Goal: Contribute content: Contribute content

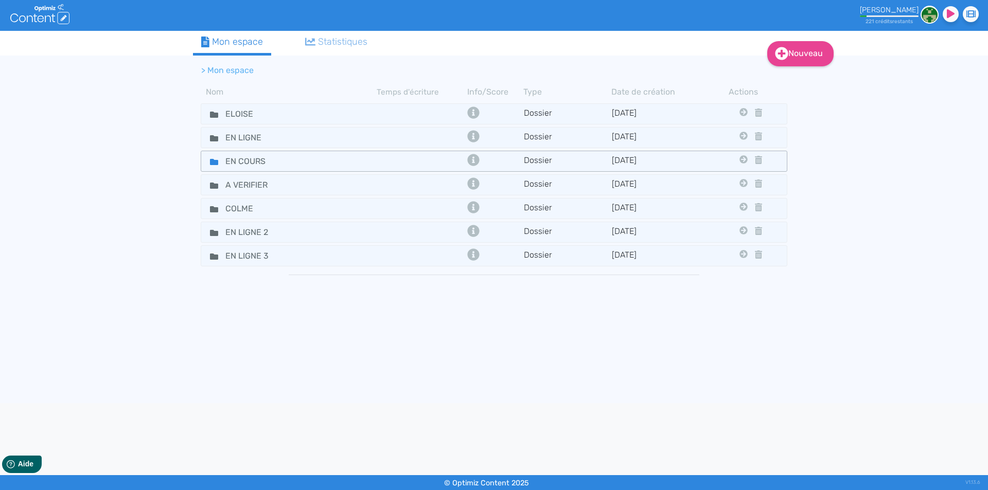
click at [211, 160] on icon at bounding box center [214, 162] width 8 height 6
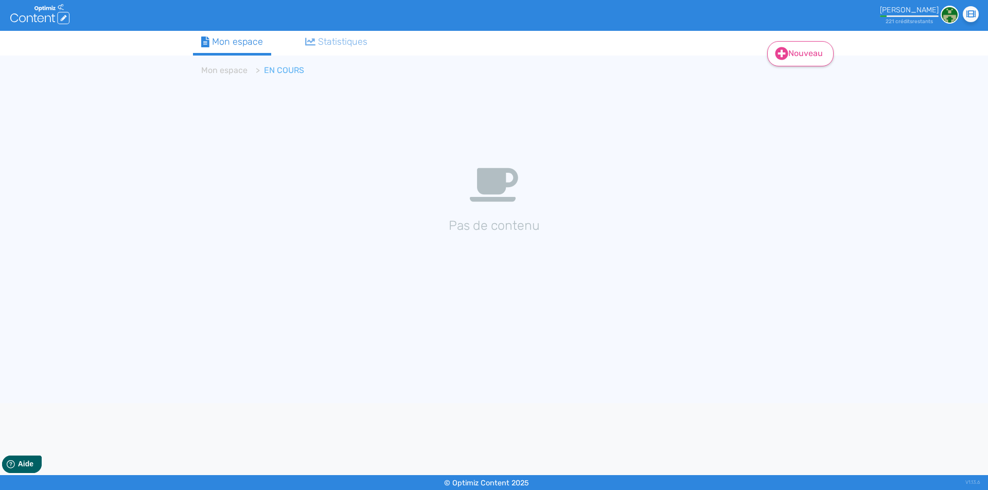
click at [817, 52] on link "Nouveau" at bounding box center [800, 53] width 66 height 25
click at [810, 67] on div "Contenu Dossier" at bounding box center [807, 92] width 82 height 50
click at [807, 77] on button "Contenu" at bounding box center [807, 80] width 82 height 16
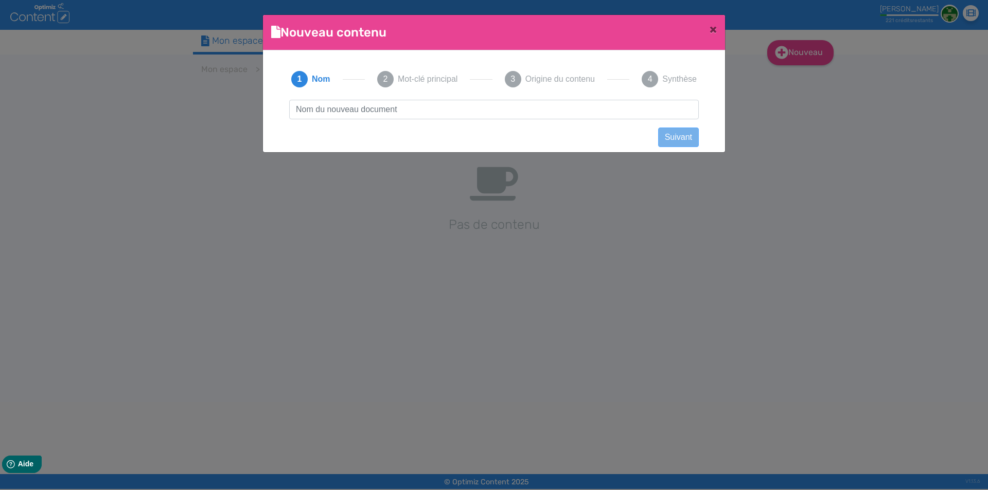
type input "Kit Drag X3 - Voopoo"
drag, startPoint x: 384, startPoint y: 112, endPoint x: 538, endPoint y: 101, distance: 154.2
click at [538, 101] on input "Kit Drag X3 - Voopoo" at bounding box center [493, 110] width 409 height 20
click button "Suivant" at bounding box center [678, 138] width 41 height 20
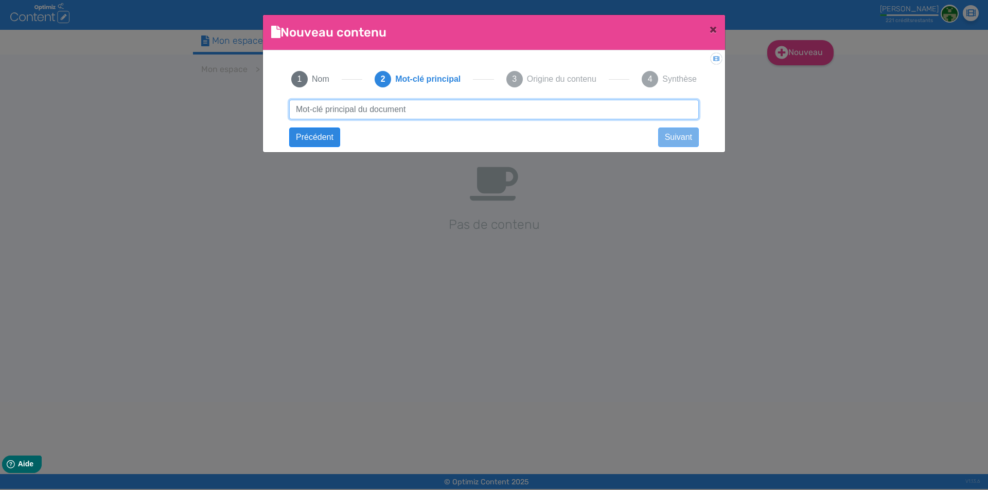
paste input "Kit Drag X3 - Voopoo"
type input "Kit Drag X3 - Voopoo"
click button "Suivant" at bounding box center [0, 0] width 0 height 0
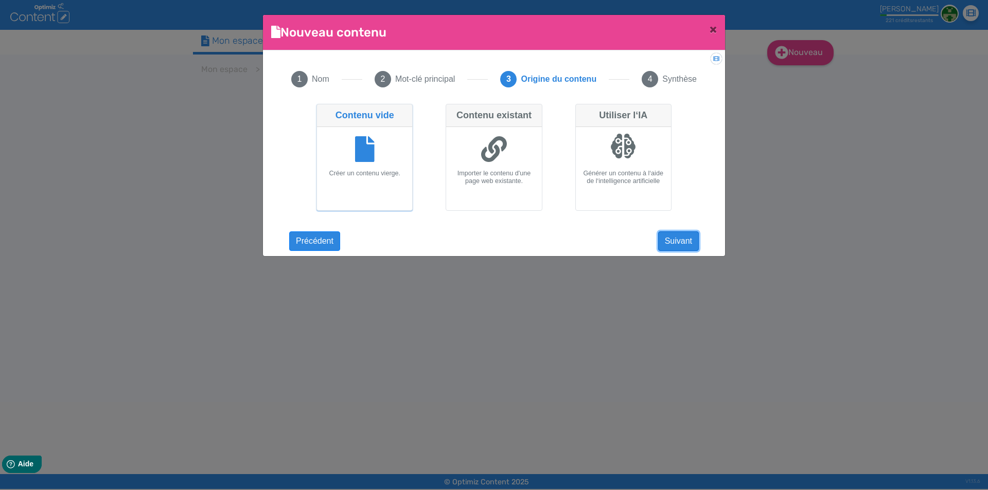
click at [679, 242] on button "Suivant" at bounding box center [678, 241] width 41 height 20
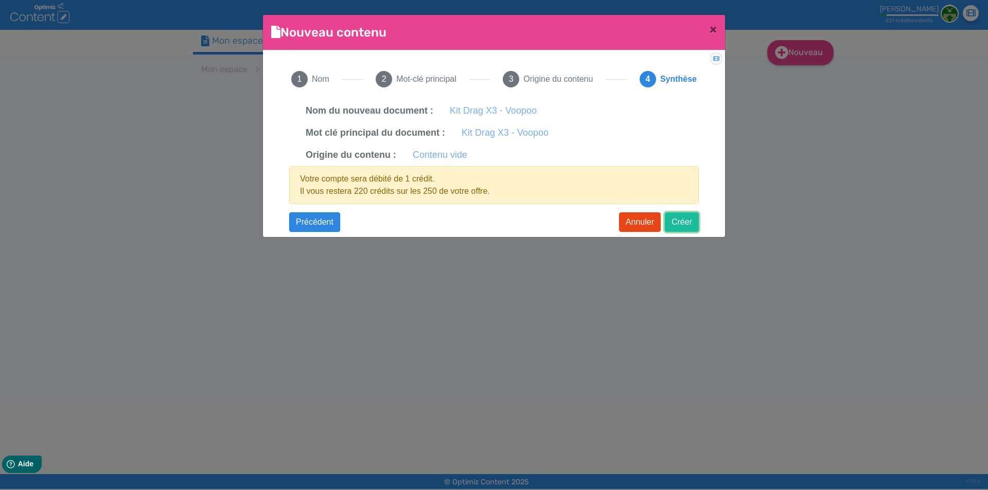
click at [690, 218] on button "Créer" at bounding box center [682, 222] width 34 height 20
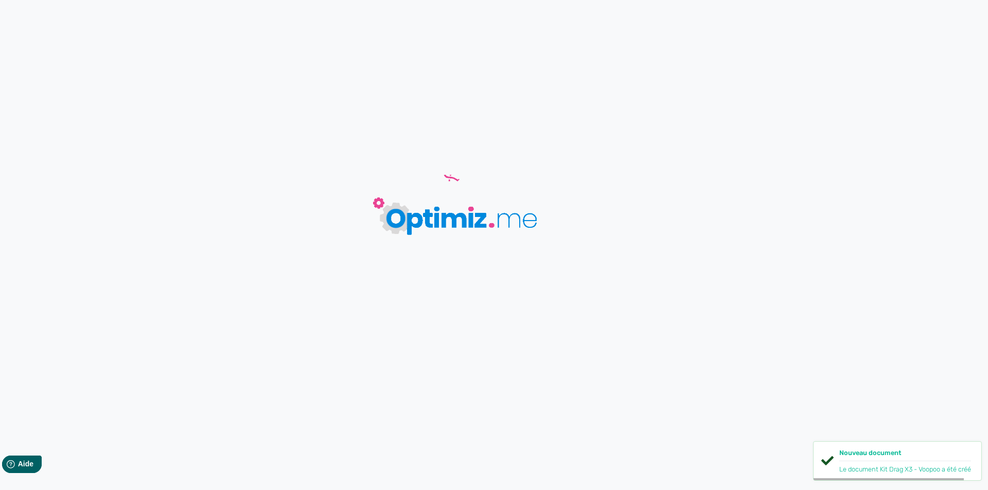
type input "Kit Drag X3 - Voopoo"
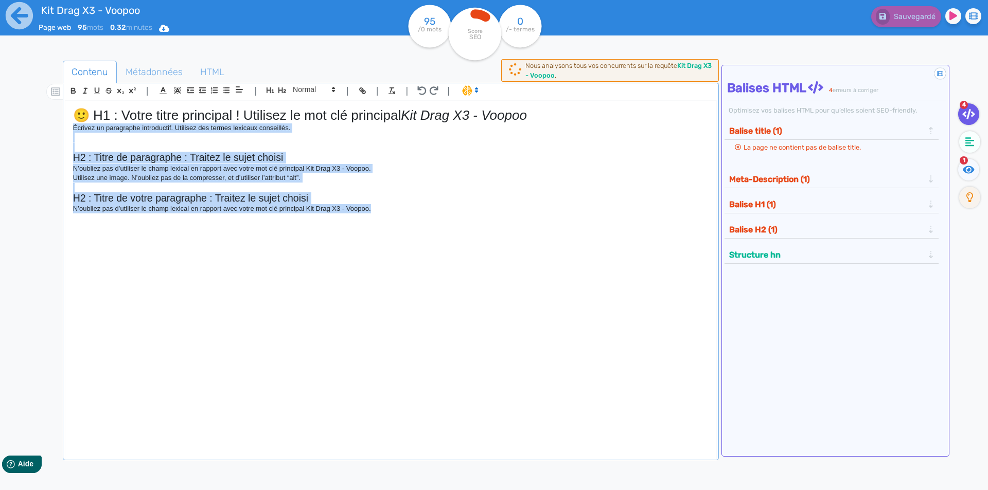
drag, startPoint x: 397, startPoint y: 211, endPoint x: 4, endPoint y: 130, distance: 400.8
click at [4, 130] on div "Kit Drag X3 - Voopoo Page web 95 mots 0.32 minutes Html Pdf Word 95 /0 mots Sco…" at bounding box center [494, 277] width 988 height 555
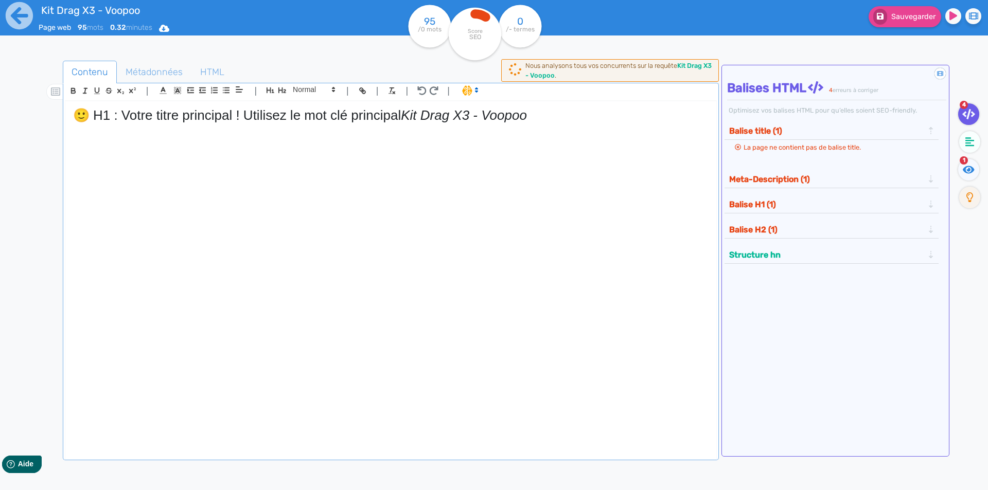
drag, startPoint x: 405, startPoint y: 109, endPoint x: 0, endPoint y: 109, distance: 405.4
click at [0, 109] on div "Kit Drag X3 - Voopoo Page web 95 mots 0.32 minutes Html Pdf Word 95 /0 mots Sco…" at bounding box center [494, 277] width 988 height 555
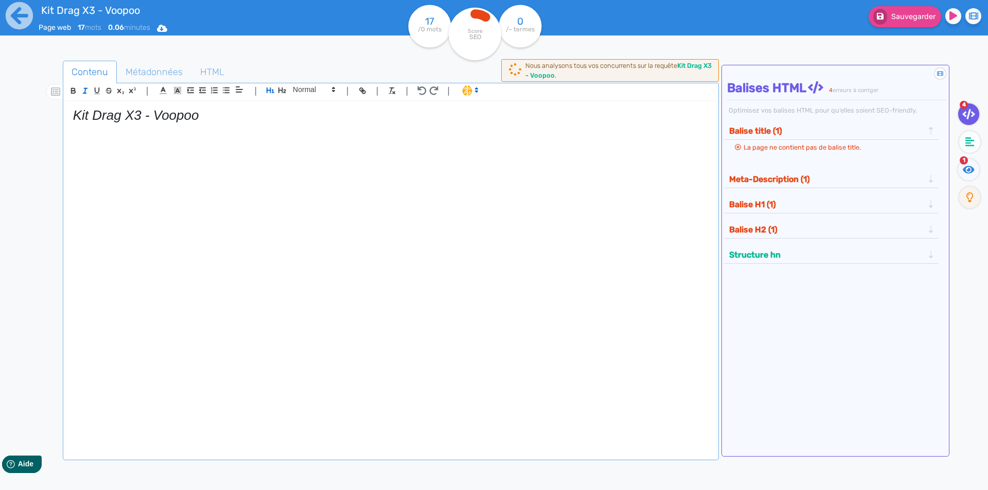
click at [134, 110] on em "Kit Drag X3 - Voopoo" at bounding box center [136, 115] width 126 height 15
click at [87, 93] on icon "button" at bounding box center [85, 90] width 9 height 9
click at [234, 121] on h1 "Kit Drag X3 - Voopoo" at bounding box center [390, 116] width 635 height 16
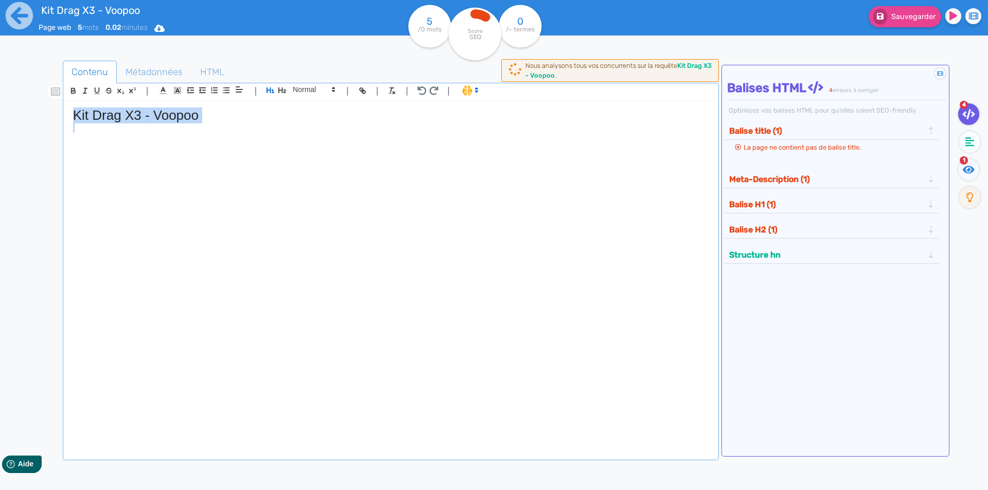
click at [234, 115] on h1 "Kit Drag X3 - Voopoo" at bounding box center [390, 116] width 635 height 16
click at [895, 23] on button "Sauvegarder" at bounding box center [904, 16] width 73 height 21
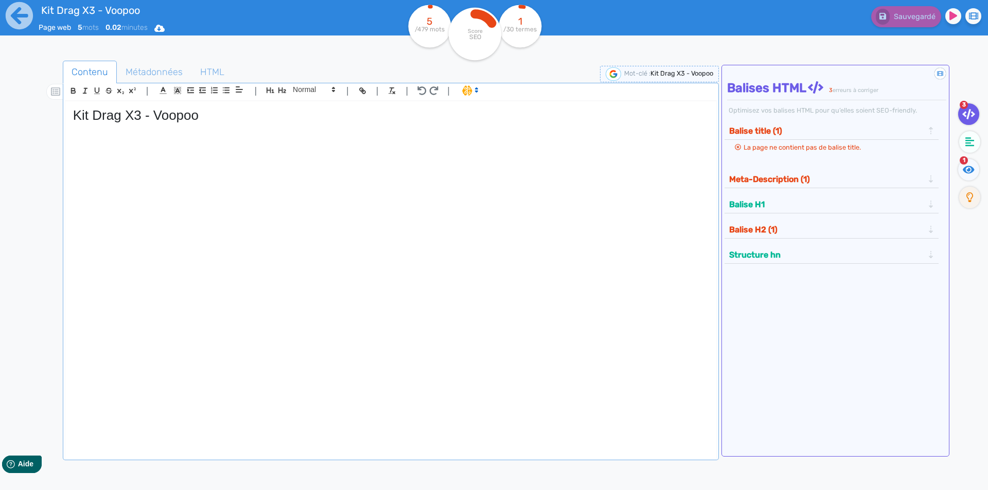
click at [129, 121] on h1 "Kit Drag X3 - Voopoo" at bounding box center [390, 116] width 635 height 16
copy h1 "Kit Drag X3 - Voopoo"
click at [181, 75] on span "Métadonnées" at bounding box center [154, 72] width 74 height 28
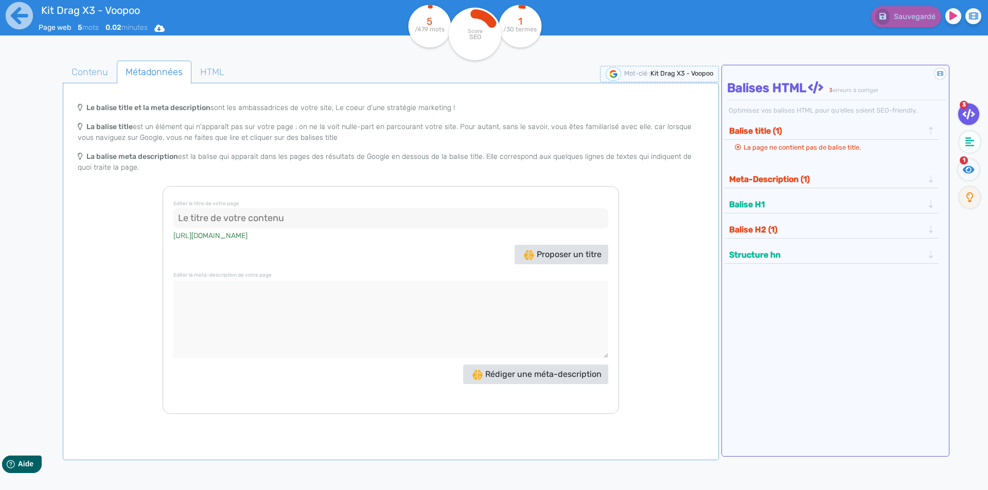
click at [272, 215] on input at bounding box center [390, 218] width 435 height 21
paste input "Kit Drag X3 Voopoo – Vape tubulaire 80W accu 21700/18650"
click at [264, 214] on input "Kit Drag X3 Voopoo – Vape tubulaire 80W accu 21700/18650" at bounding box center [390, 218] width 435 height 21
click at [274, 217] on input "Kit Drag X3 Voopoo, Vape tubulaire 80W accu 21700/18650" at bounding box center [390, 218] width 435 height 21
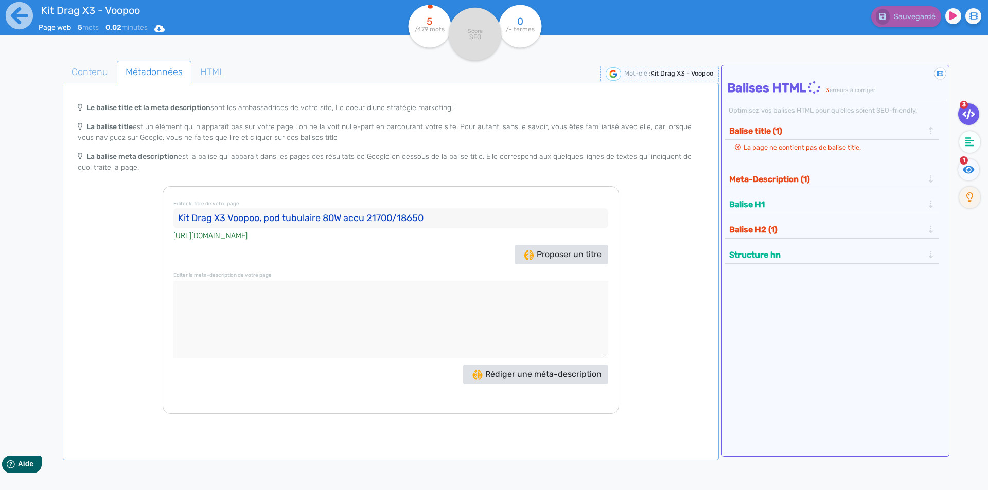
type input "Kit Drag X3 Voopoo, pod tubulaire 80W accu 21700/18650"
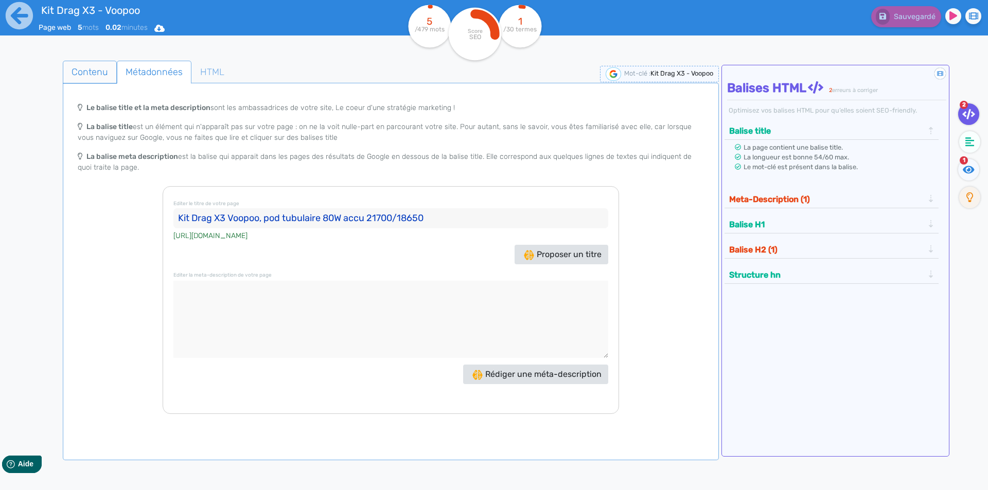
click at [82, 63] on span "Contenu" at bounding box center [89, 72] width 53 height 28
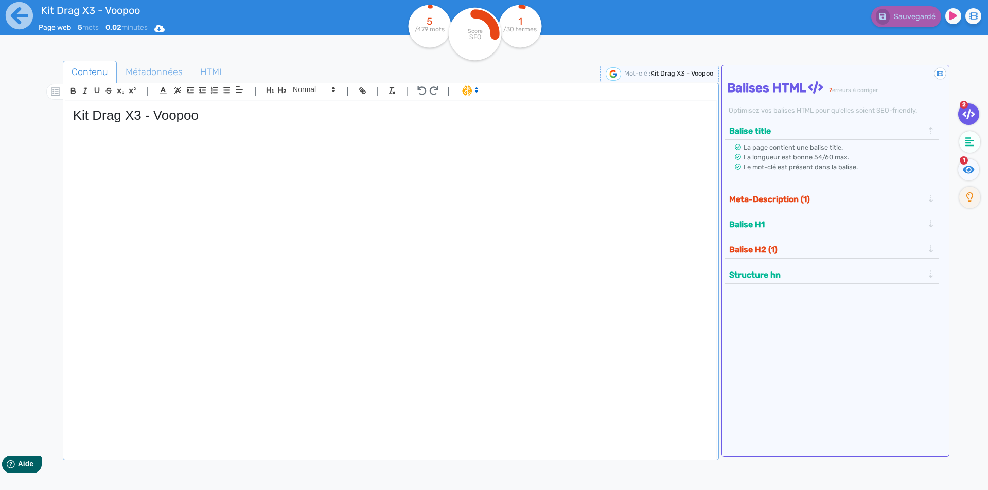
click at [147, 166] on p at bounding box center [390, 166] width 635 height 9
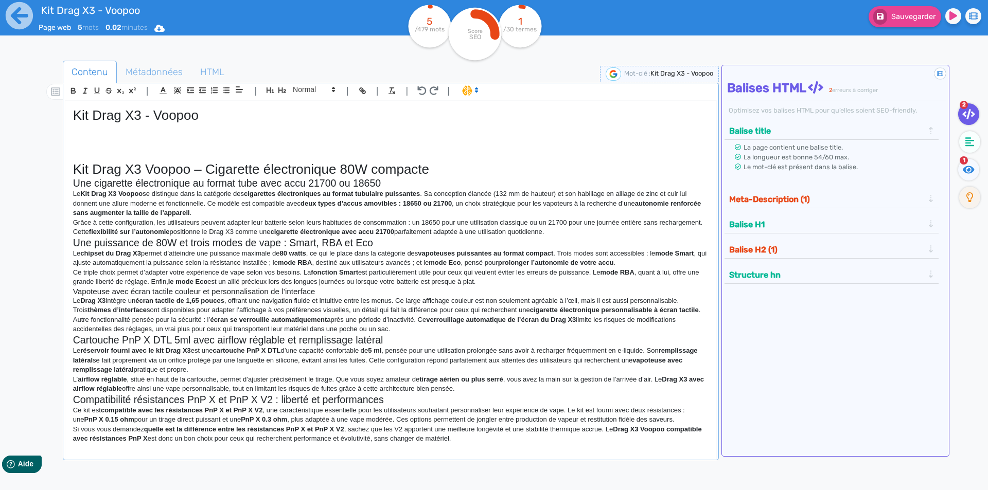
scroll to position [8, 0]
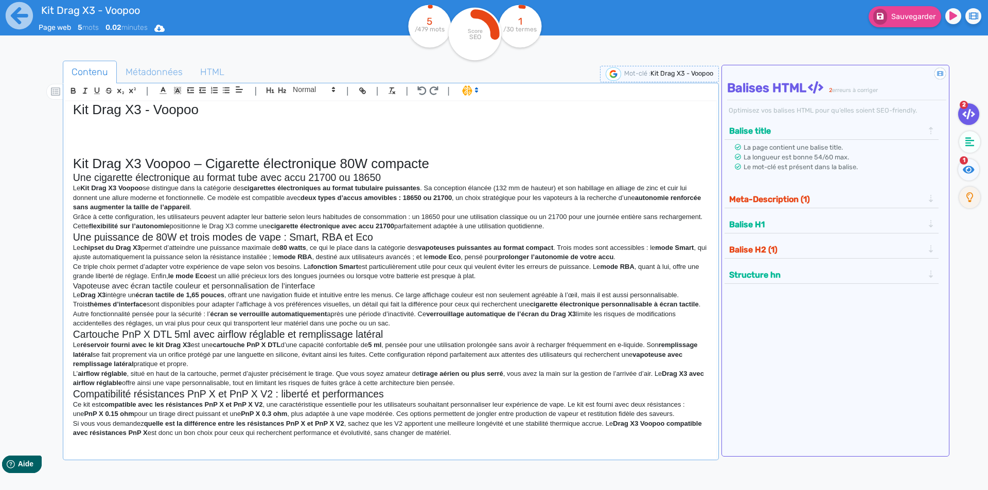
drag, startPoint x: 457, startPoint y: 160, endPoint x: 438, endPoint y: 163, distance: 19.1
click at [456, 160] on h1 "Kit Drag X3 Voopoo – Cigarette électronique 80W compacte" at bounding box center [390, 164] width 635 height 16
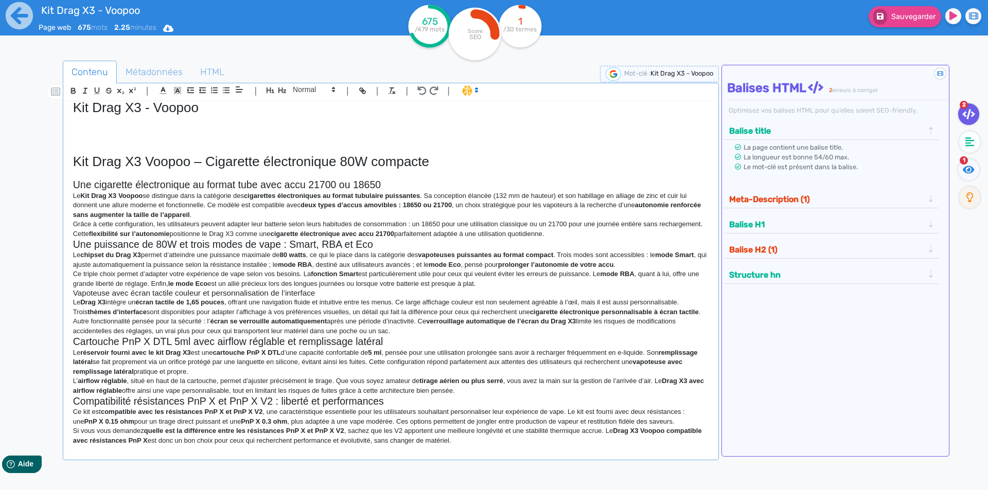
click at [388, 185] on h2 "Une cigarette électronique au format tube avec accu 21700 ou 18650" at bounding box center [390, 185] width 635 height 12
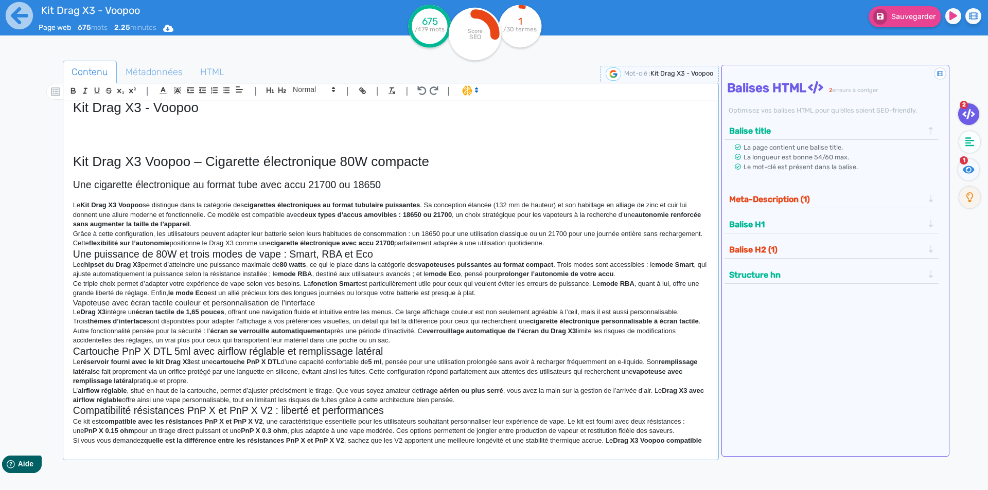
click at [490, 219] on p "Le Kit Drag X3 Voopoo se distingue dans la catégorie des cigarettes électroniqu…" at bounding box center [390, 215] width 635 height 28
click at [487, 224] on p "Le Kit Drag X3 Voopoo se distingue dans la catégorie des cigarettes électroniqu…" at bounding box center [390, 215] width 635 height 28
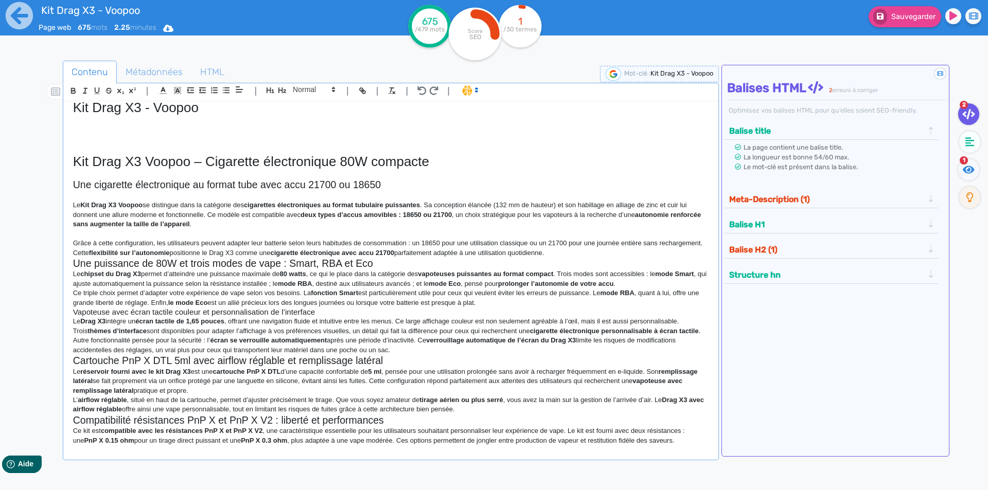
click at [630, 256] on p "Grâce à cette configuration, les utilisateurs peuvent adapter leur batterie sel…" at bounding box center [390, 248] width 635 height 19
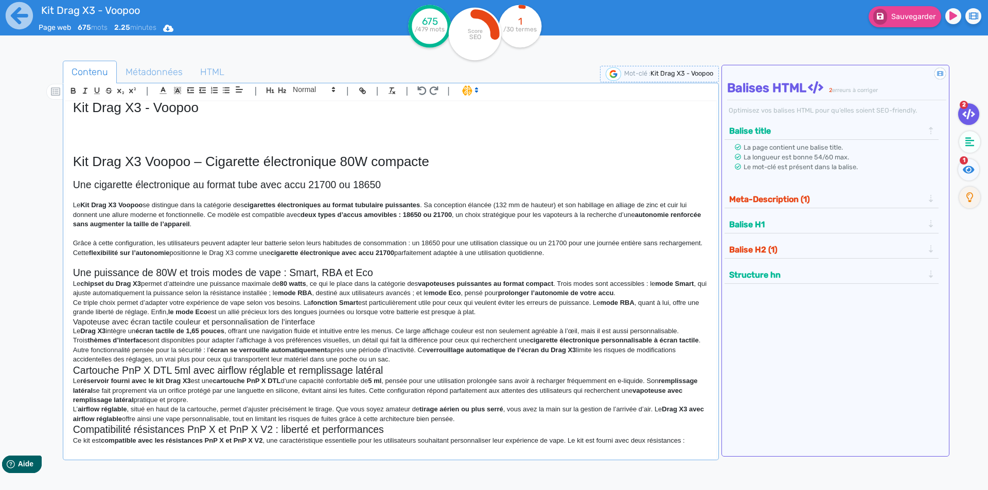
drag, startPoint x: 432, startPoint y: 259, endPoint x: 428, endPoint y: 264, distance: 6.3
click at [432, 259] on p at bounding box center [390, 262] width 635 height 9
click at [428, 264] on p at bounding box center [390, 262] width 635 height 9
click at [428, 271] on h2 "Une puissance de 80W et trois modes de vape : Smart, RBA et Eco" at bounding box center [390, 273] width 635 height 12
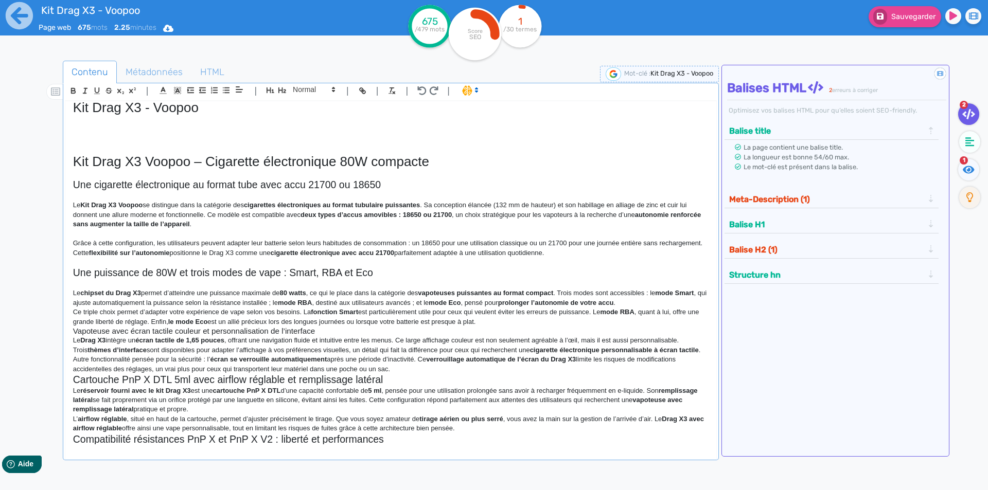
click at [672, 307] on p "Le chipset du Drag X3 permet d’atteindre une puissance maximale de 80 watts , c…" at bounding box center [390, 298] width 635 height 19
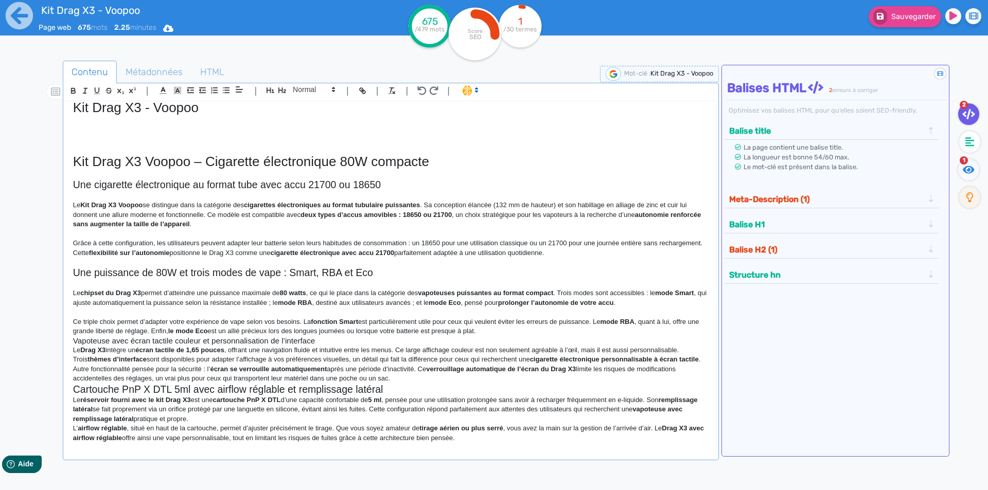
click at [543, 327] on p "Ce triple choix permet d’adapter votre expérience de vape selon vos besoins. La…" at bounding box center [390, 326] width 635 height 19
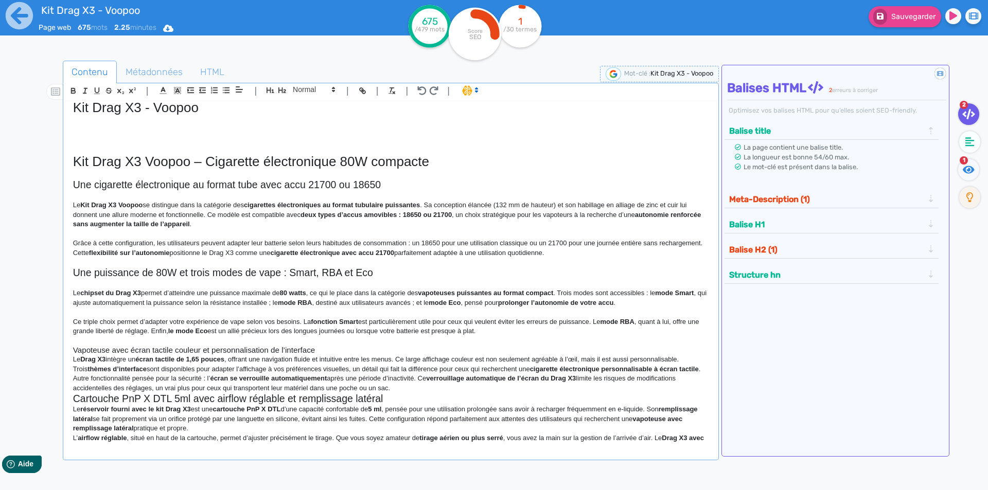
click at [378, 346] on div "Kit Drag X3 - Voopoo Kit Drag X3 Voopoo – Cigarette électronique 80W compacte U…" at bounding box center [390, 272] width 651 height 343
click at [378, 346] on h3 "Vapoteuse avec écran tactile couleur et personnalisation de l’interface" at bounding box center [390, 350] width 635 height 9
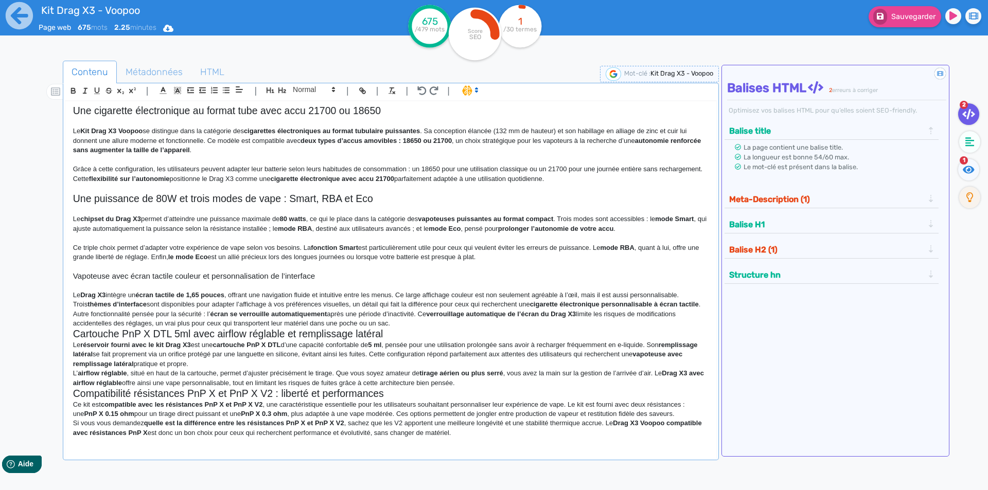
scroll to position [91, 0]
click at [274, 307] on p "Le Drag X3 intègre un écran tactile de 1,65 pouces , offrant une navigation flu…" at bounding box center [390, 300] width 635 height 19
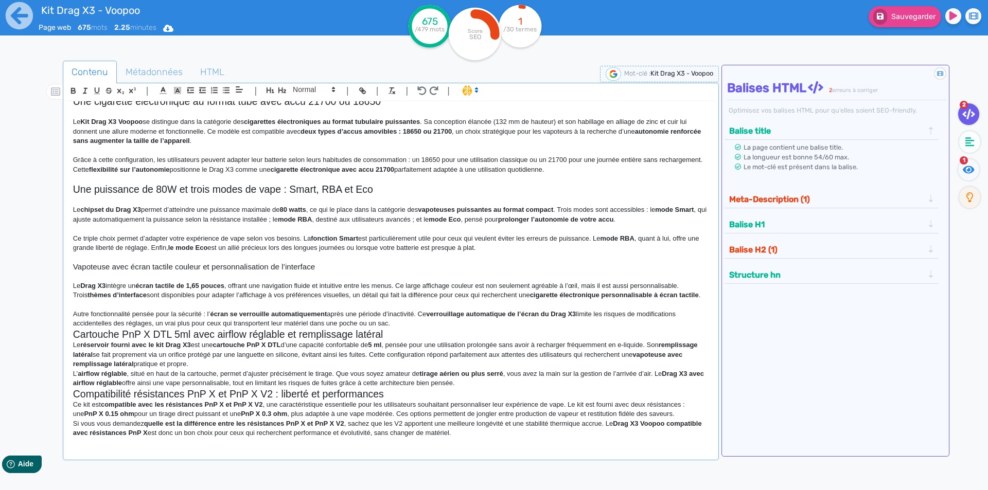
drag, startPoint x: 418, startPoint y: 345, endPoint x: 419, endPoint y: 338, distance: 6.8
click at [419, 340] on h2 "Cartouche PnP X DTL 5ml avec airflow réglable et remplissage latéral" at bounding box center [390, 335] width 635 height 12
click at [420, 329] on p "Autre fonctionnalité pensée pour la sécurité : l’ écran se verrouille automatiq…" at bounding box center [390, 319] width 635 height 19
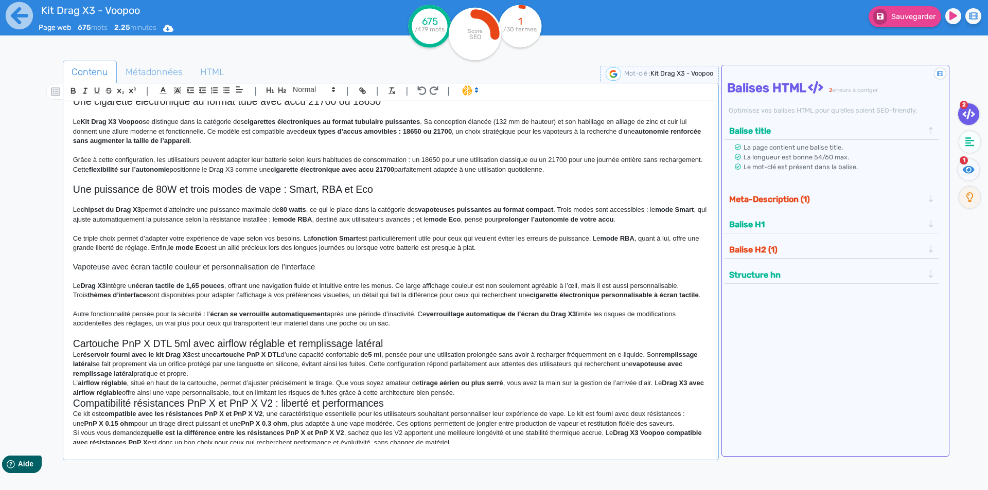
click at [396, 350] on h2 "Cartouche PnP X DTL 5ml avec airflow réglable et remplissage latéral" at bounding box center [390, 344] width 635 height 12
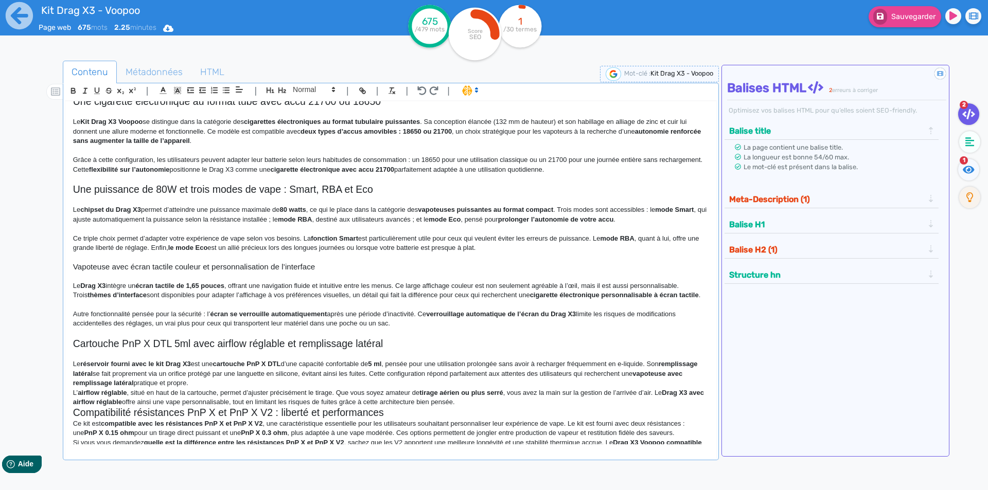
click at [401, 388] on p "Le réservoir fourni avec le kit Drag X3 est une cartouche PnP X DTL d’une capac…" at bounding box center [390, 374] width 635 height 28
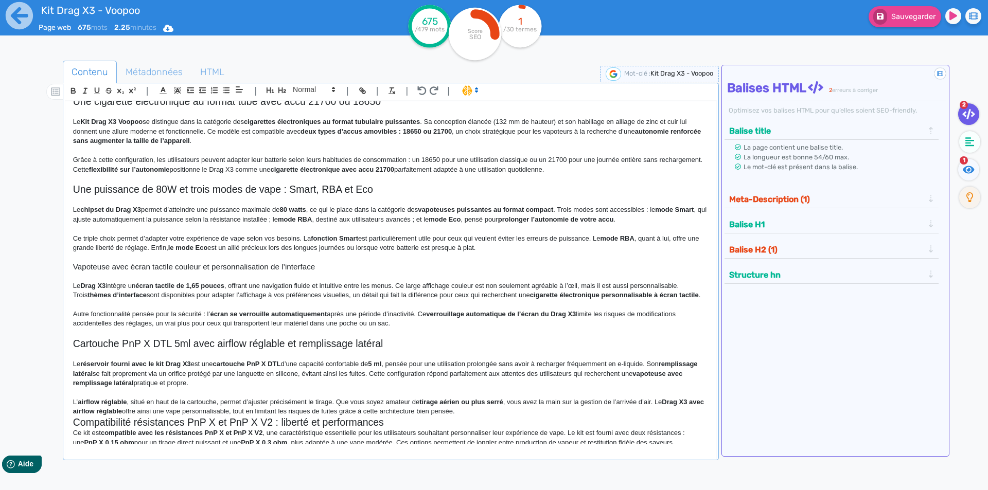
scroll to position [129, 0]
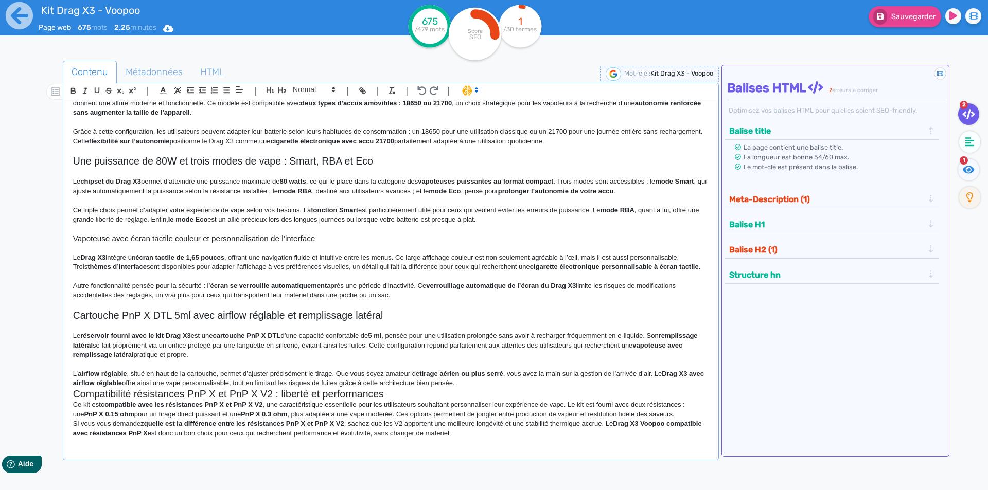
click at [488, 385] on p "L’ airflow réglable , situé en haut de la cartouche, permet d’ajuster préciséme…" at bounding box center [390, 378] width 635 height 19
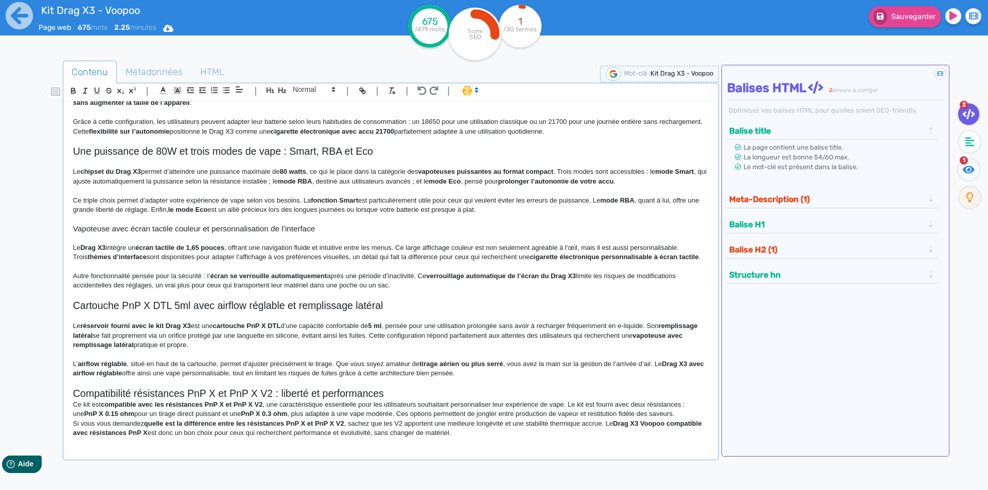
click at [467, 400] on h2 "Compatibilité résistances PnP X et PnP X V2 : liberté et performances" at bounding box center [390, 394] width 635 height 12
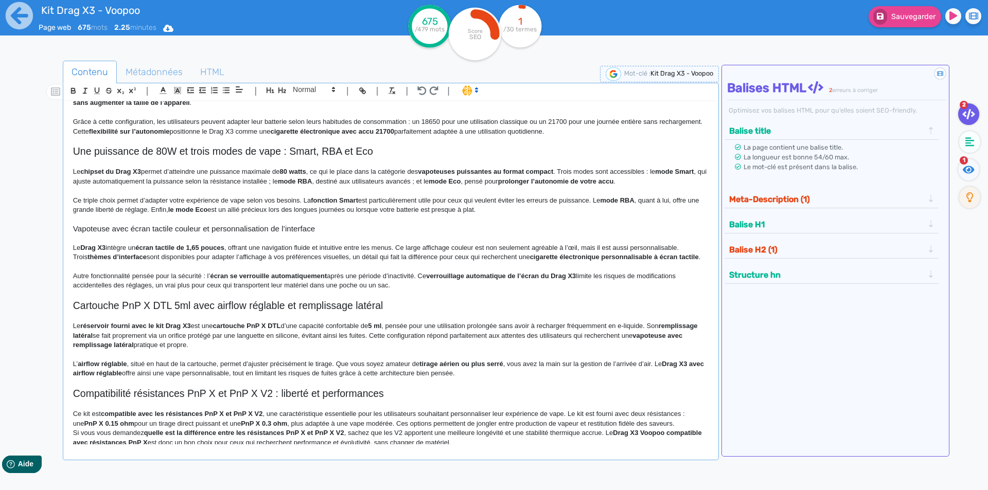
click at [677, 428] on p "Ce kit est compatible avec les résistances PnP X et PnP X V2 , une caractéristi…" at bounding box center [390, 418] width 635 height 19
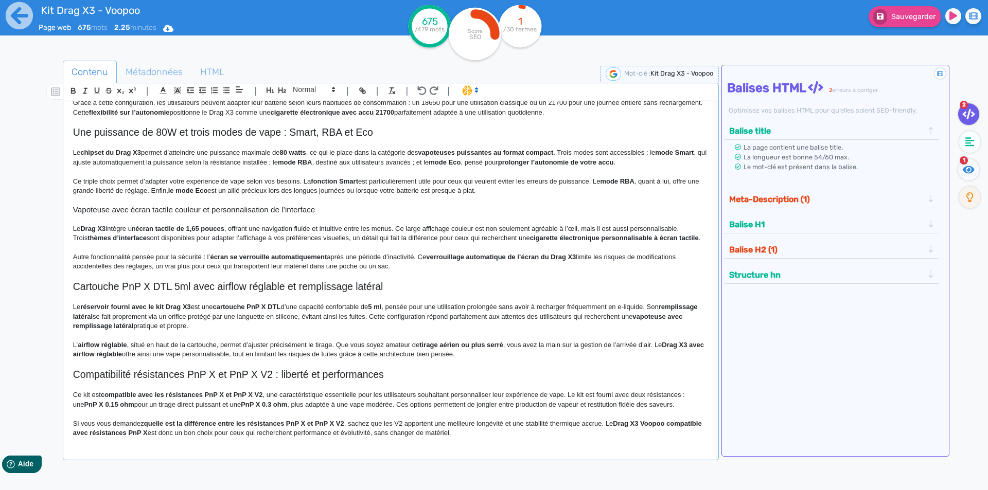
scroll to position [0, 0]
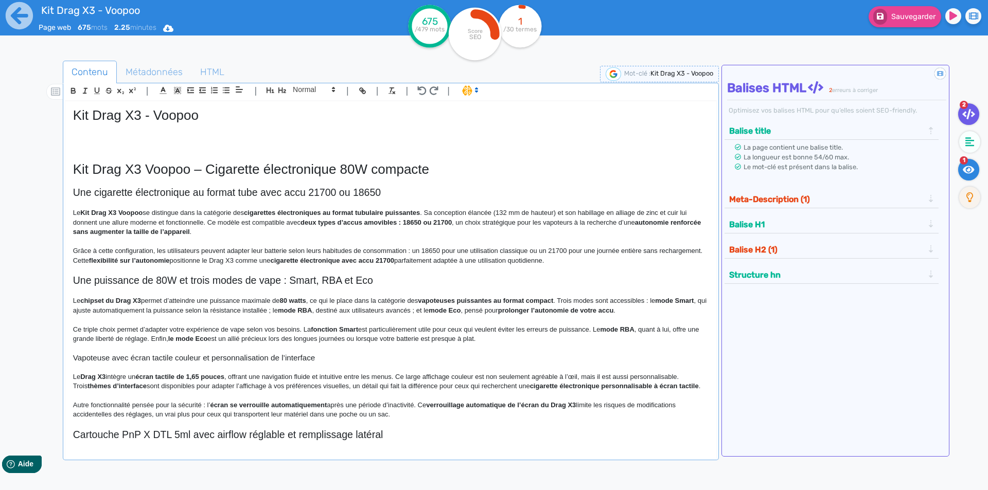
click at [966, 169] on icon at bounding box center [968, 170] width 12 height 10
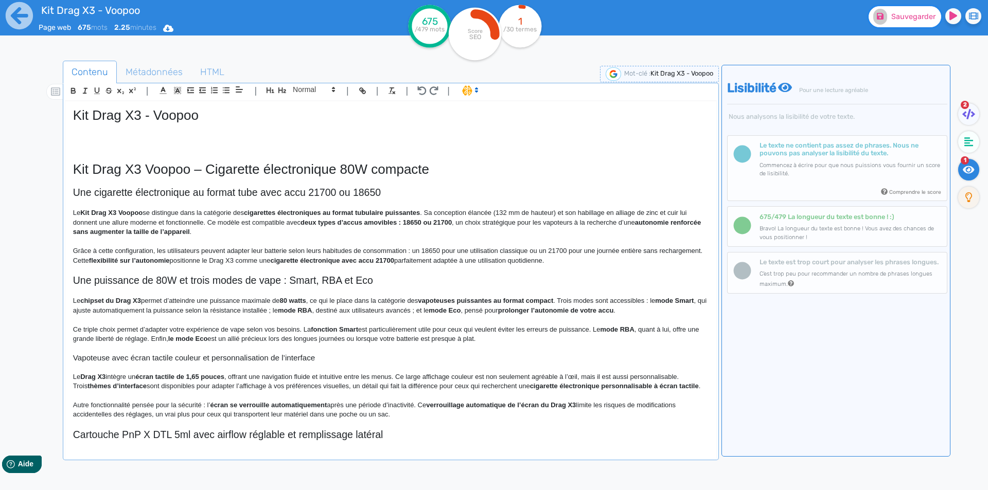
click at [906, 15] on span "Sauvegarder" at bounding box center [913, 16] width 44 height 9
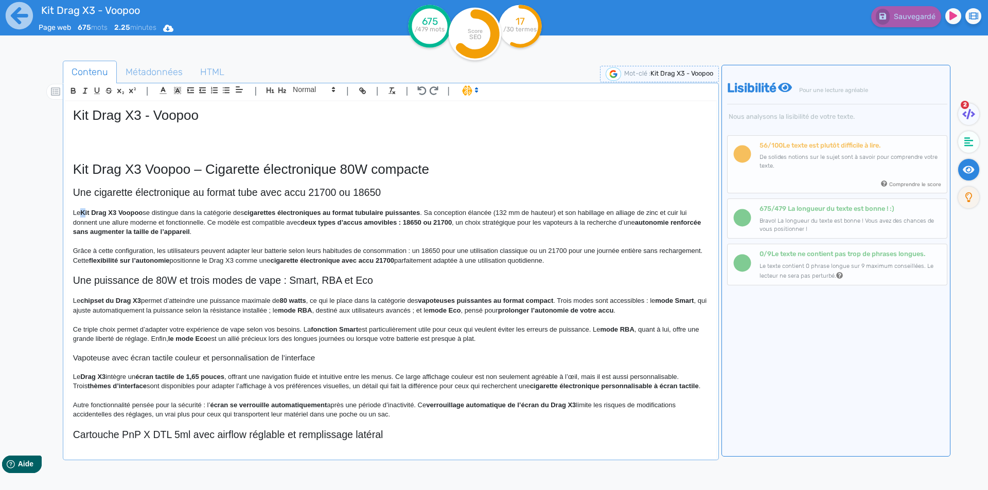
drag, startPoint x: 88, startPoint y: 210, endPoint x: 83, endPoint y: 209, distance: 5.2
click at [83, 209] on strong "Kit Drag X3 Voopoo" at bounding box center [111, 213] width 62 height 8
click at [120, 213] on strong "kit Drag X3 Voopoo" at bounding box center [110, 213] width 61 height 8
click at [81, 192] on h2 "Une cigarette électronique au format tube avec accu 21700 ou 18650" at bounding box center [390, 193] width 635 height 12
drag, startPoint x: 81, startPoint y: 192, endPoint x: 376, endPoint y: 191, distance: 294.8
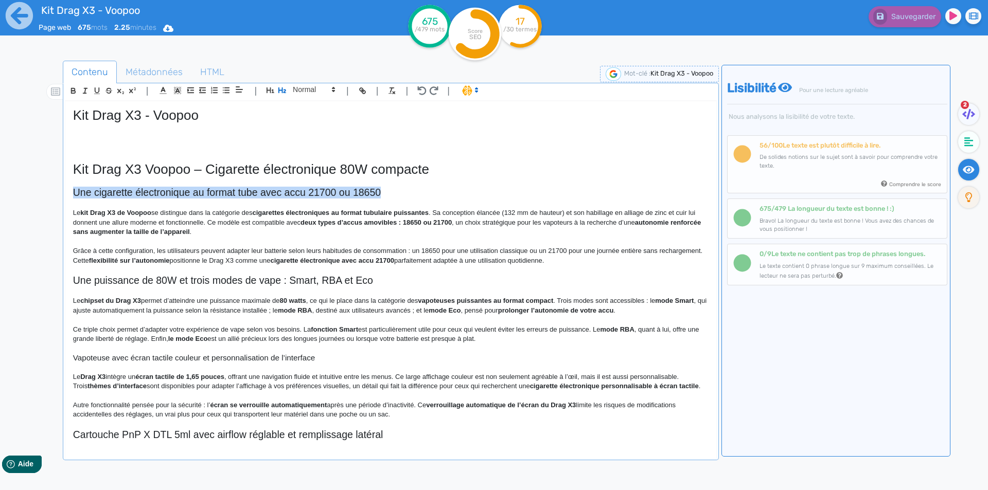
click at [376, 191] on h2 "Une cigarette électronique au format tube avec accu 21700 ou 18650" at bounding box center [390, 193] width 635 height 12
click at [156, 215] on p "Le kit Drag X3 de Voopoo se distingue dans la catégorie des cigarettes électron…" at bounding box center [390, 222] width 635 height 28
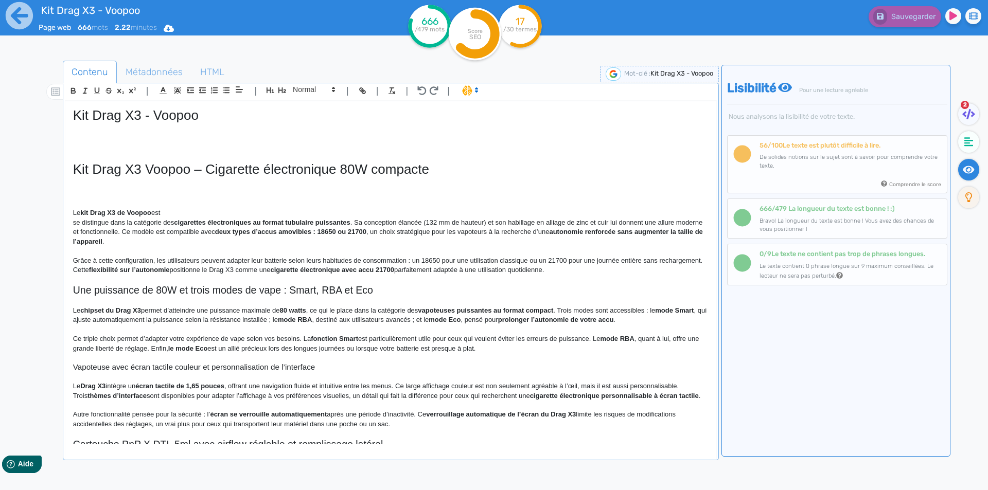
click at [236, 206] on p at bounding box center [390, 203] width 635 height 9
click at [231, 209] on p "Le kit Drag X3 de Voopoo est" at bounding box center [390, 212] width 635 height 9
click at [170, 210] on p "Le kit Drag X3 de Voopoo est Une cigarette électronique au format tube avec acc…" at bounding box center [390, 212] width 635 height 9
click at [388, 215] on p "Le kit Drag X3 de Voopoo est une cigarette électronique au format tube avec acc…" at bounding box center [390, 212] width 635 height 9
click at [389, 209] on p "Le kit Drag X3 de Voopoo est une cigarette électronique au format tube avec acc…" at bounding box center [390, 212] width 635 height 9
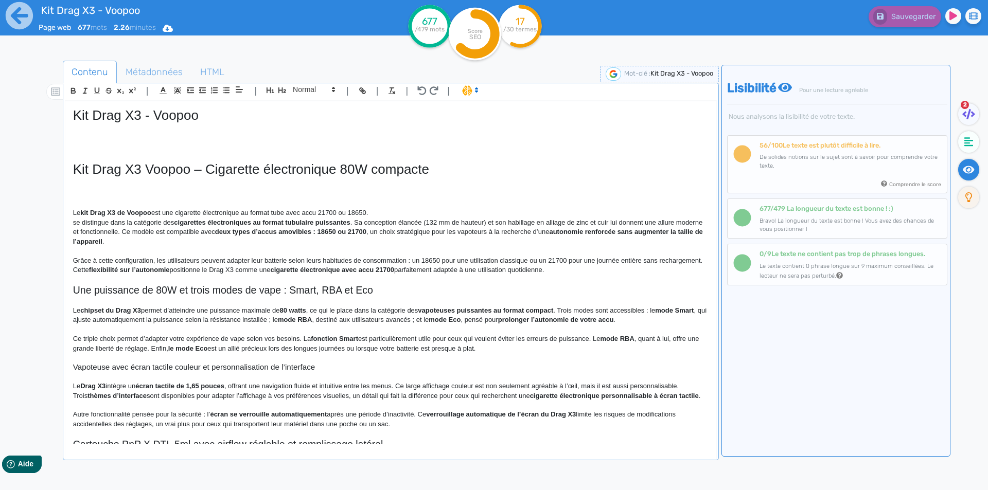
click at [305, 212] on p "Le kit Drag X3 de Voopoo est une cigarette électronique au format tube avec acc…" at bounding box center [390, 212] width 635 height 9
click at [415, 212] on p "Le kit Drag X3 de Voopoo est une cigarette électronique au format tube avec un …" at bounding box center [390, 212] width 635 height 9
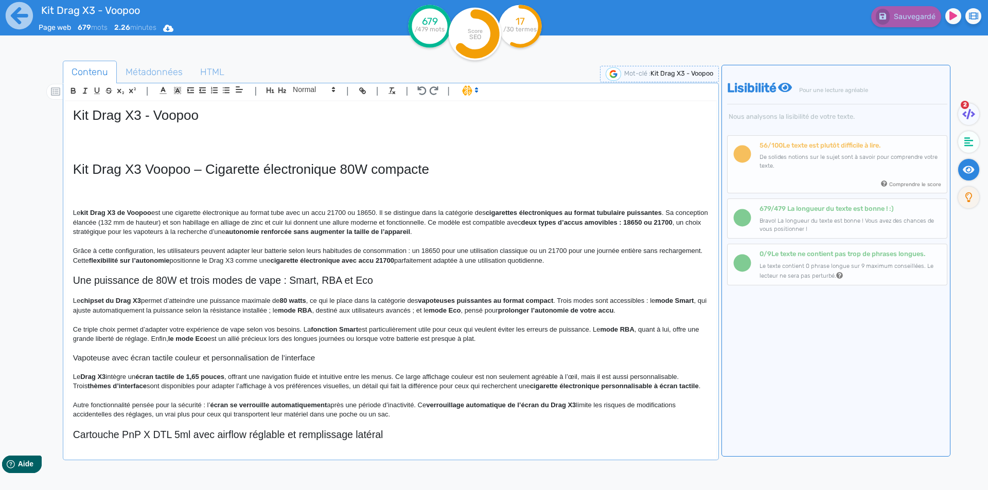
click at [383, 211] on p "Le kit Drag X3 de Voopoo est une cigarette électronique au format tube avec un …" at bounding box center [390, 222] width 635 height 28
drag, startPoint x: 383, startPoint y: 211, endPoint x: 663, endPoint y: 216, distance: 280.4
click at [663, 216] on p "Le kit Drag X3 de Voopoo est une cigarette électronique au format tube avec un …" at bounding box center [390, 222] width 635 height 28
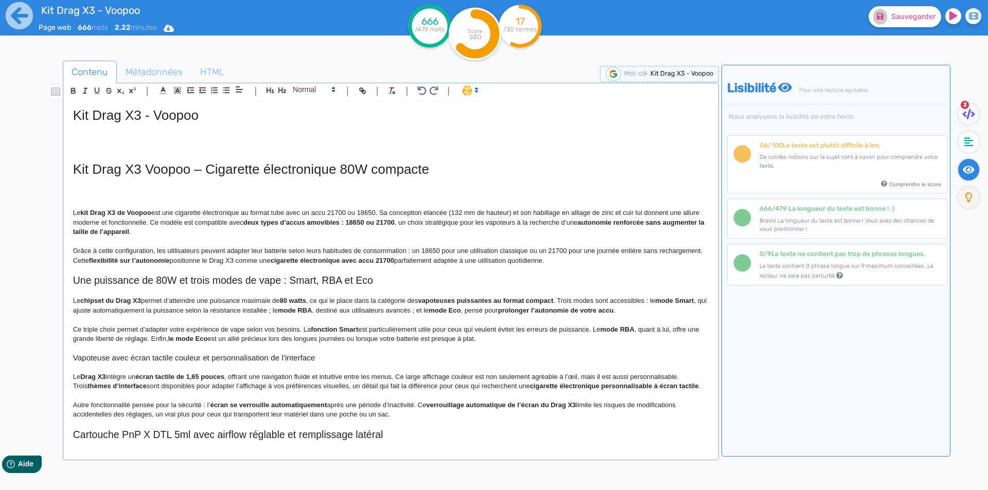
click at [453, 213] on p "Le kit Drag X3 de Voopoo est une cigarette électronique au format tube avec un …" at bounding box center [390, 222] width 635 height 28
click at [490, 215] on p "Le kit Drag X3 de Voopoo est une cigarette électronique au format tube avec un …" at bounding box center [390, 222] width 635 height 28
click at [523, 212] on p "Le kit Drag X3 de Voopoo est une cigarette électronique au format tube avec un …" at bounding box center [390, 222] width 635 height 28
click at [551, 212] on p "Le kit Drag X3 de Voopoo est une cigarette électronique au format tube avec un …" at bounding box center [390, 222] width 635 height 28
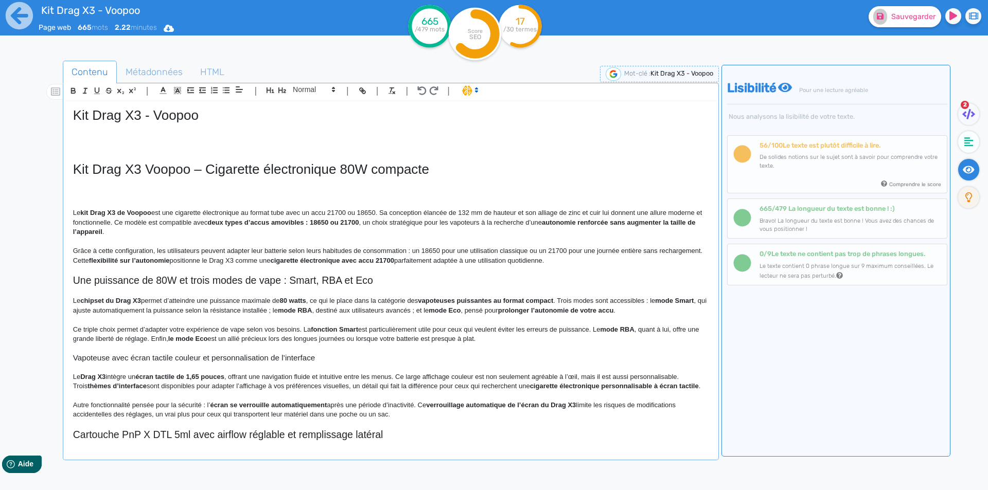
click at [114, 187] on h2 at bounding box center [390, 193] width 635 height 12
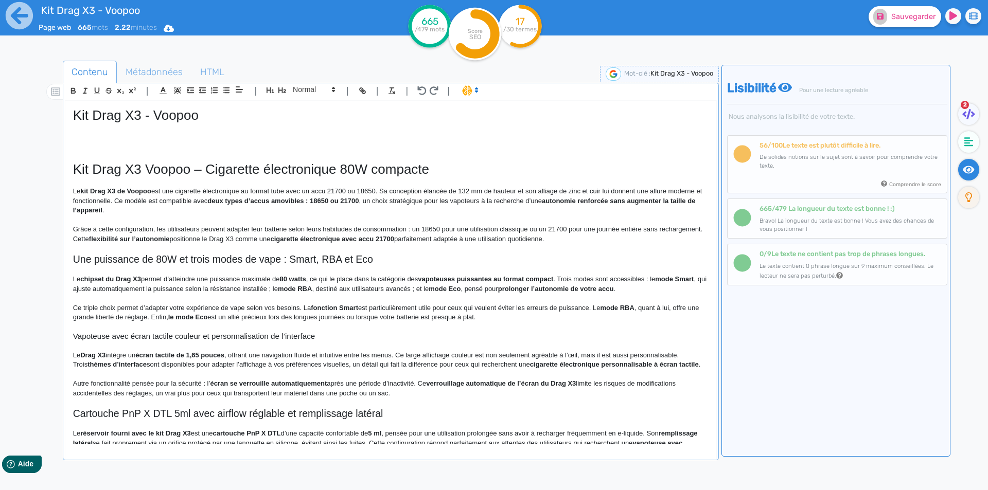
click at [140, 164] on h1 "Kit Drag X3 Voopoo – Cigarette électronique 80W compacte" at bounding box center [390, 170] width 635 height 16
click at [279, 91] on icon "button" at bounding box center [282, 90] width 8 height 6
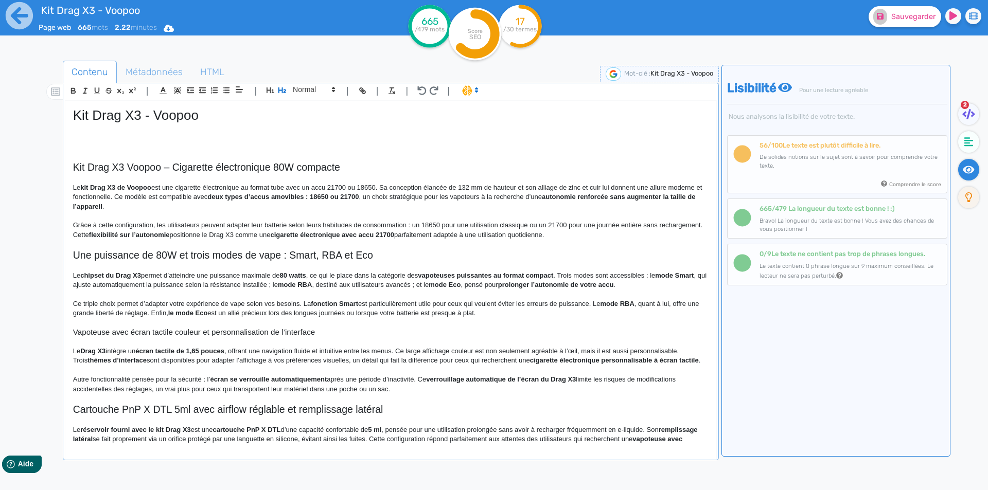
click at [163, 168] on h2 "Kit Drag X3 Voopoo – Cigarette électronique 80W compacte" at bounding box center [390, 168] width 635 height 12
drag, startPoint x: 163, startPoint y: 168, endPoint x: 307, endPoint y: 168, distance: 144.0
click at [307, 168] on h2 "Kit Drag X3 Voopoo – Cigarette électronique 80W compacte" at bounding box center [390, 168] width 635 height 12
click at [167, 169] on h2 "Kit Drag X3 Voopoo – Cigarette électronique 80W compacte" at bounding box center [390, 168] width 635 height 12
click at [169, 165] on h2 "Kit Drag X3 Voopoo – Cigarette électronique 80W compacte" at bounding box center [390, 168] width 635 height 12
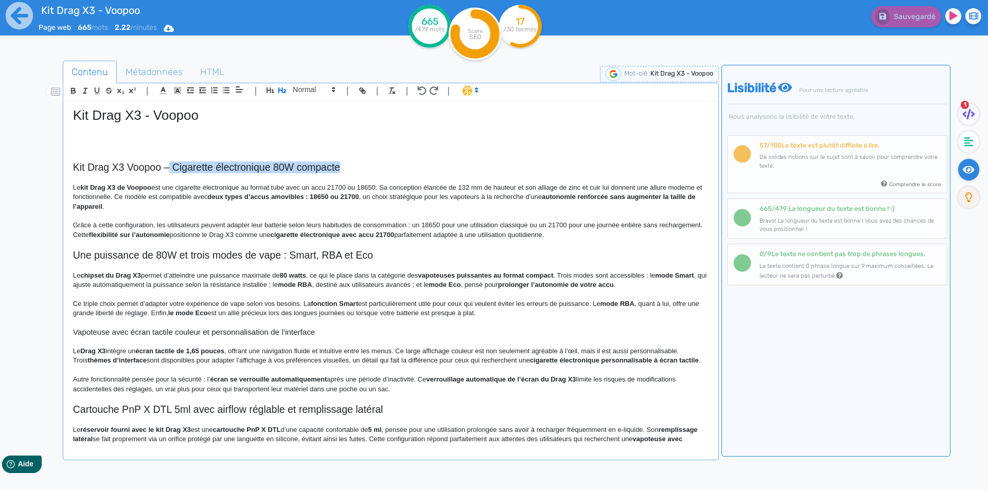
drag, startPoint x: 169, startPoint y: 165, endPoint x: 310, endPoint y: 166, distance: 140.4
click at [310, 166] on h2 "Kit Drag X3 Voopoo – Cigarette électronique 80W compacte" at bounding box center [390, 168] width 635 height 12
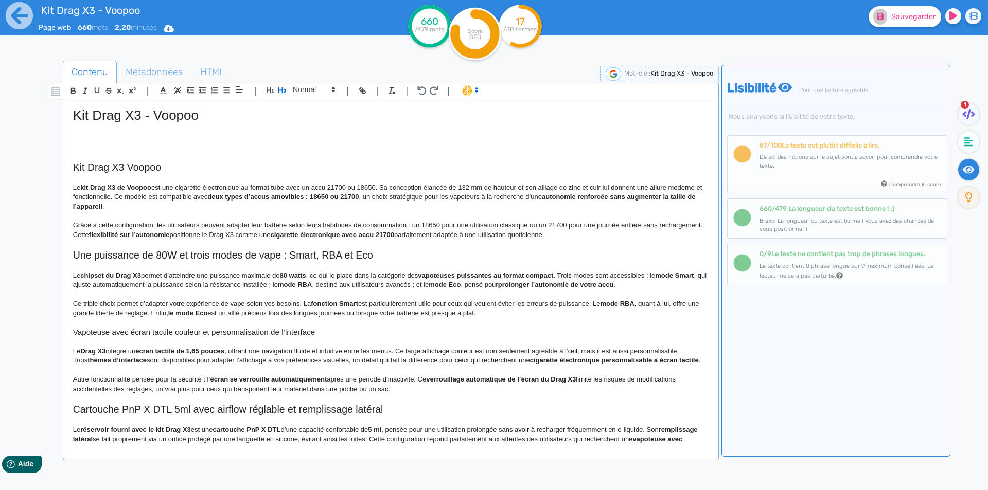
click at [122, 165] on h2 "Kit Drag X3 Voopoo" at bounding box center [390, 168] width 635 height 12
click at [135, 190] on strong "kit Drag X3 de Voopoo" at bounding box center [115, 188] width 71 height 8
drag, startPoint x: 135, startPoint y: 190, endPoint x: 117, endPoint y: 189, distance: 18.0
click at [117, 189] on strong "kit Drag X3 de Voopoo" at bounding box center [115, 188] width 71 height 8
drag, startPoint x: 212, startPoint y: 215, endPoint x: 197, endPoint y: 210, distance: 16.1
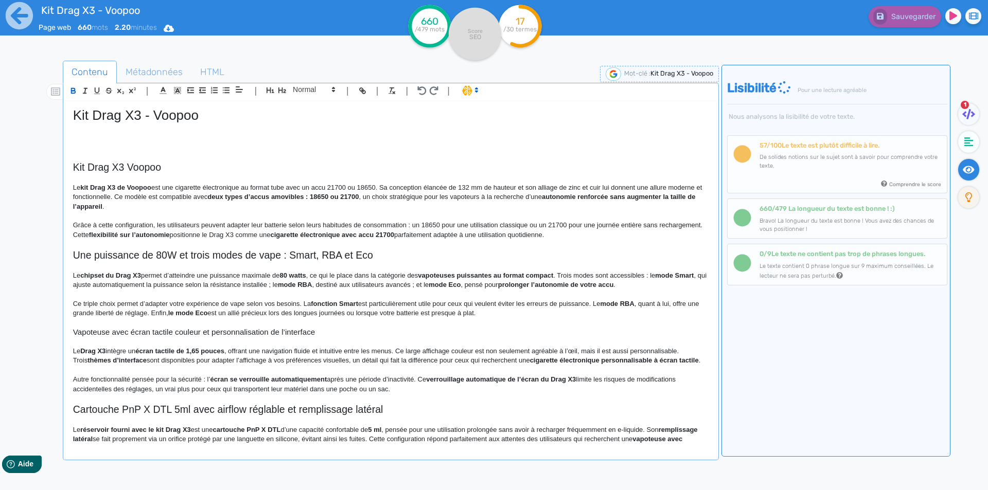
click at [212, 215] on p at bounding box center [390, 215] width 635 height 9
click at [141, 195] on p "Le kit Drag X3 de Voopoo est une cigarette électronique au format tube avec un …" at bounding box center [390, 197] width 635 height 28
click at [219, 197] on p "Le kit Drag X3 de Voopoo est une cigarette électronique au format tube avec un …" at bounding box center [390, 197] width 635 height 28
click at [382, 185] on p "Le kit Drag X3 de Voopoo est une cigarette électronique au format tube avec un …" at bounding box center [390, 197] width 635 height 28
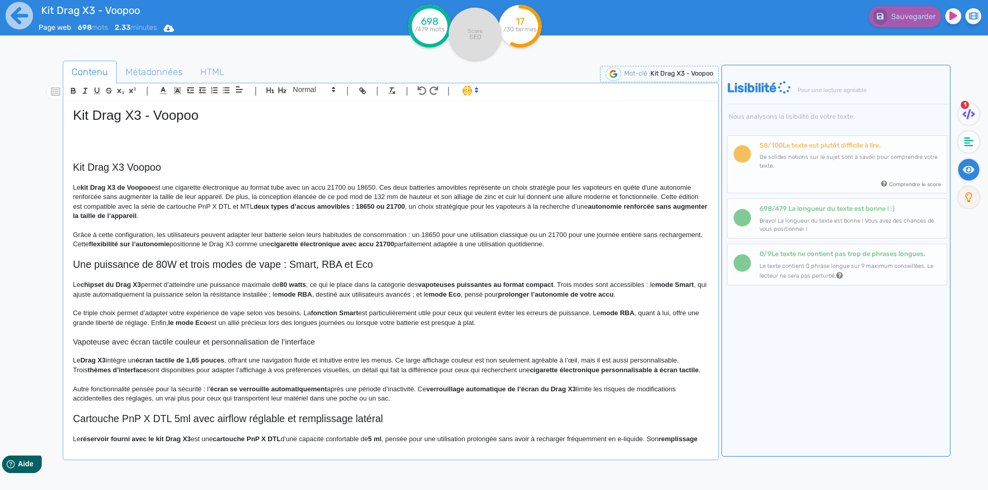
click at [362, 195] on p "Le kit Drag X3 de Voopoo est une cigarette électronique au format tube avec un …" at bounding box center [390, 202] width 635 height 38
click at [364, 195] on p "Le kit Drag X3 de Voopoo est une cigarette électronique au format tube avec un …" at bounding box center [390, 202] width 635 height 38
click at [370, 194] on p "Le kit Drag X3 de Voopoo est une cigarette électronique au format tube avec un …" at bounding box center [390, 202] width 635 height 38
click at [365, 195] on p "Le kit Drag X3 de Voopoo est une cigarette électronique au format tube avec un …" at bounding box center [390, 202] width 635 height 38
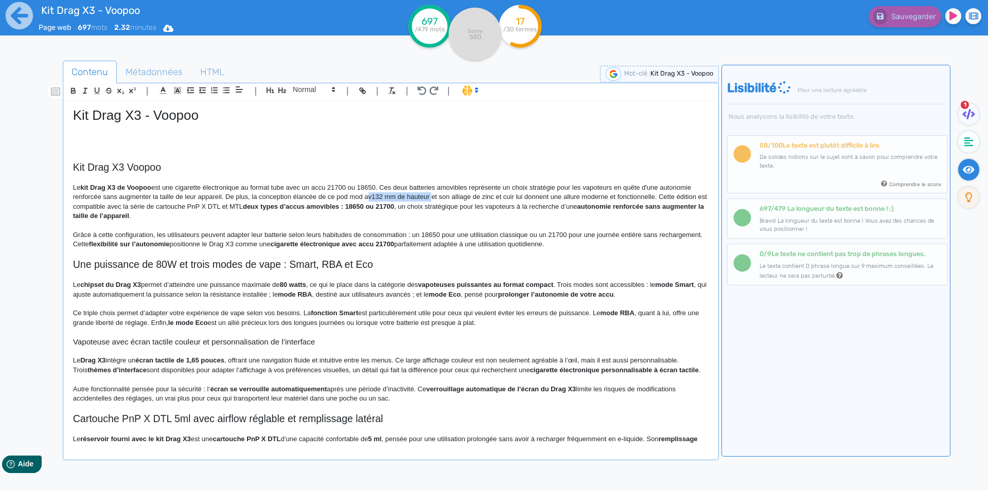
drag, startPoint x: 365, startPoint y: 195, endPoint x: 417, endPoint y: 195, distance: 52.0
click at [417, 195] on p "Le kit Drag X3 de Voopoo est une cigarette électronique au format tube avec un …" at bounding box center [390, 202] width 635 height 38
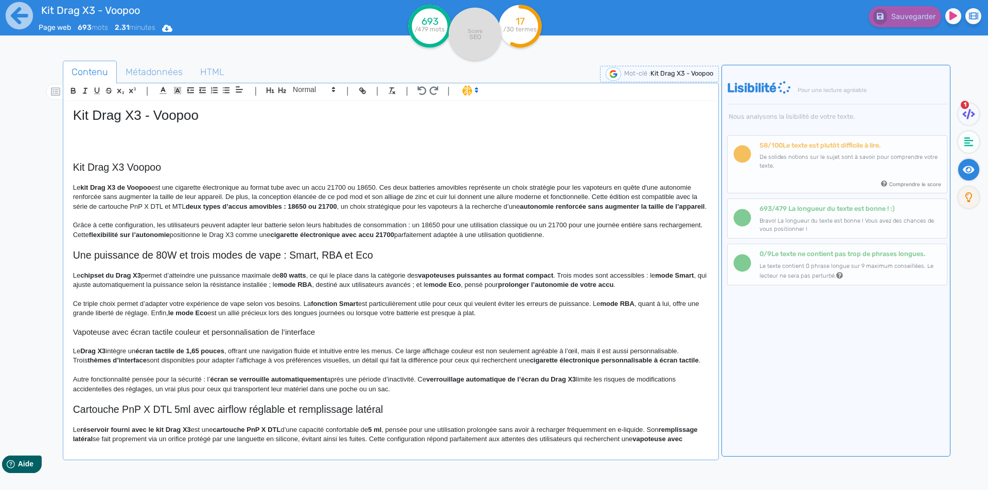
click at [591, 197] on p "Le kit Drag X3 de Voopoo est une cigarette électronique au format tube avec un …" at bounding box center [390, 197] width 635 height 28
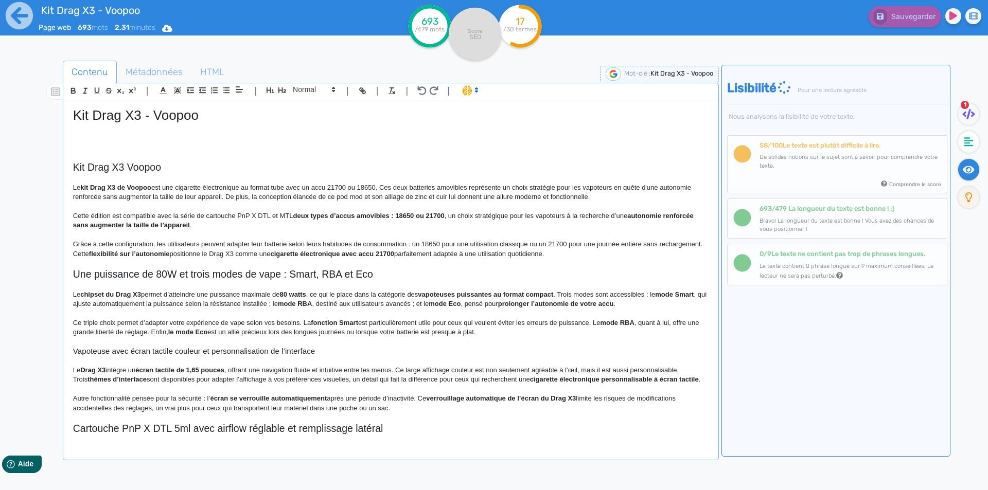
click at [299, 216] on strong "deux types d’accus amovibles : 18650 ou 21700" at bounding box center [368, 216] width 151 height 8
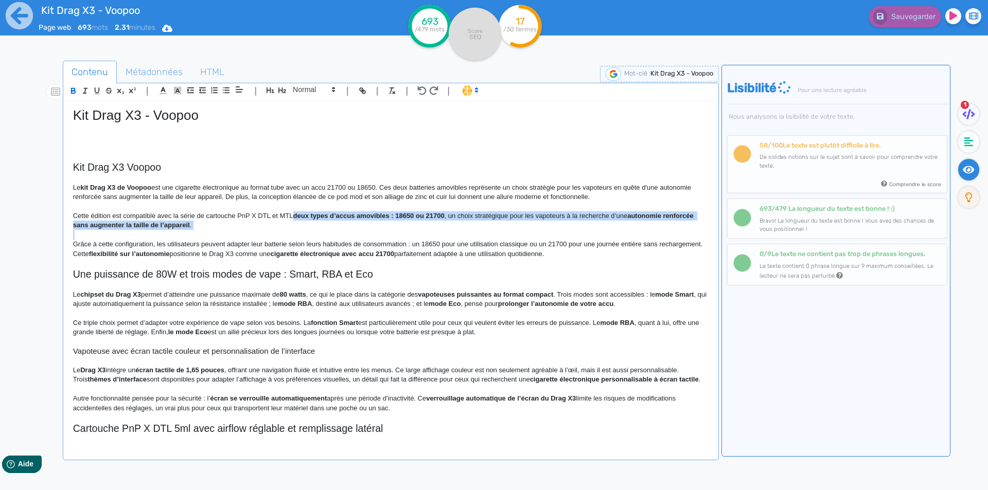
drag, startPoint x: 299, startPoint y: 216, endPoint x: 442, endPoint y: 226, distance: 143.4
click at [442, 226] on p "Cette édition est compatible avec la série de cartouche PnP X DTL et MTL deux t…" at bounding box center [390, 220] width 635 height 19
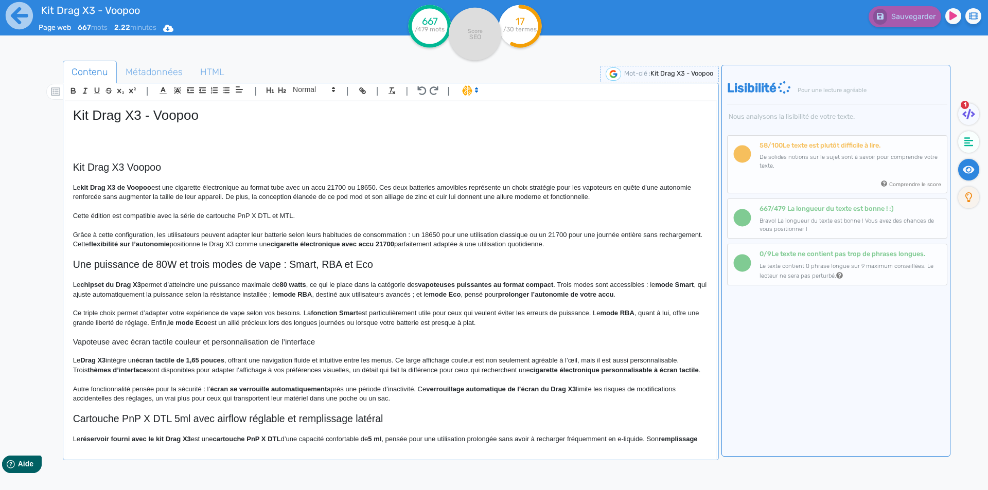
click at [236, 217] on p "Cette édition est compatible avec la série de cartouche PnP X DTL et MTL." at bounding box center [390, 215] width 635 height 9
click at [307, 216] on p "Cette édition est compatible avec la série de cartouches PnP X DTL et MTL." at bounding box center [390, 215] width 635 height 9
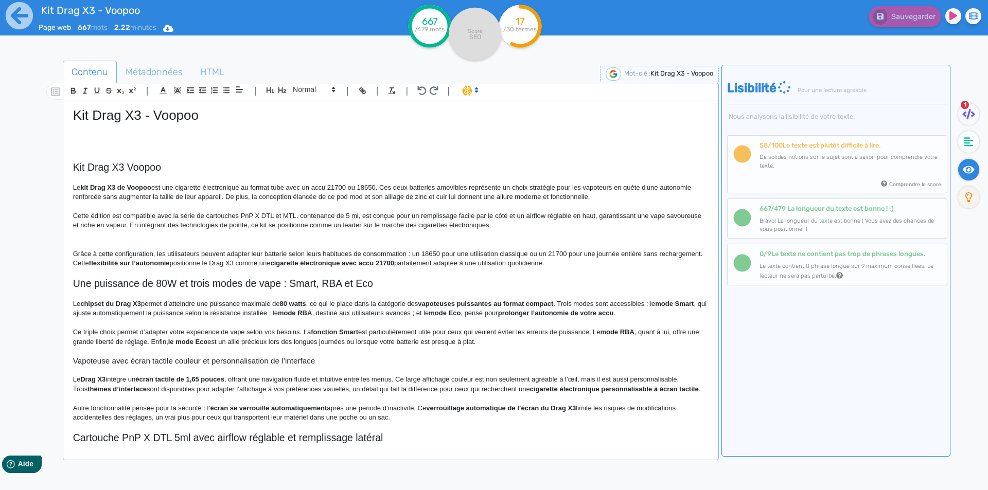
click at [301, 212] on p "Cette édition est compatible avec la série de cartouches PnP X DTL et MTL. cont…" at bounding box center [390, 220] width 635 height 19
click at [219, 213] on p "Cette édition est compatible avec la série de cartouches PnP X DTL et MTL. Ces …" at bounding box center [390, 220] width 635 height 19
drag, startPoint x: 219, startPoint y: 213, endPoint x: 288, endPoint y: 215, distance: 69.0
click at [288, 215] on p "Cette édition est compatible avec la série de cartouches PnP X DTL et MTL. Ces …" at bounding box center [390, 220] width 635 height 19
copy p "cartouches PnP X DTL et MTL"
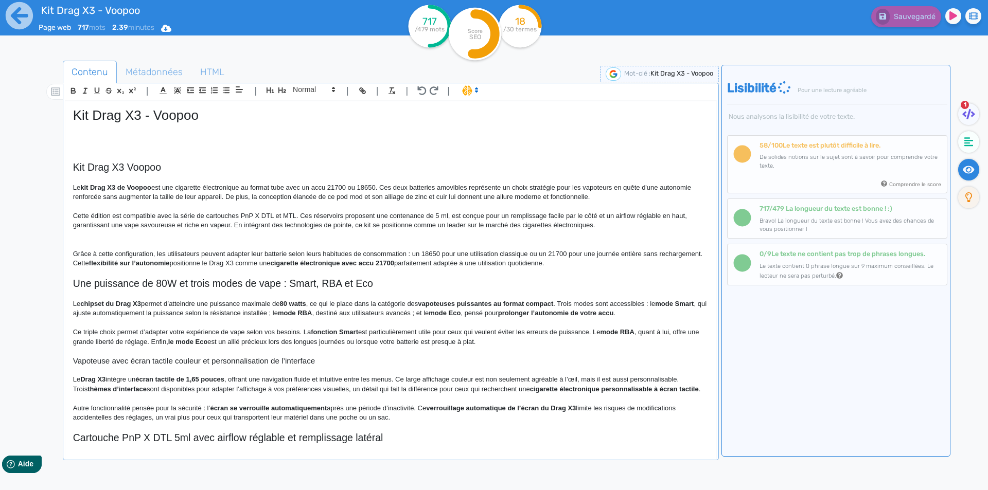
click at [248, 210] on p at bounding box center [390, 206] width 635 height 9
click at [251, 216] on p "Cette édition est compatible avec la série de cartouches PnP X DTL et MTL. Ces …" at bounding box center [390, 220] width 635 height 19
click at [265, 217] on p "Cette édition est compatible avec la série de cartouches PnP-X DTL et MTL. Ces …" at bounding box center [390, 220] width 635 height 19
click at [450, 215] on p "Cette édition est compatible avec la série de cartouches PnP-X DTL et MTL. Ces …" at bounding box center [390, 220] width 635 height 19
drag, startPoint x: 450, startPoint y: 215, endPoint x: 472, endPoint y: 213, distance: 22.7
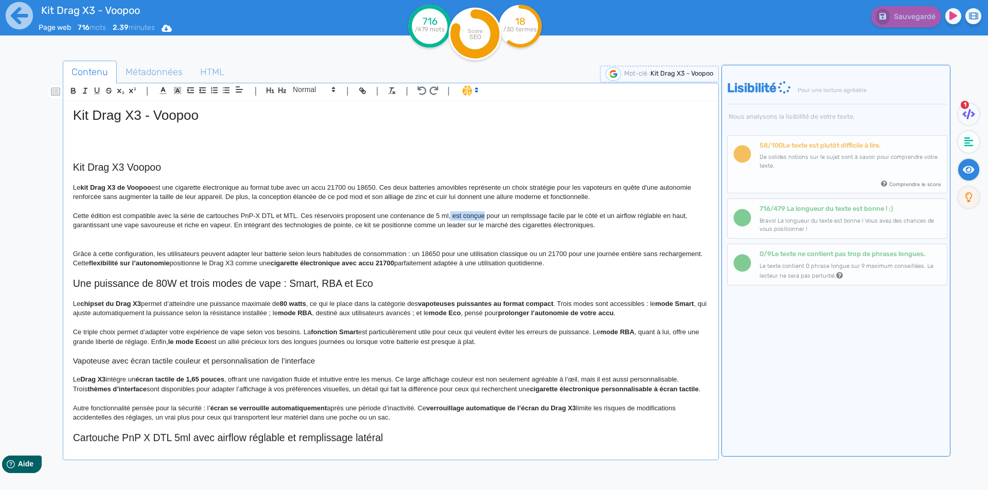
click at [472, 213] on p "Cette édition est compatible avec la série de cartouches PnP-X DTL et MTL. Ces …" at bounding box center [390, 220] width 635 height 19
click at [583, 216] on p "Cette édition est compatible avec la série de cartouches PnP-X DTL et MTL. Ces …" at bounding box center [390, 220] width 635 height 19
click at [609, 213] on p "Cette édition est compatible avec la série de cartouches PnP-X DTL et MTL. Ces …" at bounding box center [390, 220] width 635 height 19
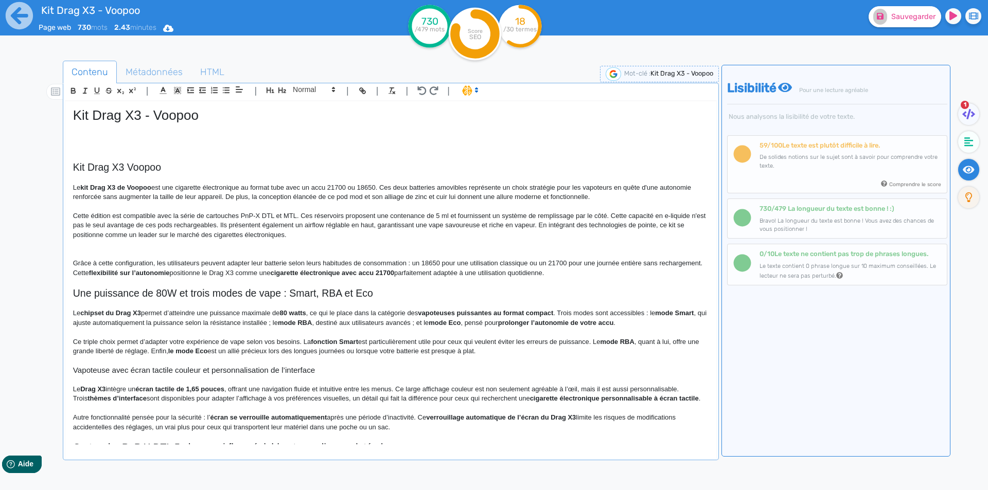
click at [368, 224] on p "Cette édition est compatible avec la série de cartouches PnP-X DTL et MTL. Ces …" at bounding box center [390, 225] width 635 height 28
drag, startPoint x: 368, startPoint y: 224, endPoint x: 376, endPoint y: 224, distance: 7.7
click at [376, 224] on p "Cette édition est compatible avec la série de cartouches PnP-X DTL et MTL. Ces …" at bounding box center [390, 225] width 635 height 28
click at [323, 225] on p "Cette édition est compatible avec la série de cartouches PnP-X DTL et MTL. Ces …" at bounding box center [390, 225] width 635 height 28
click at [319, 224] on p "Cette édition est compatible avec la série de cartouches PnP-X DTL et MTL. Ces …" at bounding box center [390, 225] width 635 height 28
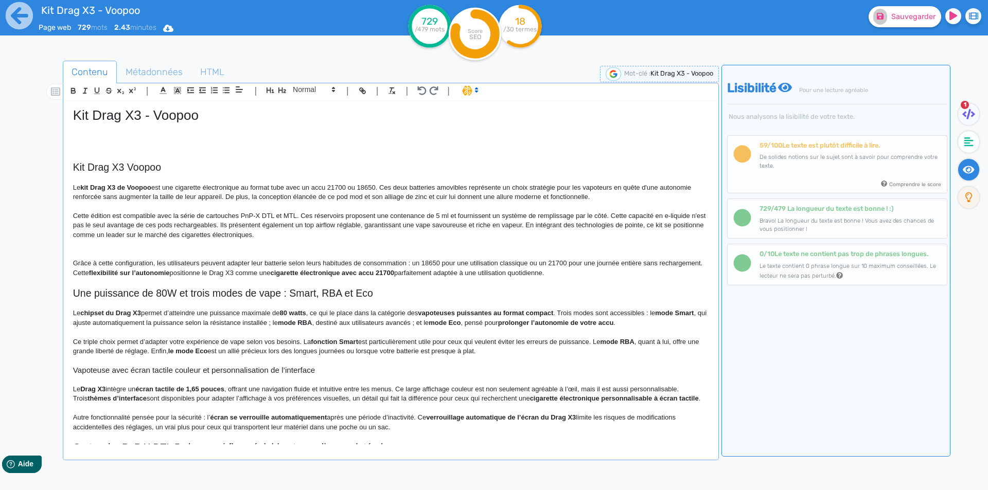
click at [463, 225] on p "Cette édition est compatible avec la série de cartouches PnP-X DTL et MTL. Ces …" at bounding box center [390, 225] width 635 height 28
click at [492, 227] on p "Cette édition est compatible avec la série de cartouches PnP-X DTL et MTL. Ces …" at bounding box center [390, 225] width 635 height 28
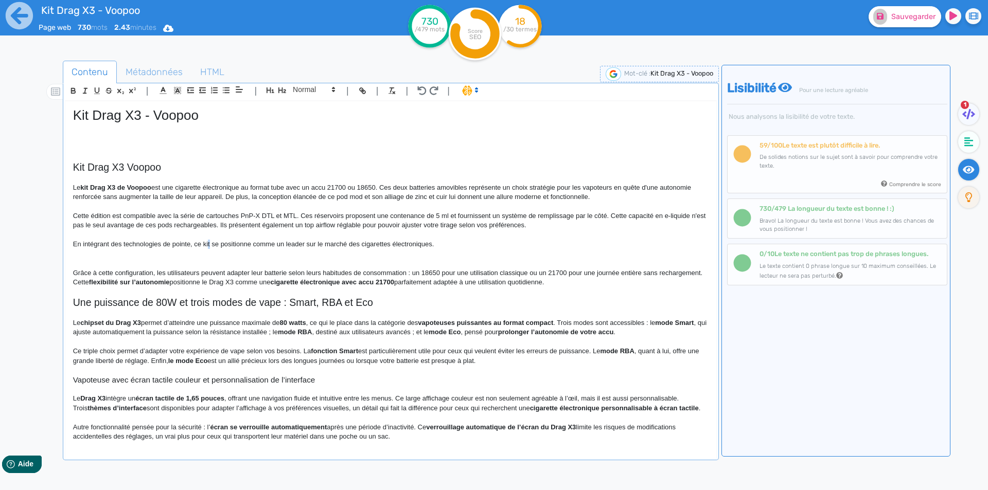
click at [209, 244] on p "En intégrant des technologies de pointe, ce kit se positionne comme un leader s…" at bounding box center [390, 244] width 635 height 9
click at [481, 247] on p "En intégrant des technologies de pointe, ce kit complet se positionne comme un …" at bounding box center [390, 244] width 635 height 9
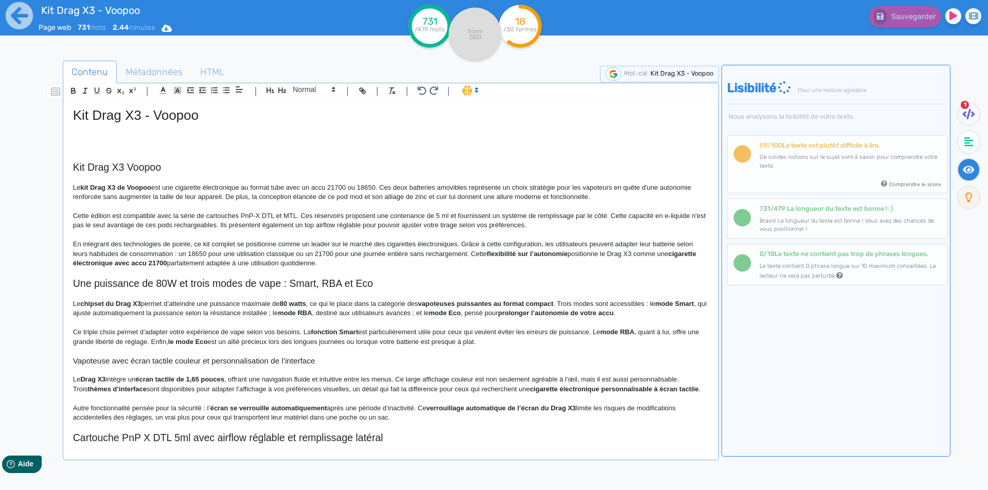
click at [461, 242] on p "En intégrant des technologies de pointe, ce kit complet se positionne comme un …" at bounding box center [390, 254] width 635 height 28
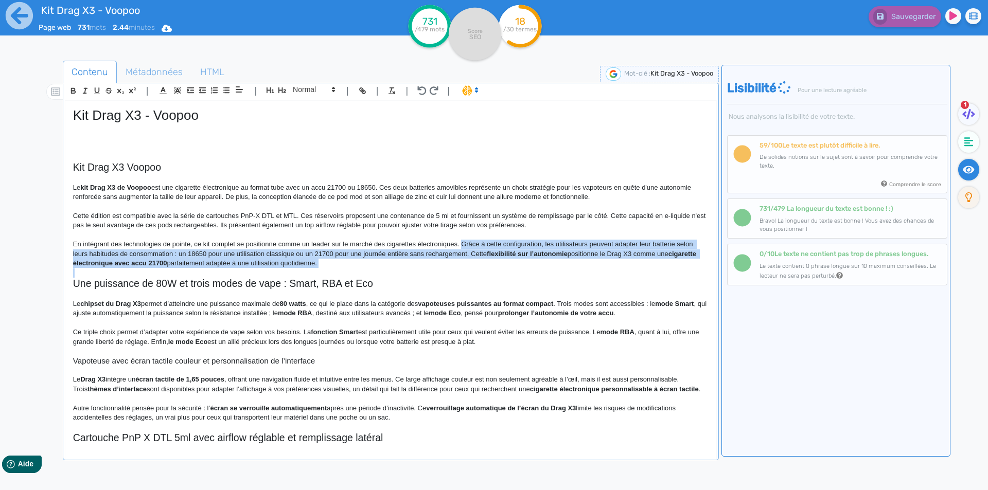
drag, startPoint x: 461, startPoint y: 242, endPoint x: 463, endPoint y: 261, distance: 18.6
click at [463, 261] on p "En intégrant des technologies de pointe, ce kit complet se positionne comme un …" at bounding box center [390, 254] width 635 height 28
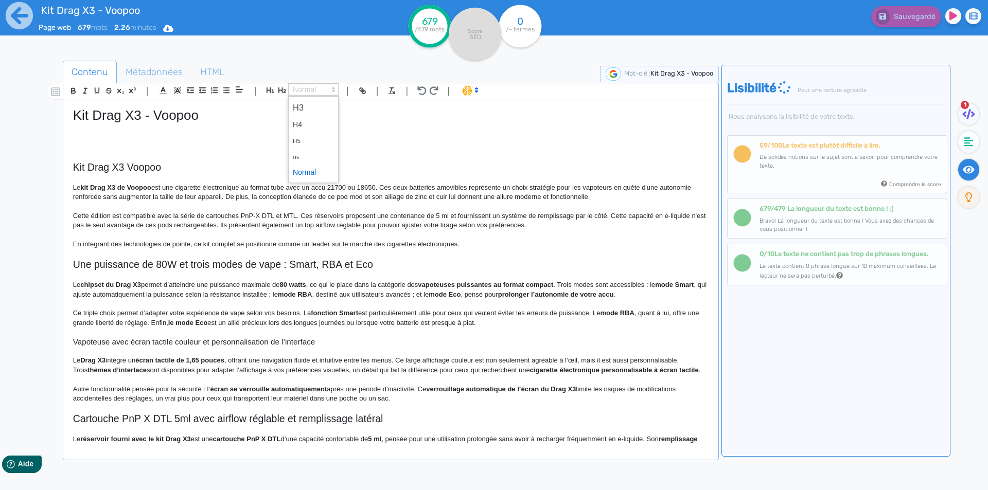
click at [312, 86] on span at bounding box center [313, 89] width 50 height 12
click at [319, 168] on span at bounding box center [313, 173] width 41 height 16
click at [495, 237] on p at bounding box center [390, 234] width 635 height 9
click at [495, 238] on p at bounding box center [390, 234] width 635 height 9
click at [495, 241] on p "En intégrant des technologies de pointe, ce kit complet se positionne comme un …" at bounding box center [390, 244] width 635 height 9
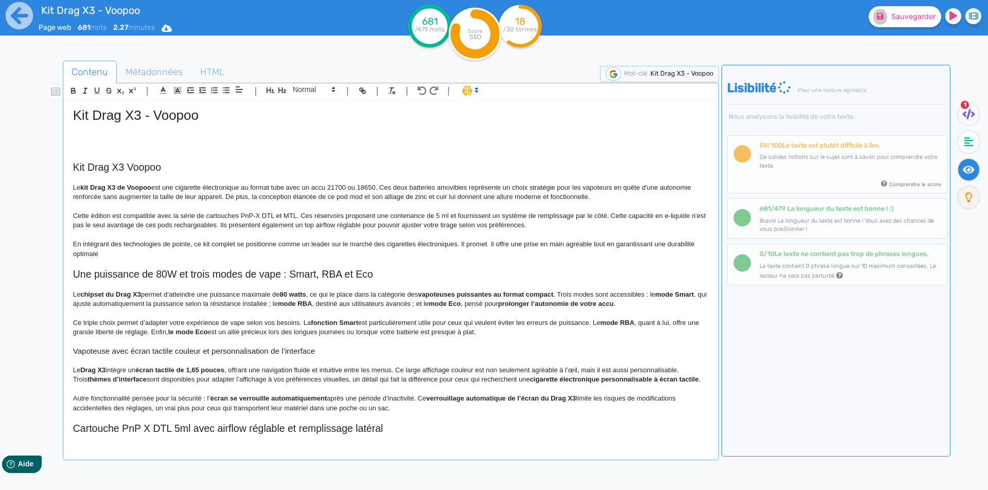
click at [492, 243] on p "En intégrant des technologies de pointe, ce kit complet se positionne comme un …" at bounding box center [390, 249] width 635 height 19
drag, startPoint x: 492, startPoint y: 243, endPoint x: 497, endPoint y: 243, distance: 5.7
click at [497, 243] on p "En intégrant des technologies de pointe, ce kit complet se positionne comme un …" at bounding box center [390, 249] width 635 height 19
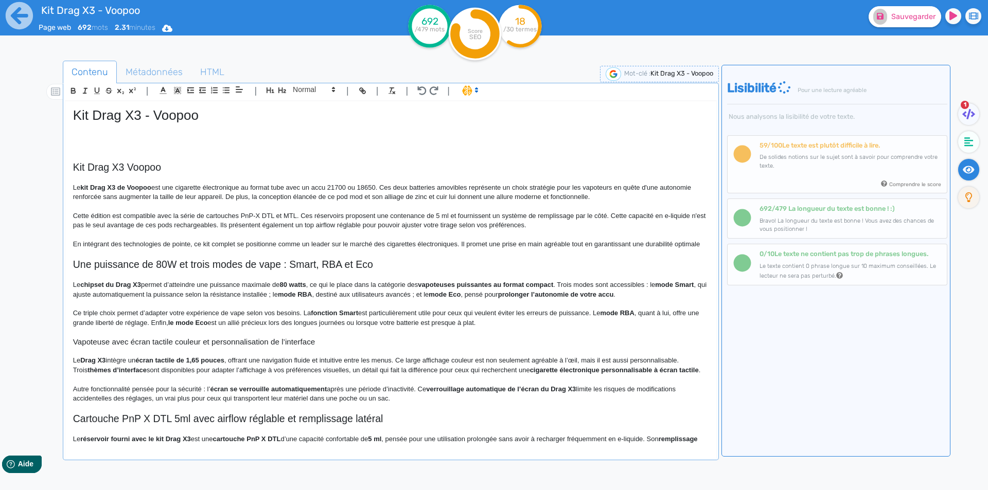
click at [701, 244] on div "Kit Drag X3 - Voopoo Kit Drag X3 Voopoo Le kit Drag X3 de Voopoo est une cigare…" at bounding box center [390, 272] width 651 height 343
click at [891, 20] on span "Sauvegarder" at bounding box center [913, 16] width 44 height 9
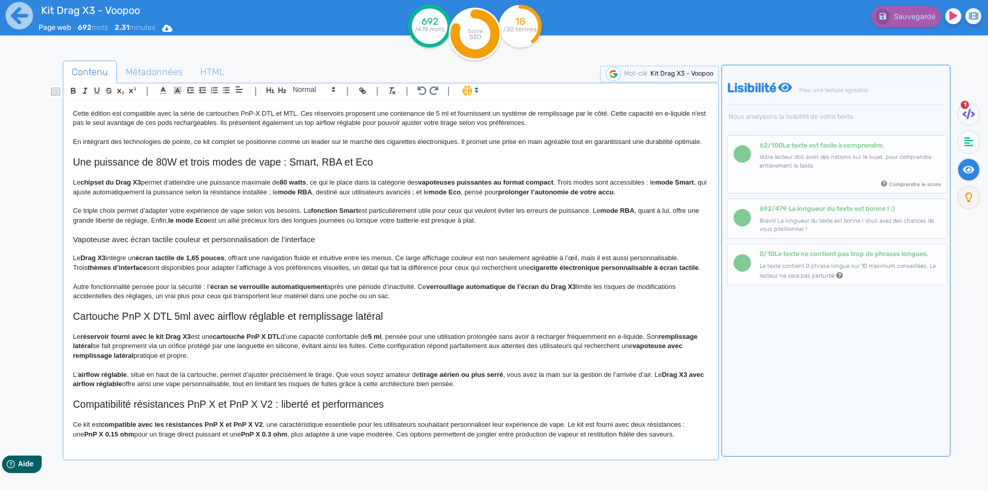
scroll to position [103, 0]
click at [234, 168] on h2 "Une puissance de 80W et trois modes de vape : Smart, RBA et Eco" at bounding box center [390, 162] width 635 height 12
click at [304, 85] on span at bounding box center [313, 89] width 50 height 12
click at [308, 100] on span at bounding box center [313, 108] width 41 height 18
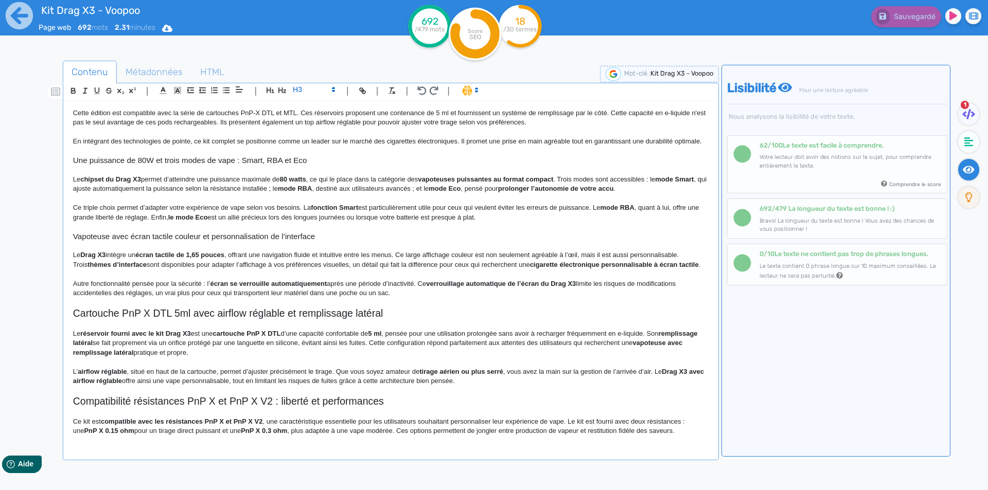
click at [237, 165] on h3 "Une puissance de 80W et trois modes de vape : Smart, RBA et Eco" at bounding box center [390, 160] width 635 height 9
drag, startPoint x: 237, startPoint y: 174, endPoint x: 296, endPoint y: 173, distance: 59.7
click at [296, 165] on h3 "Une puissance de 80W et trois modes de vape : Smart, RBA et Eco" at bounding box center [390, 160] width 635 height 9
click at [76, 165] on h3 "Une puissance de 80W et trois modes de vape" at bounding box center [390, 160] width 635 height 9
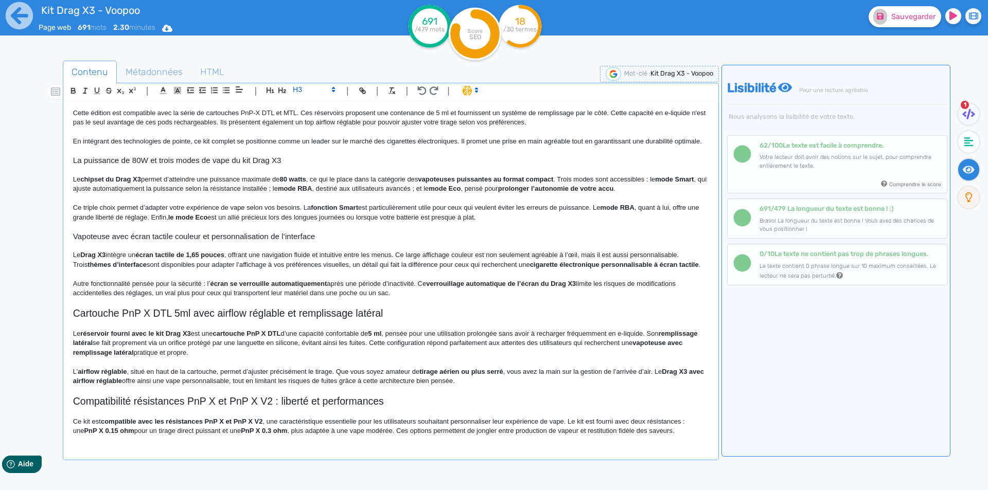
click at [158, 165] on h3 "La puissance de 80W et trois modes de vape du kit Drag X3" at bounding box center [390, 160] width 635 height 9
click at [158, 165] on h3 "La puissance de 80W et les trois modes de vape du kit Drag X3" at bounding box center [390, 160] width 635 height 9
click at [156, 165] on h3 "La puissance de 80W et les trois modes de vape du kit Drag X3" at bounding box center [390, 160] width 635 height 9
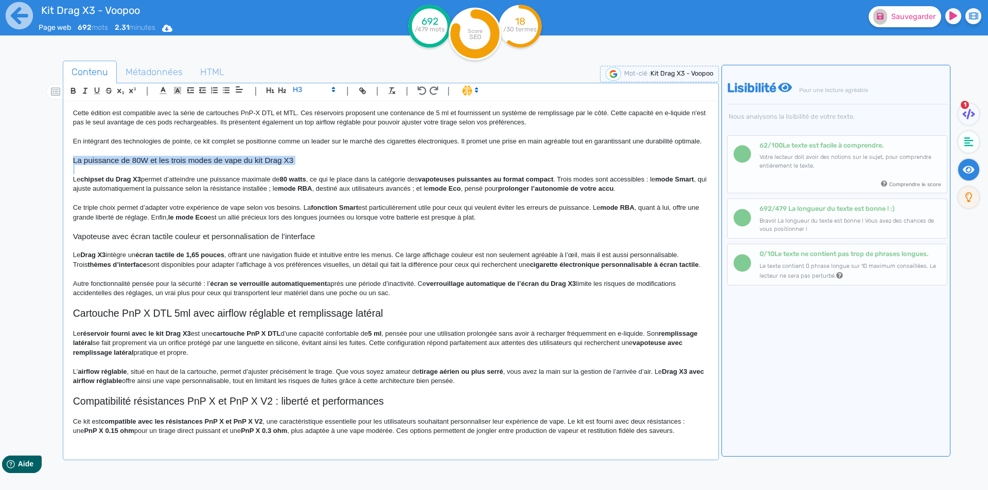
copy h3 "La puissance de 80W et les trois modes de vape du kit Drag X3"
click at [263, 165] on h3 "La puissance de 80W et les trois modes de vape du kit Drag X3" at bounding box center [390, 160] width 635 height 9
click at [83, 259] on strong "Drag X3" at bounding box center [92, 255] width 25 height 8
click at [99, 259] on strong "Drag X3" at bounding box center [106, 255] width 25 height 8
drag, startPoint x: 99, startPoint y: 260, endPoint x: 113, endPoint y: 261, distance: 13.9
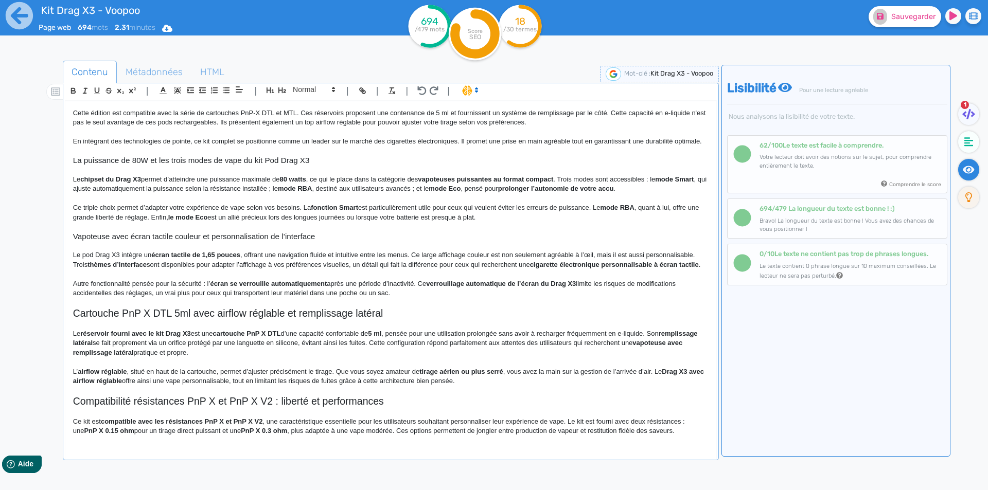
click at [167, 259] on strong "écran tactile de 1,65 pouces" at bounding box center [195, 255] width 89 height 8
click at [118, 183] on strong "chipset du Drag X3" at bounding box center [110, 179] width 61 height 8
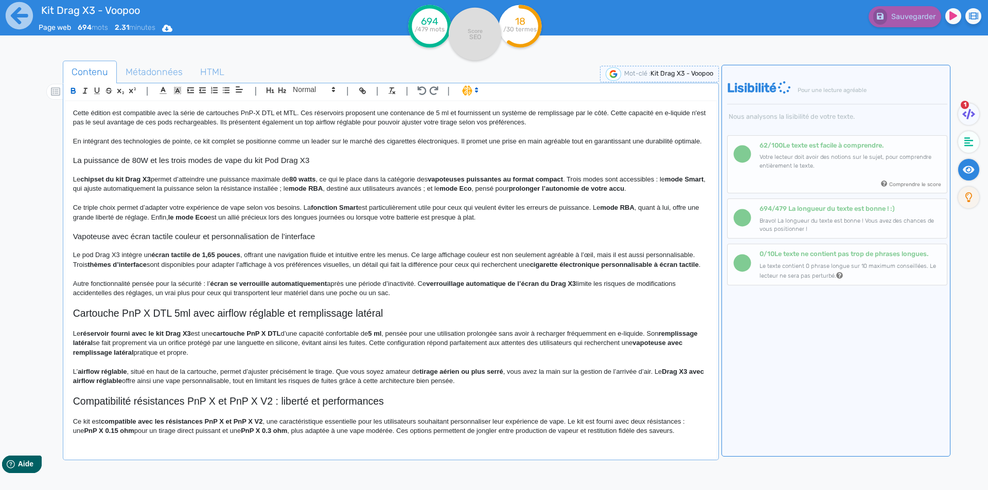
click at [118, 183] on strong "chipset du kit Drag X3" at bounding box center [115, 179] width 70 height 8
click at [119, 183] on strong "chipset du Drag X3" at bounding box center [110, 179] width 61 height 8
click at [106, 183] on strong "chipset du Drag X3" at bounding box center [110, 179] width 61 height 8
click at [110, 183] on strong "chipset du Drag X3" at bounding box center [110, 179] width 61 height 8
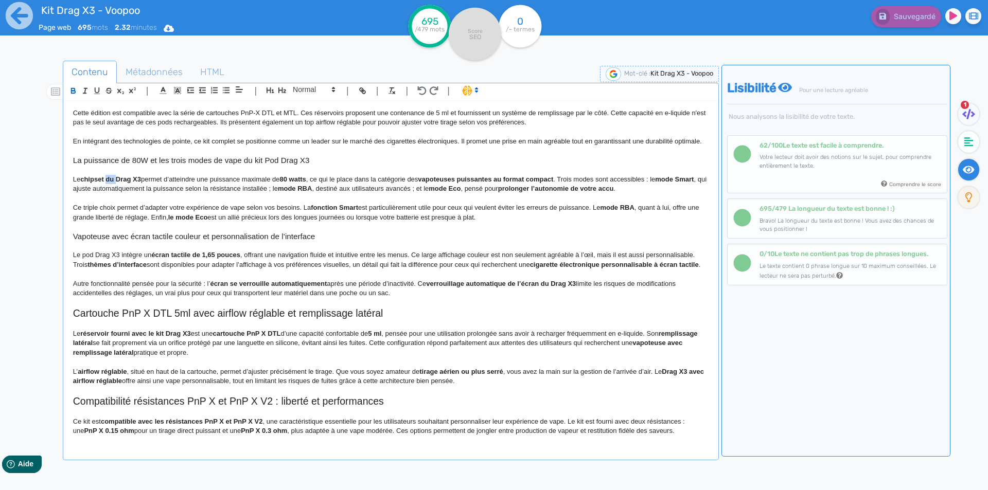
click at [110, 183] on strong "chipset du Drag X3" at bounding box center [110, 179] width 61 height 8
click at [92, 174] on p at bounding box center [390, 169] width 635 height 9
drag, startPoint x: 92, startPoint y: 183, endPoint x: 130, endPoint y: 183, distance: 38.6
click at [130, 174] on p at bounding box center [390, 169] width 635 height 9
click at [92, 183] on strong "chipset intégré au Drag X3" at bounding box center [122, 179] width 84 height 8
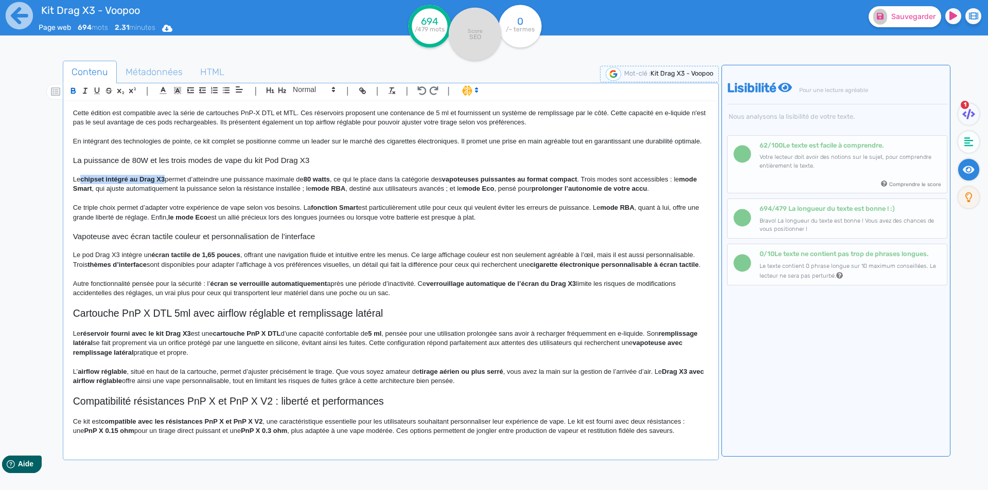
drag, startPoint x: 92, startPoint y: 188, endPoint x: 158, endPoint y: 187, distance: 66.4
click at [204, 192] on p "Le chipset intégré au Drag X3 permet d’atteindre une puissance maximale de 80 w…" at bounding box center [390, 184] width 635 height 19
click at [247, 189] on p "Le chipset intégré au Drag X3 permet d’atteindre une puissance maximale de 80 w…" at bounding box center [390, 184] width 635 height 19
drag, startPoint x: 247, startPoint y: 189, endPoint x: 324, endPoint y: 187, distance: 76.2
click at [324, 187] on p "Le chipset intégré au Drag X3 permet d’atteindre une puissance maximale de 80 w…" at bounding box center [390, 184] width 635 height 19
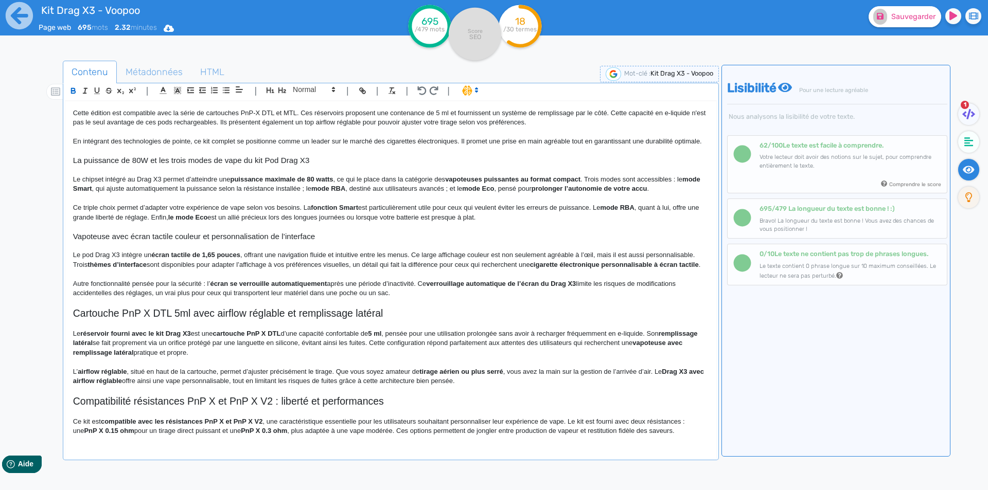
click at [329, 194] on p "Le chipset intégré au Drag X3 permet d’atteindre une puissance maximale de 80 w…" at bounding box center [390, 184] width 635 height 19
click at [337, 190] on p "Le chipset intégré au Drag X3 permet d’atteindre une puissance maximale de 80 w…" at bounding box center [390, 184] width 635 height 19
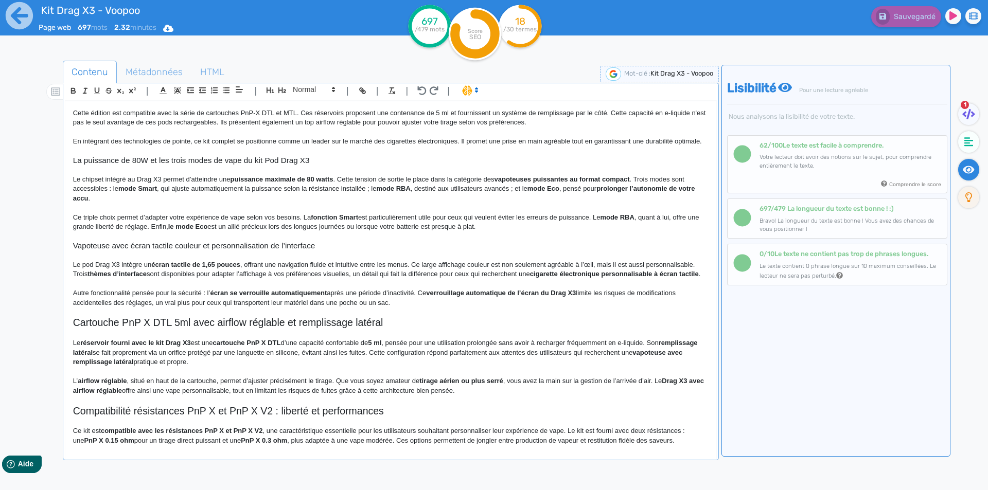
click at [522, 183] on strong "vapoteuses puissantes au format compact" at bounding box center [561, 179] width 135 height 8
drag, startPoint x: 522, startPoint y: 189, endPoint x: 630, endPoint y: 187, distance: 108.0
click at [640, 190] on p "Le chipset intégré au Drag X3 permet d’atteindre une puissance maximale de 80 w…" at bounding box center [390, 189] width 635 height 28
click at [627, 188] on p "Le chipset intégré au Drag X3 permet d’atteindre une puissance maximale de 80 w…" at bounding box center [390, 189] width 635 height 28
click at [189, 198] on p "Le chipset intégré au Drag X3 permet d’atteindre une puissance maximale de 80 w…" at bounding box center [390, 189] width 635 height 28
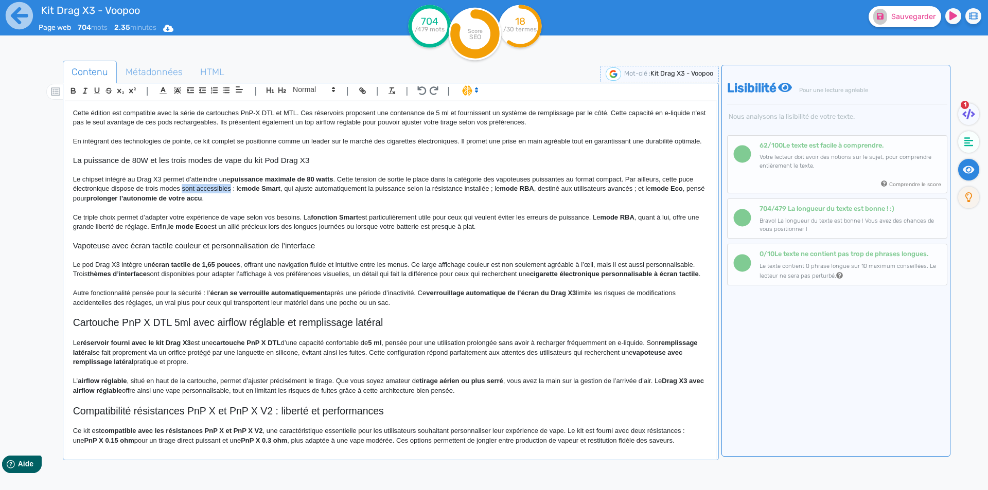
drag, startPoint x: 189, startPoint y: 198, endPoint x: 207, endPoint y: 198, distance: 18.0
click at [207, 198] on p "Le chipset intégré au Drag X3 permet d’atteindre une puissance maximale de 80 w…" at bounding box center [390, 189] width 635 height 28
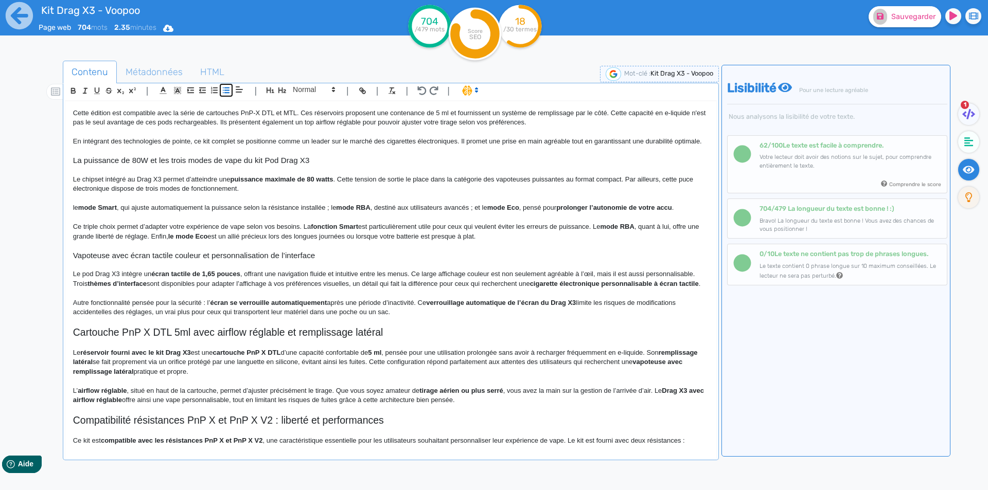
click at [224, 89] on icon "button" at bounding box center [226, 90] width 9 height 9
click at [151, 212] on li "Le mode Smart , qui ajuste automatiquement la puissance selon la résistance ins…" at bounding box center [395, 207] width 625 height 9
click at [342, 212] on li "Le mode Smart ajuste automatiquement la puissance selon la résistance installée…" at bounding box center [395, 207] width 625 height 9
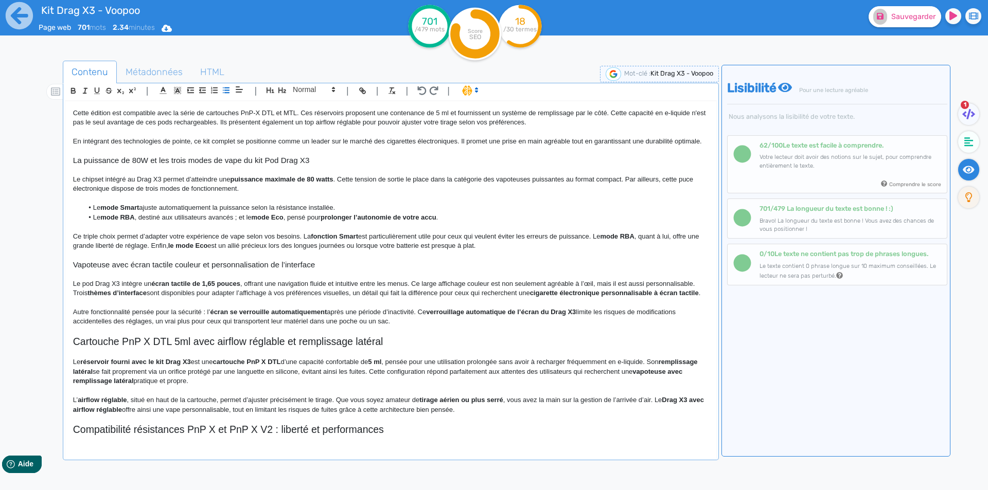
click at [134, 221] on strong "mode RBA" at bounding box center [117, 217] width 34 height 8
click at [141, 221] on strong "mode RBA est" at bounding box center [122, 217] width 45 height 8
drag, startPoint x: 141, startPoint y: 226, endPoint x: 227, endPoint y: 227, distance: 85.9
click at [227, 222] on li "Le mode RBA est destiné aux utilisateurs avancés ; et le mode Eco , pensé pour …" at bounding box center [395, 217] width 625 height 9
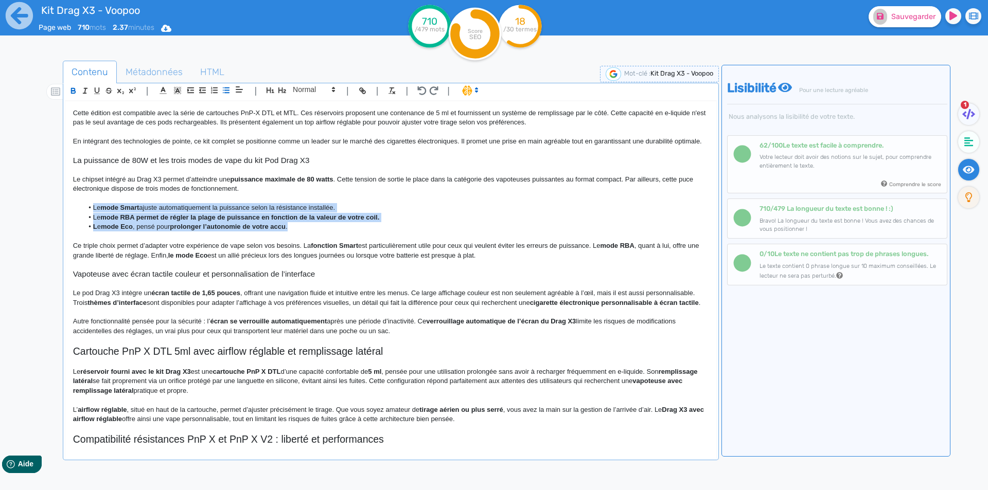
drag, startPoint x: 94, startPoint y: 218, endPoint x: 293, endPoint y: 235, distance: 199.3
click at [293, 231] on ul "Le mode Smart ajuste automatiquement la puissance selon la résistance installée…" at bounding box center [390, 217] width 635 height 28
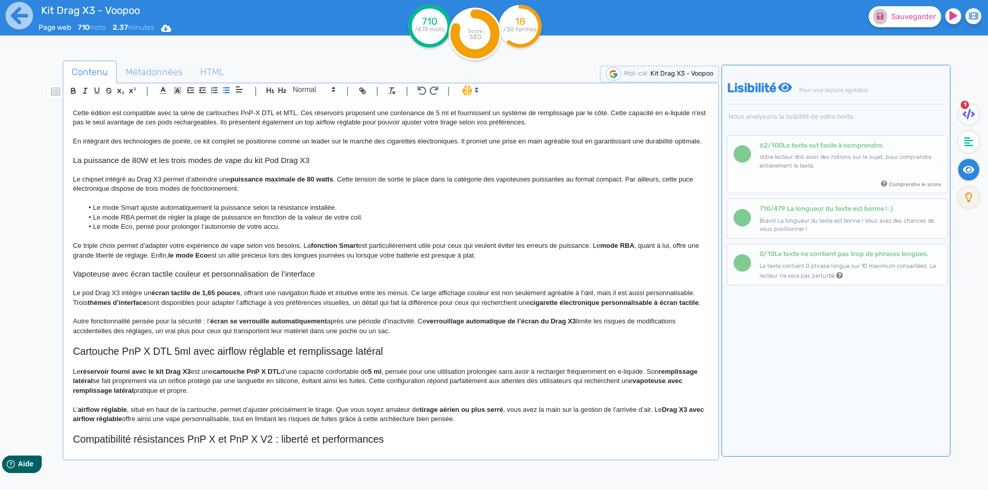
click at [293, 241] on p at bounding box center [390, 236] width 635 height 9
click at [133, 231] on li "Le mode Eco, pensé pour prolonger l’autonomie de votre accu." at bounding box center [395, 226] width 625 height 9
click at [320, 249] on strong "fonction Smart" at bounding box center [334, 246] width 47 height 8
drag, startPoint x: 320, startPoint y: 254, endPoint x: 345, endPoint y: 253, distance: 24.7
click at [345, 249] on strong "fonction Smart" at bounding box center [334, 246] width 47 height 8
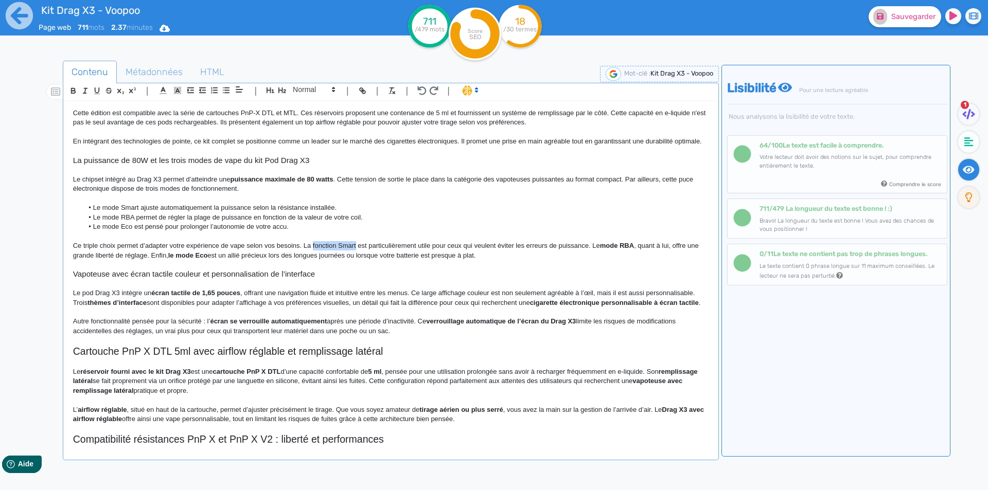
click at [345, 255] on p "Ce triple choix permet d’adapter votre expérience de vape selon vos besoins. La…" at bounding box center [390, 250] width 635 height 19
click at [394, 253] on p "Ce triple choix permet d’adapter votre expérience de vape selon vos besoins. La…" at bounding box center [390, 250] width 635 height 19
click at [426, 255] on p "Ce triple choix permet d’adapter votre expérience de vape selon vos besoins. La…" at bounding box center [390, 250] width 635 height 19
click at [415, 255] on p "Ce triple choix permet d’adapter votre expérience de vape selon vos besoins. La…" at bounding box center [390, 250] width 635 height 19
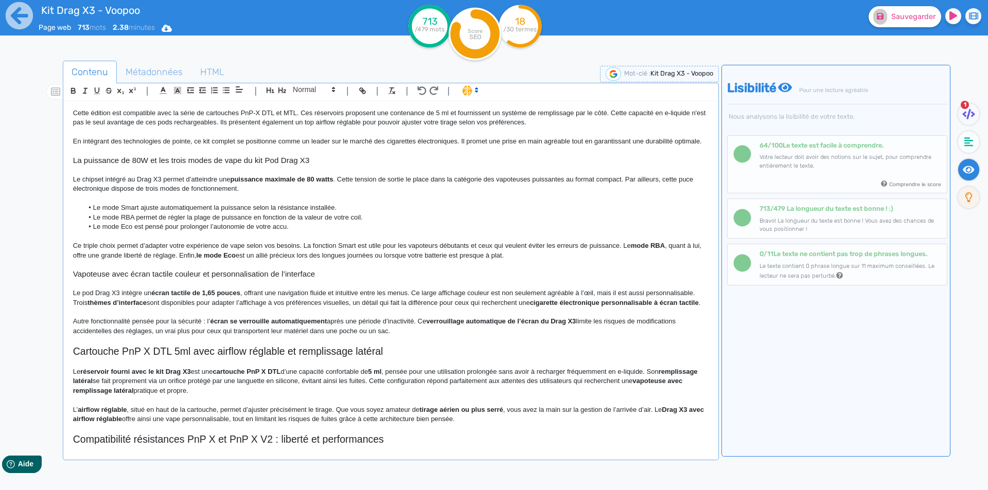
click at [597, 256] on p "Ce triple choix permet d’adapter votre expérience de vape selon vos besoins. La…" at bounding box center [390, 250] width 635 height 19
click at [615, 256] on p "Ce triple choix permet d’adapter votre expérience de vape selon vos besoins. La…" at bounding box center [390, 250] width 635 height 19
click at [630, 249] on strong "mode RBA" at bounding box center [641, 246] width 34 height 8
drag, startPoint x: 646, startPoint y: 255, endPoint x: 653, endPoint y: 255, distance: 6.7
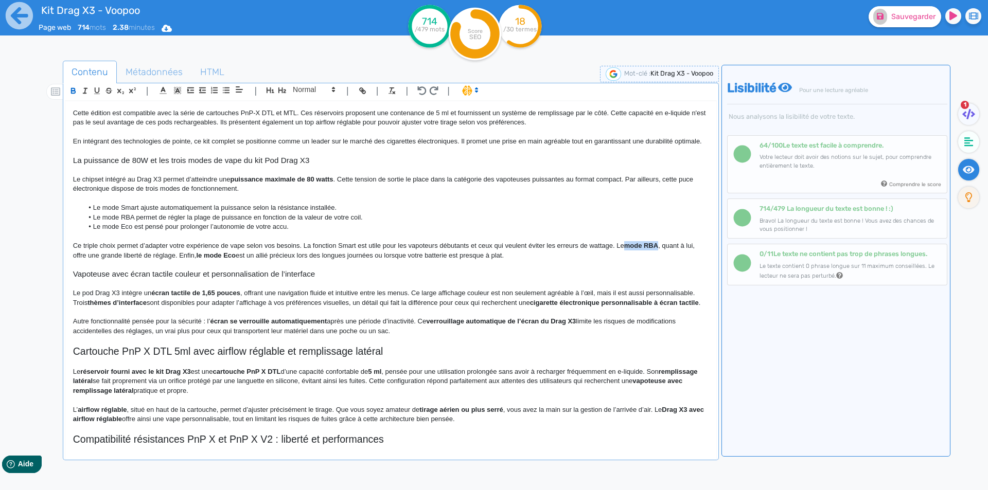
click at [653, 249] on strong "mode RBA" at bounding box center [641, 246] width 34 height 8
click at [653, 255] on p "Ce triple choix permet d’adapter votre expérience de vape selon vos besoins. La…" at bounding box center [390, 250] width 635 height 19
click at [113, 260] on p "Ce triple choix permet d’adapter votre expérience de vape selon vos besoins. La…" at bounding box center [390, 250] width 635 height 19
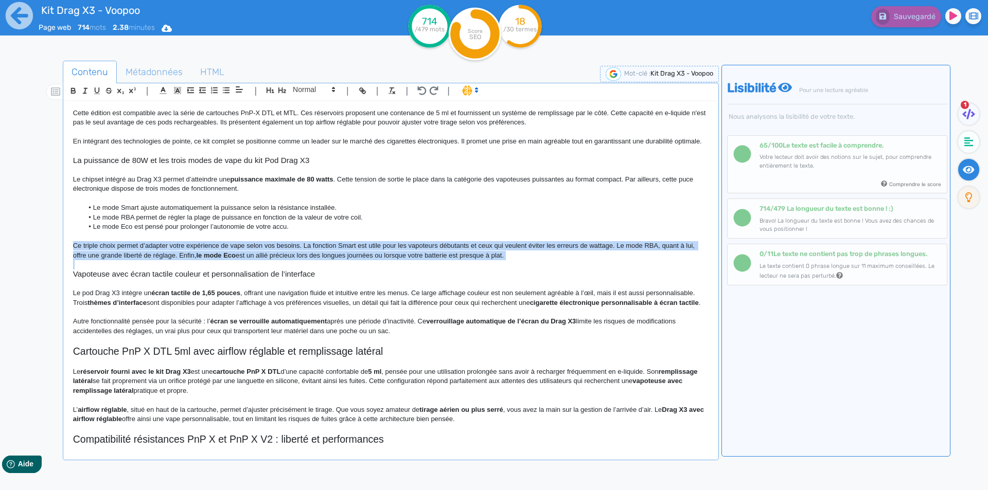
click at [113, 260] on p "Ce triple choix permet d’adapter votre expérience de vape selon vos besoins. La…" at bounding box center [390, 250] width 635 height 19
click at [308, 257] on p "Ce triple choix permet d’adapter votre expérience de vape selon vos besoins. La…" at bounding box center [390, 250] width 635 height 19
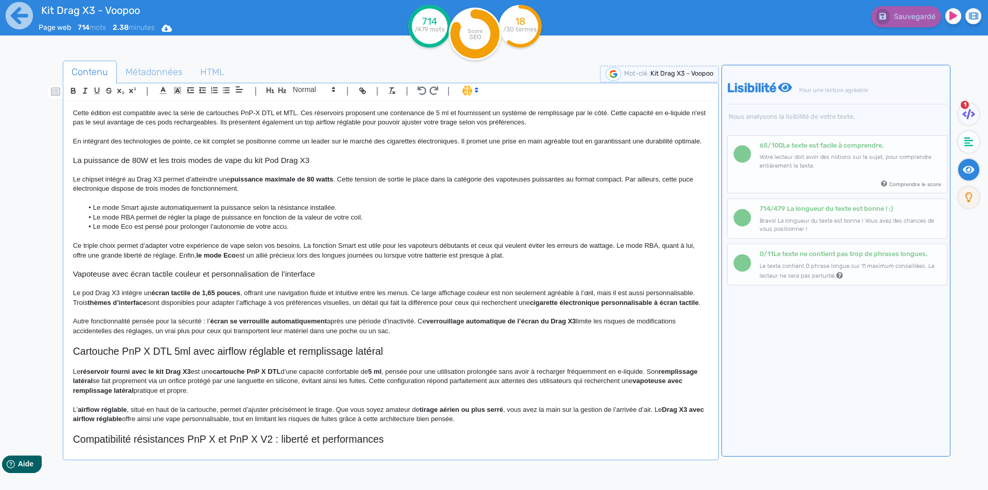
click at [308, 256] on p "Ce triple choix permet d’adapter votre expérience de vape selon vos besoins. La…" at bounding box center [390, 250] width 635 height 19
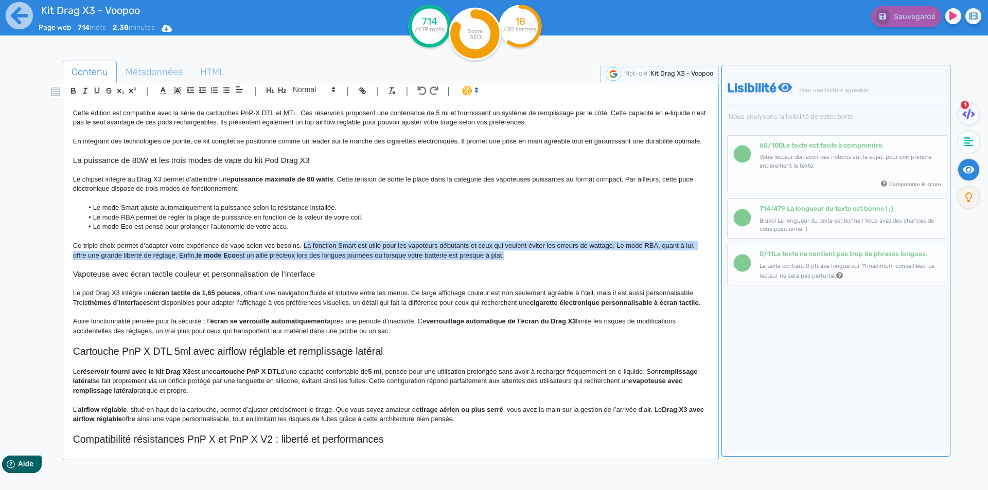
drag, startPoint x: 308, startPoint y: 256, endPoint x: 498, endPoint y: 263, distance: 190.0
click at [498, 260] on p "Ce triple choix permet d’adapter votre expérience de vape selon vos besoins. La…" at bounding box center [390, 250] width 635 height 19
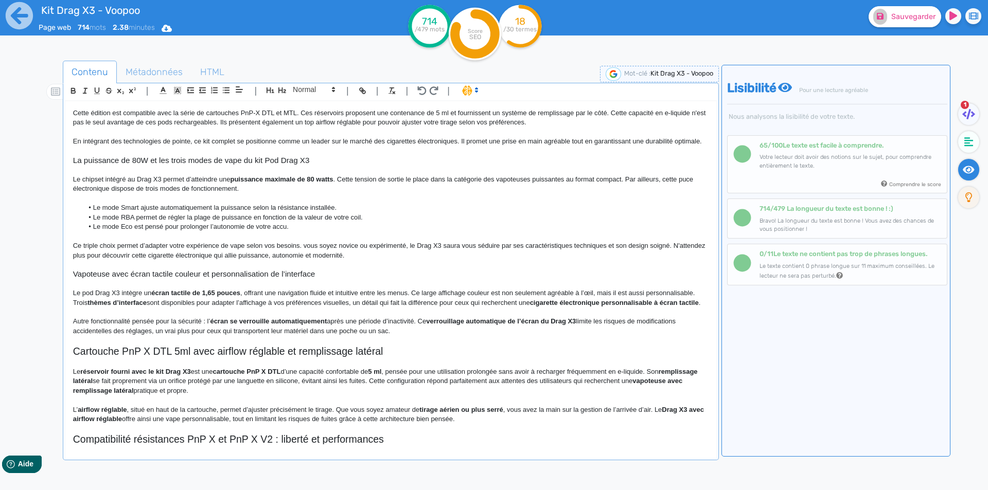
click at [303, 257] on p "Ce triple choix permet d’adapter votre expérience de vape selon vos besoins. vo…" at bounding box center [390, 250] width 635 height 19
click at [425, 255] on p "Ce triple choix permet d’adapter votre expérience de vape selon vos besoins. Qu…" at bounding box center [390, 250] width 635 height 19
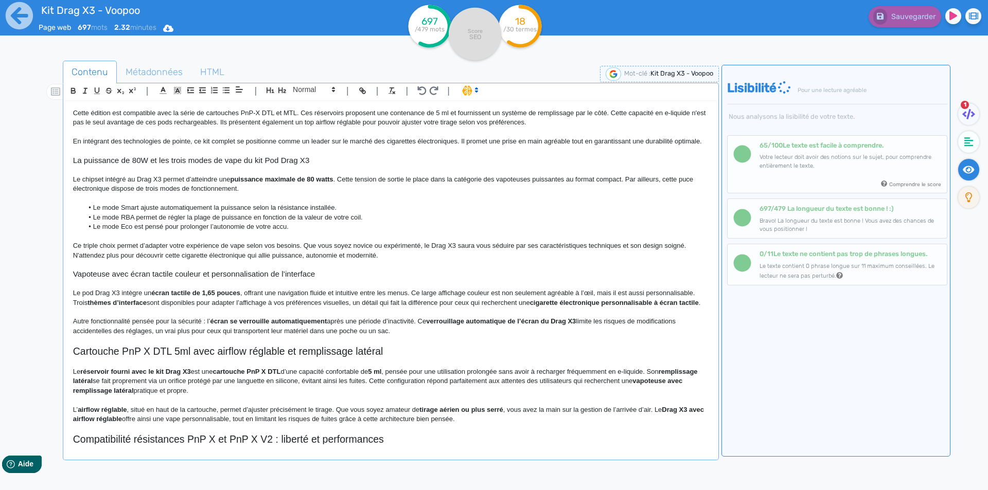
click at [429, 254] on p "Ce triple choix permet d’adapter votre expérience de vape selon vos besoins. Qu…" at bounding box center [390, 250] width 635 height 19
click at [376, 260] on p "Ce triple choix permet d’adapter votre expérience de vape selon vos besoins. Qu…" at bounding box center [390, 250] width 635 height 19
click at [406, 260] on p "Ce triple choix permet d’adapter votre expérience de vape selon vos besoins. Qu…" at bounding box center [390, 250] width 635 height 19
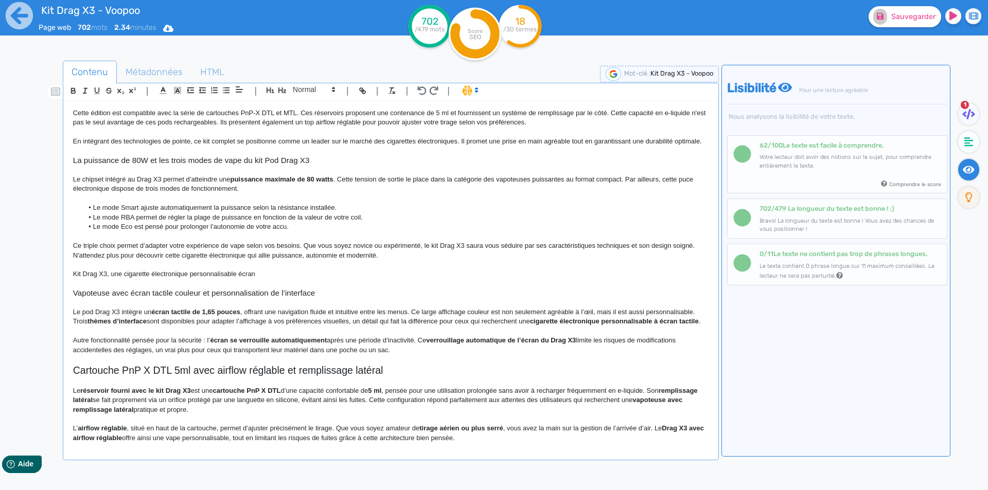
click at [237, 279] on p "Kit Drag X3, une cigarette électronique personnalisable écran" at bounding box center [390, 274] width 635 height 9
click at [275, 279] on p "Kit Drag X3, une cigarette électronique personnalisable avec écran" at bounding box center [390, 274] width 635 height 9
click at [222, 279] on p "Kit Drag X3, une cigarette électronique personnalisable avec écran tactile" at bounding box center [390, 274] width 635 height 9
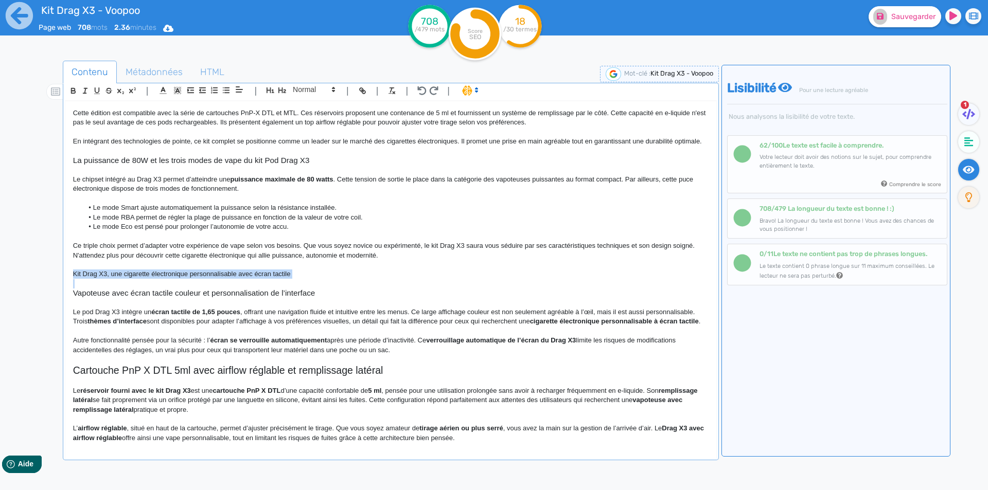
copy p "Kit Drag X3, une cigarette électronique personnalisable avec écran tactile"
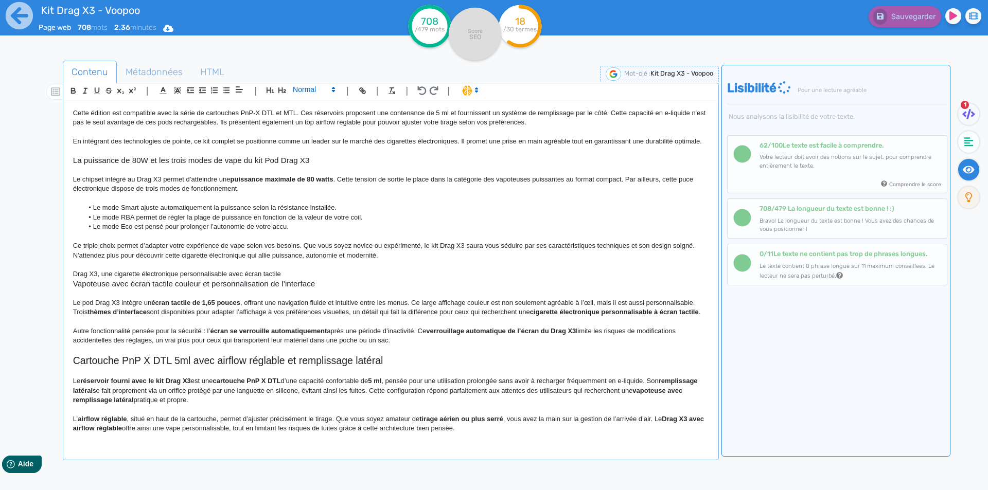
click at [312, 87] on span at bounding box center [313, 89] width 50 height 12
click at [304, 109] on span at bounding box center [313, 108] width 41 height 18
click at [162, 289] on h3 "Vapoteuse avec écran tactile couleur et personnalisation de l’interface" at bounding box center [390, 283] width 635 height 9
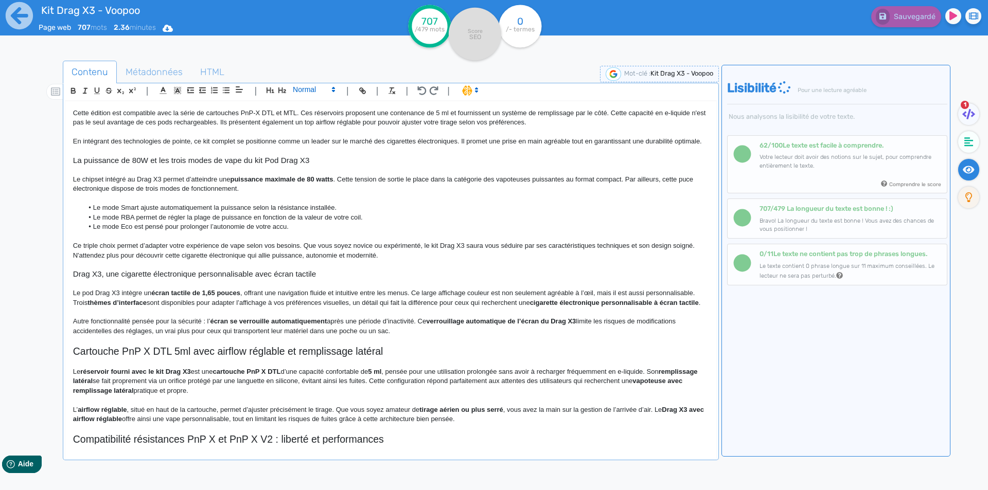
click at [312, 93] on span at bounding box center [313, 89] width 50 height 12
click at [307, 168] on span at bounding box center [313, 173] width 41 height 16
click at [224, 297] on strong "écran tactile de 1,65 pouces" at bounding box center [195, 293] width 89 height 8
click at [224, 303] on p "Le pod Drag X3 intègre un écran tactile de 1,65 pouces , offrant une navigation…" at bounding box center [390, 298] width 635 height 19
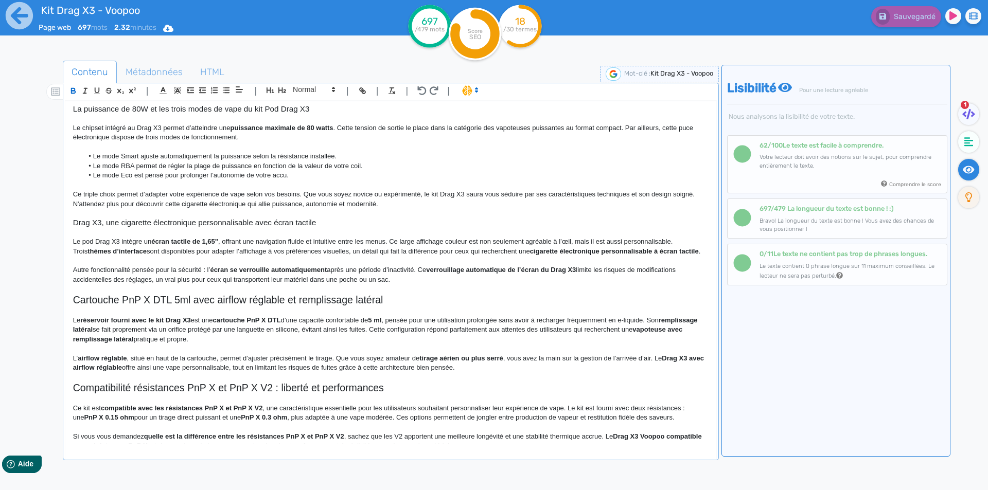
click at [443, 250] on p "Le pod Drag X3 intègre un écran tactile de 1,65" , offrant une navigation fluid…" at bounding box center [390, 246] width 635 height 19
click at [124, 255] on strong "thèmes d’interface" at bounding box center [116, 251] width 59 height 8
drag, startPoint x: 124, startPoint y: 263, endPoint x: 72, endPoint y: 257, distance: 52.8
click at [183, 256] on p "Le pod Drag X3 intègre un écran tactile de 1,65" , offrant une navigation fluid…" at bounding box center [390, 246] width 635 height 19
click at [336, 256] on p "Le pod Drag X3 intègre un écran tactile de 1,65" , offrant une navigation fluid…" at bounding box center [390, 246] width 635 height 19
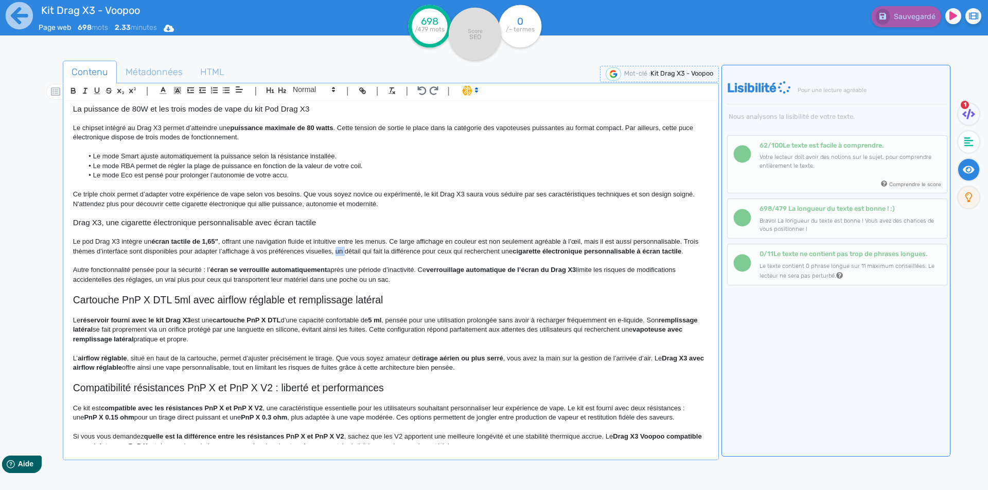
click at [336, 256] on p "Le pod Drag X3 intègre un écran tactile de 1,65" , offrant une navigation fluid…" at bounding box center [390, 246] width 635 height 19
click at [374, 256] on p "Le pod Drag X3 intègre un écran tactile de 1,65" , offrant une navigation fluid…" at bounding box center [390, 246] width 635 height 19
click at [364, 256] on p "Le pod Drag X3 intègre un écran tactile de 1,65" , offrant une navigation fluid…" at bounding box center [390, 246] width 635 height 19
click at [513, 255] on strong "cigarette électronique personnalisable à écran tactile" at bounding box center [587, 251] width 169 height 8
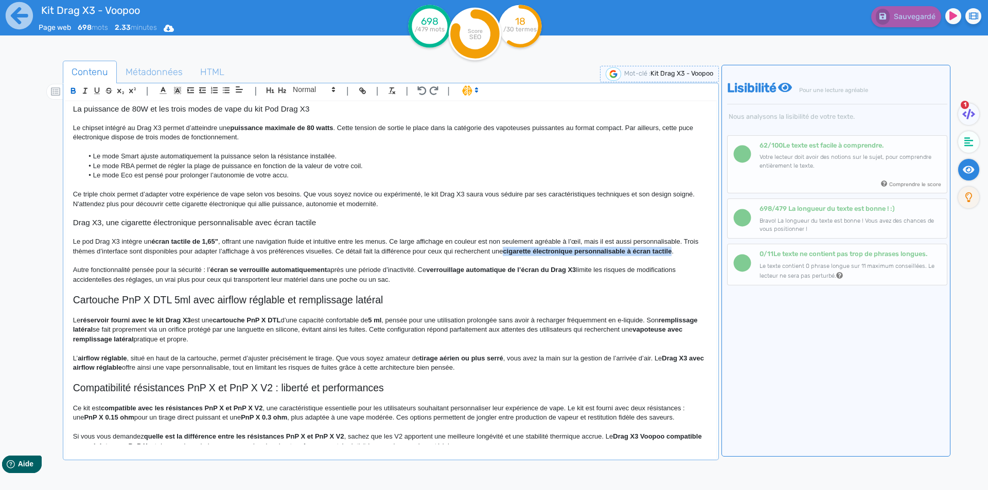
drag, startPoint x: 513, startPoint y: 257, endPoint x: 667, endPoint y: 260, distance: 154.3
click at [667, 255] on strong "cigarette électronique personnalisable à écran tactile" at bounding box center [587, 251] width 169 height 8
click at [901, 25] on button "Sauvegarder" at bounding box center [904, 16] width 73 height 21
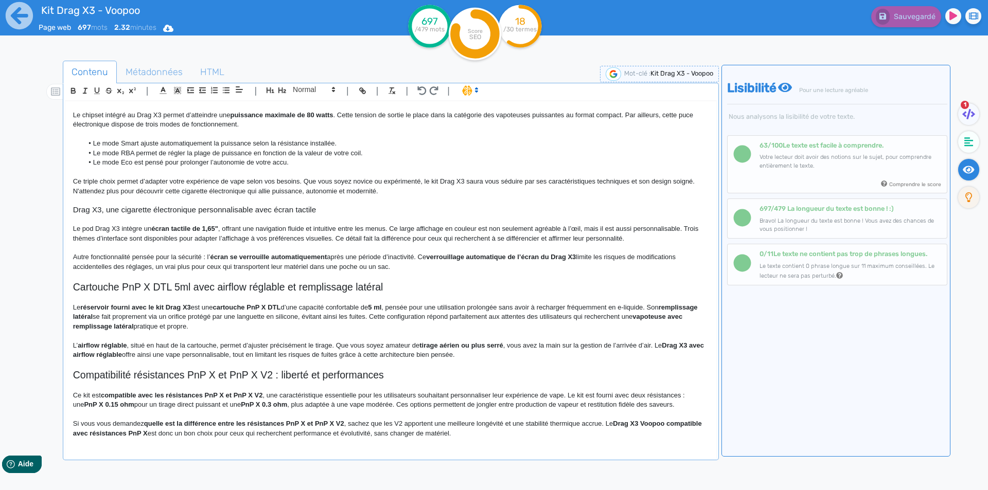
scroll to position [126, 0]
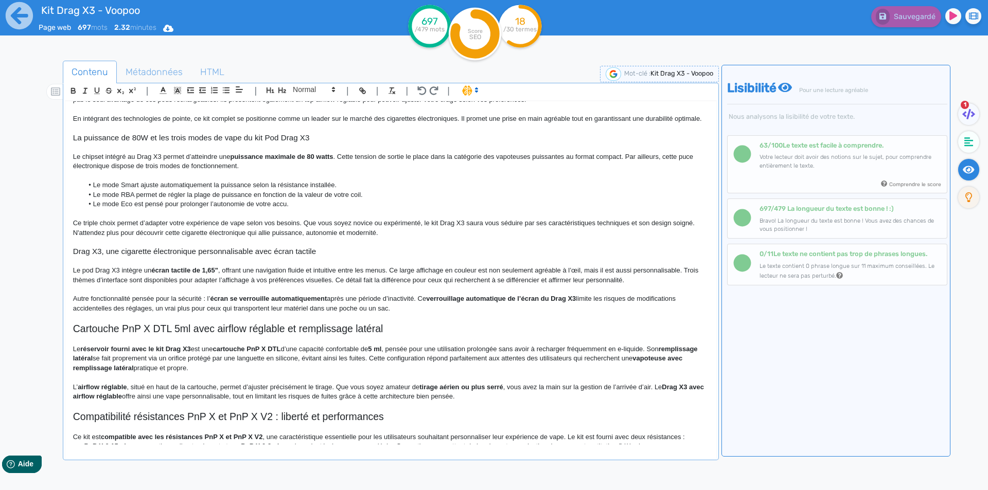
click at [215, 302] on strong "écran se verrouille automatiquement" at bounding box center [268, 299] width 117 height 8
drag, startPoint x: 215, startPoint y: 307, endPoint x: 290, endPoint y: 307, distance: 75.6
click at [290, 302] on strong "écran se verrouille automatiquement" at bounding box center [268, 299] width 117 height 8
click at [420, 308] on p "Autre fonctionnalité pensée pour la sécurité : l’écran se verrouille automatiqu…" at bounding box center [390, 303] width 635 height 19
click at [440, 302] on strong "verrouillage automatique de l’écran du Drag X3" at bounding box center [500, 299] width 150 height 8
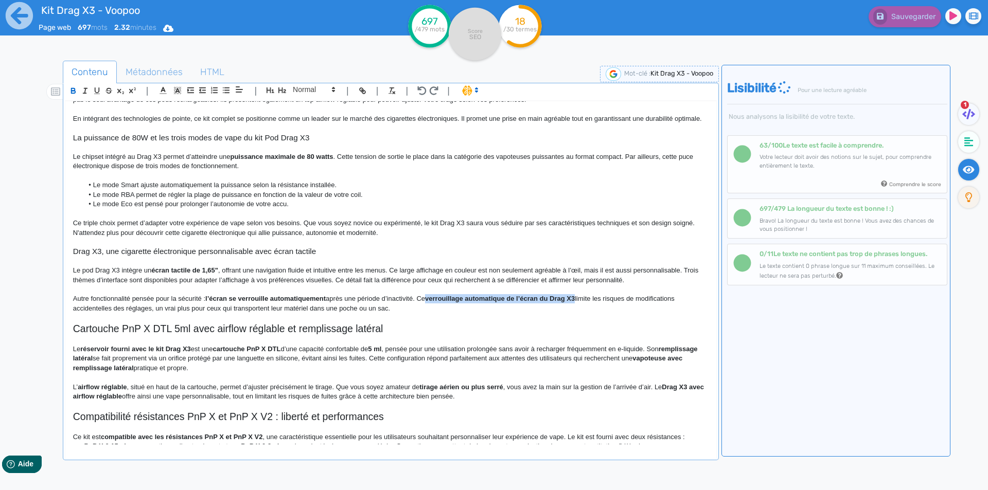
drag, startPoint x: 440, startPoint y: 309, endPoint x: 575, endPoint y: 309, distance: 134.8
click at [575, 302] on strong "verrouillage automatique de l’écran du Drag X3" at bounding box center [500, 299] width 150 height 8
click at [574, 313] on p "Autre fonctionnalité pensée pour la sécurité : l’écran se verrouille automatiqu…" at bounding box center [390, 303] width 635 height 19
click at [650, 309] on p "Autre fonctionnalité pensée pour la sécurité : l’écran se verrouille automatiqu…" at bounding box center [390, 303] width 635 height 19
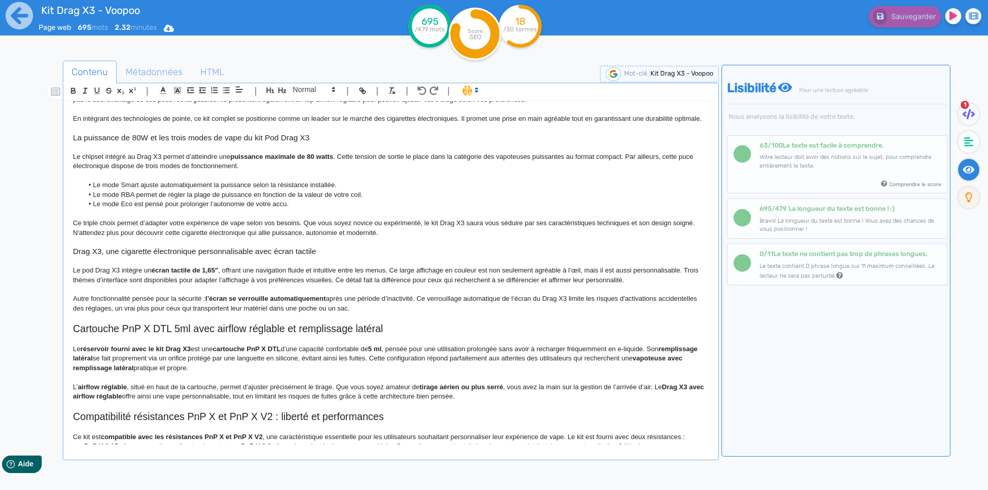
click at [116, 313] on p "Autre fonctionnalité pensée pour la sécurité : l’écran se verrouille automatiqu…" at bounding box center [390, 303] width 635 height 19
drag, startPoint x: 116, startPoint y: 318, endPoint x: 135, endPoint y: 317, distance: 19.1
click at [135, 313] on p "Autre fonctionnalité pensée pour la sécurité : l’écran se verrouille automatiqu…" at bounding box center [390, 303] width 635 height 19
click at [258, 313] on p "Autre fonctionnalité pensée pour la sécurité : l’écran se verrouille automatiqu…" at bounding box center [390, 303] width 635 height 19
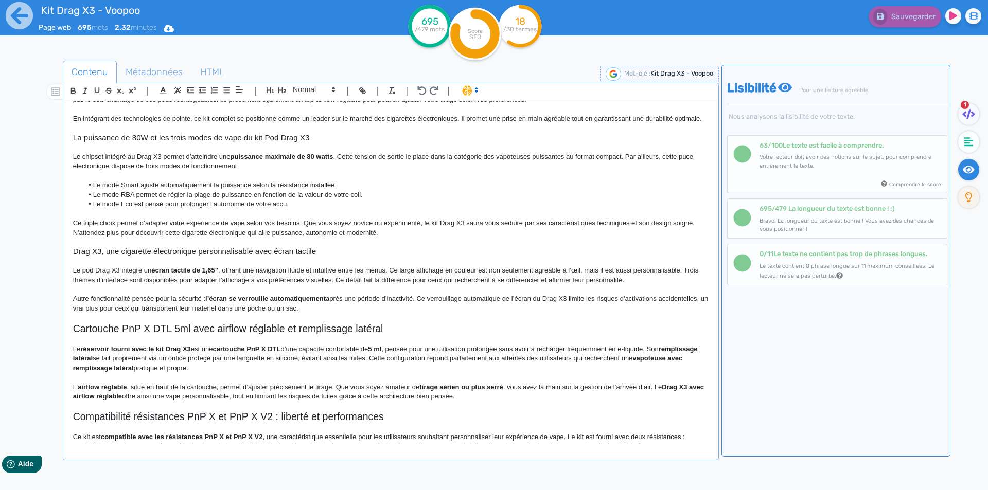
click at [308, 323] on p at bounding box center [390, 317] width 635 height 9
click at [419, 308] on p "Autre fonctionnalité pensée pour la sécurité : l’écran se verrouille automatiqu…" at bounding box center [390, 303] width 635 height 19
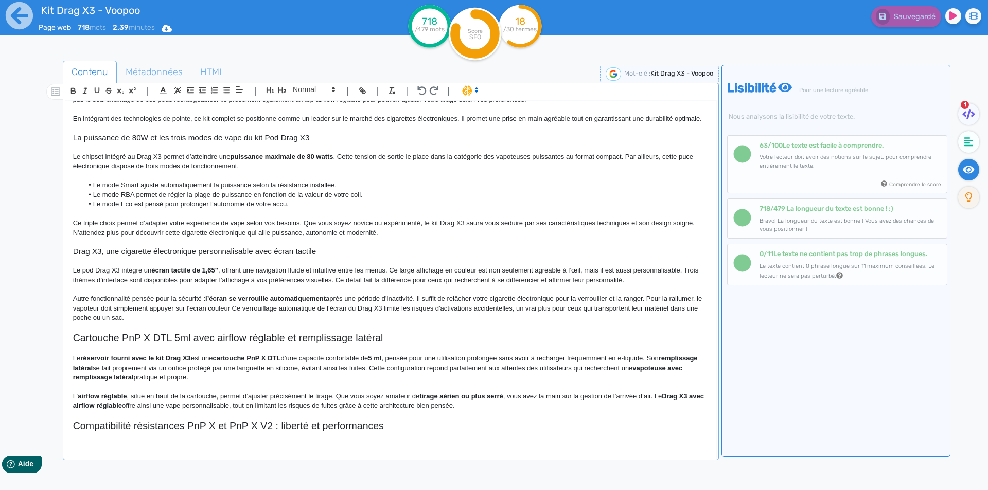
click at [226, 315] on p "Autre fonctionnalité pensée pour la sécurité : l’écran se verrouille automatiqu…" at bounding box center [390, 308] width 635 height 28
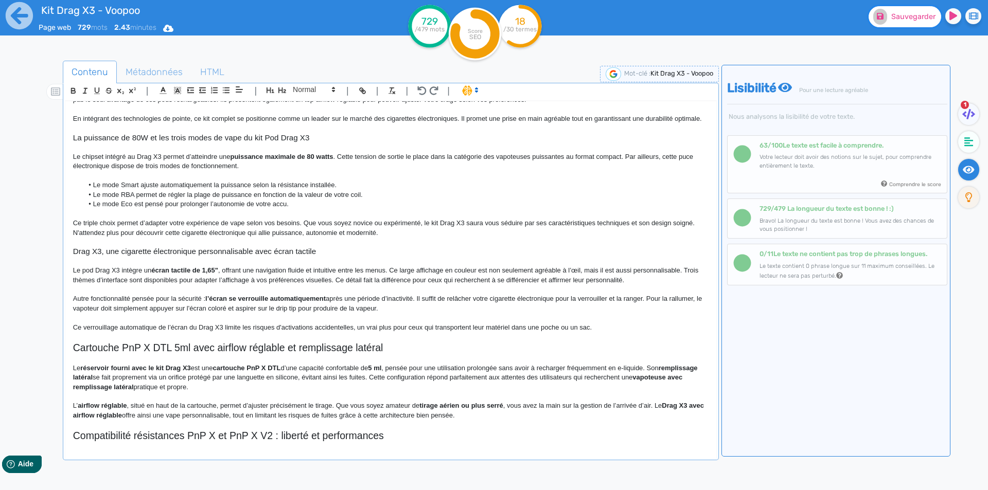
click at [891, 23] on button "Sauvegarder" at bounding box center [904, 16] width 73 height 21
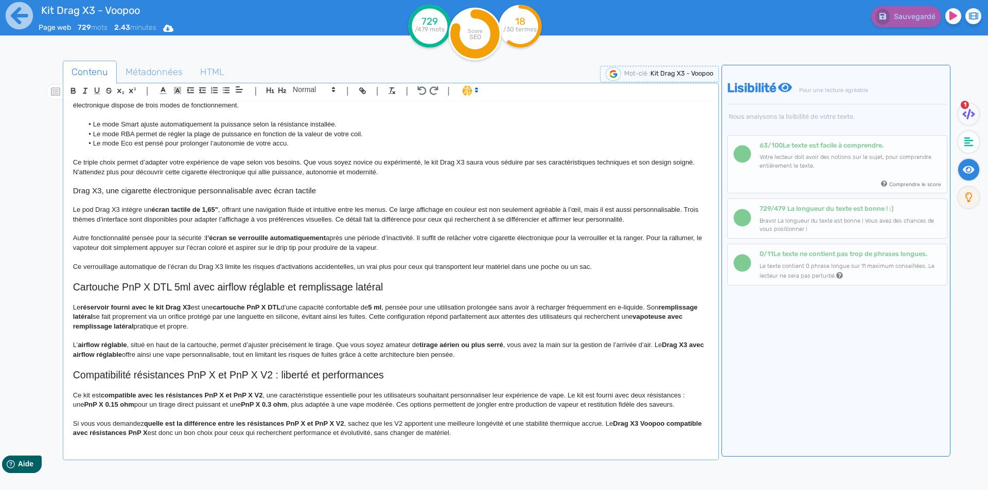
scroll to position [195, 0]
click at [609, 259] on p at bounding box center [390, 257] width 635 height 9
click at [609, 263] on p "Ce verrouillage automatique de l’écran du Drag X3 limite les risques d'activati…" at bounding box center [390, 266] width 635 height 9
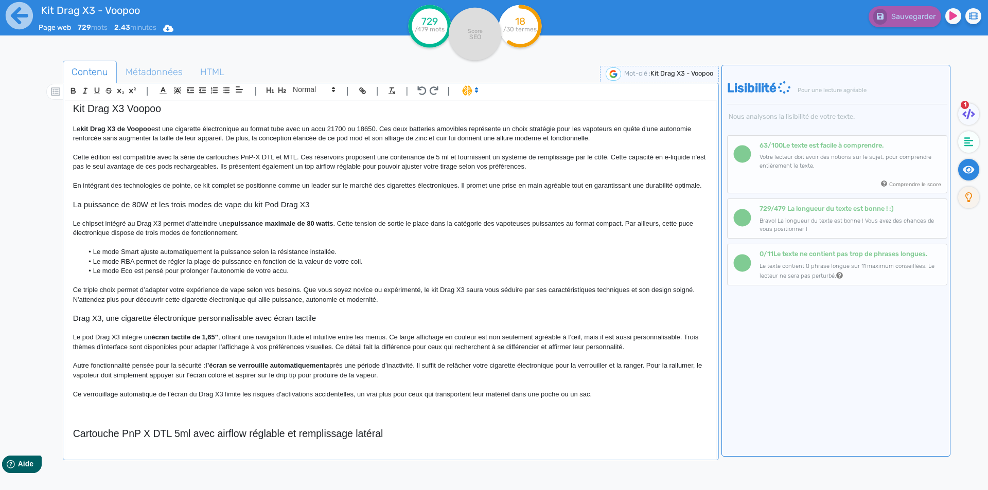
scroll to position [0, 0]
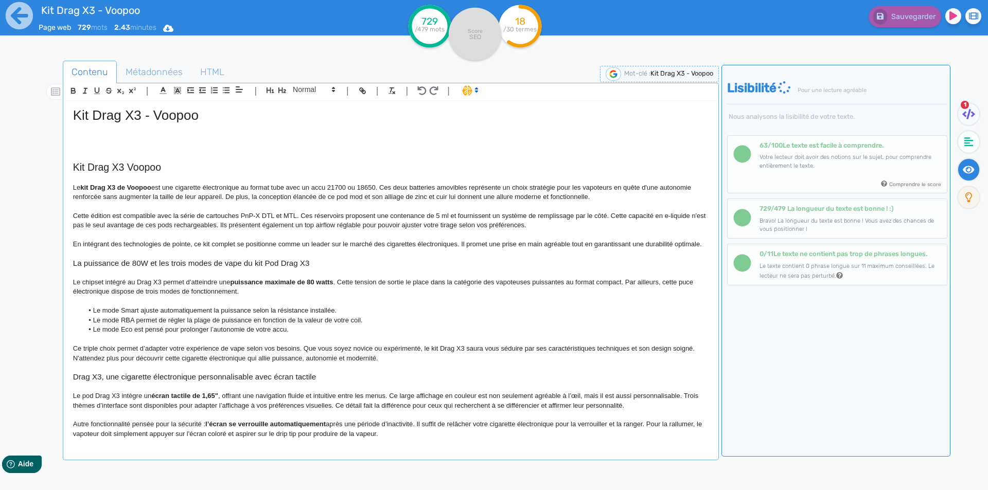
click at [86, 166] on h2 "Kit Drag X3 Voopoo" at bounding box center [390, 168] width 635 height 12
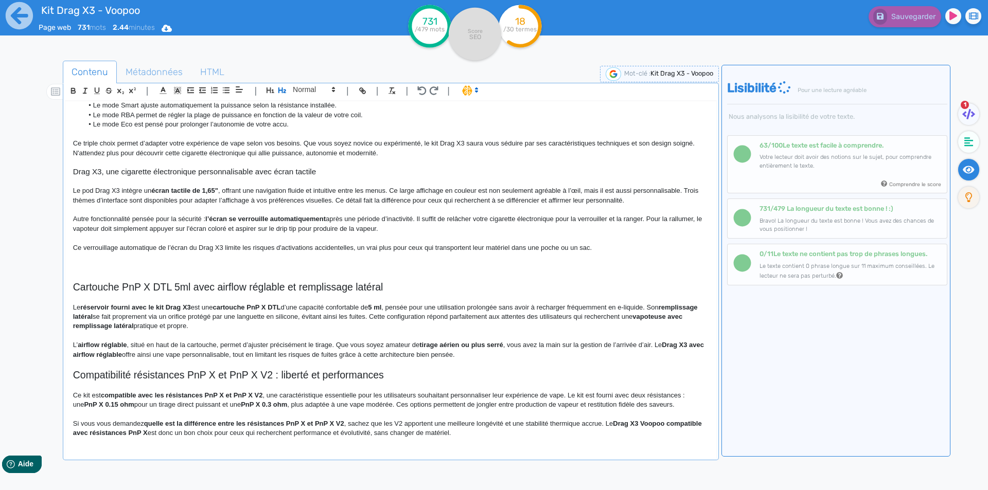
scroll to position [215, 0]
click at [149, 260] on p at bounding box center [390, 257] width 635 height 9
click at [148, 265] on p at bounding box center [390, 266] width 635 height 9
click at [284, 90] on icon "button" at bounding box center [282, 90] width 8 height 6
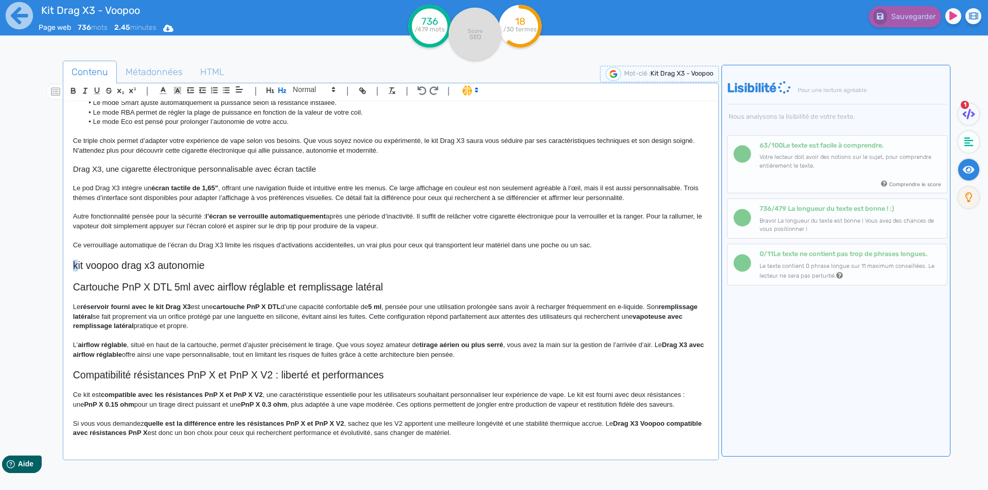
click at [77, 267] on h2 "kit voopoo drag x3 autonomie" at bounding box center [390, 266] width 635 height 12
drag, startPoint x: 95, startPoint y: 270, endPoint x: 90, endPoint y: 268, distance: 5.9
click at [90, 268] on h2 "Kit voopoo drag x3 autonomie" at bounding box center [390, 266] width 635 height 12
click at [128, 270] on h2 "Kit Voopoo drag x3 autonomie" at bounding box center [390, 266] width 635 height 12
click at [150, 269] on h2 "Kit Voopoo Drag x3 autonomie" at bounding box center [390, 266] width 635 height 12
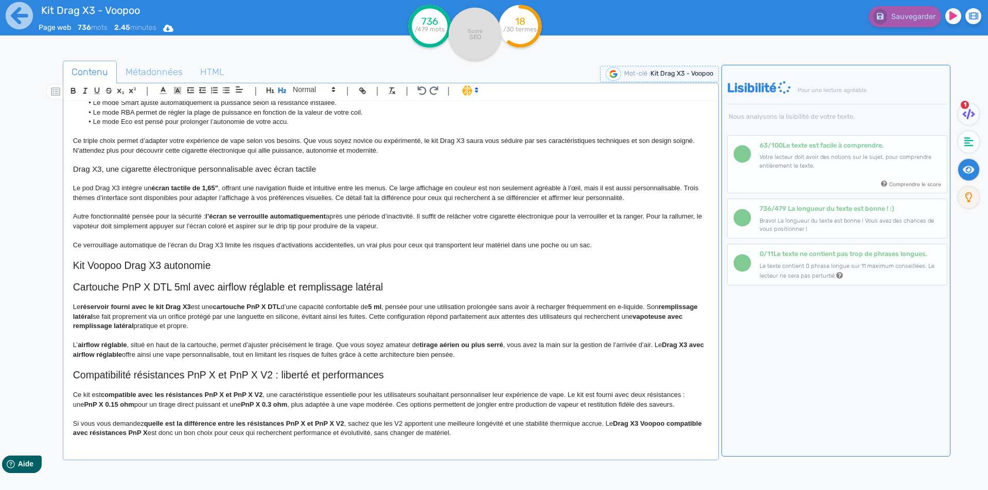
click at [167, 267] on h2 "Kit Voopoo Drag X3 autonomie" at bounding box center [390, 266] width 635 height 12
click at [162, 267] on h2 "Kit Voopoo Drag X3 autonomie" at bounding box center [390, 266] width 635 height 12
click at [378, 267] on h2 "Kit Voopoo Drag X3 : autonomie renforcée grâce à son accu 18650 ou 21700" at bounding box center [390, 266] width 635 height 12
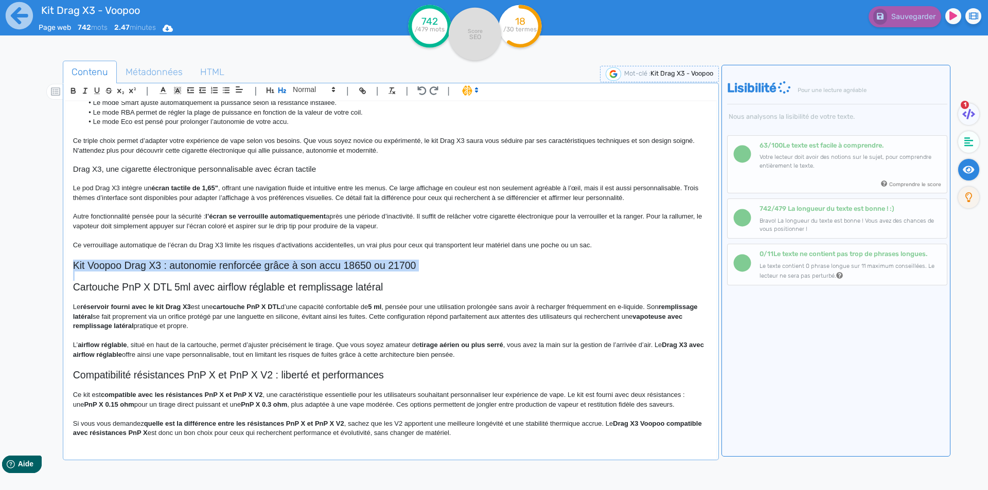
copy h2 "Kit Voopoo Drag X3 : autonomie renforcée grâce à son accu 18650 ou 21700"
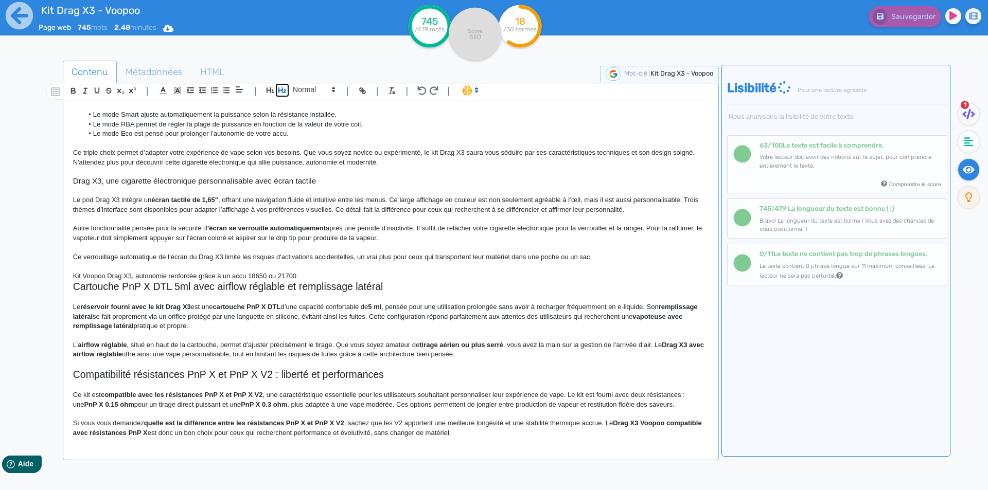
click at [277, 91] on button "button" at bounding box center [282, 90] width 12 height 12
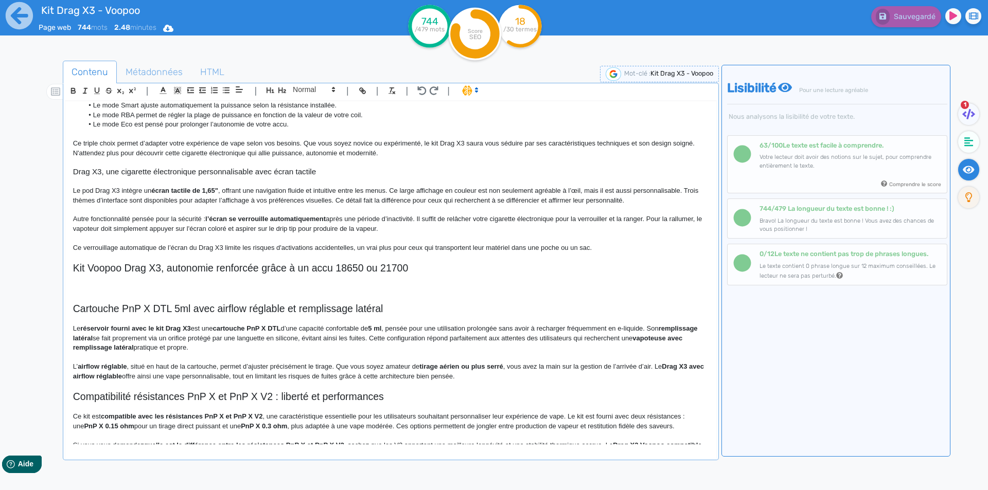
click at [172, 293] on p at bounding box center [390, 288] width 635 height 9
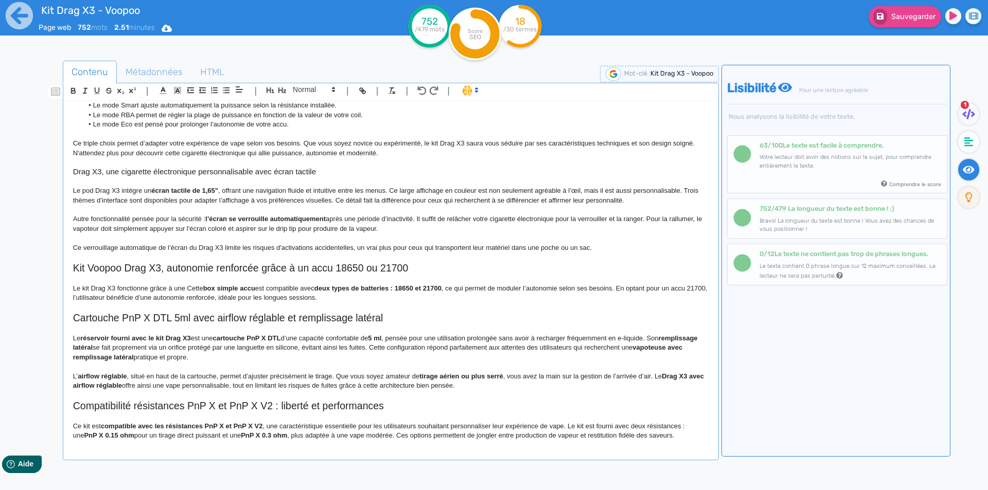
click at [195, 294] on p "Le kit Drag X3 fonctionne grâce à une Cette box simple accu est compatible avec…" at bounding box center [390, 293] width 635 height 19
click at [245, 299] on p "Le kit Drag X3 fonctionne grâce à une box simple accu est compatible avec deux …" at bounding box center [390, 293] width 635 height 19
click at [239, 292] on strong "box simple accu," at bounding box center [212, 288] width 54 height 8
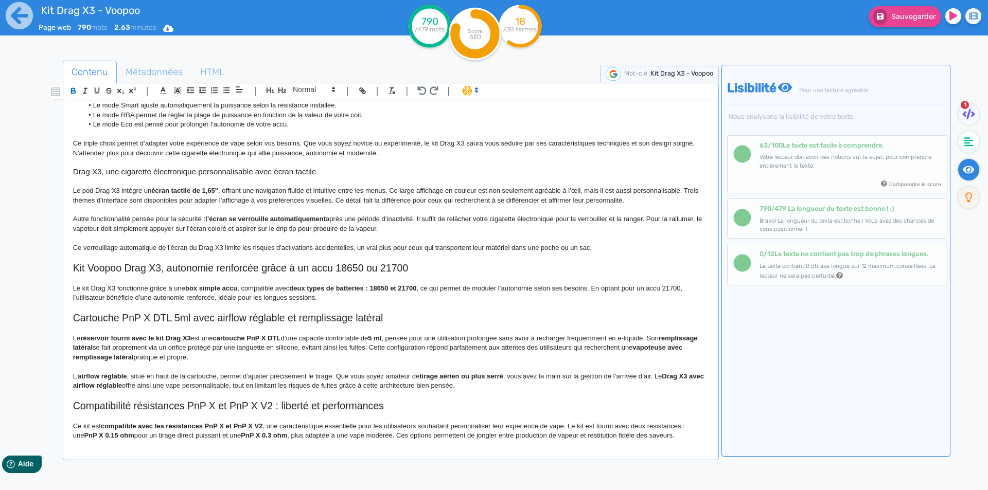
click at [275, 303] on p "Le kit Drag X3 fonctionne grâce à une box simple accu , compatible avec deux ty…" at bounding box center [390, 293] width 635 height 19
click at [300, 292] on strong "deux types de batteries : 18650 et 21700" at bounding box center [352, 288] width 127 height 8
drag, startPoint x: 300, startPoint y: 296, endPoint x: 416, endPoint y: 301, distance: 115.9
click at [414, 298] on p "Le kit Drag X3 fonctionne grâce à une box simple accu , compatible avec deux ty…" at bounding box center [390, 293] width 635 height 19
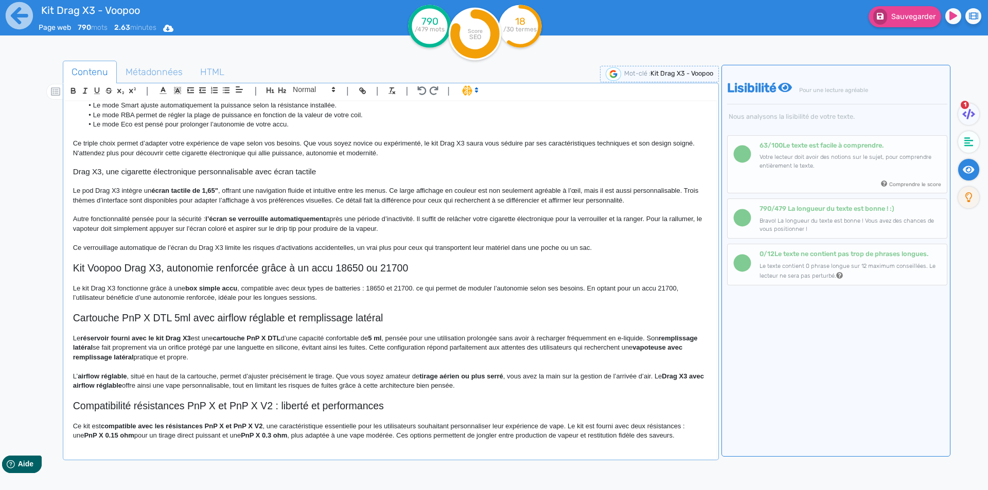
click at [361, 299] on p "Le kit Drag X3 fonctionne grâce à une box simple accu , compatible avec deux ty…" at bounding box center [390, 293] width 635 height 19
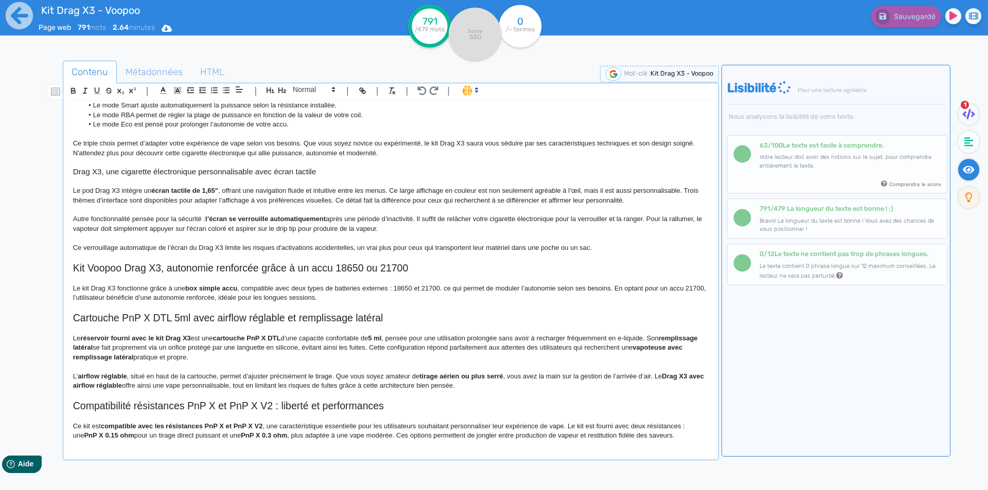
click at [448, 297] on p "Le kit Drag X3 fonctionne grâce à une box simple accu , compatible avec deux ty…" at bounding box center [390, 293] width 635 height 19
drag, startPoint x: 448, startPoint y: 297, endPoint x: 458, endPoint y: 296, distance: 10.9
click at [458, 296] on p "Le kit Drag X3 fonctionne grâce à une box simple accu , compatible avec deux ty…" at bounding box center [390, 293] width 635 height 19
click at [584, 298] on p "Le kit Drag X3 fonctionne grâce à une box simple accu , compatible avec deux ty…" at bounding box center [390, 293] width 635 height 19
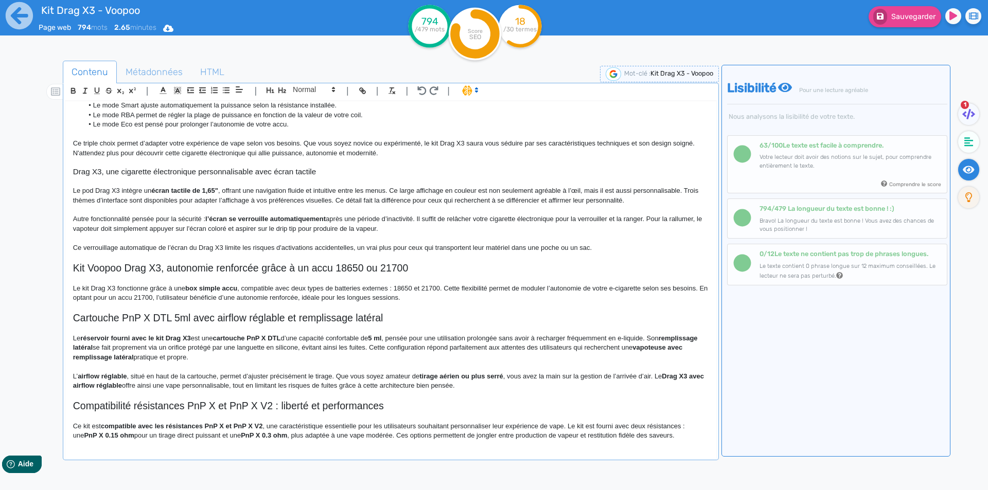
click at [666, 298] on p "Le kit Drag X3 fonctionne grâce à une box simple accu , compatible avec deux ty…" at bounding box center [390, 293] width 635 height 19
click at [78, 303] on p "Le kit Drag X3 fonctionne grâce à une box simple accu , compatible avec deux ty…" at bounding box center [390, 293] width 635 height 19
drag, startPoint x: 78, startPoint y: 307, endPoint x: 400, endPoint y: 310, distance: 322.5
click at [400, 303] on p "Le kit Drag X3 fonctionne grâce à une box simple accu , compatible avec deux ty…" at bounding box center [390, 293] width 635 height 19
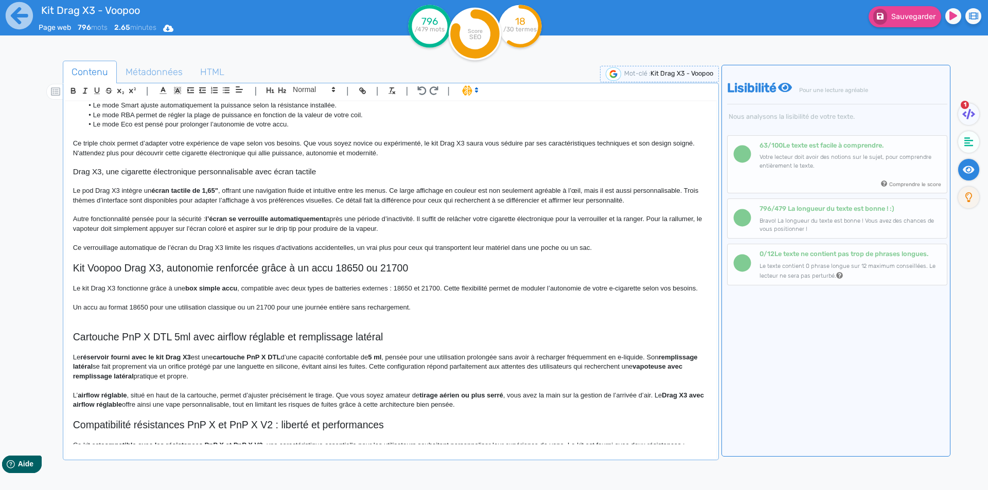
click at [154, 312] on p "Un accu au format 18650 pour une utilisation classique ou un 21700 pour une jou…" at bounding box center [390, 307] width 635 height 9
click at [340, 312] on p "Un accu au format 18650 est parfait pour une utilisation classique, tandis que …" at bounding box center [390, 307] width 635 height 9
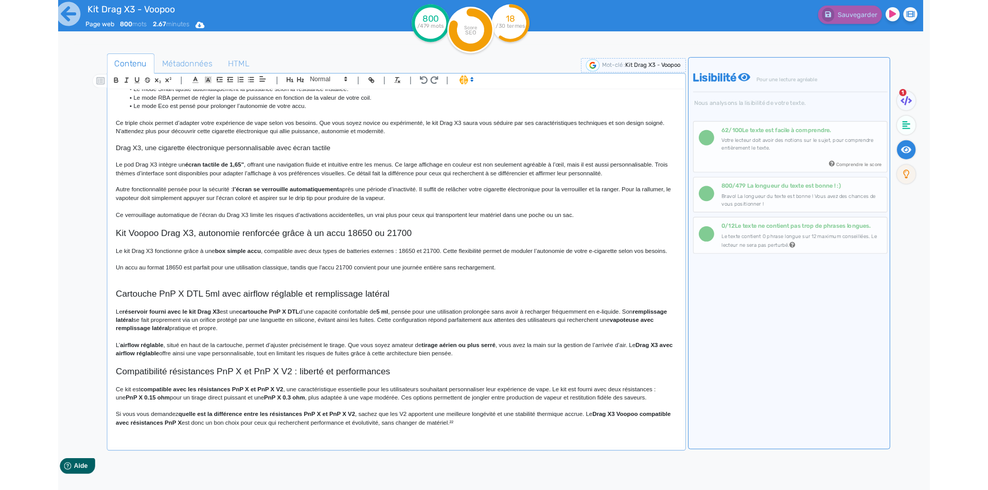
scroll to position [0, 0]
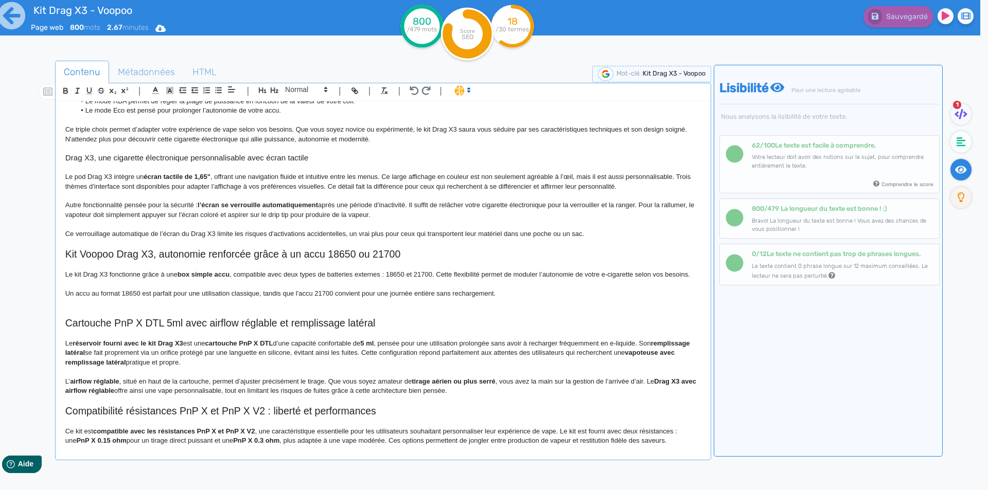
click at [412, 298] on p "Un accu au format 18650 est parfait pour une utilisation classique, tandis que …" at bounding box center [382, 293] width 635 height 9
click at [925, 12] on button "Sauvegarder" at bounding box center [897, 16] width 73 height 21
click at [539, 298] on p "Un accu au format 18650 est parfait pour une utilisation classique, tandis que …" at bounding box center [382, 293] width 635 height 9
click at [178, 260] on h2 "Kit Voopoo Drag X3, autonomie renforcée grâce à un accu 18650 ou 21700" at bounding box center [382, 254] width 635 height 12
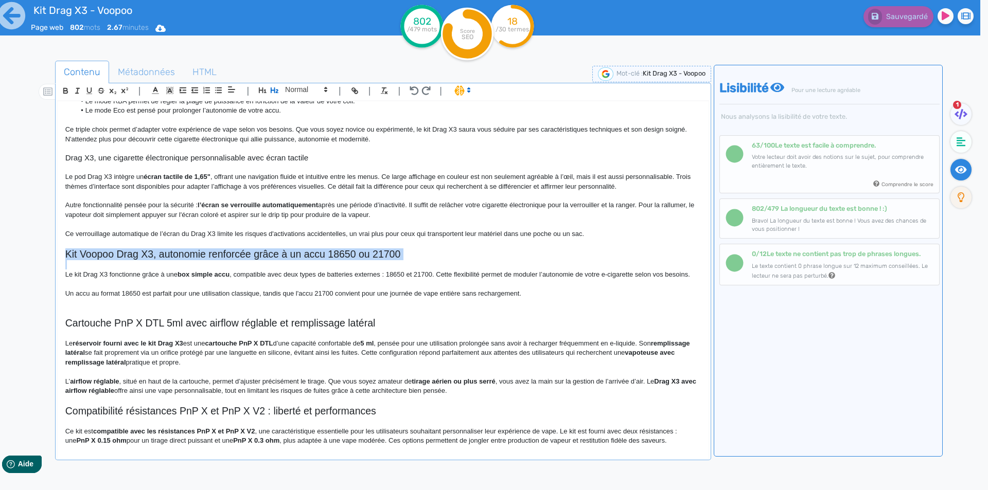
click at [178, 260] on h2 "Kit Voopoo Drag X3, autonomie renforcée grâce à un accu 18650 ou 21700" at bounding box center [382, 254] width 635 height 12
copy h2 "Kit Voopoo Drag X3, autonomie renforcée grâce à un accu 18650 ou 21700"
click at [62, 282] on div "Kit Drag X3 - Voopoo Kit cigarette électronique Drag X3 Voopoo Le kit Drag X3 d…" at bounding box center [383, 272] width 651 height 343
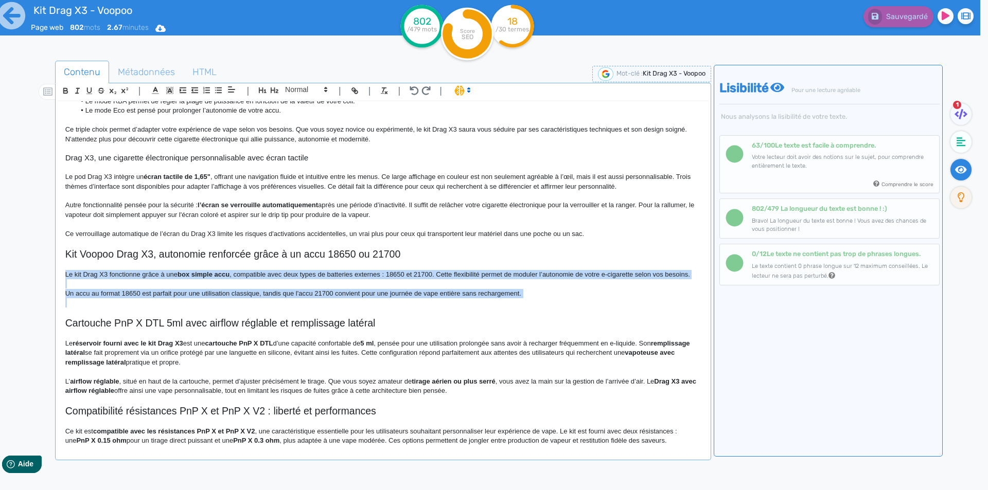
drag, startPoint x: 62, startPoint y: 282, endPoint x: 535, endPoint y: 305, distance: 473.8
click at [535, 305] on div "Kit Drag X3 - Voopoo Kit cigarette électronique Drag X3 Voopoo Le kit Drag X3 d…" at bounding box center [383, 272] width 651 height 343
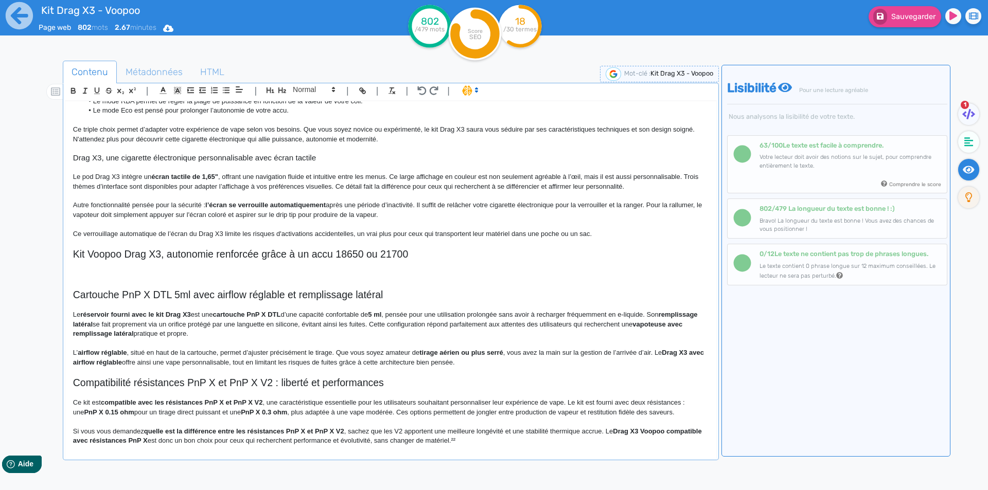
scroll to position [219, 0]
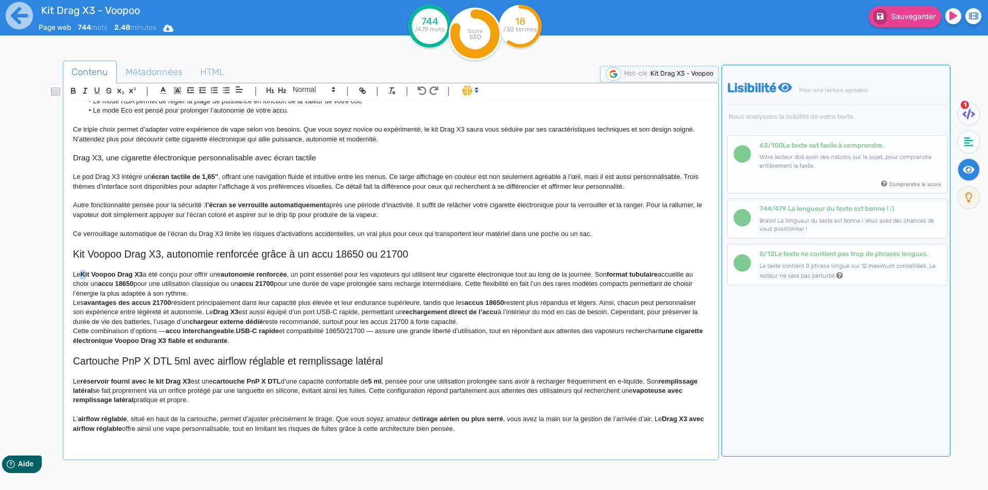
click at [85, 283] on p "Le Kit Voopoo Drag X3 a été conçu pour offrir une autonomie renforcée , un poin…" at bounding box center [390, 284] width 635 height 28
click at [86, 278] on strong "Kit Voopoo Drag X3" at bounding box center [111, 275] width 62 height 8
click at [86, 278] on strong "pod Drag X3" at bounding box center [100, 275] width 40 height 8
drag, startPoint x: 86, startPoint y: 285, endPoint x: 119, endPoint y: 287, distance: 33.0
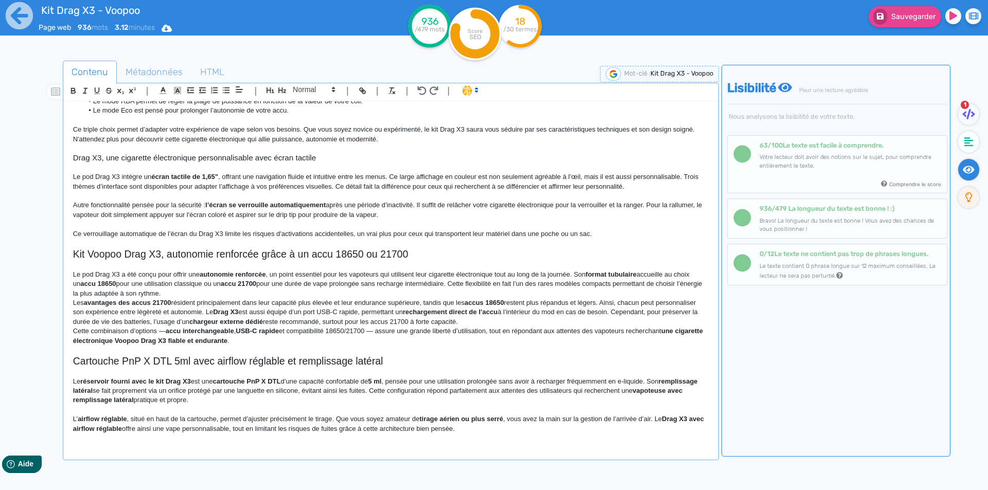
click at [122, 286] on p "Le pod Drag X3 a été conçu pour offrir une autonomie renforcée , un point essen…" at bounding box center [390, 284] width 635 height 28
drag, startPoint x: 122, startPoint y: 286, endPoint x: 133, endPoint y: 284, distance: 10.9
click at [133, 284] on p "Le pod Drag X3 a été conçu pour offrir une autonomie renforcée , un point essen…" at bounding box center [390, 284] width 635 height 28
click at [244, 278] on strong "autonomie renforcée" at bounding box center [226, 275] width 66 height 8
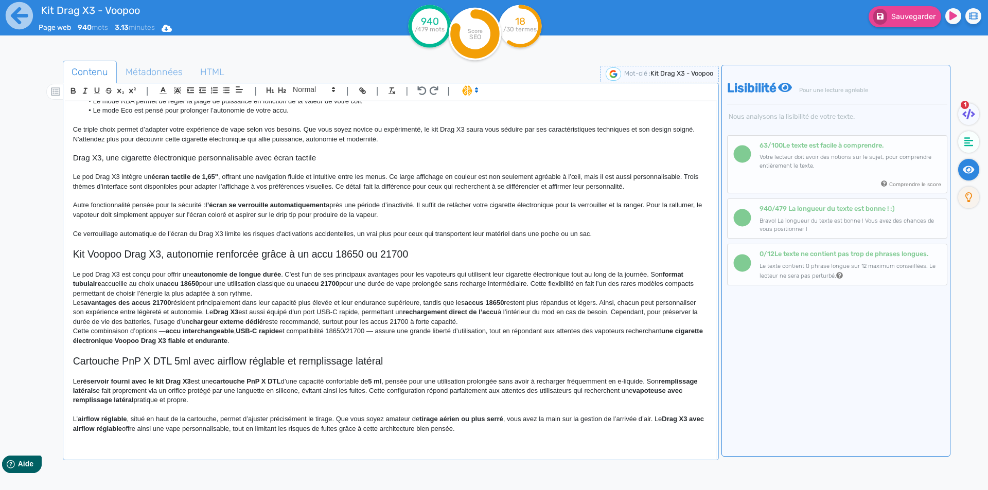
click at [487, 282] on p "Le pod Drag X3 est conçu pour offrir une autonomie de longue durée . C'est l'un…" at bounding box center [390, 284] width 635 height 28
click at [593, 281] on p "Le pod Drag X3 est conçu pour offrir une autonomie de longue durée . C'est l'un…" at bounding box center [390, 284] width 635 height 28
drag, startPoint x: 593, startPoint y: 281, endPoint x: 642, endPoint y: 282, distance: 49.4
click at [642, 282] on p "Le pod Drag X3 est conçu pour offrir une autonomie de longue durée . C'est l'un…" at bounding box center [390, 284] width 635 height 28
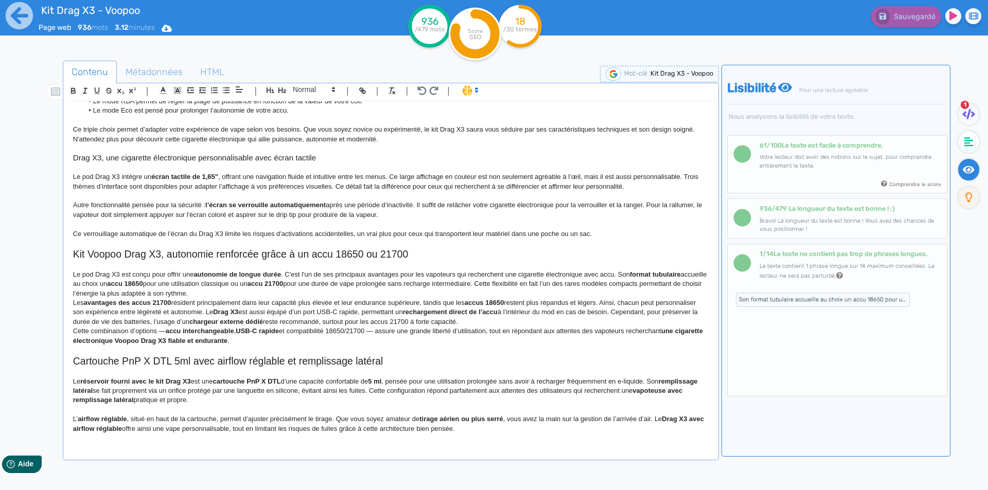
click at [592, 280] on p "Le pod Drag X3 est conçu pour offrir une autonomie de longue durée . C'est l'un…" at bounding box center [390, 284] width 635 height 28
drag, startPoint x: 592, startPoint y: 280, endPoint x: 604, endPoint y: 280, distance: 12.4
click at [604, 280] on p "Le pod Drag X3 est conçu pour offrir une autonomie de longue durée . C'est l'un…" at bounding box center [390, 284] width 635 height 28
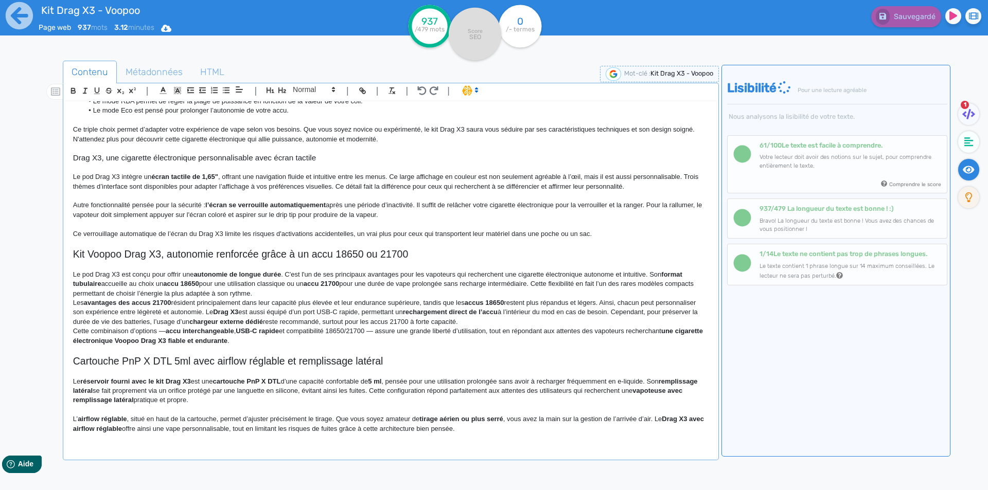
click at [676, 283] on strong "format tubulaire" at bounding box center [378, 279] width 611 height 17
drag, startPoint x: 676, startPoint y: 283, endPoint x: 105, endPoint y: 293, distance: 571.1
click at [92, 288] on strong "format tubulaire" at bounding box center [378, 279] width 611 height 17
click at [109, 293] on p "Le pod Drag X3 est conçu pour offrir une autonomie de longue durée . C'est l'un…" at bounding box center [390, 284] width 635 height 28
click at [101, 294] on p "Le pod Drag X3 est conçu pour offrir une autonomie de longue durée . C'est l'un…" at bounding box center [390, 284] width 635 height 28
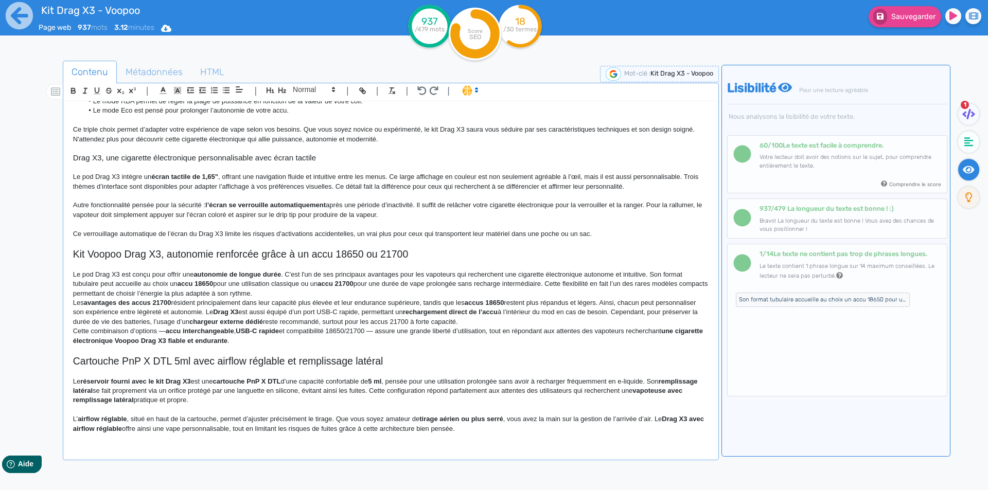
click at [141, 293] on p "Le pod Drag X3 est conçu pour offrir une autonomie de longue durée . C'est l'un…" at bounding box center [390, 284] width 635 height 28
click at [154, 296] on p "Le pod Drag X3 est conçu pour offrir une autonomie de longue durée . C'est l'un…" at bounding box center [390, 284] width 635 height 28
drag, startPoint x: 154, startPoint y: 296, endPoint x: 144, endPoint y: 295, distance: 10.9
click at [144, 295] on p "Le pod Drag X3 est conçu pour offrir une autonomie de longue durée . C'est l'un…" at bounding box center [390, 284] width 635 height 28
click at [186, 288] on strong "accu 18650" at bounding box center [168, 284] width 35 height 8
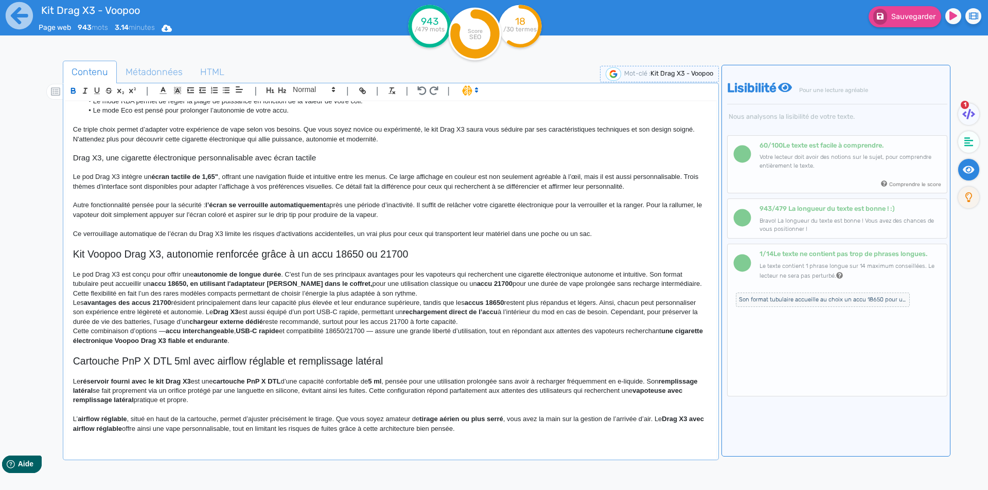
click at [420, 293] on p "Le pod Drag X3 est conçu pour offrir une autonomie de longue durée . C'est l'un…" at bounding box center [390, 284] width 635 height 28
click at [424, 292] on p "Le pod Drag X3 est conçu pour offrir une autonomie de longue durée . C'est l'un…" at bounding box center [390, 284] width 635 height 28
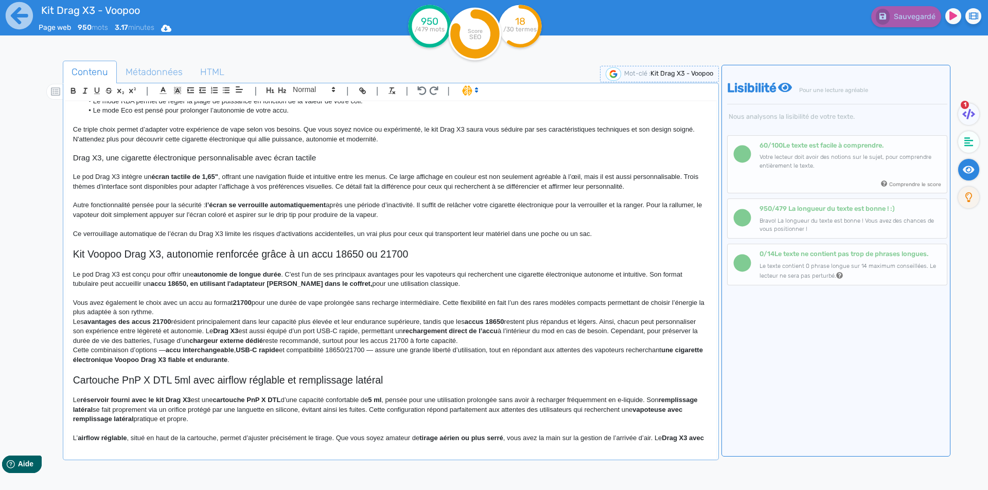
click at [155, 288] on strong "accu 18650, en utilisant l'adaptateur [PERSON_NAME] dans le coffret," at bounding box center [262, 284] width 222 height 8
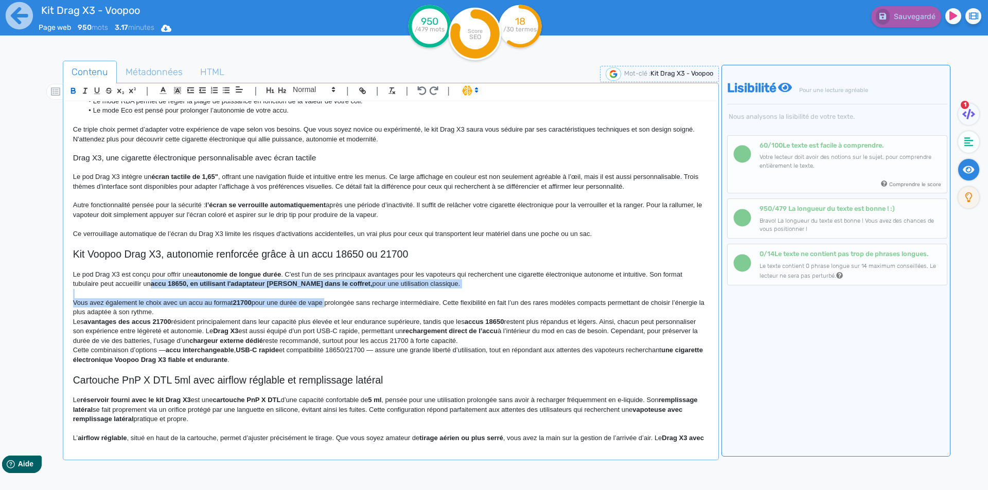
drag, startPoint x: 155, startPoint y: 293, endPoint x: 324, endPoint y: 315, distance: 170.1
click at [324, 315] on div "Kit Drag X3 - Voopoo Kit cigarette électronique Drag X3 Voopoo Le kit Drag X3 d…" at bounding box center [390, 272] width 651 height 343
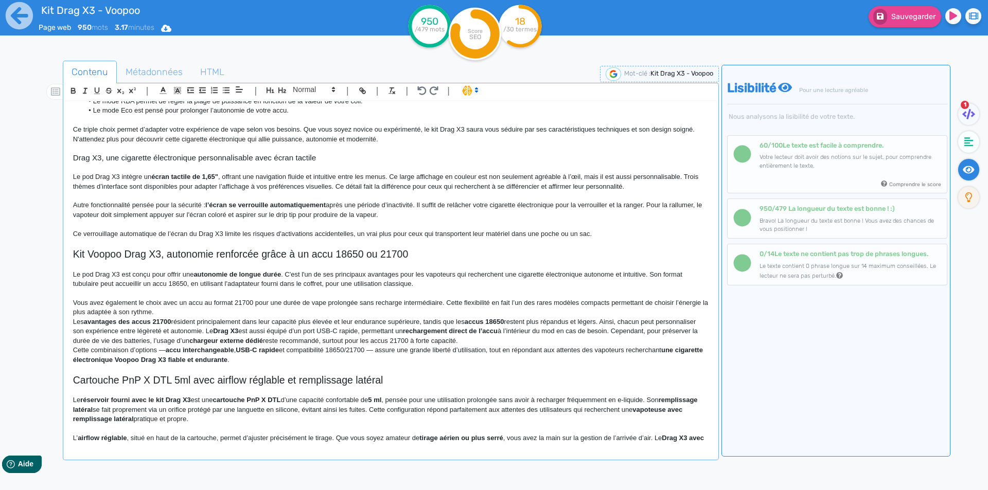
click at [324, 315] on p "Vous avez également le choix avec un accu au format 21700 pour une durée de vap…" at bounding box center [390, 307] width 635 height 19
click at [566, 310] on p "Vous avez également le choix avec un accu au format 21700 pour une durée de vap…" at bounding box center [390, 307] width 635 height 19
click at [215, 317] on p "Vous avez également le choix avec un accu au format 21700 pour une durée de vap…" at bounding box center [390, 307] width 635 height 19
click at [121, 317] on p "Vous avez également le choix avec un accu au format 21700 pour une durée de vap…" at bounding box center [390, 307] width 635 height 19
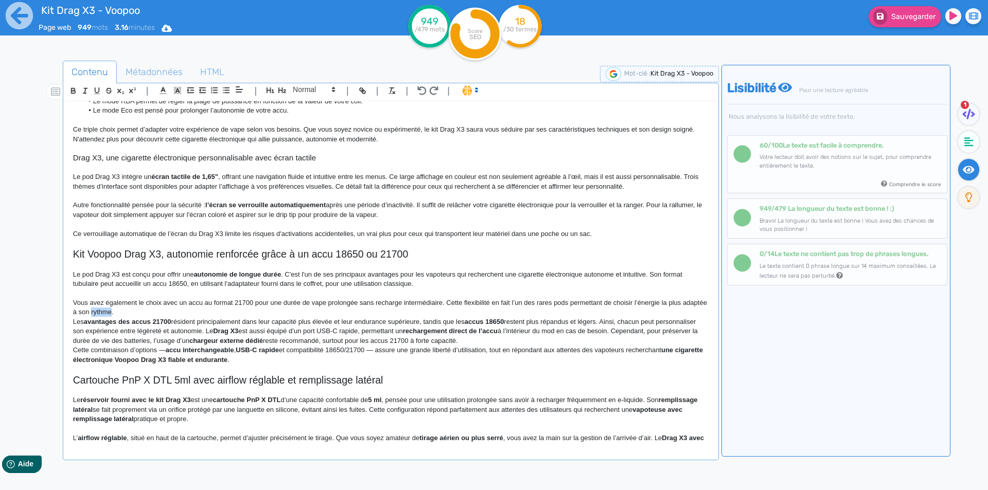
click at [121, 317] on p "Vous avez également le choix avec un accu au format 21700 pour une durée de vap…" at bounding box center [390, 307] width 635 height 19
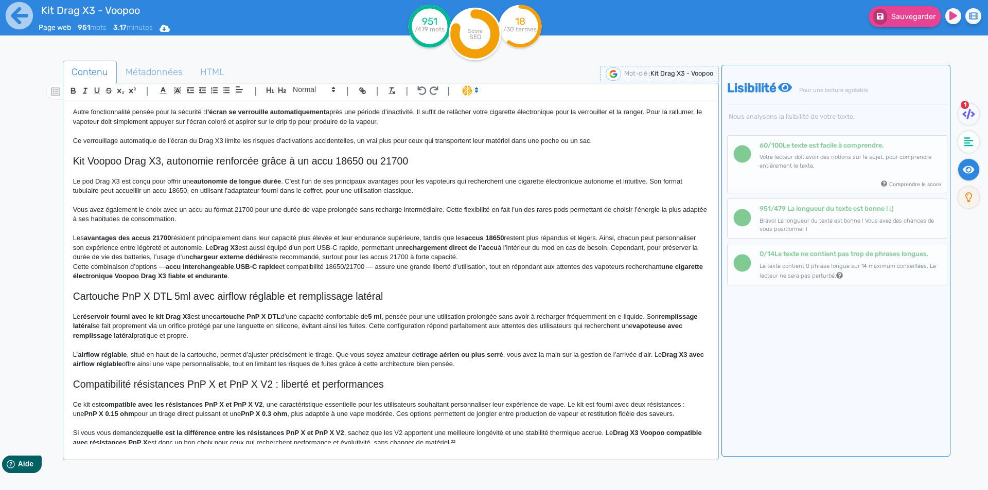
scroll to position [322, 0]
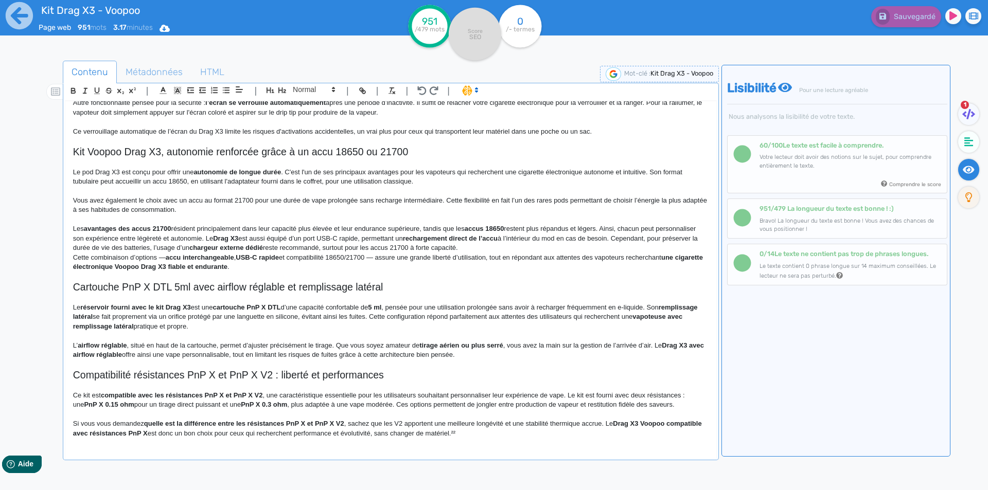
click at [601, 237] on p "Les avantages des accus 21700 résident principalement dans leur capacité plus é…" at bounding box center [390, 238] width 635 height 28
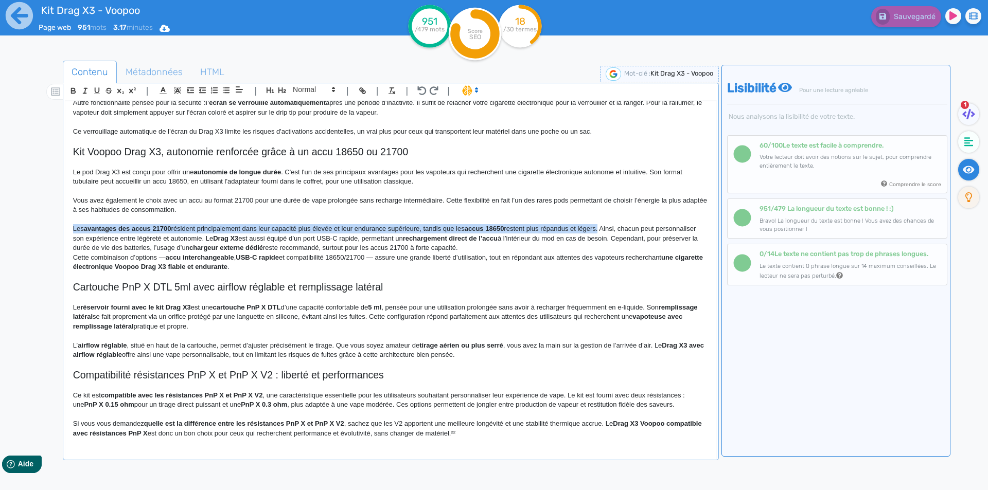
drag, startPoint x: 601, startPoint y: 237, endPoint x: 46, endPoint y: 234, distance: 555.1
click at [46, 234] on div "Contenu Métadonnées HTML | | H3 H4 H5 H6 Normal | | | | Kit Drag X3 - Voopoo Ki…" at bounding box center [509, 306] width 958 height 497
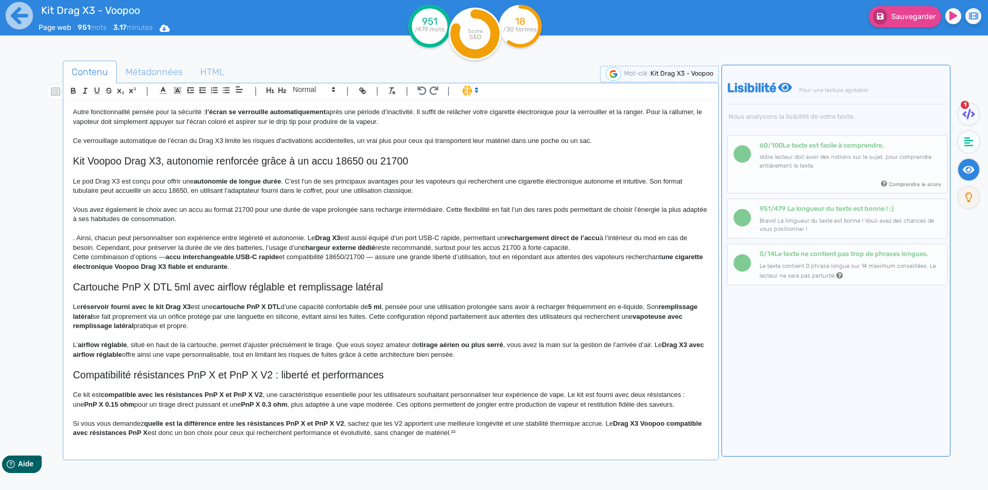
scroll to position [322, 0]
click at [315, 236] on strong "Drag X3" at bounding box center [324, 238] width 25 height 8
click at [307, 239] on p "Ainsi, chacun peut personnaliser son expérience entre légèreté et autonomie. Le…" at bounding box center [390, 243] width 635 height 19
click at [314, 237] on p "Ainsi, chacun peut personnaliser son expérience entre légèreté et autonomie. Le…" at bounding box center [390, 243] width 635 height 19
click at [342, 238] on p "Ainsi, chacun peut personnaliser son expérience entre légèreté et autonomie. Le…" at bounding box center [390, 243] width 635 height 19
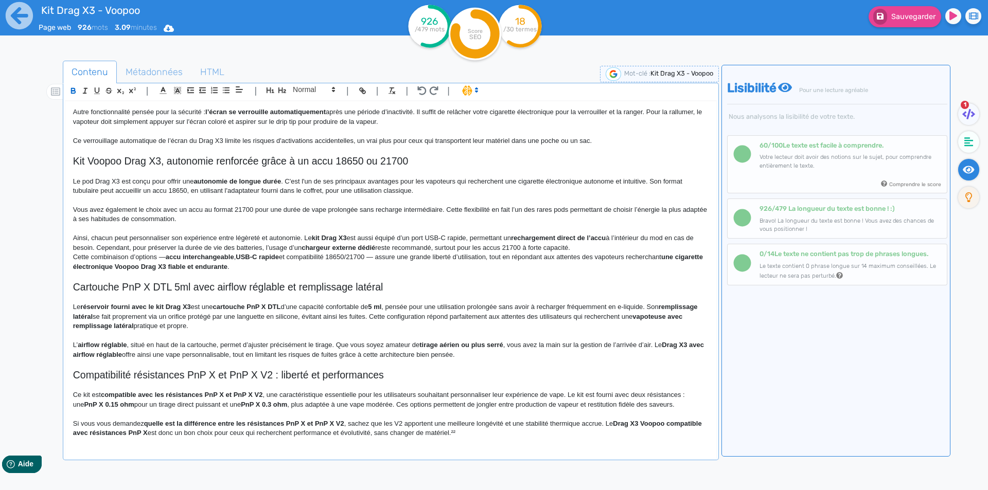
click at [401, 241] on p "Ainsi, chacun peut personnaliser son expérience entre légèreté et autonomie. Le…" at bounding box center [390, 243] width 635 height 19
click at [313, 238] on p "Ainsi, chacun peut personnaliser son expérience entre légèreté et autonomie. Le…" at bounding box center [390, 243] width 635 height 19
drag, startPoint x: 313, startPoint y: 238, endPoint x: 342, endPoint y: 238, distance: 28.8
click at [342, 238] on p "Ainsi, chacun peut personnaliser son expérience entre légèreté et autonomie. Le…" at bounding box center [390, 243] width 635 height 19
click at [311, 237] on p "Ainsi, chacun peut personnaliser son expérience entre légèreté et autonomie. Le…" at bounding box center [390, 243] width 635 height 19
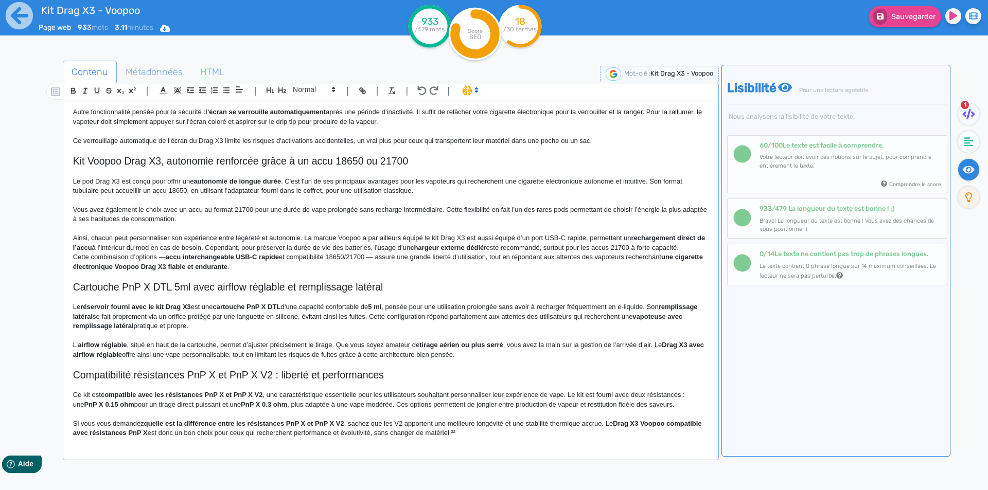
click at [470, 237] on p "Ainsi, chacun peut personnaliser son expérience entre légèreté et autonomie. La…" at bounding box center [390, 243] width 635 height 19
drag, startPoint x: 470, startPoint y: 237, endPoint x: 511, endPoint y: 240, distance: 41.3
click at [511, 240] on p "Ainsi, chacun peut personnaliser son expérience entre légèreté et autonomie. La…" at bounding box center [390, 243] width 635 height 19
click at [640, 239] on strong "rechargement direct de l’accu" at bounding box center [639, 238] width 95 height 8
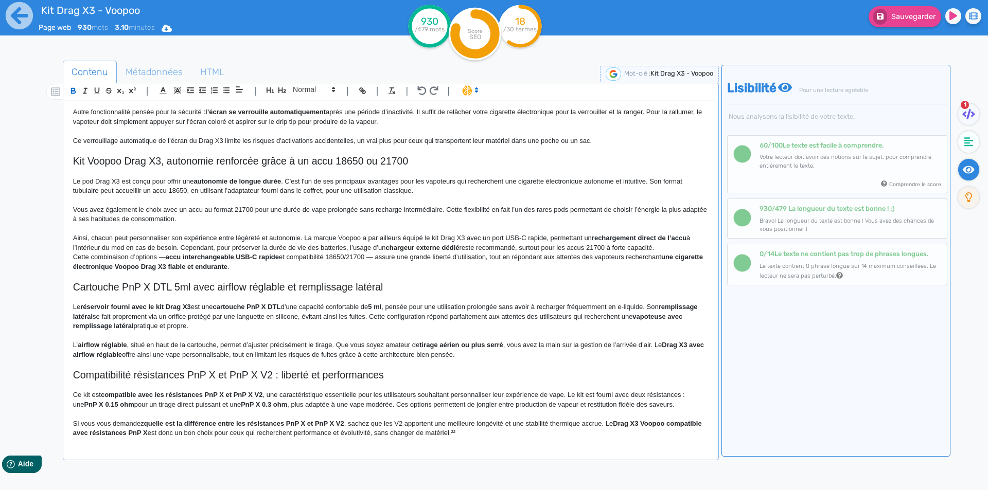
click at [617, 236] on strong "rechargement direct de l’accu" at bounding box center [639, 238] width 95 height 8
drag, startPoint x: 617, startPoint y: 236, endPoint x: 672, endPoint y: 236, distance: 55.0
click at [672, 236] on strong "rechargement direct de l’accu" at bounding box center [639, 238] width 95 height 8
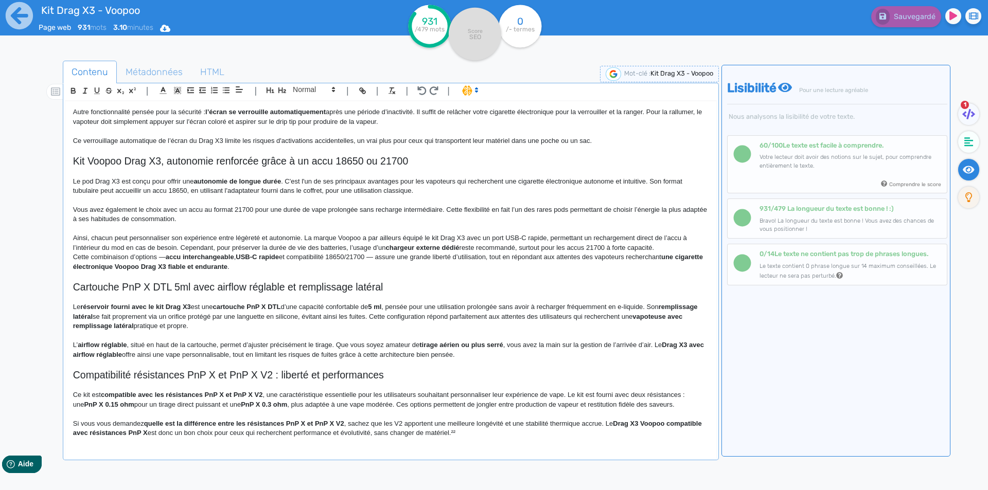
click at [154, 220] on p "Vous avez également le choix avec un accu au format 21700 pour une durée de vap…" at bounding box center [390, 214] width 635 height 19
click at [180, 245] on p "Ainsi, chacun peut personnaliser son expérience entre légèreté et autonomie. La…" at bounding box center [390, 243] width 635 height 19
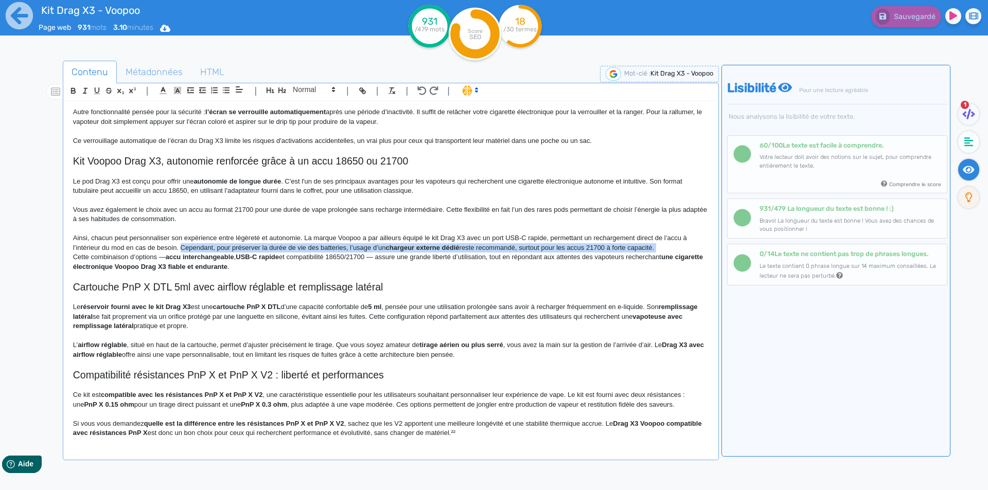
drag, startPoint x: 180, startPoint y: 245, endPoint x: 694, endPoint y: 244, distance: 513.9
click at [694, 244] on p "Ainsi, chacun peut personnaliser son expérience entre légèreté et autonomie. La…" at bounding box center [390, 243] width 635 height 19
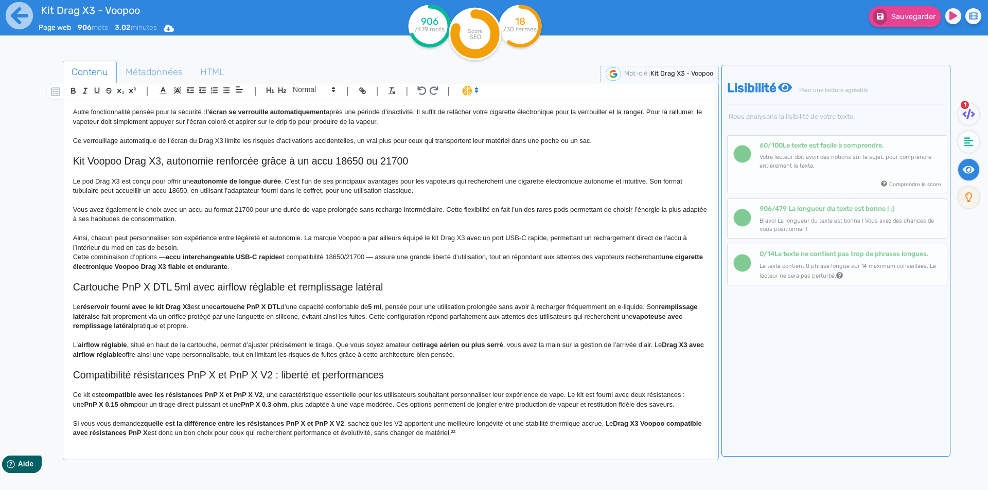
scroll to position [322, 0]
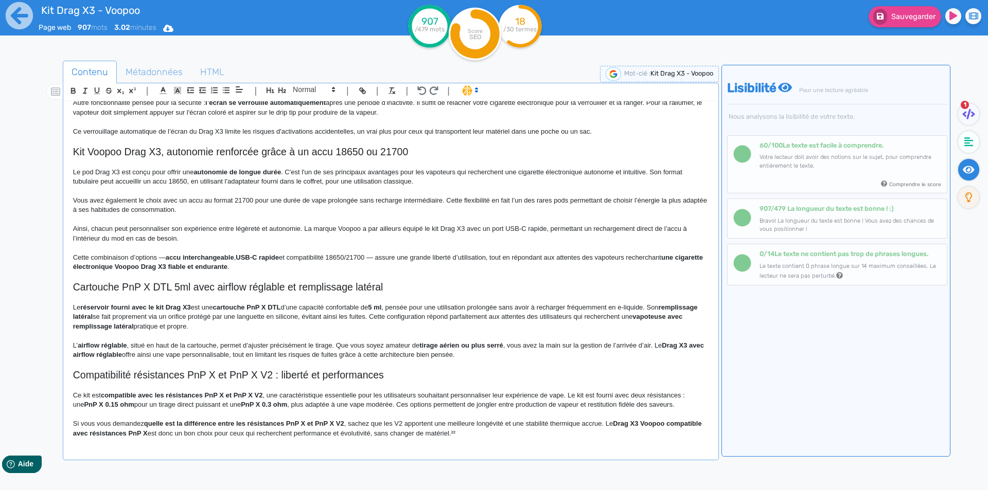
click at [163, 265] on p "Cette combinaison d’options — accu interchangeable , USB-C rapide et compatibil…" at bounding box center [390, 262] width 635 height 19
drag, startPoint x: 163, startPoint y: 265, endPoint x: 376, endPoint y: 262, distance: 213.0
click at [376, 262] on p "Cette combinaison d’options — accu interchangeable , USB-C rapide et compatibil…" at bounding box center [390, 262] width 635 height 19
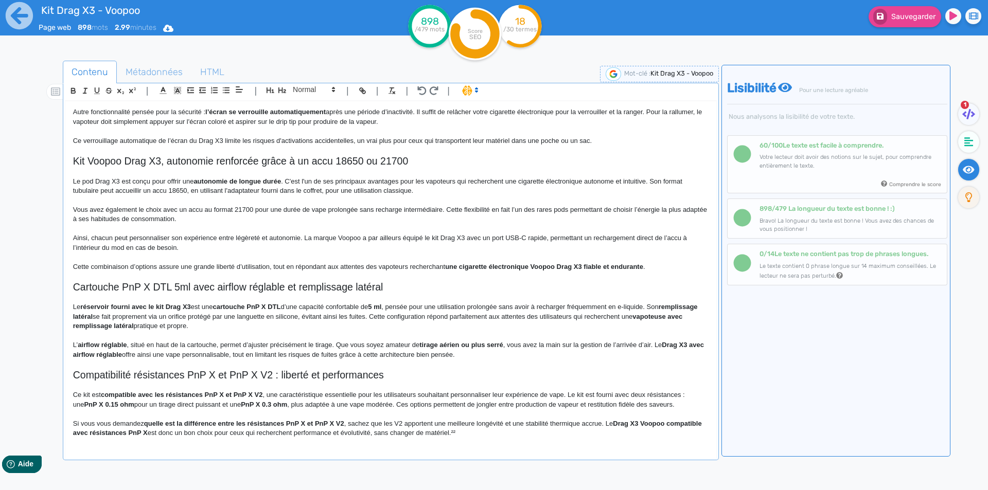
click at [152, 264] on p "Cette combinaison d’options assure une grande liberté d’utilisation, tout en ré…" at bounding box center [390, 266] width 635 height 9
click at [422, 264] on strong "une cigarette électronique Voopoo Drag X3 fiable et endurante" at bounding box center [516, 267] width 198 height 8
drag, startPoint x: 422, startPoint y: 264, endPoint x: 595, endPoint y: 264, distance: 173.4
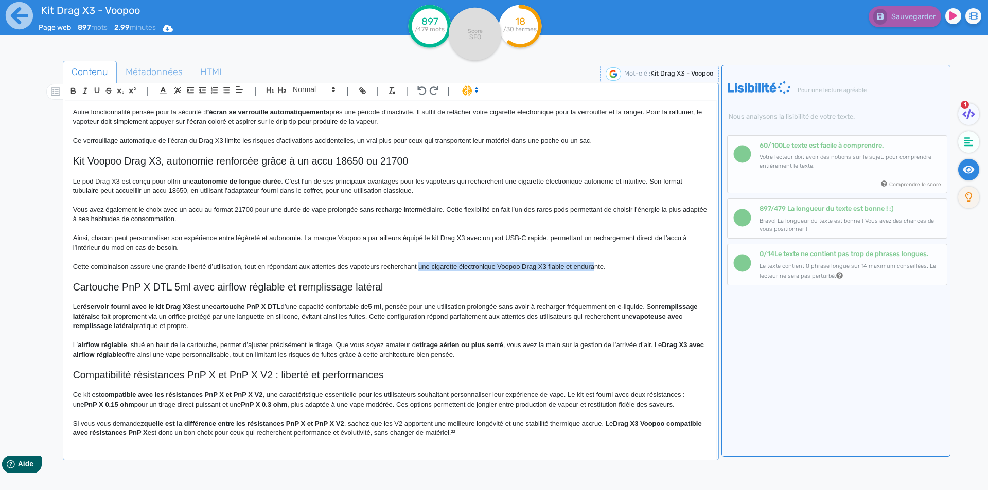
click at [594, 267] on p "Cette combinaison assure une grande liberté d’utilisation, tout en répondant au…" at bounding box center [390, 266] width 635 height 9
click at [574, 281] on h2 "Cartouche PnP X DTL 5ml avec airflow réglable et remplissage latéral" at bounding box center [390, 287] width 635 height 12
click at [244, 267] on p "Cette combinaison assure une grande liberté d’utilisation, tout en répondant au…" at bounding box center [390, 266] width 635 height 9
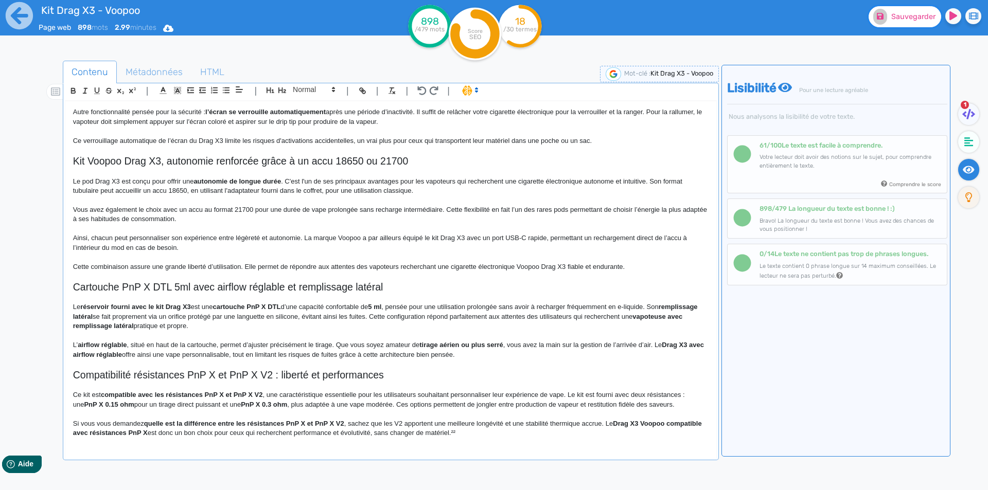
click at [902, 24] on button "Sauvegarder" at bounding box center [904, 16] width 73 height 21
click at [172, 287] on h2 "Cartouche PnP X DTL 5ml avec airflow réglable et remplissage latéral" at bounding box center [390, 287] width 635 height 12
click at [83, 308] on strong "réservoir fourni avec le kit Drag X3" at bounding box center [135, 307] width 111 height 8
drag, startPoint x: 83, startPoint y: 308, endPoint x: 186, endPoint y: 302, distance: 103.0
click at [255, 314] on p "Le réservoir fourni avec le kit Drag X3 est une cartouche PnP X DTL d’une capac…" at bounding box center [390, 316] width 635 height 28
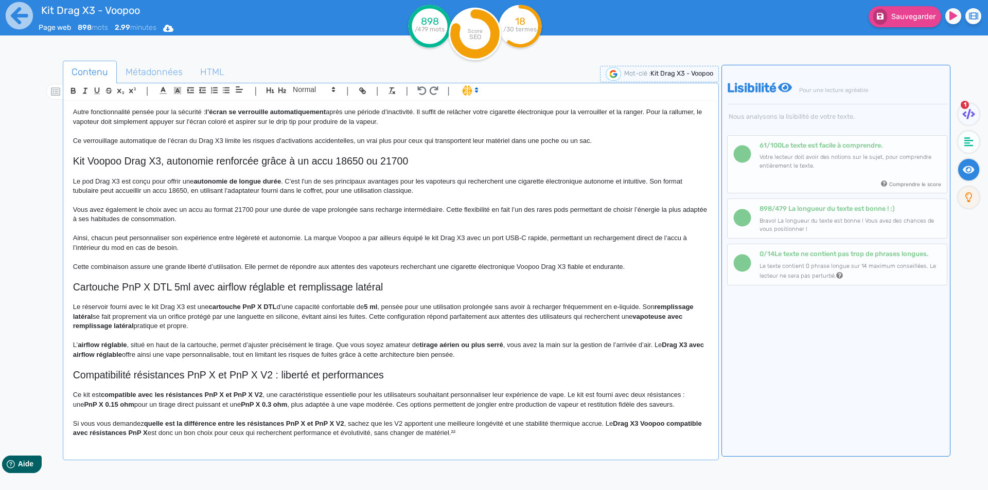
click at [217, 305] on strong "cartouche PnP X DTL" at bounding box center [242, 307] width 68 height 8
drag, startPoint x: 217, startPoint y: 305, endPoint x: 273, endPoint y: 306, distance: 55.6
click at [340, 307] on p "Le réservoir fourni avec le kit Drag X3 est une cartouche PnP X DTL d’une capac…" at bounding box center [390, 316] width 635 height 28
click at [301, 308] on p "Le réservoir fourni avec le kit Drag X3 est une cartouche PnP X DTL d’une capac…" at bounding box center [390, 316] width 635 height 28
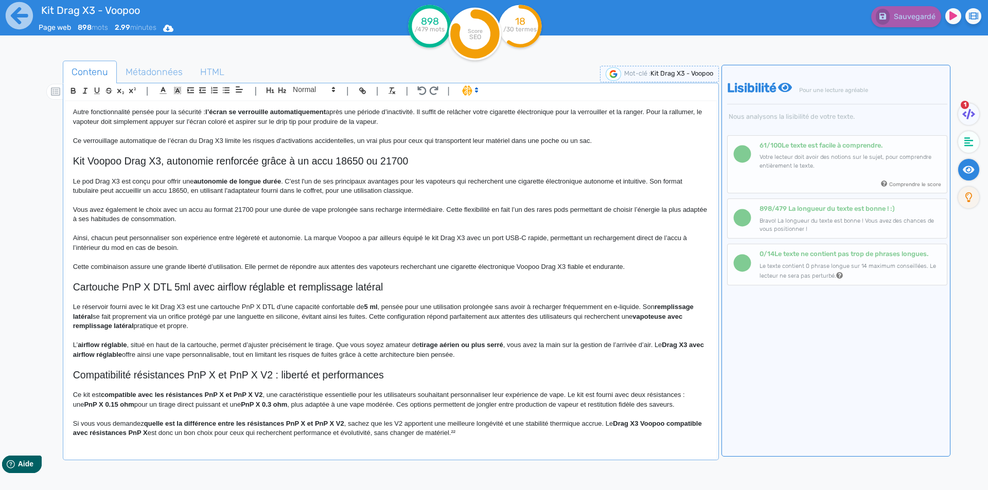
click at [298, 309] on p "Le réservoir fourni avec le kit Drag X3 est une cartouche PnP X DTL d’une capac…" at bounding box center [390, 316] width 635 height 28
drag, startPoint x: 298, startPoint y: 309, endPoint x: 372, endPoint y: 308, distance: 73.6
click at [372, 308] on p "Le réservoir fourni avec le kit Drag X3 est une cartouche PnP X DTL d’une capac…" at bounding box center [390, 316] width 635 height 28
click at [369, 309] on strong "capacité confortable de 5 ml" at bounding box center [338, 307] width 90 height 8
click at [373, 309] on strong "capacité confortable de 5 ml" at bounding box center [338, 307] width 90 height 8
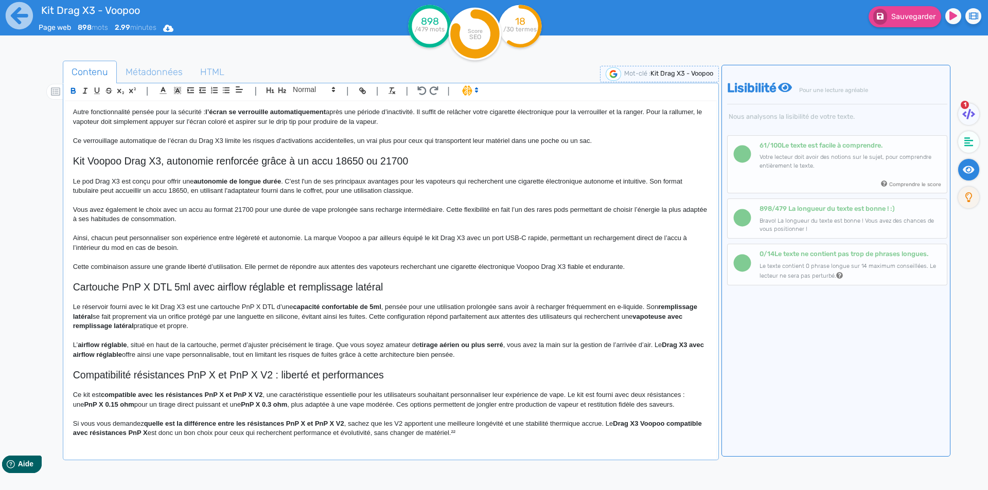
click at [381, 307] on strong "capacité confortable de 5ml" at bounding box center [337, 307] width 88 height 8
click at [383, 307] on p "Le réservoir fourni avec le kit Drag X3 est une cartouche PnP X DTL d’une capac…" at bounding box center [390, 316] width 635 height 28
click at [443, 307] on p "Le réservoir fourni avec le kit Drag X3 est une cartouche PnP X DTL d’une capac…" at bounding box center [390, 316] width 635 height 28
click at [516, 305] on p "Le réservoir fourni avec le kit Drag X3 est une cartouche PnP X DTL d’une capac…" at bounding box center [390, 316] width 635 height 28
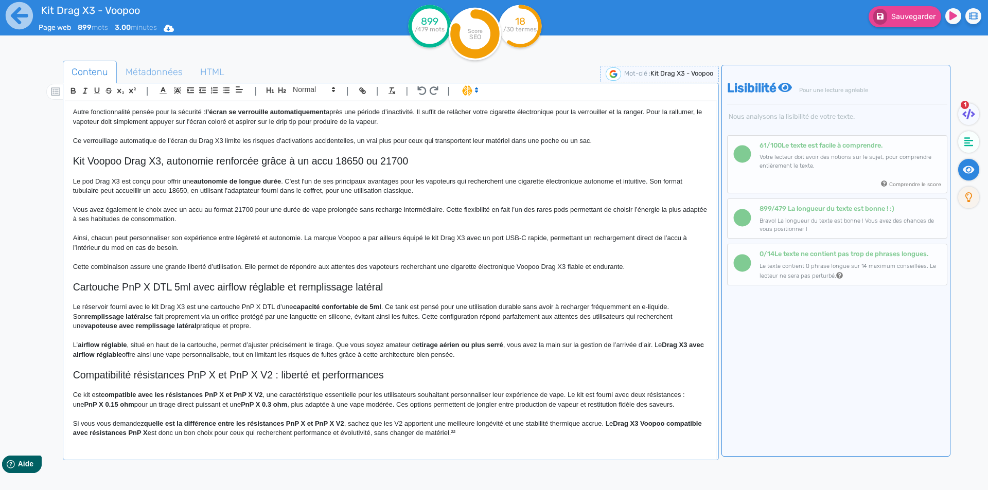
click at [123, 315] on strong "remplissage latéral" at bounding box center [115, 317] width 61 height 8
click at [124, 315] on strong "remplissage latéral" at bounding box center [115, 317] width 61 height 8
click at [143, 315] on strong "remplissage sur le côté" at bounding box center [122, 317] width 75 height 8
drag, startPoint x: 143, startPoint y: 315, endPoint x: 52, endPoint y: 316, distance: 91.1
click at [52, 316] on div "Contenu Métadonnées HTML | | H3 H4 H5 H6 Normal | | | | Kit Drag X3 - Voopoo Ki…" at bounding box center [509, 306] width 958 height 497
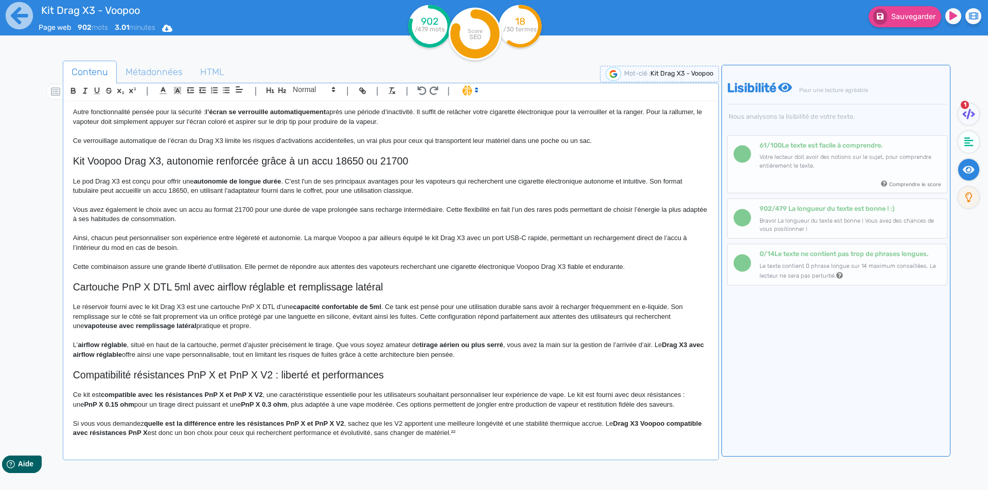
click at [226, 306] on p "Le réservoir fourni avec le kit Drag X3 est une cartouche PnP X DTL d’une capac…" at bounding box center [390, 316] width 635 height 28
click at [187, 313] on p "Le réservoir fourni avec le kit Drag X3 est une cartouche PnP X DTL d’une capac…" at bounding box center [390, 316] width 635 height 28
click at [320, 316] on p "Le réservoir fourni avec le kit Drag X3 est une cartouche PnP X DTL d’une capac…" at bounding box center [390, 316] width 635 height 28
click at [384, 318] on p "Le réservoir fourni avec le kit Drag X3 est une cartouche PnP X DTL d’une capac…" at bounding box center [390, 316] width 635 height 28
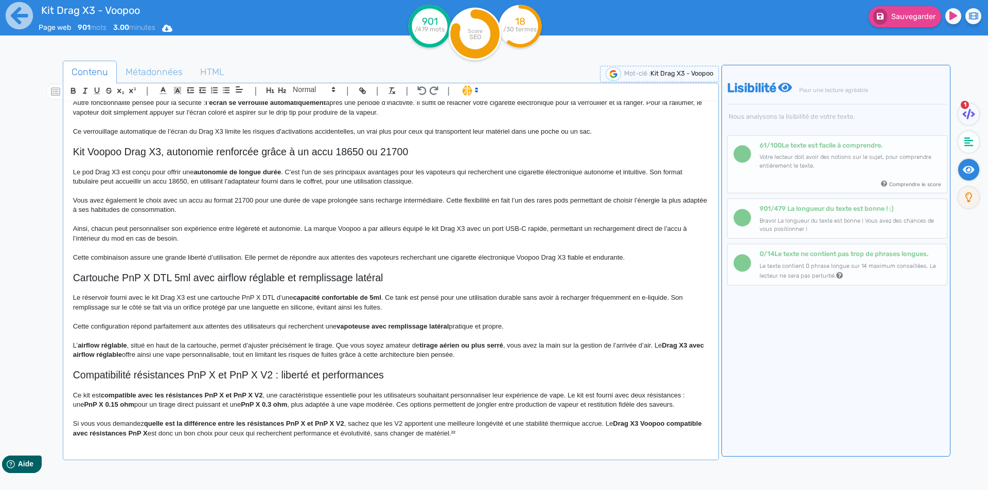
click at [180, 331] on p "Cette configuration répond parfaitement aux attentes des utilisateurs qui reche…" at bounding box center [390, 326] width 635 height 9
click at [181, 331] on p "Cette configuration répond parfaitement aux attentes des utilisateurs qui reche…" at bounding box center [390, 326] width 635 height 9
click at [181, 331] on p "Cette configuration répond aux attentes des utilisateurs qui recherchent une va…" at bounding box center [390, 326] width 635 height 9
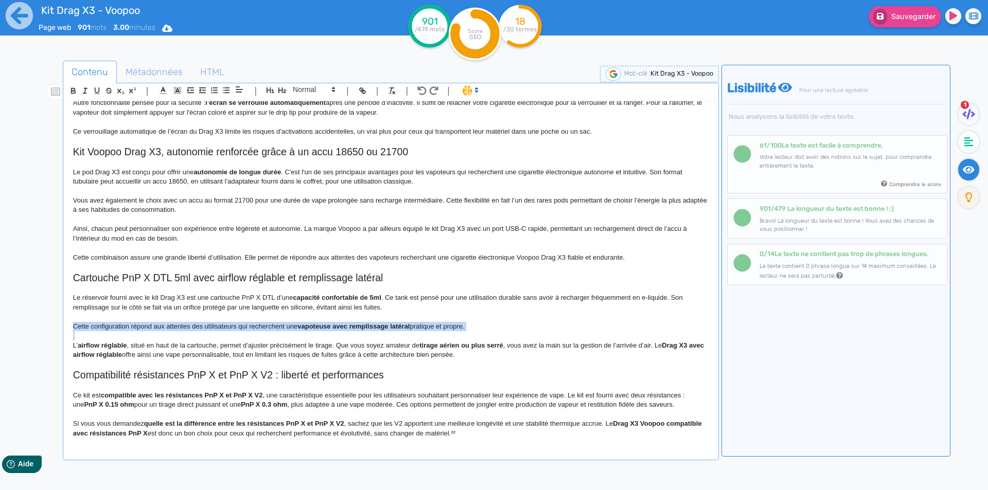
click at [181, 331] on p "Cette configuration répond aux attentes des utilisateurs qui recherchent une va…" at bounding box center [390, 326] width 635 height 9
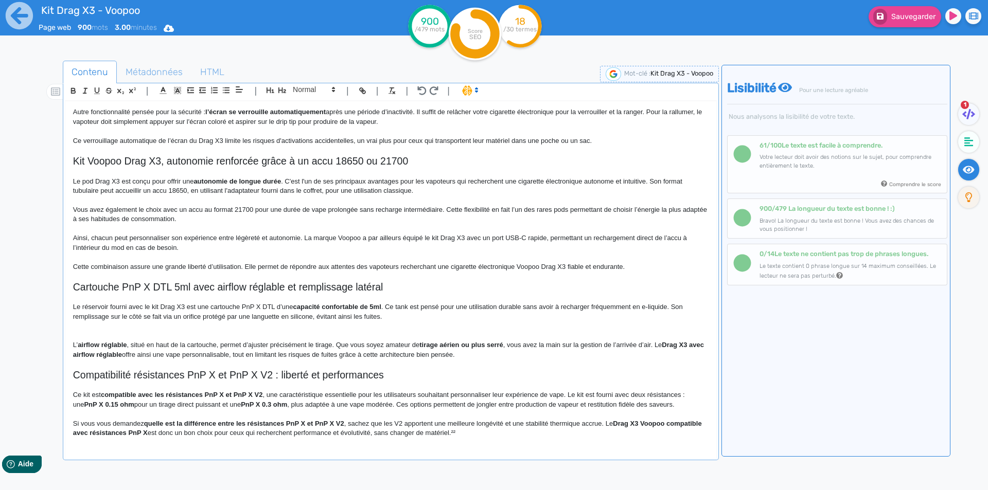
click at [180, 289] on h2 "Cartouche PnP X DTL 5ml avec airflow réglable et remplissage latéral" at bounding box center [390, 287] width 635 height 12
copy h2 "Cartouche PnP X DTL 5ml avec airflow réglable et remplissage latéral"
click at [413, 314] on p "Le réservoir fourni avec le kit Drag X3 est une cartouche PnP X DTL d’une capac…" at bounding box center [390, 311] width 635 height 19
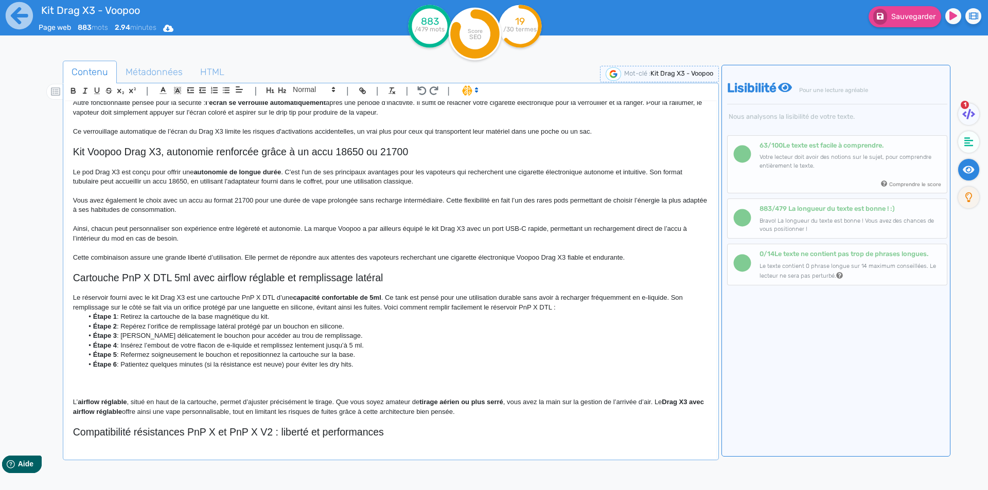
click at [576, 312] on p "Le réservoir fourni avec le kit Drag X3 est une cartouche PnP X DTL d’une capac…" at bounding box center [390, 302] width 635 height 19
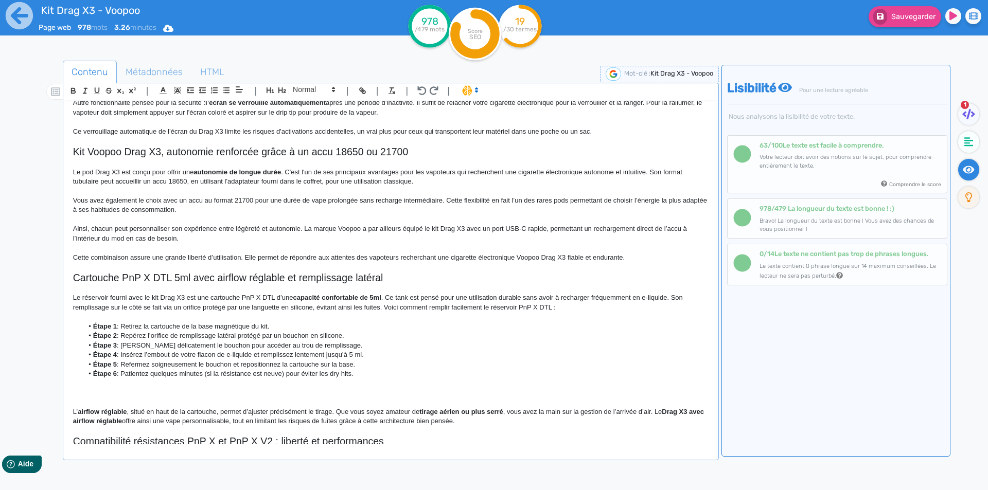
click at [106, 330] on strong "Étape 1" at bounding box center [105, 327] width 24 height 8
click at [100, 331] on li "Retirez la cartouche de la base magnétique du kit." at bounding box center [395, 326] width 625 height 9
click at [99, 340] on strong "Étape 2" at bounding box center [105, 336] width 24 height 8
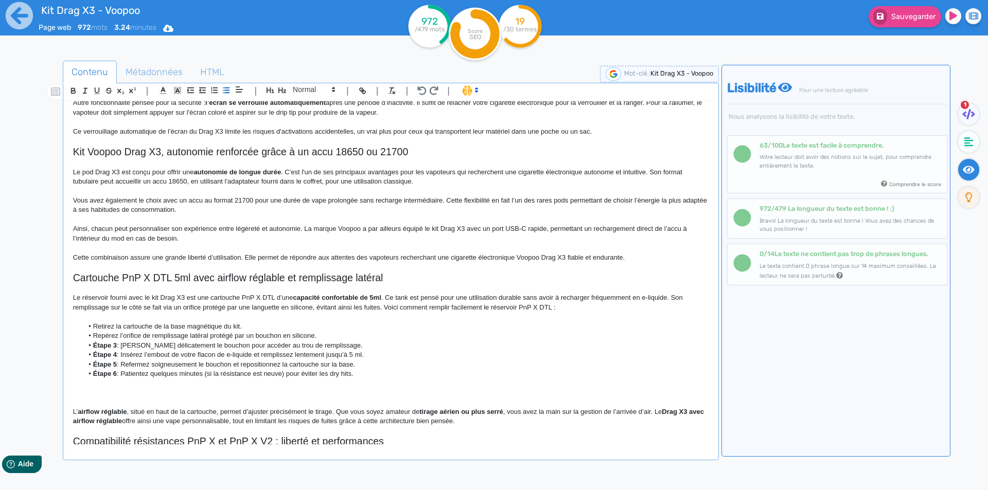
click at [99, 349] on strong "Étape 3" at bounding box center [105, 346] width 24 height 8
click at [98, 349] on strong "Étape 3" at bounding box center [105, 346] width 24 height 8
click at [94, 359] on strong "Étape 4" at bounding box center [105, 355] width 24 height 8
drag, startPoint x: 94, startPoint y: 364, endPoint x: 115, endPoint y: 364, distance: 20.6
click at [115, 359] on strong "Étape 4" at bounding box center [105, 355] width 24 height 8
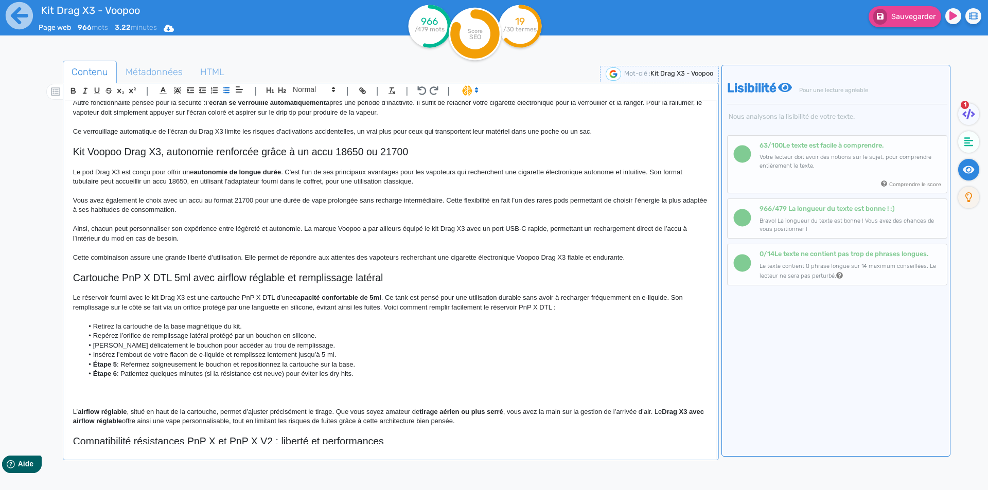
click at [94, 368] on strong "Étape 5" at bounding box center [105, 365] width 24 height 8
click at [96, 368] on strong "Étape 5" at bounding box center [105, 365] width 24 height 8
click at [96, 368] on strong "Éape 5" at bounding box center [104, 365] width 22 height 8
click at [97, 368] on strong "Éape 5" at bounding box center [104, 365] width 22 height 8
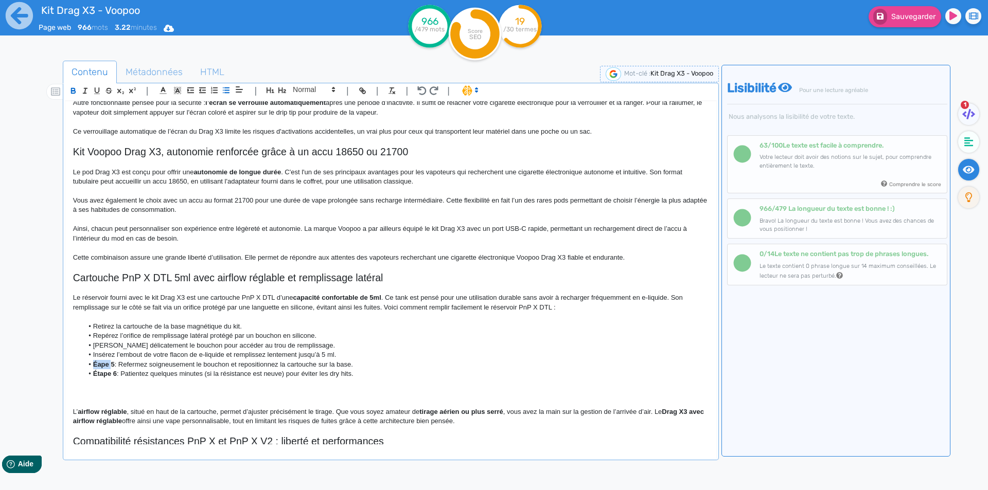
click at [97, 368] on strong "Éape 5" at bounding box center [104, 365] width 22 height 8
click at [95, 378] on strong "Étape 6" at bounding box center [105, 374] width 24 height 8
click at [96, 378] on strong "Étape 6" at bounding box center [105, 374] width 24 height 8
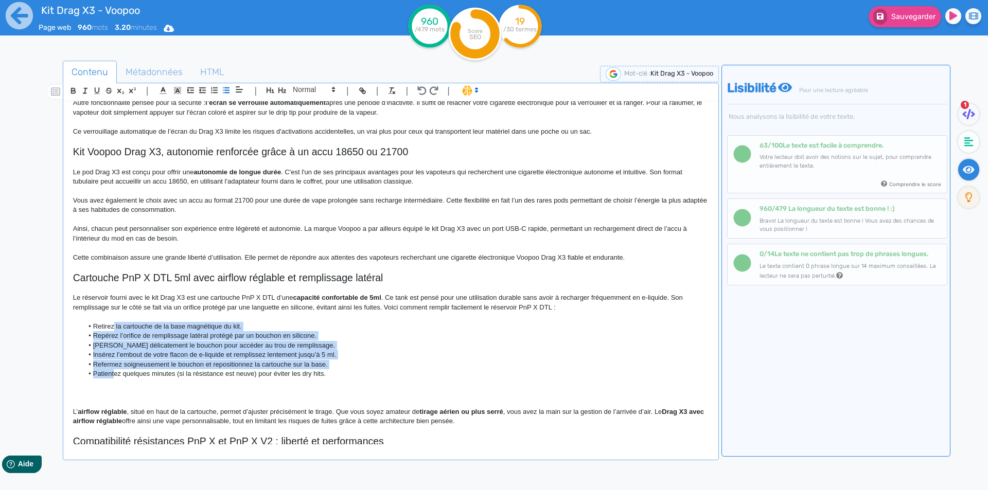
drag, startPoint x: 113, startPoint y: 381, endPoint x: 113, endPoint y: 337, distance: 44.2
click at [113, 337] on ul "Retirez la cartouche de la base magnétique du kit. Repérez l’orifice de remplis…" at bounding box center [390, 350] width 635 height 57
click at [213, 91] on icon "button" at bounding box center [214, 90] width 9 height 9
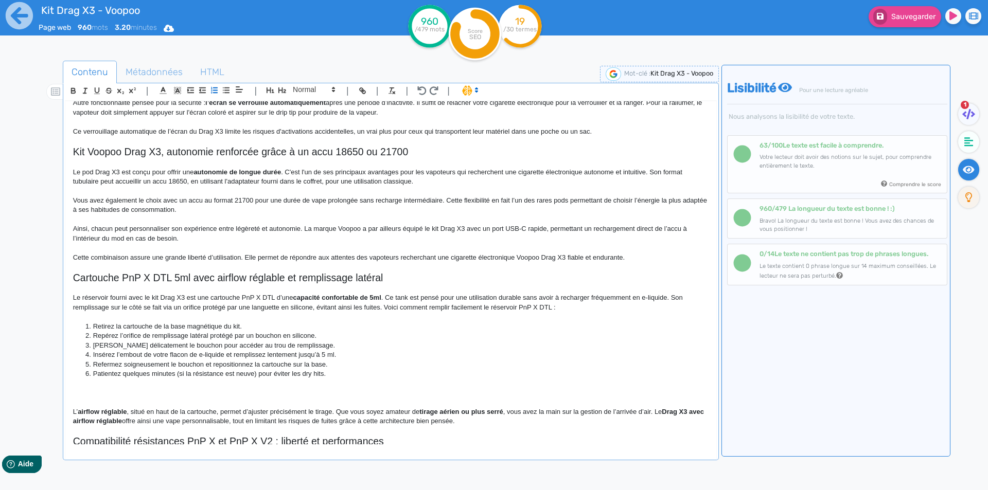
click at [207, 284] on h2 "Cartouche PnP X DTL 5ml avec airflow réglable et remplissage latéral" at bounding box center [390, 278] width 635 height 12
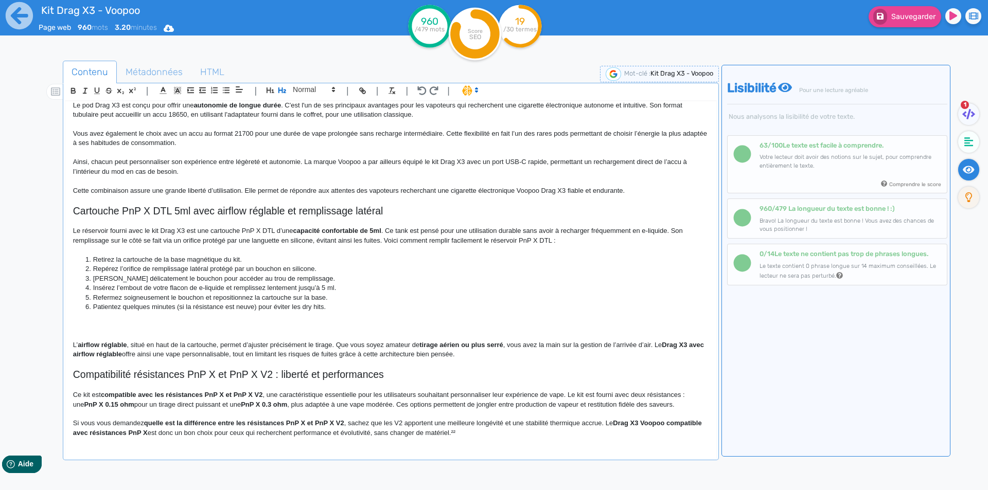
scroll to position [398, 0]
click at [117, 269] on li "Repérez l’orifice de remplissage latéral protégé par un bouchon en silicone." at bounding box center [395, 268] width 625 height 9
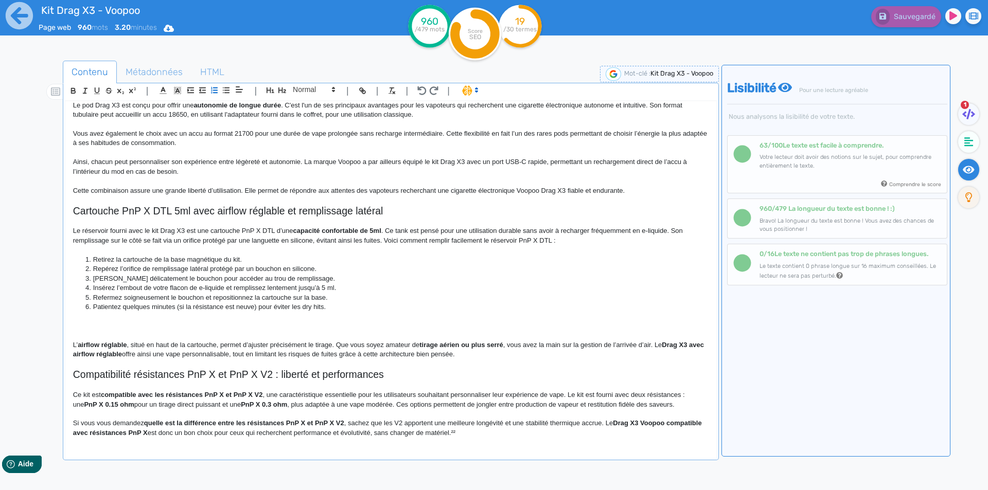
scroll to position [388, 0]
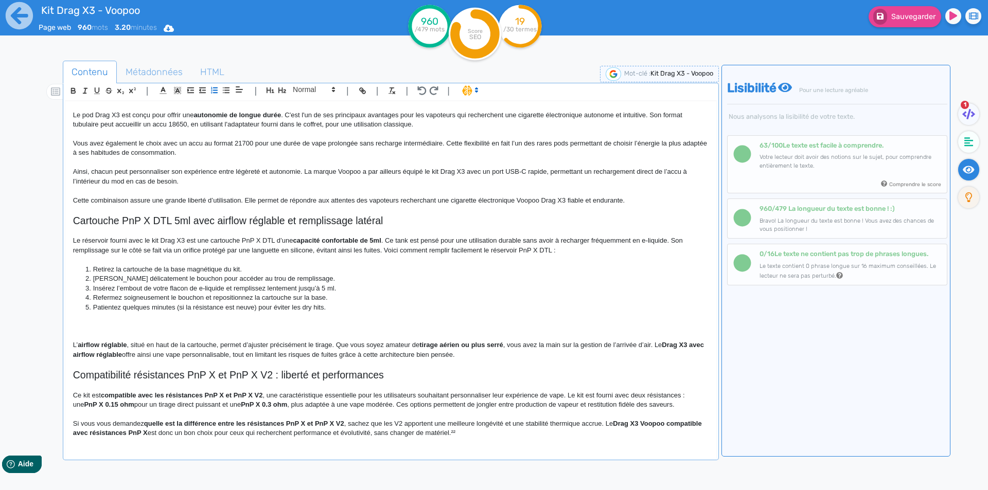
click at [132, 275] on li "[PERSON_NAME] délicatement le bouchon pour accéder au trou de remplissage." at bounding box center [395, 278] width 625 height 9
click at [159, 277] on li "Soulevez le bouchon pour accéder au trou de remplissage." at bounding box center [395, 278] width 625 height 9
click at [201, 284] on li "Insérez l’embout de votre flacon de e-liquide et remplissez lentement jusqu’à 5…" at bounding box center [395, 288] width 625 height 9
click at [197, 289] on li "Insérez l’embout de votre flacon de eliquide et remplissez lentement jusqu’à 5 …" at bounding box center [395, 288] width 625 height 9
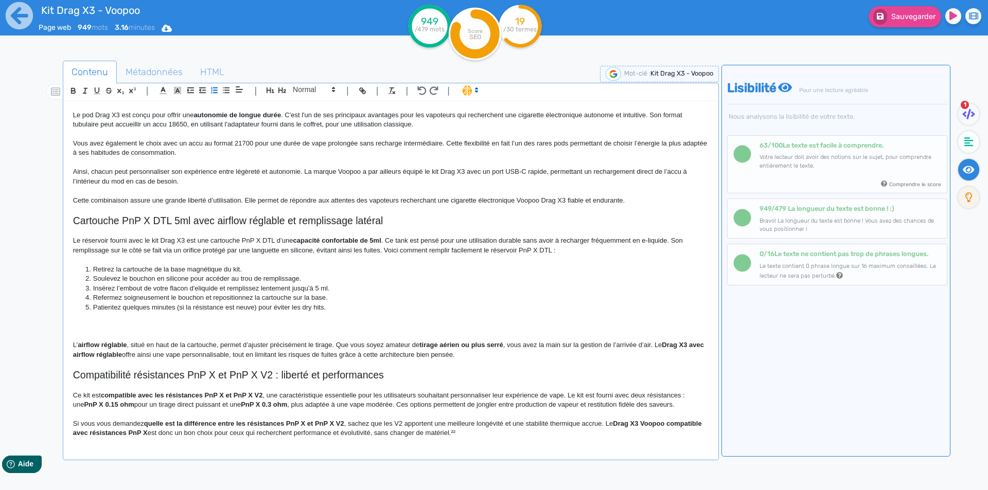
click at [279, 289] on li "Insérez l’embout de votre flacon d'eliquide et remplissez lentement jusqu’à 5 m…" at bounding box center [395, 288] width 625 height 9
click at [128, 297] on li "Refermez soigneusement le bouchon et repositionnez la cartouche sur la base." at bounding box center [395, 297] width 625 height 9
click at [148, 297] on li "Refermez le bouchon et repositionnez la cartouche sur la base." at bounding box center [395, 297] width 625 height 9
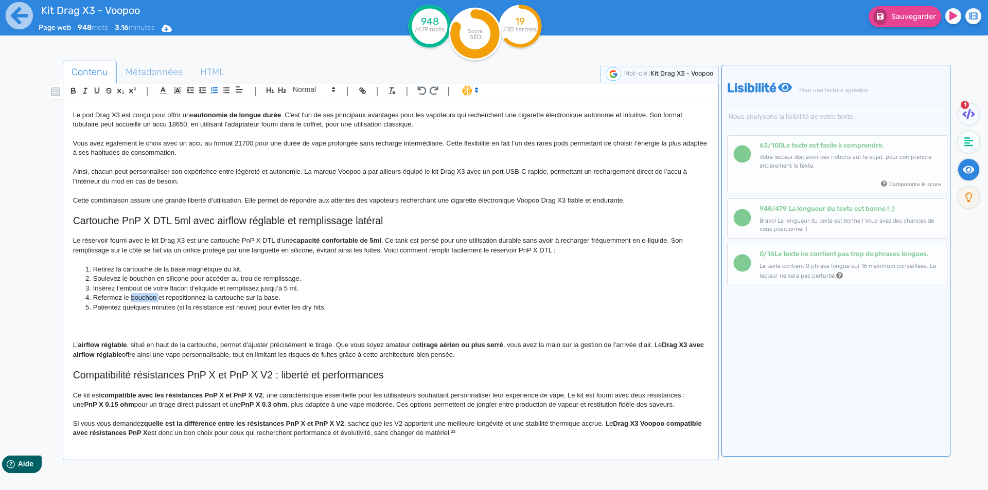
click at [148, 297] on li "Refermez le bouchon et repositionnez la cartouche sur la base." at bounding box center [395, 297] width 625 height 9
click at [270, 295] on li "Refermez le capuchon et repositionnez la cartouche sur la base." at bounding box center [395, 297] width 625 height 9
click at [187, 306] on li "Patientez quelques minutes (si la résistance est neuve) pour éviter les dry hit…" at bounding box center [395, 307] width 625 height 9
click at [179, 306] on li "Patientez quelques minutes (si la résistance est neuve) pour éviter les dry hit…" at bounding box center [395, 307] width 625 height 9
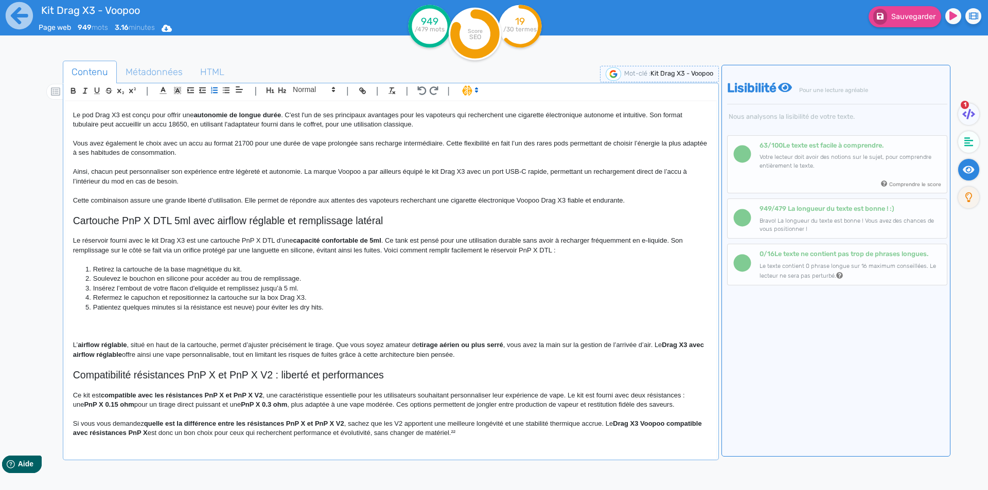
click at [252, 305] on li "Patientez quelques minutes si la résistance est neuve) pour éviter les dry hits." at bounding box center [395, 307] width 625 height 9
click at [281, 317] on p at bounding box center [390, 316] width 635 height 9
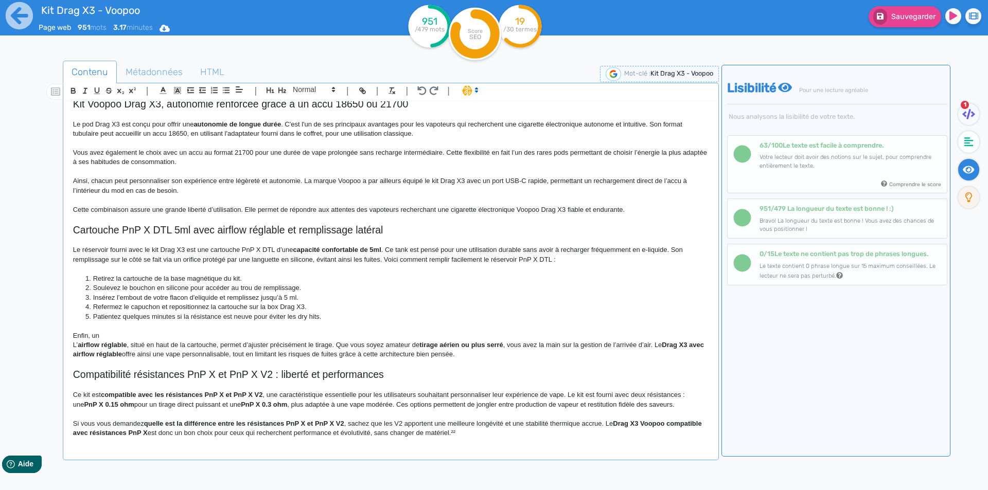
scroll to position [379, 0]
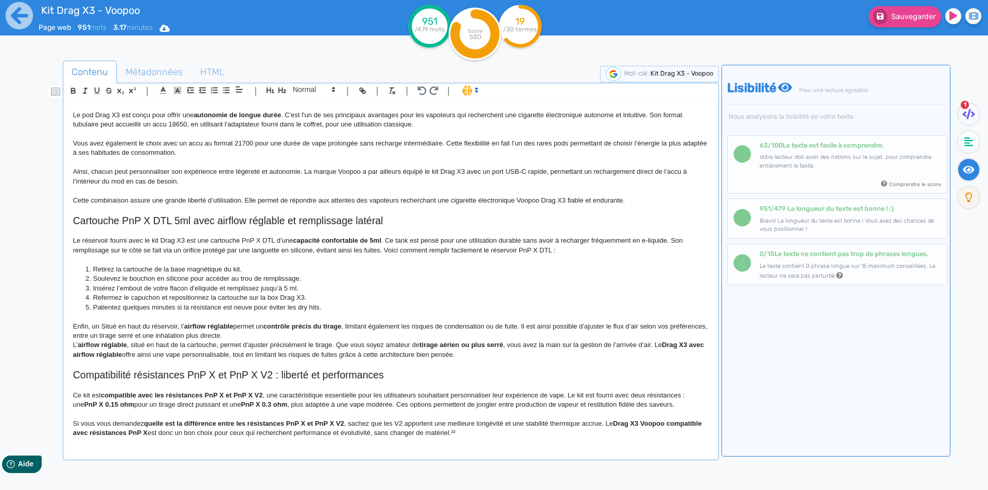
drag, startPoint x: 111, startPoint y: 340, endPoint x: 102, endPoint y: 339, distance: 8.8
click at [109, 339] on p "Enfin, un Situé en haut du réservoir, l’ airflow réglable permet un contrôle pr…" at bounding box center [390, 331] width 635 height 19
click at [91, 337] on p "Enfin, un Situé en haut du réservoir, l’ airflow réglable permet un contrôle pr…" at bounding box center [390, 331] width 635 height 19
click at [153, 332] on p "Enfin, situé en haut du réservoir, l’ airflow réglable permet un contrôle préci…" at bounding box center [390, 331] width 635 height 19
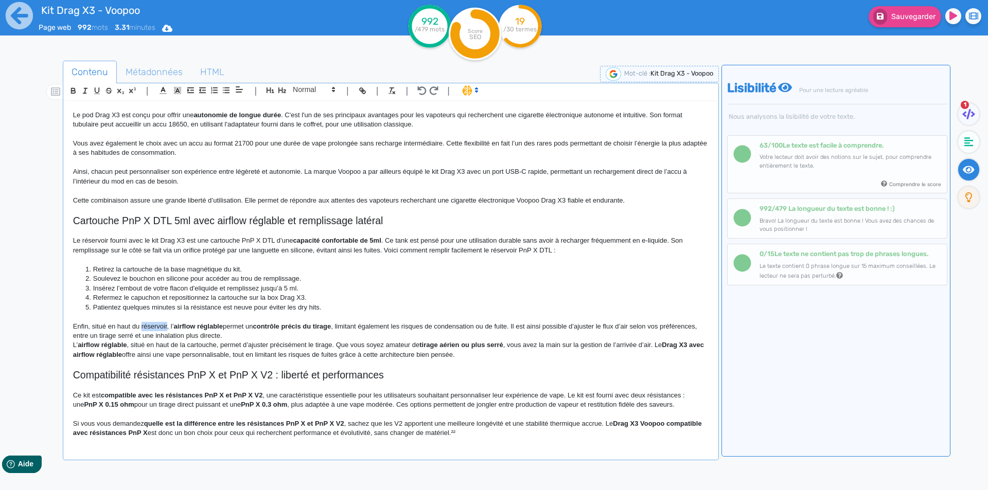
click at [153, 331] on p "Enfin, situé en haut du réservoir, l’ airflow réglable permet un contrôle préci…" at bounding box center [390, 331] width 635 height 19
click at [174, 330] on strong "airflow réglable" at bounding box center [198, 327] width 49 height 8
click at [193, 330] on strong "airflow réglable" at bounding box center [217, 327] width 49 height 8
drag, startPoint x: 177, startPoint y: 334, endPoint x: 205, endPoint y: 333, distance: 27.3
click at [205, 330] on strong "airflow réglable" at bounding box center [217, 327] width 49 height 8
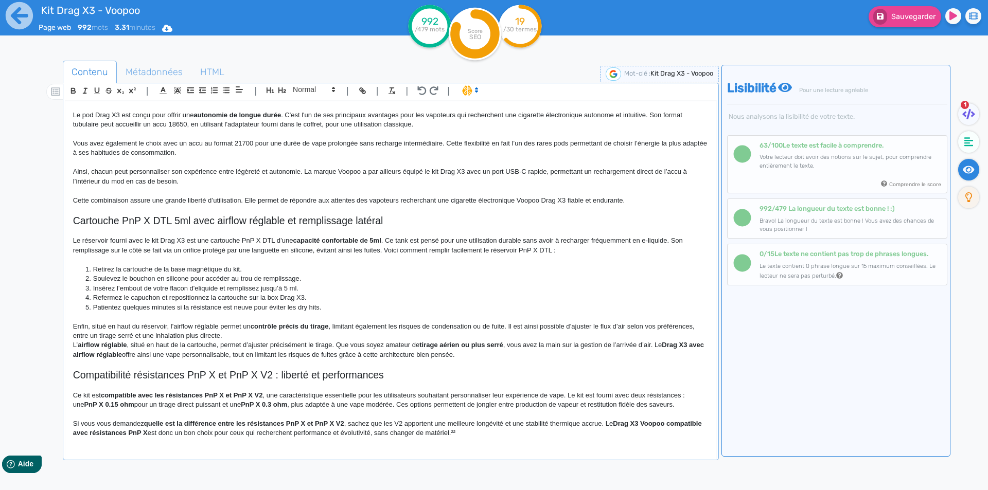
click at [249, 338] on p "Enfin, situé en haut du réservoir, l'airflow réglable permet un contrôle précis…" at bounding box center [390, 331] width 635 height 19
click at [263, 330] on strong "contrôle précis du tirage" at bounding box center [290, 327] width 78 height 8
drag, startPoint x: 263, startPoint y: 335, endPoint x: 311, endPoint y: 336, distance: 47.9
click at [309, 330] on strong "contrôle précis du tirage" at bounding box center [290, 327] width 78 height 8
click at [338, 337] on p "Enfin, situé en haut du réservoir, l'airflow réglable permet un contrôle précis…" at bounding box center [390, 331] width 635 height 19
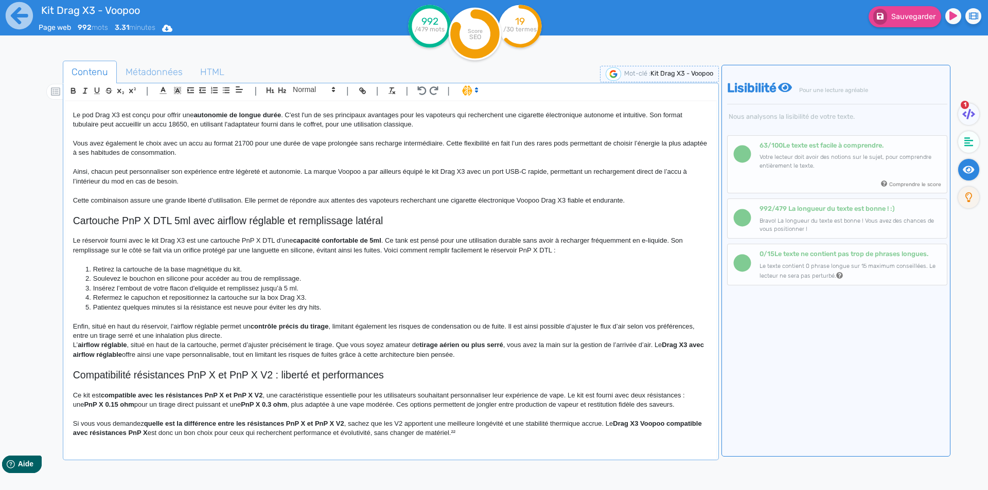
click at [336, 335] on p "Enfin, situé en haut du réservoir, l'airflow réglable permet un contrôle précis…" at bounding box center [390, 331] width 635 height 19
click at [340, 334] on p "Enfin, situé en haut du réservoir, l'airflow réglable permet un contrôle précis…" at bounding box center [390, 331] width 635 height 19
drag, startPoint x: 340, startPoint y: 334, endPoint x: 499, endPoint y: 335, distance: 160.0
click at [499, 335] on p "Enfin, situé en haut du réservoir, l'airflow réglable permet un contrôle précis…" at bounding box center [390, 331] width 635 height 19
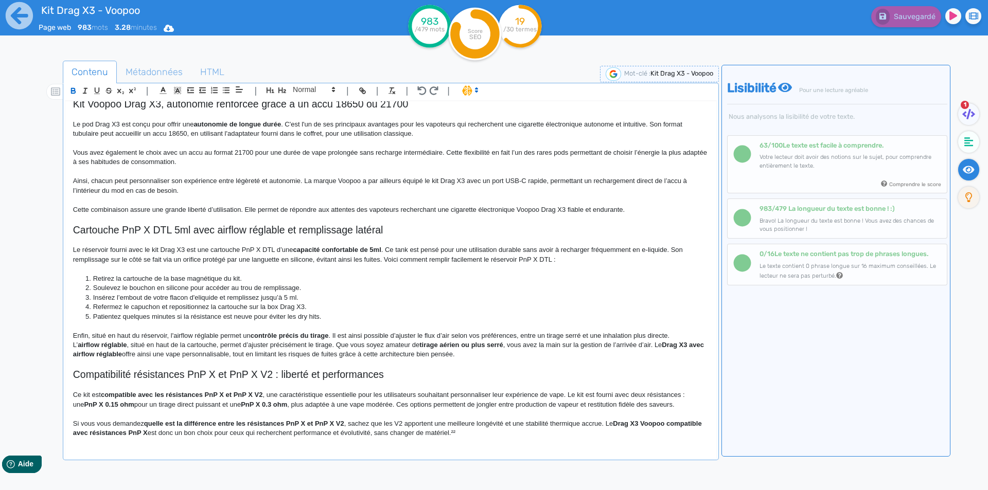
click at [583, 333] on p "Enfin, situé en haut du réservoir, l'airflow réglable permet un contrôle précis…" at bounding box center [390, 335] width 635 height 9
click at [587, 333] on p "Enfin, situé en haut du réservoir, l'airflow réglable permet un contrôle précis…" at bounding box center [390, 335] width 635 height 9
click at [688, 334] on p "Enfin, situé en haut du réservoir, l'airflow réglable permet un contrôle précis…" at bounding box center [390, 335] width 635 height 9
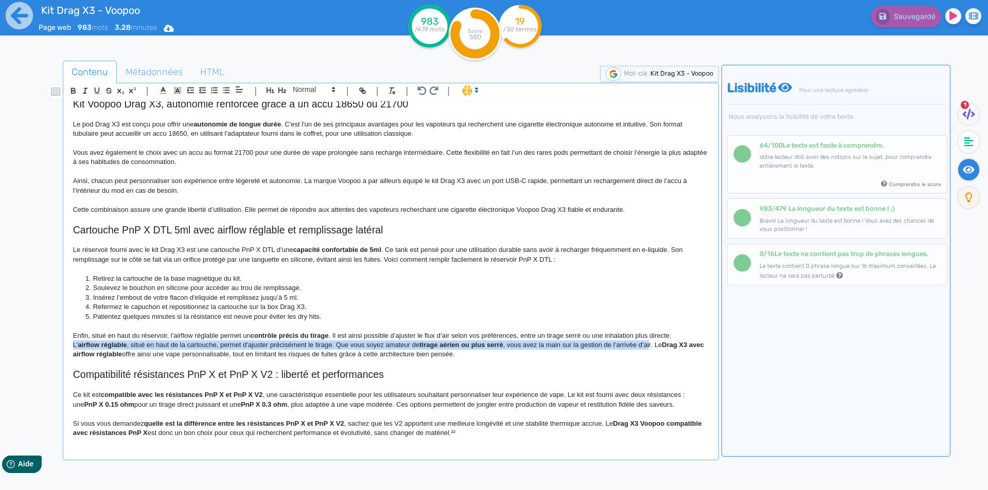
drag, startPoint x: 680, startPoint y: 333, endPoint x: 651, endPoint y: 345, distance: 31.1
click at [651, 345] on div "Kit Drag X3 - Voopoo Kit cigarette électronique Drag X3 Voopoo Le kit Drag X3 d…" at bounding box center [390, 272] width 651 height 343
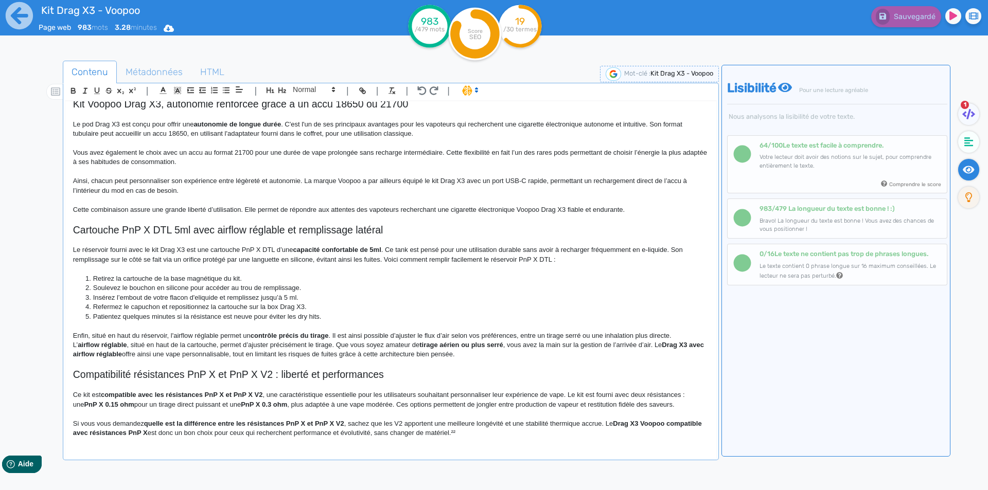
scroll to position [369, 0]
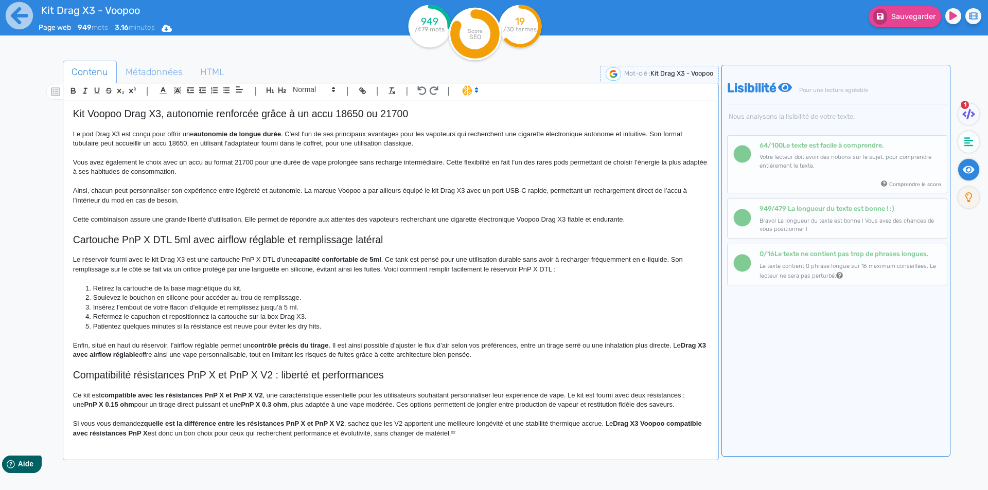
click at [680, 346] on p "Enfin, situé en haut du réservoir, l'airflow réglable permet un contrôle précis…" at bounding box center [390, 350] width 635 height 19
click at [681, 346] on p "Enfin, situé en haut du réservoir, l'airflow réglable permet un contrôle précis…" at bounding box center [390, 350] width 635 height 19
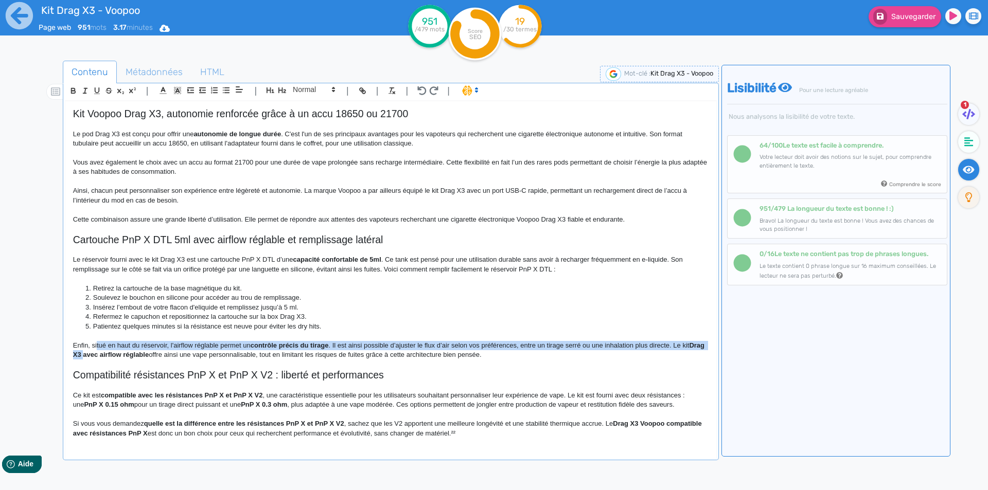
click at [99, 352] on p "Enfin, situé en haut du réservoir, l'airflow réglable permet un contrôle précis…" at bounding box center [390, 350] width 635 height 19
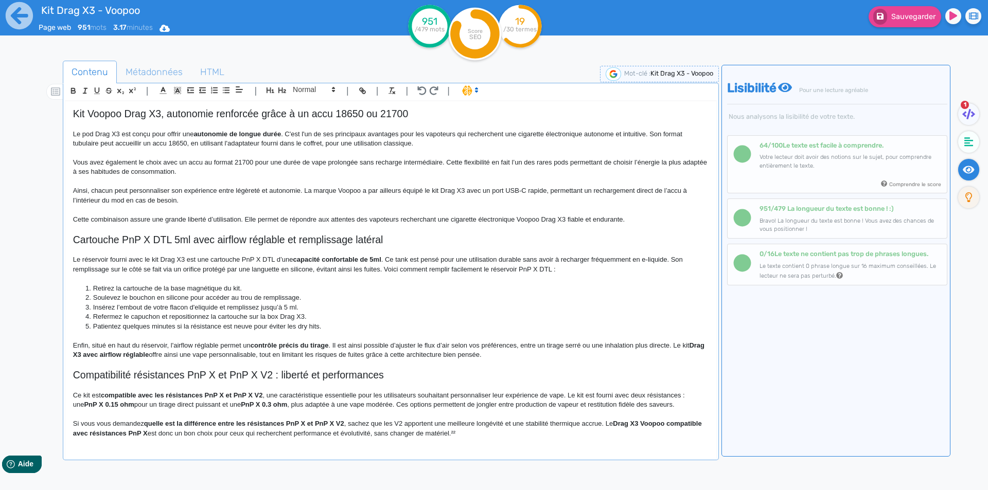
click at [109, 358] on strong "Drag X3 avec airflow réglable" at bounding box center [389, 350] width 633 height 17
click at [109, 356] on strong "Drag X3 avec airflow réglable" at bounding box center [389, 350] width 633 height 17
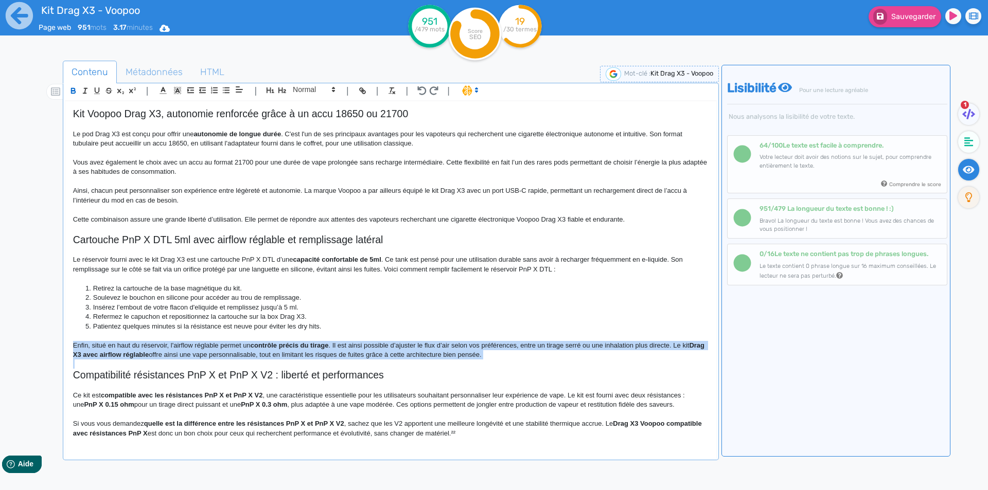
drag, startPoint x: 109, startPoint y: 356, endPoint x: 132, endPoint y: 356, distance: 23.2
click at [132, 356] on strong "Drag X3 avec airflow réglable" at bounding box center [389, 350] width 633 height 17
click at [145, 356] on strong "Drag X3 avec airflow réglable" at bounding box center [389, 350] width 633 height 17
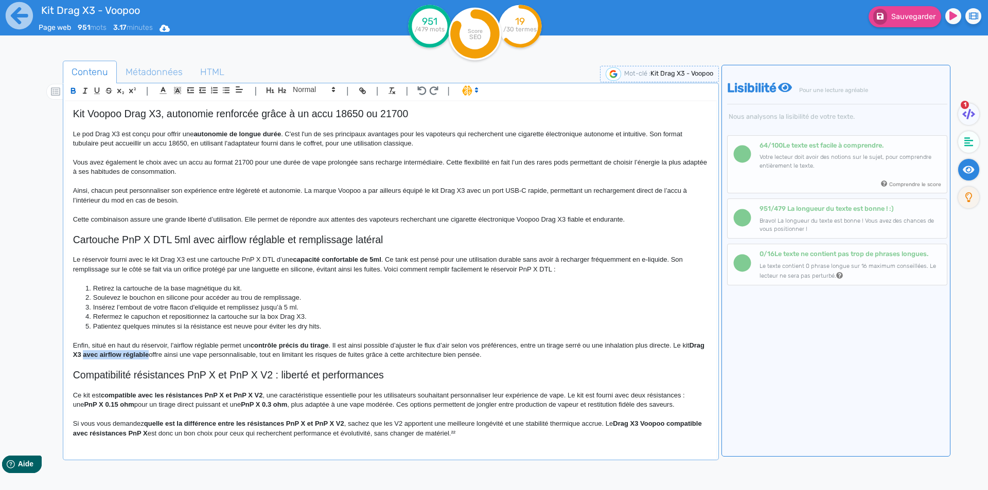
drag, startPoint x: 145, startPoint y: 356, endPoint x: 111, endPoint y: 356, distance: 34.0
click at [111, 356] on strong "Drag X3 avec airflow réglable" at bounding box center [389, 350] width 633 height 17
click at [366, 345] on p "Enfin, situé en haut du réservoir, l'airflow réglable permet un contrôle précis…" at bounding box center [390, 350] width 635 height 19
click at [361, 345] on p "Enfin, situé en haut du réservoir, l'airflow réglable permet un contrôle précis…" at bounding box center [390, 350] width 635 height 19
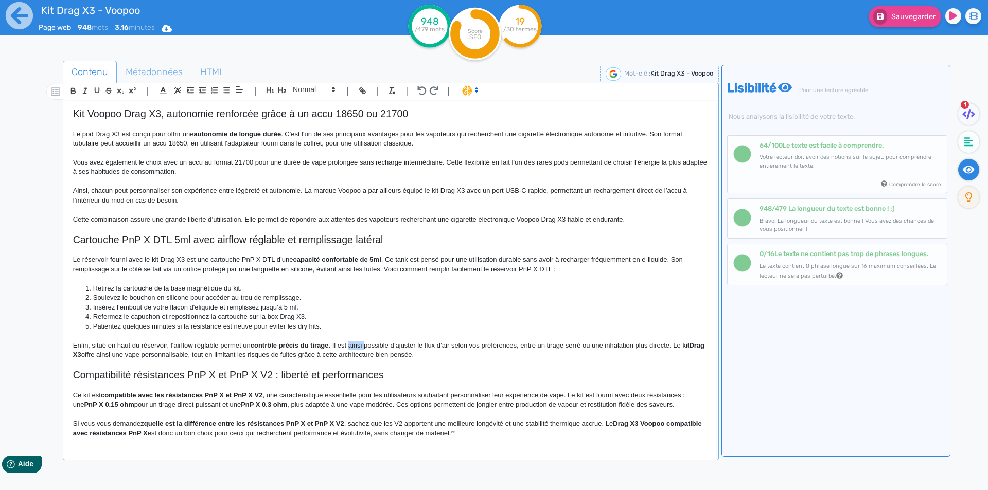
click at [361, 345] on p "Enfin, situé en haut du réservoir, l'airflow réglable permet un contrôle précis…" at bounding box center [390, 350] width 635 height 19
click at [682, 348] on strong "Drag X3" at bounding box center [382, 350] width 618 height 17
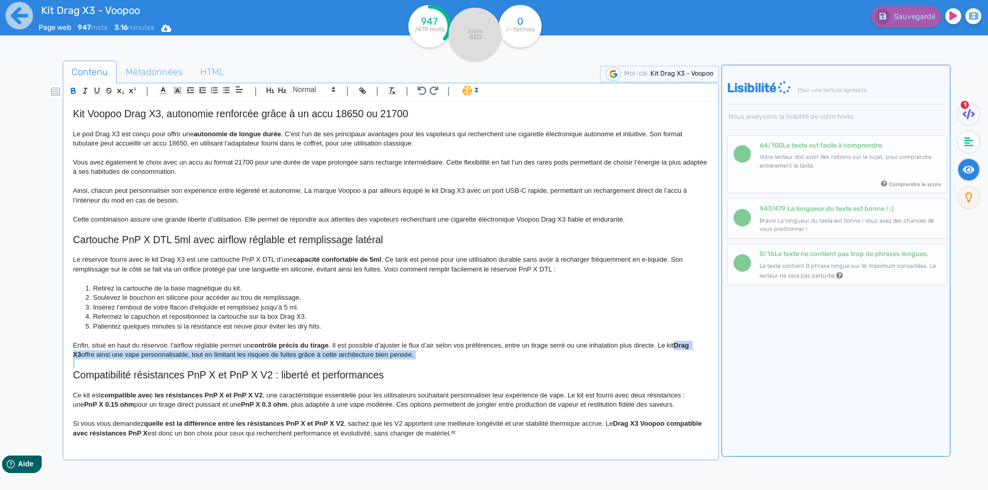
drag, startPoint x: 682, startPoint y: 348, endPoint x: 682, endPoint y: 354, distance: 6.2
click at [682, 354] on p "Enfin, situé en haut du réservoir, l'airflow réglable permet un contrôle précis…" at bounding box center [390, 350] width 635 height 19
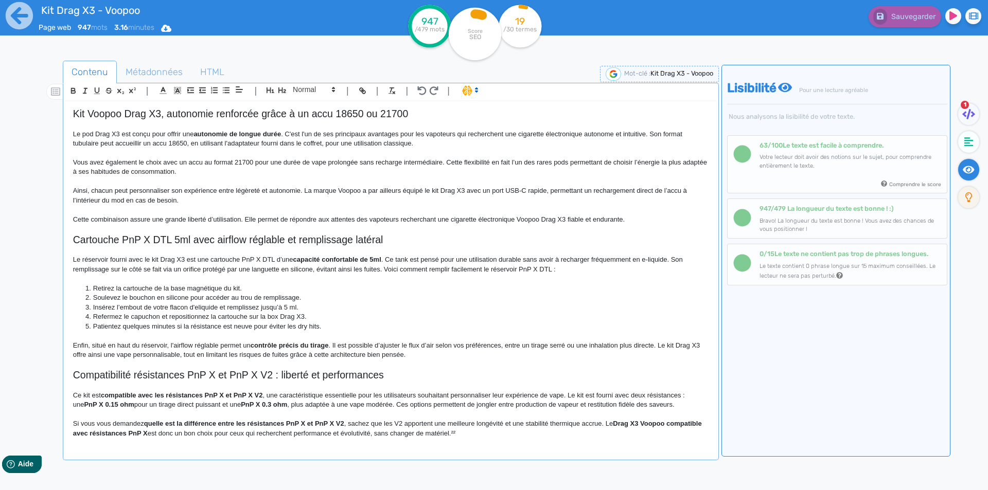
click at [177, 349] on p "Enfin, situé en haut du réservoir, l'airflow réglable permet un contrôle précis…" at bounding box center [390, 350] width 635 height 19
click at [162, 352] on p "Enfin, situé en haut du réservoir, l'airflow réglable permet un contrôle précis…" at bounding box center [390, 350] width 635 height 19
click at [908, 7] on button "Sauvegarder" at bounding box center [904, 16] width 73 height 21
click at [145, 375] on h2 "Compatibilité résistances PnP X et PnP X V2 : liberté et performances" at bounding box center [390, 375] width 635 height 12
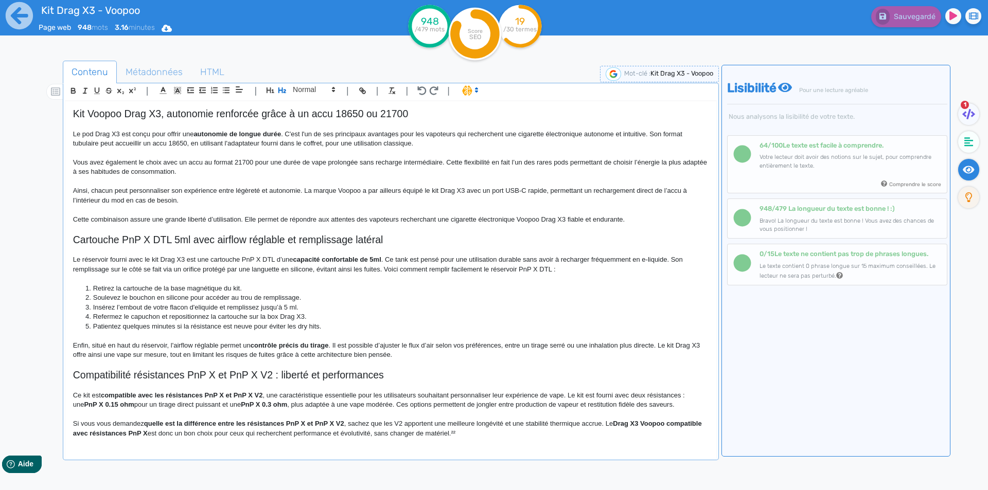
click at [136, 376] on h2 "Compatibilité résistances PnP X et PnP X V2 : liberté et performances" at bounding box center [390, 375] width 635 height 12
click at [134, 369] on h2 "Compatibilité du kit Drag X3 avec les résistances PnP X et PnP X V2 Voopoo" at bounding box center [390, 375] width 635 height 12
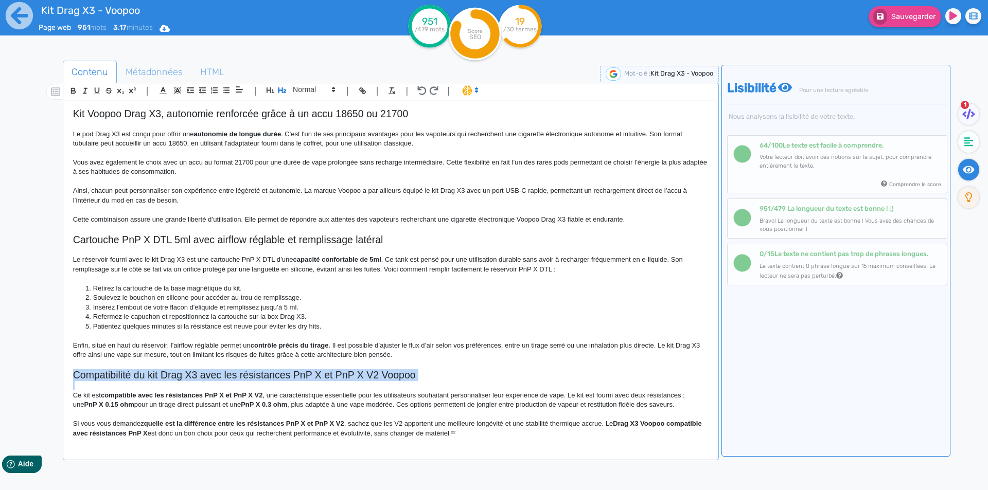
click at [134, 369] on h2 "Compatibilité du kit Drag X3 avec les résistances PnP X et PnP X V2 Voopoo" at bounding box center [390, 375] width 635 height 12
copy h2 "Compatibilité du kit Drag X3 avec les résistances PnP X et PnP X V2 Voopoo"
click at [389, 371] on h2 "Compatibilité du kit Drag X3 avec les résistances PnP X et PnP X V2 Voopoo" at bounding box center [390, 375] width 635 height 12
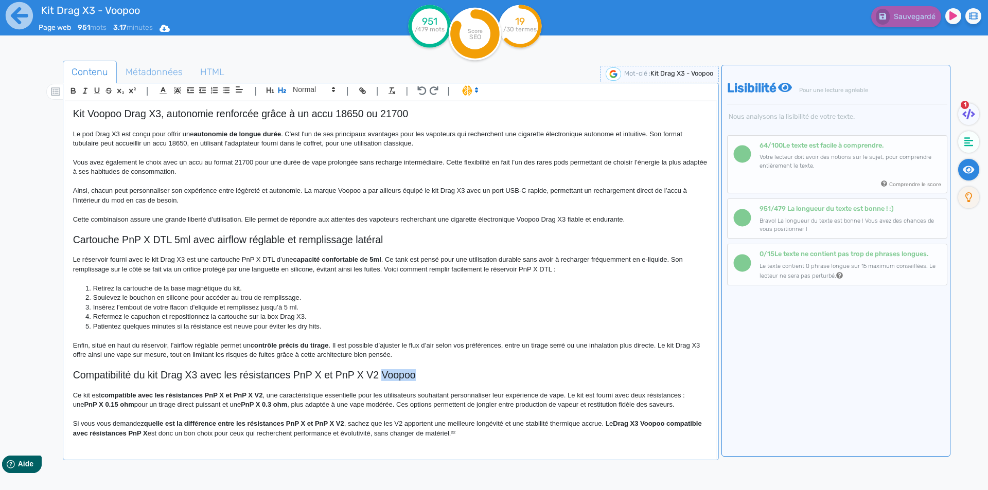
click at [389, 371] on h2 "Compatibilité du kit Drag X3 avec les résistances PnP X et PnP X V2 Voopoo" at bounding box center [390, 375] width 635 height 12
click at [108, 395] on strong "compatible avec les résistances PnP X et PnP X V2" at bounding box center [182, 395] width 162 height 8
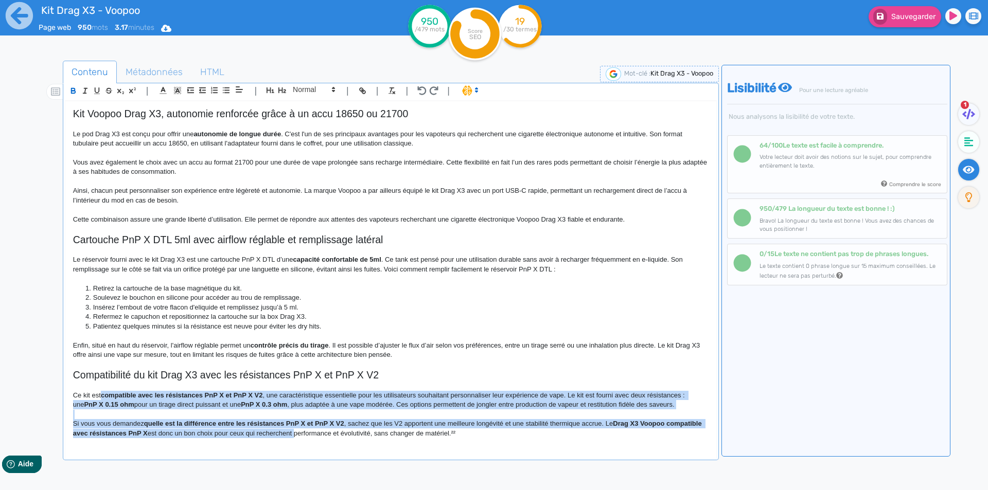
drag, startPoint x: 108, startPoint y: 395, endPoint x: 311, endPoint y: 438, distance: 208.2
click at [311, 438] on div "Kit Drag X3 - Voopoo Kit cigarette électronique Drag X3 Voopoo Le kit Drag X3 d…" at bounding box center [390, 272] width 651 height 343
drag, startPoint x: 152, startPoint y: 417, endPoint x: 128, endPoint y: 403, distance: 27.9
click at [152, 417] on p at bounding box center [390, 414] width 635 height 9
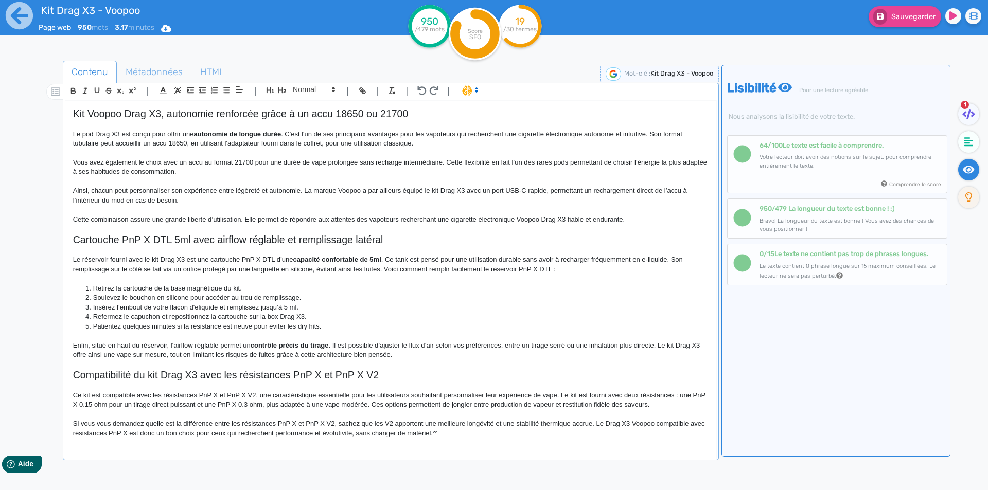
click at [94, 392] on p "Ce kit est compatible avec les résistances PnP X et PnP X V2, une caractéristiq…" at bounding box center [390, 400] width 635 height 19
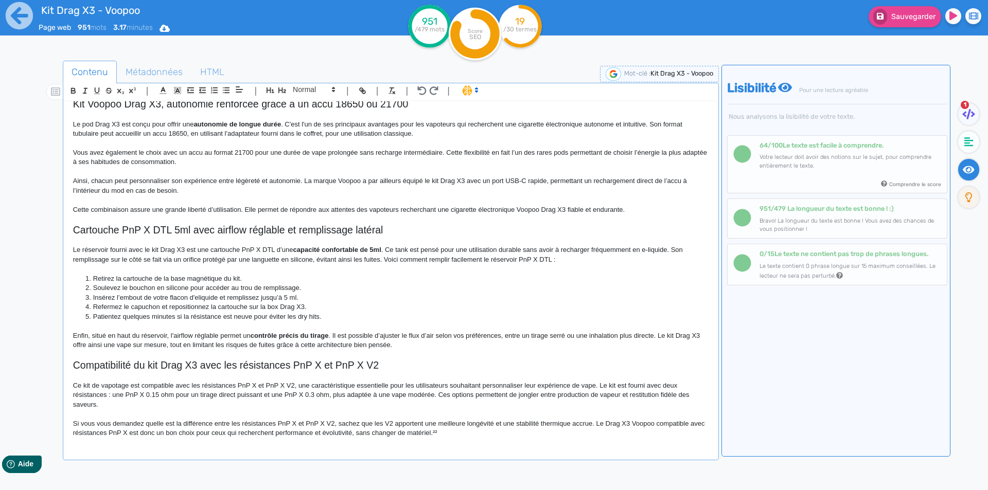
click at [293, 386] on p "Ce kit de vapotage est compatible avec les résistances PnP X et PnP X V2, une c…" at bounding box center [390, 395] width 635 height 28
click at [355, 385] on p "Ce kit de vapotage est compatible avec les résistances PnP X et PnP X V2 du mêm…" at bounding box center [390, 395] width 635 height 28
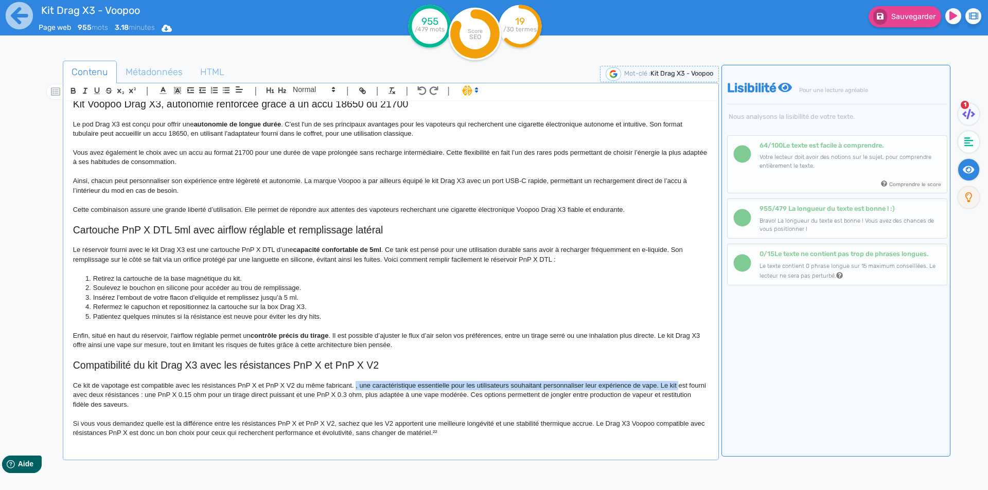
drag, startPoint x: 355, startPoint y: 385, endPoint x: 676, endPoint y: 387, distance: 320.5
click at [676, 387] on p "Ce kit de vapotage est compatible avec les résistances PnP X et PnP X V2 du mêm…" at bounding box center [390, 395] width 635 height 28
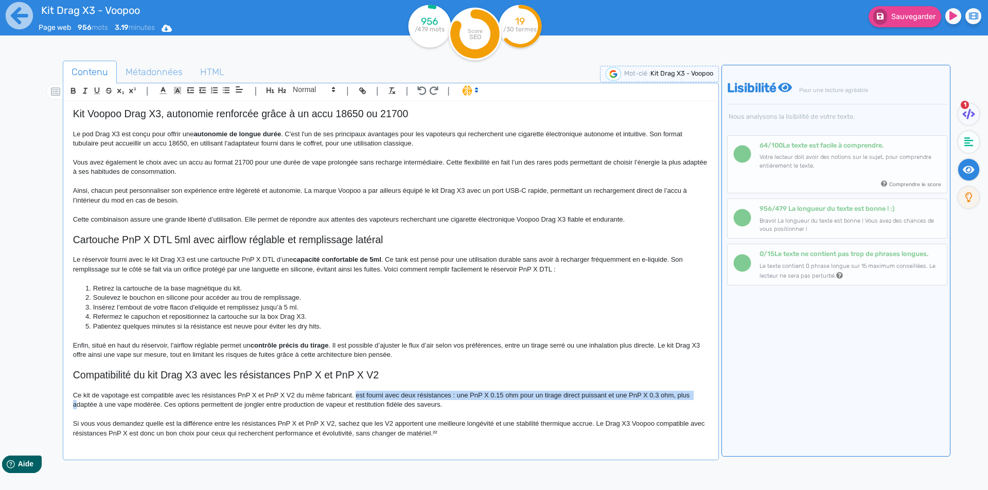
scroll to position [369, 0]
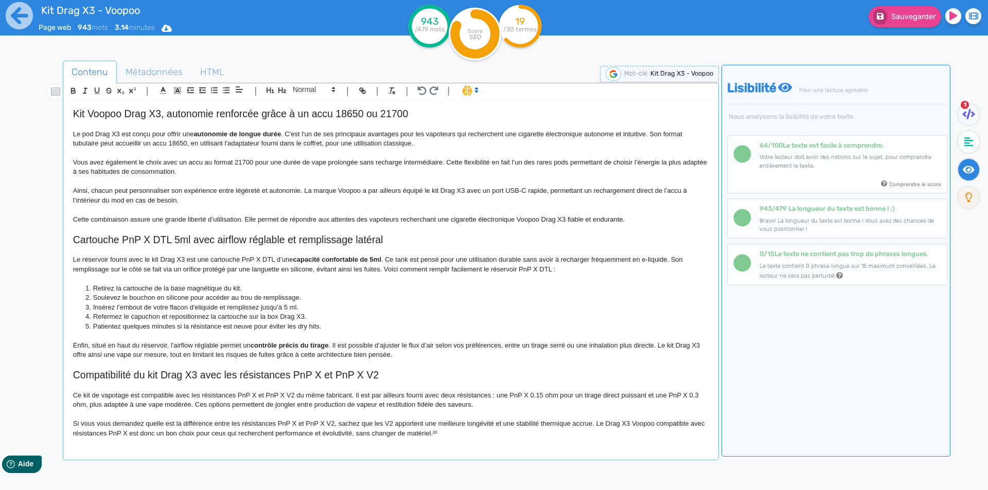
click at [497, 395] on p "Ce kit de vapotage est compatible avec les résistances PnP X et PnP X V2 du mêm…" at bounding box center [390, 400] width 635 height 19
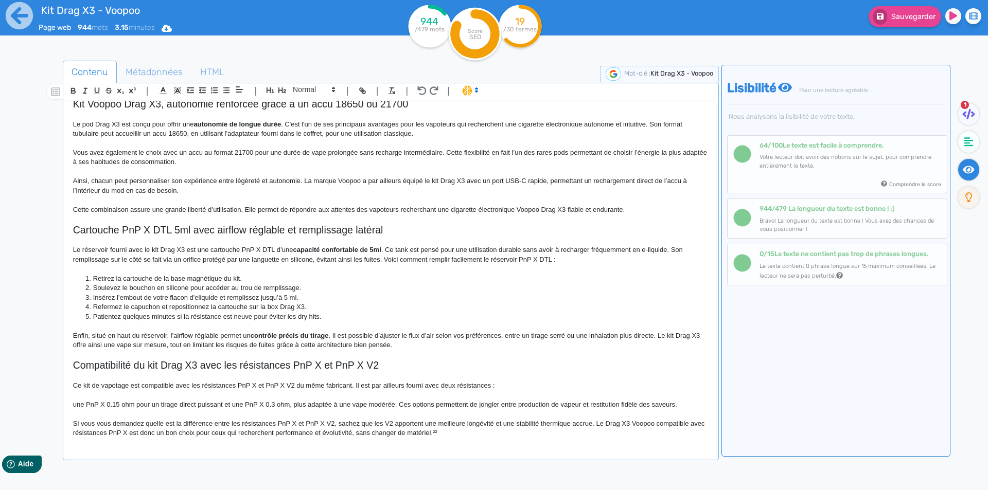
scroll to position [379, 0]
click at [227, 88] on line "button" at bounding box center [227, 88] width 5 height 0
click at [492, 387] on p "Ce kit de vapotage est compatible avec les résistances PnP X et PnP X V2 du mêm…" at bounding box center [390, 385] width 635 height 9
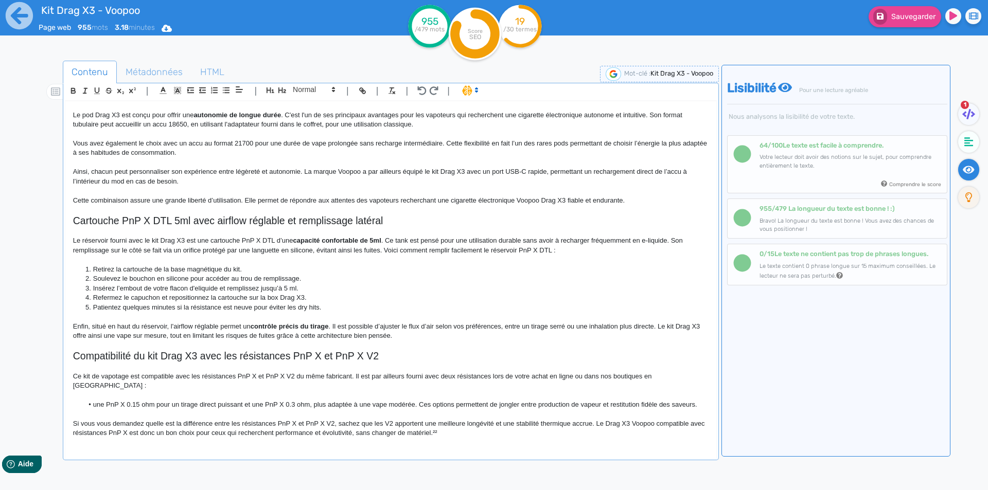
click at [90, 404] on li "une PnP X 0.15 ohm pour un tirage direct puissant et une PnP X 0.3 ohm, plus ad…" at bounding box center [395, 404] width 625 height 9
click at [102, 406] on li "une PnP X 0.15 ohm pour un tirage direct puissant et une PnP X 0.3 ohm, plus ad…" at bounding box center [395, 404] width 625 height 9
click at [96, 404] on li "une PnP X 0.15 ohm pour un tirage direct puissant et une PnP X 0.3 ohm, plus ad…" at bounding box center [395, 404] width 625 height 9
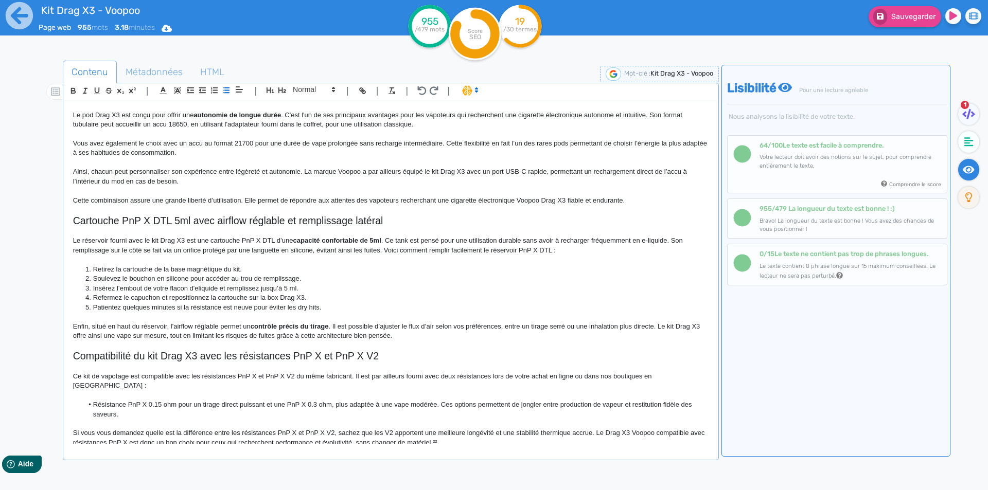
click at [277, 404] on li "Résistance PnP X 0.15 ohm pour un tirage direct puissant et une PnP X 0.3 ohm, …" at bounding box center [395, 409] width 625 height 19
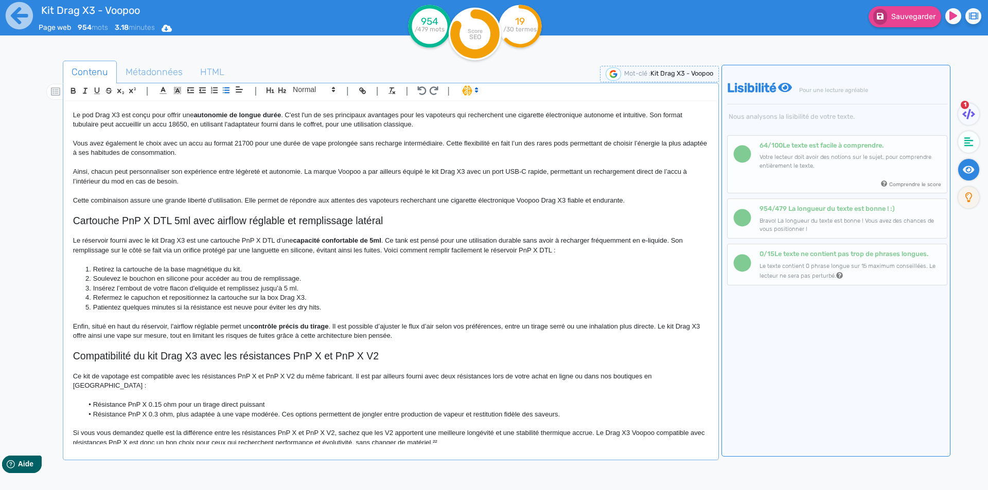
click at [273, 403] on li "Résistance PnP X 0.15 ohm pour un tirage direct puissant" at bounding box center [395, 404] width 625 height 9
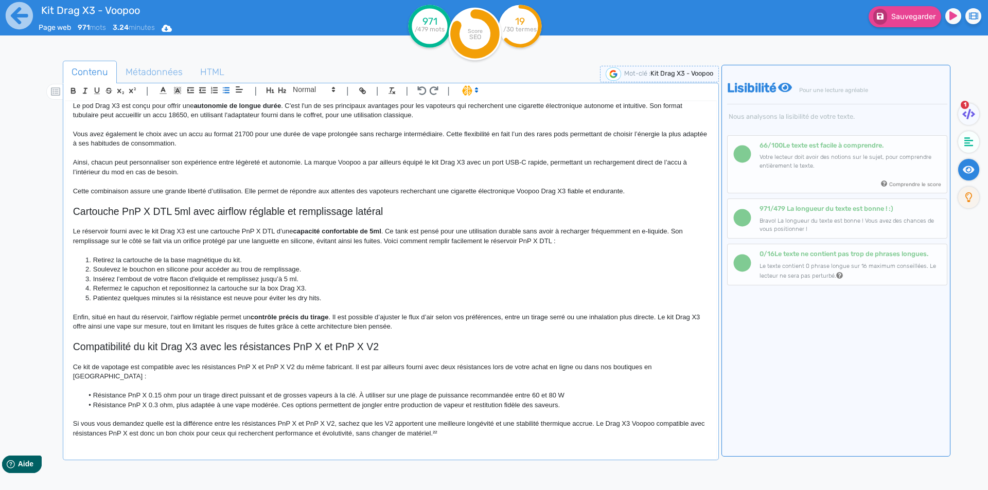
scroll to position [388, 0]
click at [280, 404] on li "Résistance PnP X 0.3 ohm, plus adaptée à une vape modérée. Ces options permette…" at bounding box center [395, 405] width 625 height 9
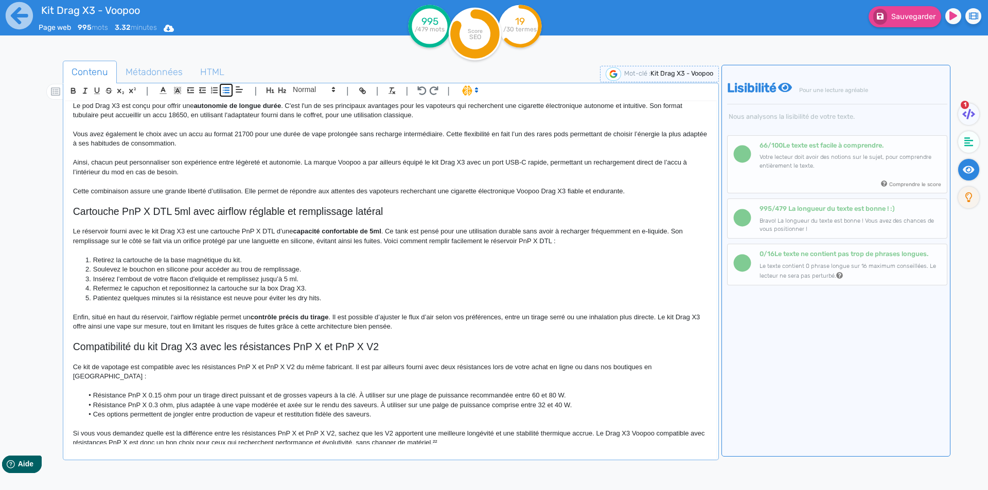
click at [227, 91] on icon "button" at bounding box center [226, 90] width 9 height 9
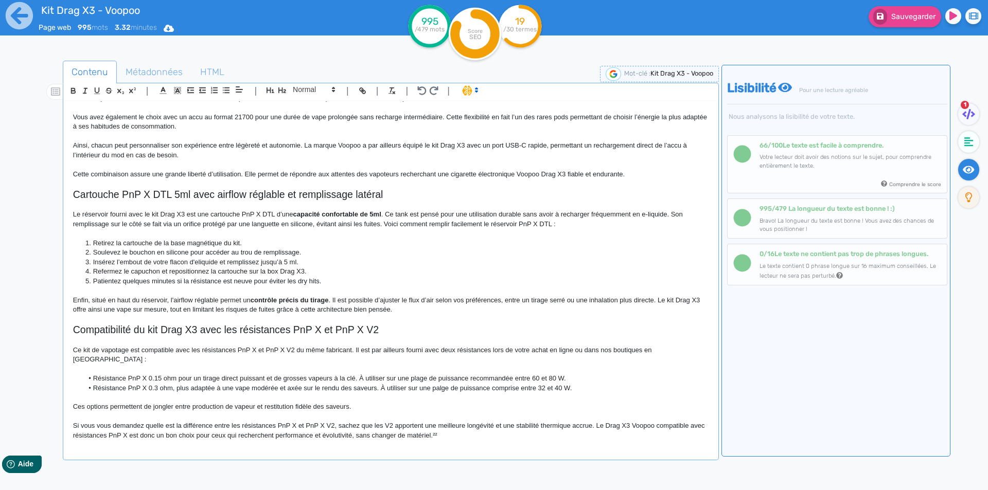
scroll to position [407, 0]
click at [339, 405] on p "Ces options permettent de jongler entre production de vapeur et restitution fid…" at bounding box center [390, 404] width 635 height 9
click at [338, 405] on p "Ces options permettent de jongler entre production de vapeur et restitution fid…" at bounding box center [390, 404] width 635 height 9
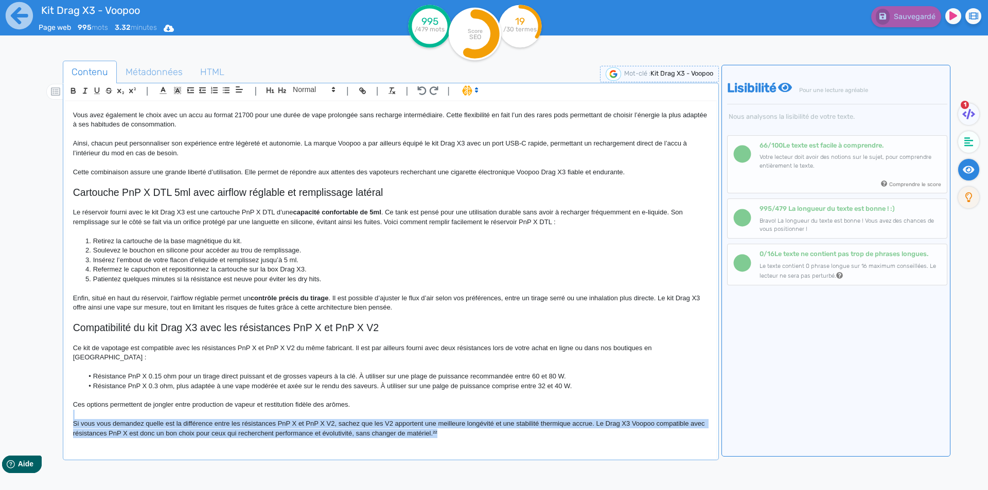
drag, startPoint x: 367, startPoint y: 404, endPoint x: 555, endPoint y: 498, distance: 210.0
click at [555, 490] on html "Kit Drag X3 - Voopoo Page web 995 mots 3.32 minutes Html Pdf Word 995 /479 mots…" at bounding box center [494, 245] width 988 height 490
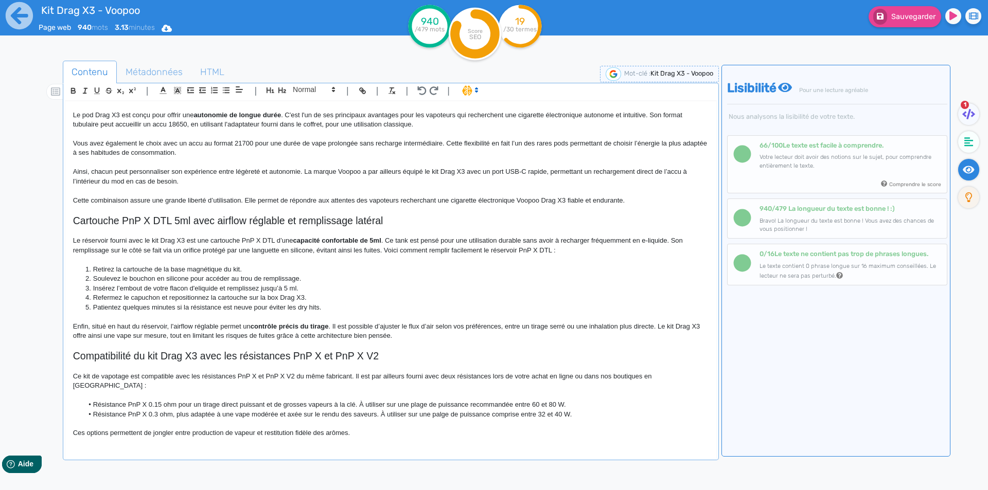
scroll to position [379, 0]
drag, startPoint x: 512, startPoint y: 434, endPoint x: 519, endPoint y: 435, distance: 6.2
click at [519, 435] on p "Ces options permettent de jongler entre production de vapeur et restitution fid…" at bounding box center [390, 432] width 635 height 9
click at [565, 449] on div "Kit Drag X3 - Voopoo Kit cigarette électronique Drag X3 Voopoo Le kit Drag X3 d…" at bounding box center [391, 282] width 652 height 362
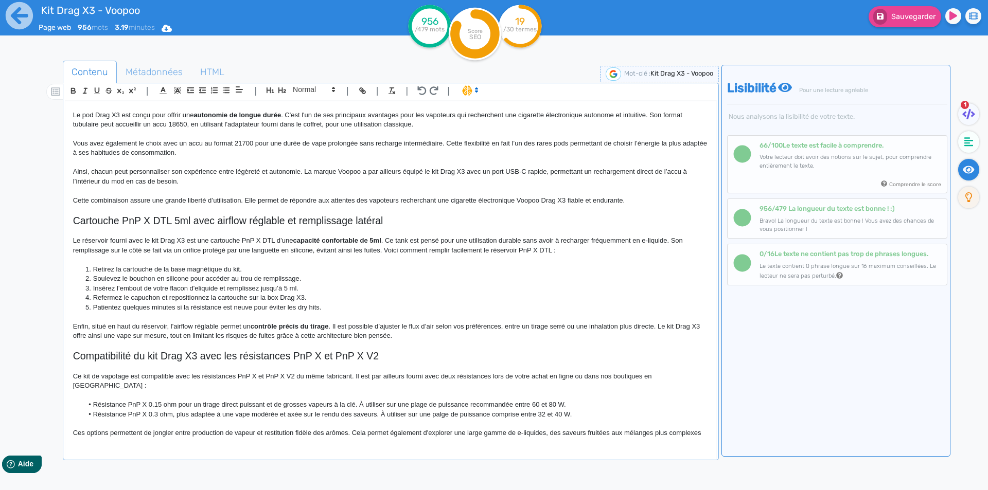
click at [143, 445] on div "Kit Drag X3 - Voopoo Kit cigarette électronique Drag X3 Voopoo Le kit Drag X3 d…" at bounding box center [391, 282] width 652 height 362
click at [149, 438] on p "Ces options permettent de jongler entre production de vapeur et restitution fid…" at bounding box center [390, 432] width 635 height 9
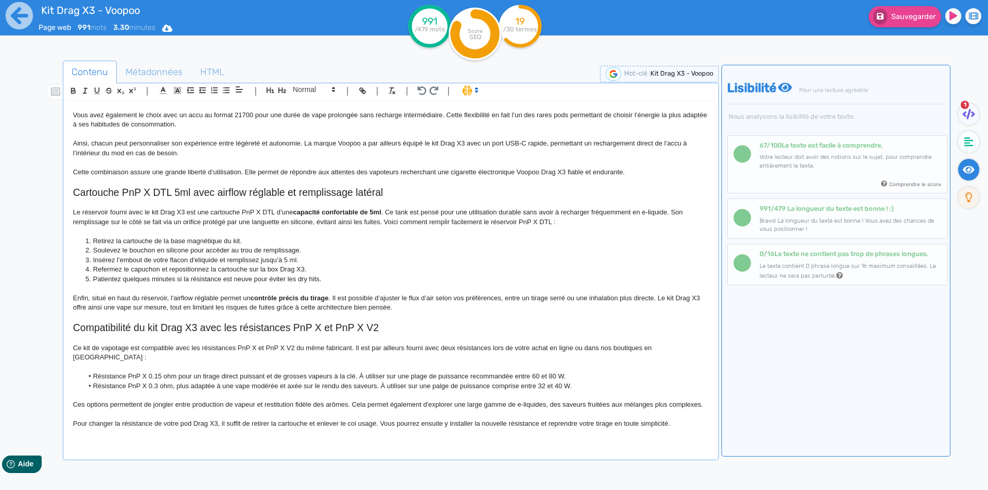
scroll to position [419, 0]
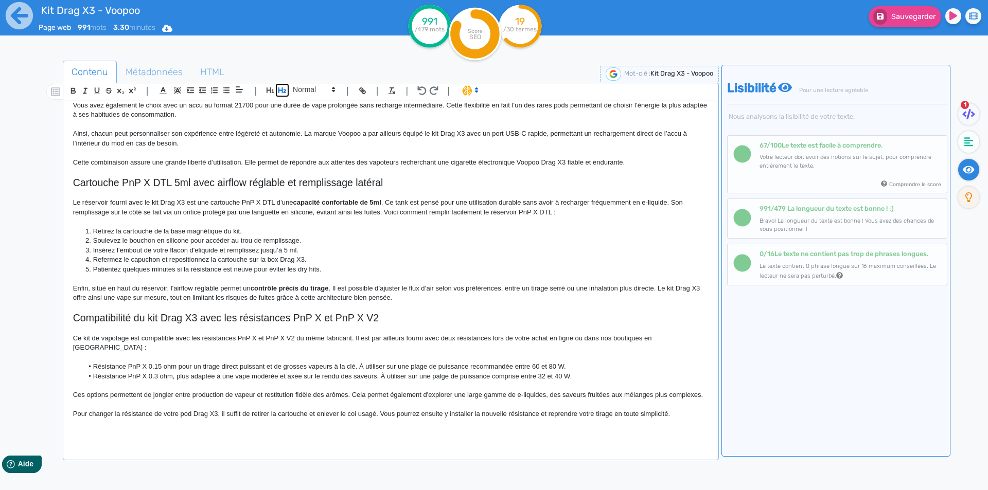
click at [282, 90] on icon "button" at bounding box center [282, 90] width 8 height 6
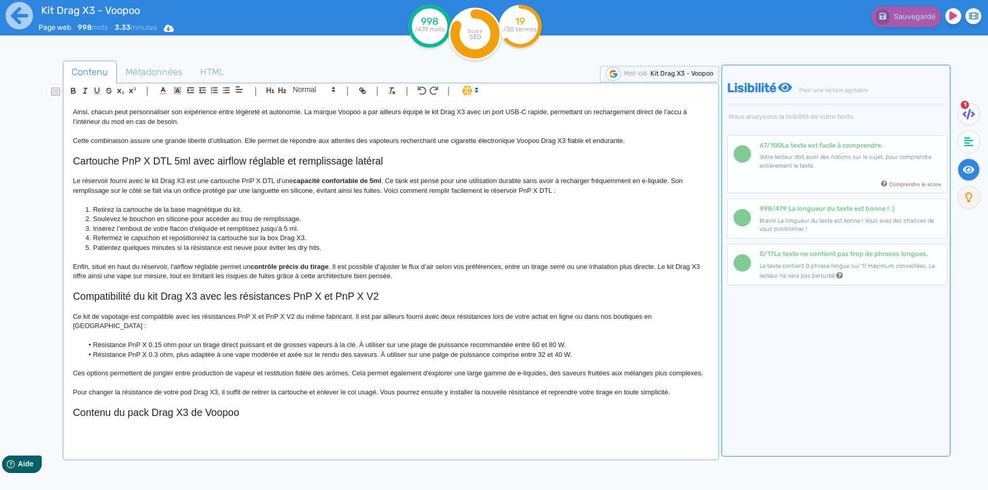
scroll to position [448, 0]
click at [84, 424] on p at bounding box center [390, 423] width 635 height 9
click at [81, 437] on p at bounding box center [390, 432] width 635 height 9
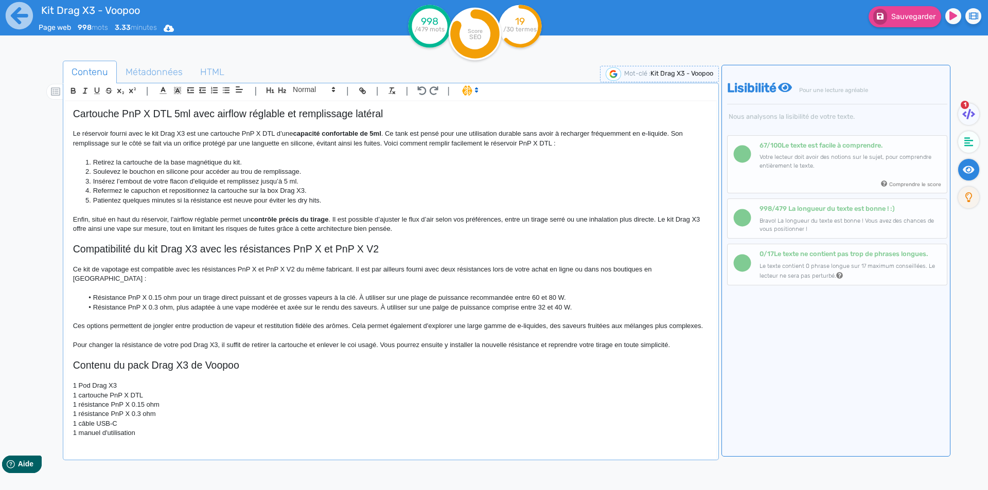
click at [76, 390] on p "1 Pod Drag X3" at bounding box center [390, 385] width 635 height 9
click at [84, 390] on p "1 Pod Drag X3" at bounding box center [390, 385] width 635 height 9
click at [80, 400] on p "1 cartouche PnP X DTL" at bounding box center [390, 395] width 635 height 9
click at [79, 400] on p "1 cartouche PnP X DTL" at bounding box center [390, 395] width 635 height 9
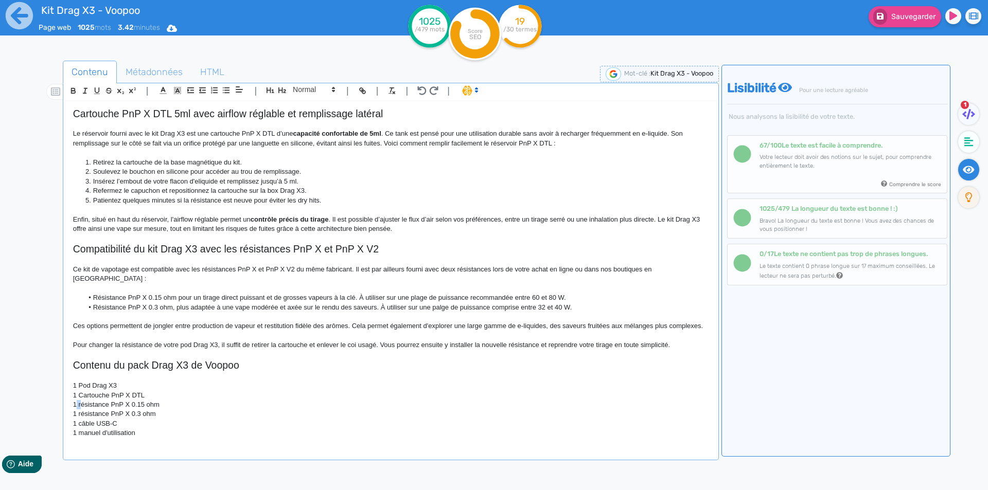
click at [77, 409] on p "1 résistance PnP X 0.15 ohm" at bounding box center [390, 404] width 635 height 9
click at [78, 409] on p "1 résistance PnP X 0.15 ohm" at bounding box center [390, 404] width 635 height 9
click at [80, 409] on p "1 résistance PnP X 0.15 ohm" at bounding box center [390, 404] width 635 height 9
click at [79, 409] on p "1 résistance PnP X 0.15 ohm" at bounding box center [390, 404] width 635 height 9
click at [81, 409] on p "1 résistance PnP X 0.15 ohm" at bounding box center [390, 404] width 635 height 9
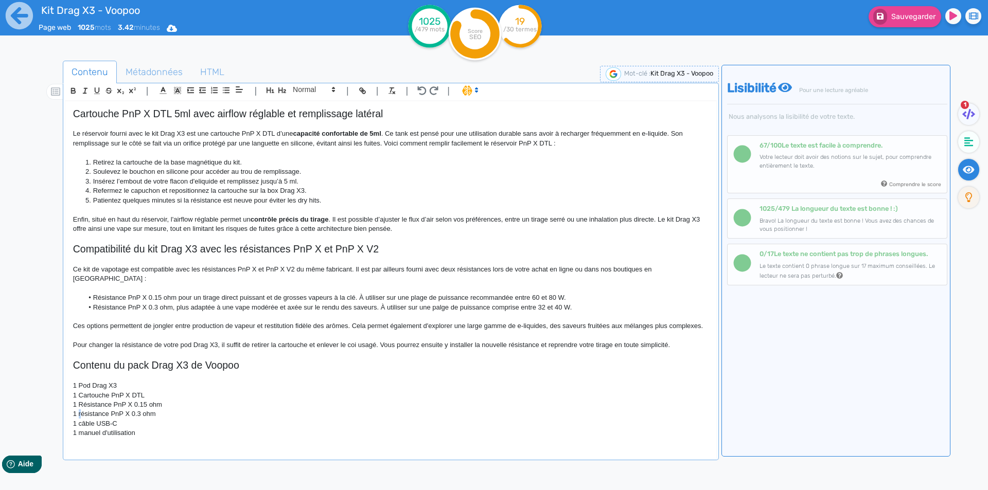
click at [79, 419] on p "1 résistance PnP X 0.3 ohm" at bounding box center [390, 413] width 635 height 9
click at [79, 428] on p "1 câble USB-C" at bounding box center [390, 423] width 635 height 9
click at [79, 439] on div "Kit Drag X3 - Voopoo Kit cigarette électronique Drag X3 Voopoo Le kit Drag X3 d…" at bounding box center [390, 272] width 651 height 343
click at [147, 437] on p "1 Manuel d'utilisation" at bounding box center [390, 432] width 635 height 9
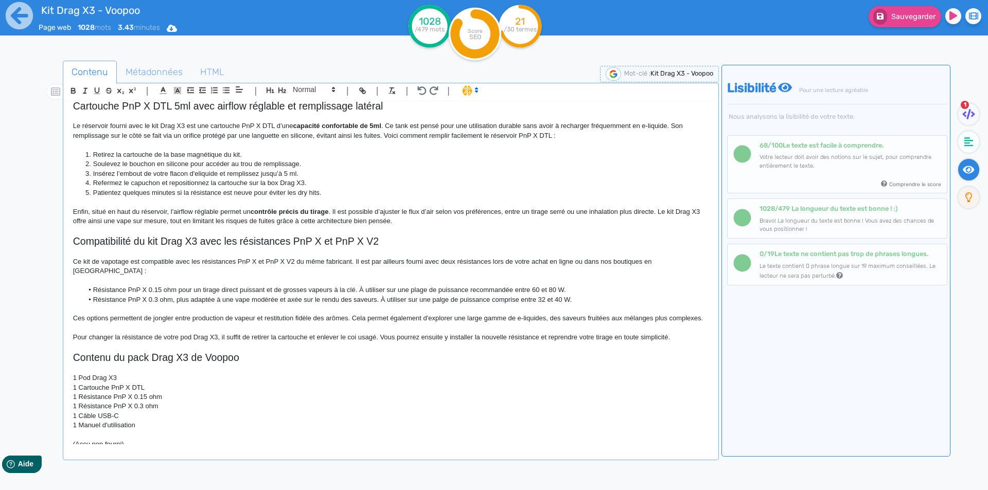
scroll to position [533, 0]
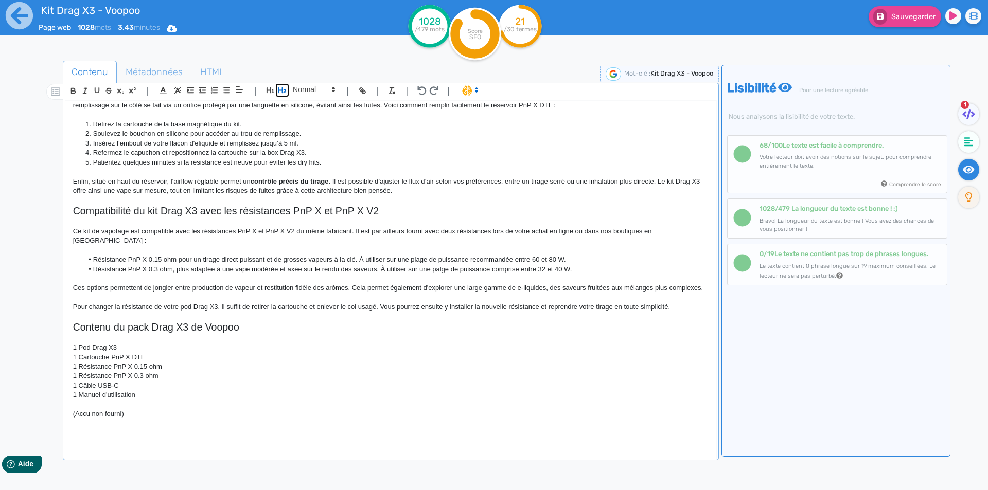
click at [282, 85] on button "button" at bounding box center [282, 90] width 12 height 12
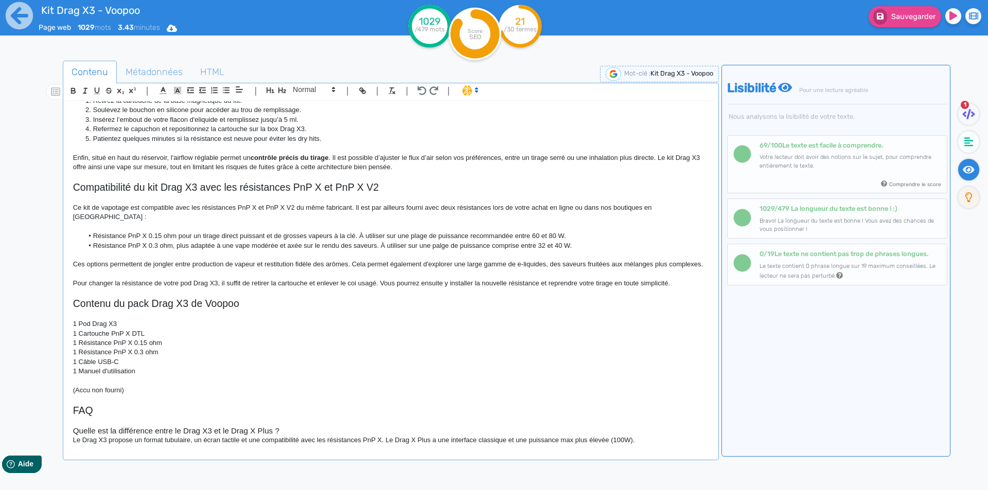
scroll to position [557, 0]
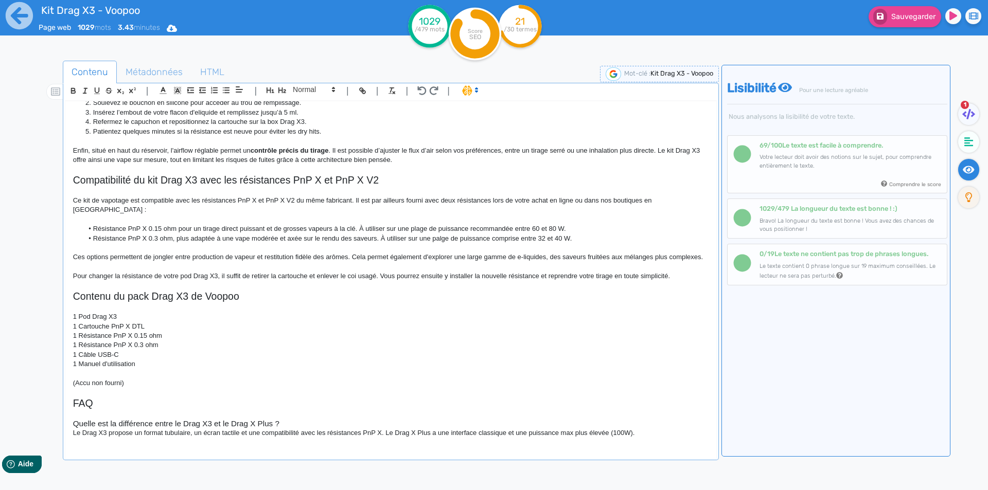
click at [307, 428] on h3 "Quelle est la différence entre le Drag X3 et le Drag X Plus ?" at bounding box center [390, 423] width 635 height 9
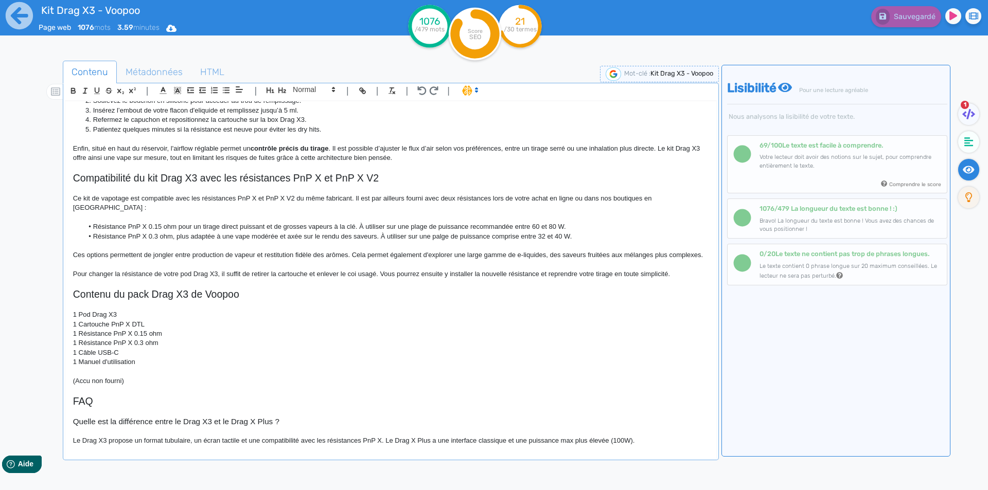
click at [228, 426] on h3 "Quelle est la différence entre le Drag X3 et le Drag X Plus ?" at bounding box center [390, 421] width 635 height 9
click at [182, 426] on h3 "Quelle est la différence entre le Drag X3 et le Drag X Plus ?" at bounding box center [390, 421] width 635 height 9
click at [299, 426] on h3 "Quelle est la différence entre le kit Voopoo Drag X3 et le Drag X Plus ?" at bounding box center [390, 421] width 635 height 9
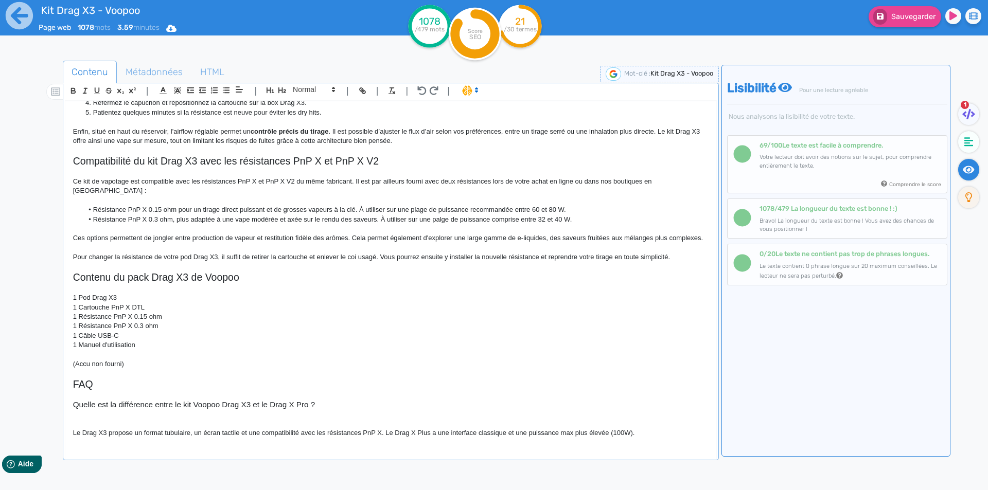
scroll to position [574, 0]
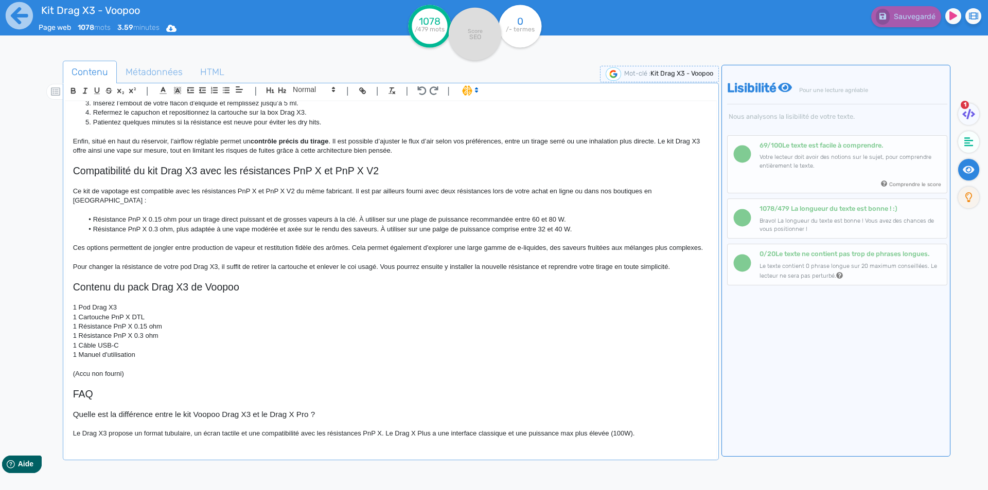
click at [382, 432] on p "Le Drag X3 propose un format tubulaire, un écran tactile et une compatibilité a…" at bounding box center [390, 433] width 635 height 9
click at [436, 432] on p "Le Drag X3 propose un format tubulaire, un écran tactile et une compatibilité a…" at bounding box center [390, 433] width 635 height 9
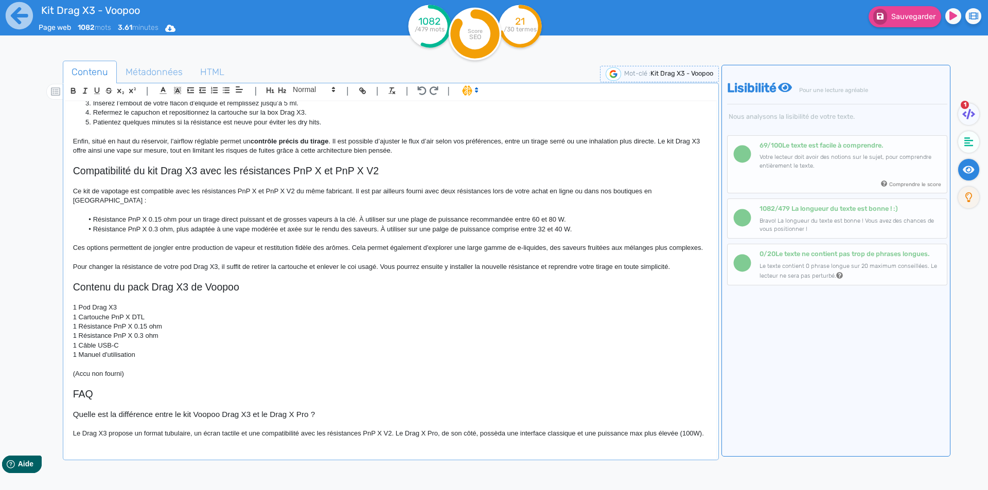
scroll to position [583, 0]
click at [421, 451] on div "Kit Drag X3 - Voopoo Kit cigarette électronique Drag X3 Voopoo Le kit Drag X3 d…" at bounding box center [391, 282] width 652 height 362
click at [96, 434] on p "Le Drag X3 propose un format tubulaire, un écran tactile et une compatibilité a…" at bounding box center [390, 433] width 635 height 9
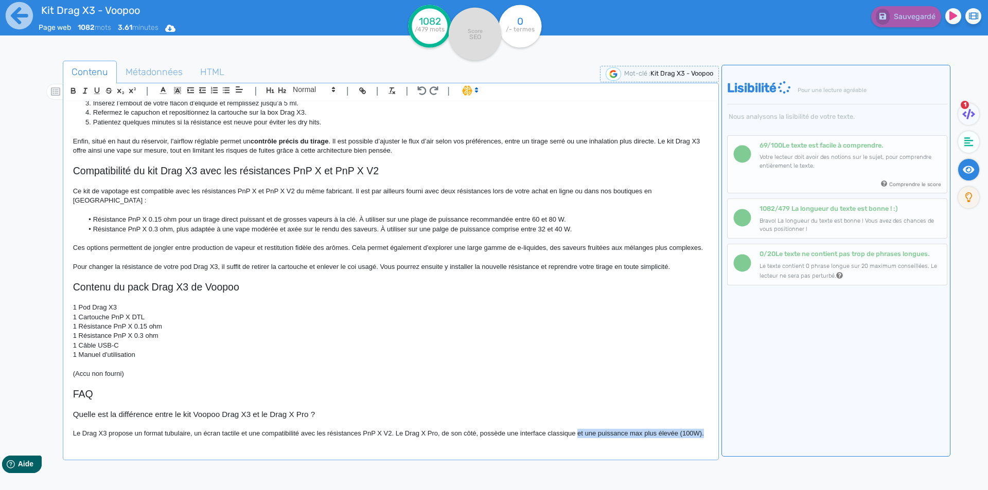
drag, startPoint x: 96, startPoint y: 434, endPoint x: 578, endPoint y: 423, distance: 482.6
click at [578, 429] on p "Le Drag X3 propose un format tubulaire, un écran tactile et une compatibilité a…" at bounding box center [390, 433] width 635 height 9
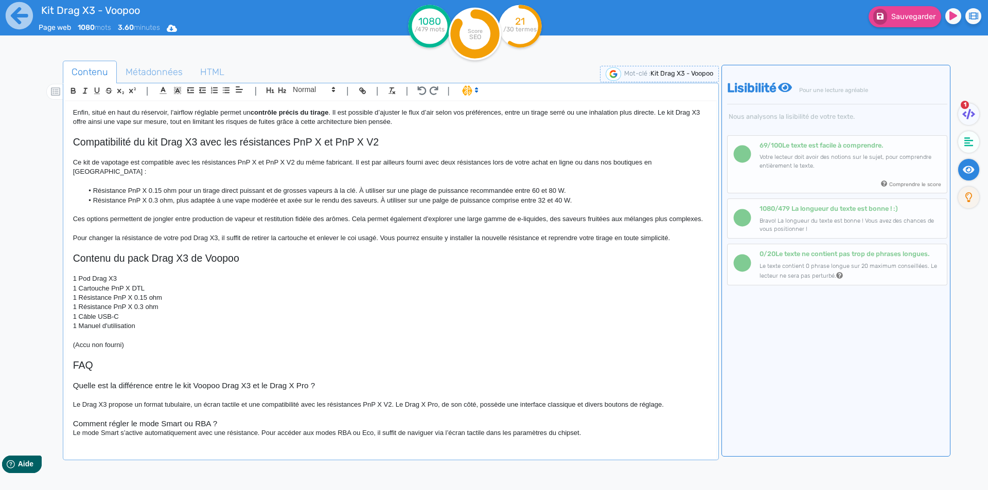
scroll to position [594, 0]
click at [245, 428] on h3 "Comment régler le mode Smart ou RBA ?" at bounding box center [390, 423] width 635 height 9
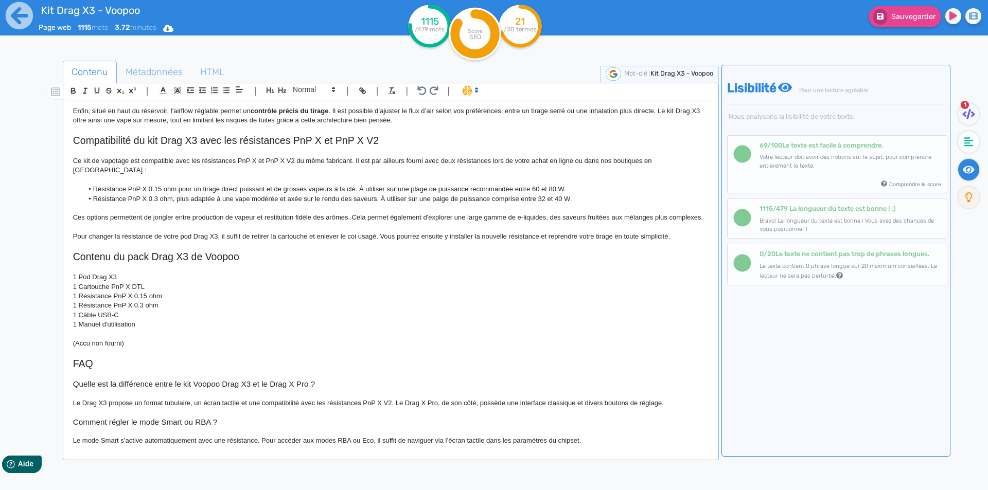
scroll to position [611, 0]
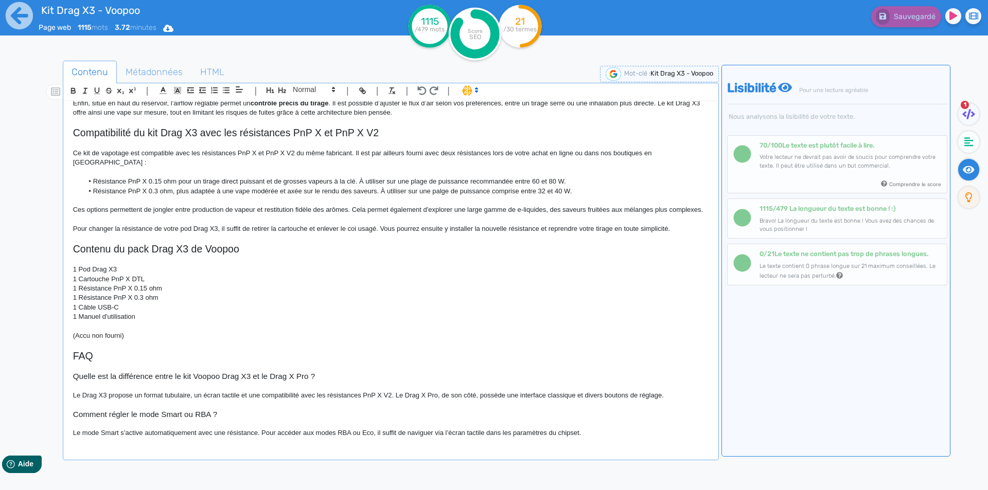
click at [129, 434] on p "Le mode Smart s’active automatiquement avec une résistance. Pour accéder aux mo…" at bounding box center [390, 432] width 635 height 9
click at [193, 435] on p "Le mode Smart ajuste automatiquement avec une résistance. Pour accéder aux mode…" at bounding box center [390, 432] width 635 height 9
click at [665, 433] on p "Le mode Smart ajuste automatiquement le wattage en fonction de la résistance in…" at bounding box center [390, 432] width 635 height 9
click at [562, 434] on p "Le mode Smart ajuste automatiquement le wattage en fonction de la résistance in…" at bounding box center [390, 432] width 635 height 9
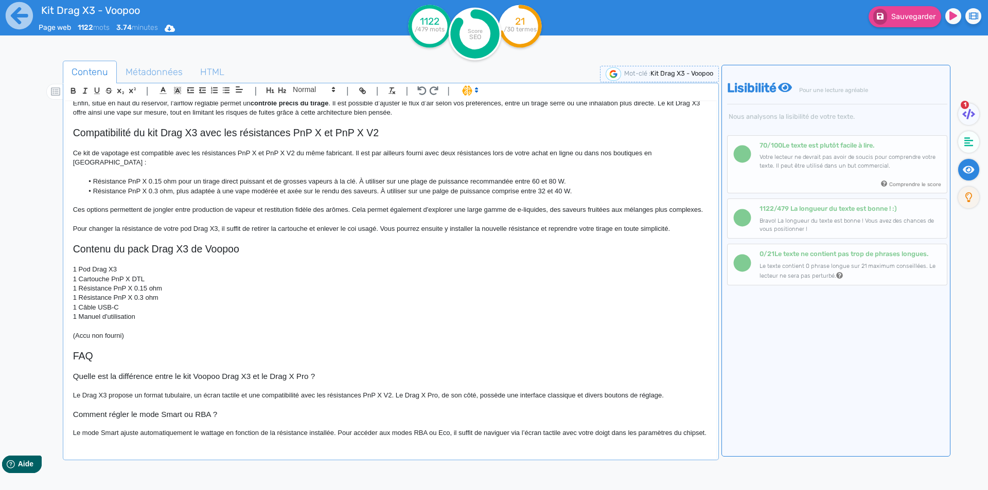
scroll to position [621, 0]
click at [159, 428] on p "Le mode Smart ajuste automatiquement le wattage en fonction de la résistance in…" at bounding box center [390, 432] width 635 height 9
click at [156, 428] on p "Le mode Smart ajuste automatiquement le wattage en fonction de la résistance in…" at bounding box center [390, 432] width 635 height 9
click at [155, 431] on p "Le mode Smart ajuste automatiquement le wattage en fonction de la résistance in…" at bounding box center [390, 432] width 635 height 9
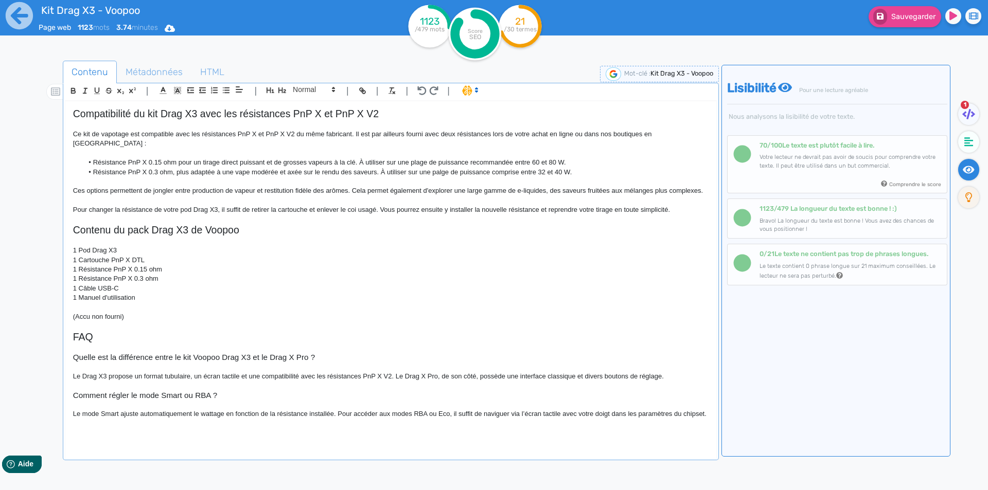
scroll to position [632, 0]
click at [910, 13] on span "Sauvegarder" at bounding box center [913, 16] width 44 height 9
click at [124, 437] on p at bounding box center [390, 432] width 635 height 9
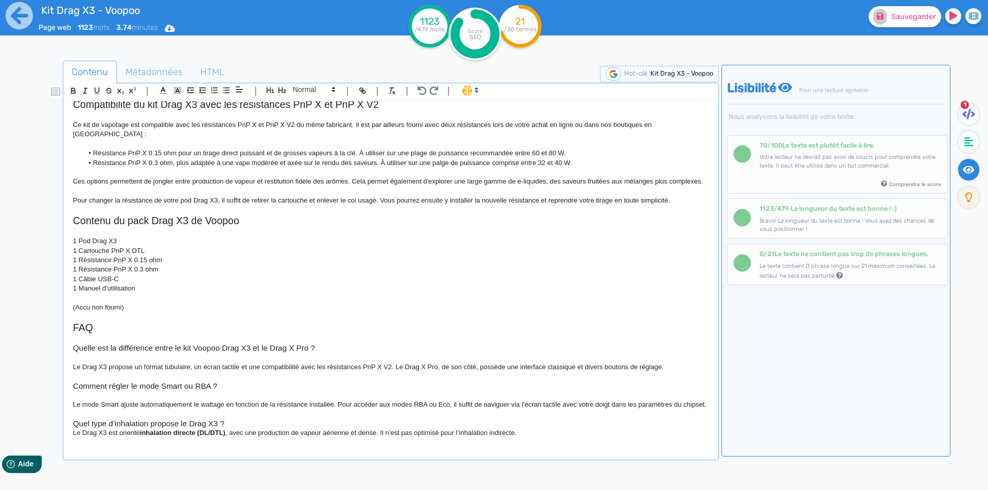
scroll to position [641, 0]
click at [249, 427] on h3 "Quel type d’inhalation propose le Drag X3 ?" at bounding box center [390, 423] width 635 height 9
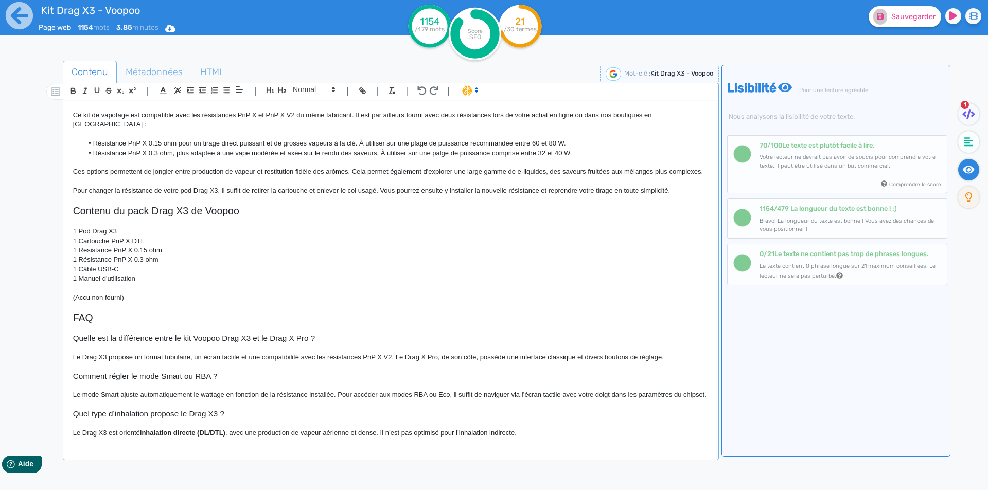
scroll to position [658, 0]
click at [189, 415] on h3 "Quel type d’inhalation propose le Drag X3 ?" at bounding box center [390, 413] width 635 height 9
click at [81, 433] on p "Le Drag X3 est orienté inhalation directe (DL/DTL) , avec une production de vap…" at bounding box center [390, 432] width 635 height 9
click at [156, 432] on strong "inhalation directe (DL/DTL)" at bounding box center [195, 433] width 85 height 8
drag, startPoint x: 156, startPoint y: 432, endPoint x: 238, endPoint y: 433, distance: 82.3
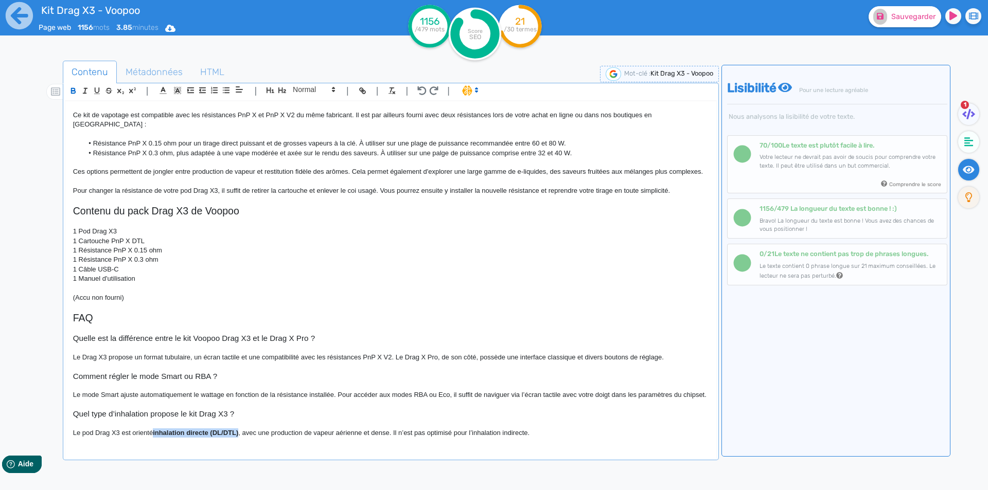
click at [238, 433] on strong "inhalation directe (DL/DTL)" at bounding box center [195, 433] width 85 height 8
click at [136, 432] on p "Le pod Drag X3 est orienté inhalation directe (DL/DTL), avec une production de …" at bounding box center [390, 432] width 635 height 9
click at [121, 433] on p "Le pod Drag X3 est orienté inhalation directe (DL/DTL), avec une production de …" at bounding box center [390, 432] width 635 height 9
drag, startPoint x: 121, startPoint y: 433, endPoint x: 152, endPoint y: 433, distance: 30.9
click at [152, 433] on p "Le pod Drag X3 est orienté inhalation directe (DL/DTL), avec une production de …" at bounding box center [390, 432] width 635 height 9
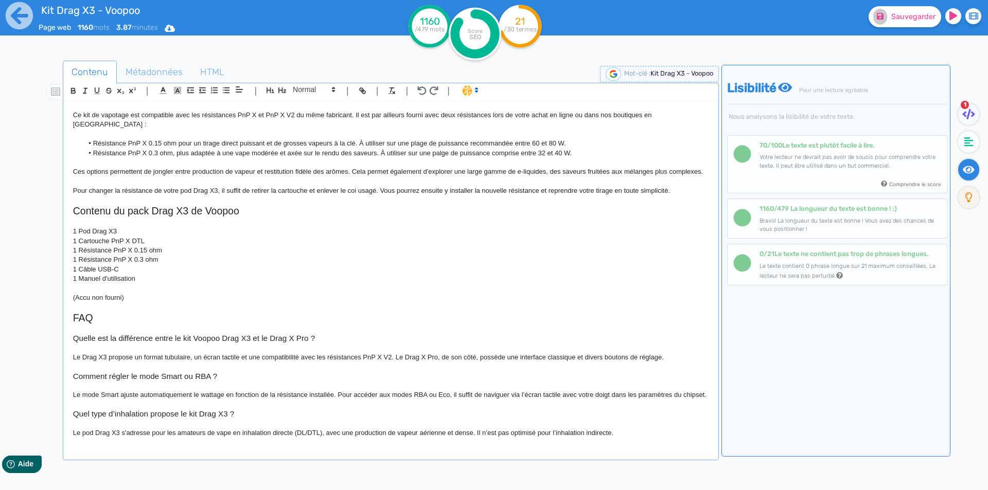
click at [316, 432] on p "Le pod Drag X3 s'adresse pour les amateurs de vape en inhalation directe (DL/DT…" at bounding box center [390, 432] width 635 height 9
click at [310, 433] on p "Le pod Drag X3 s'adresse pour les amateurs de vape en inhalation directe (DL), …" at bounding box center [390, 432] width 635 height 9
click at [318, 434] on p "Le pod Drag X3 s'adresse pour les amateurs de vape en inhalation directe (DL). …" at bounding box center [390, 432] width 635 height 9
drag, startPoint x: 318, startPoint y: 434, endPoint x: 350, endPoint y: 432, distance: 31.5
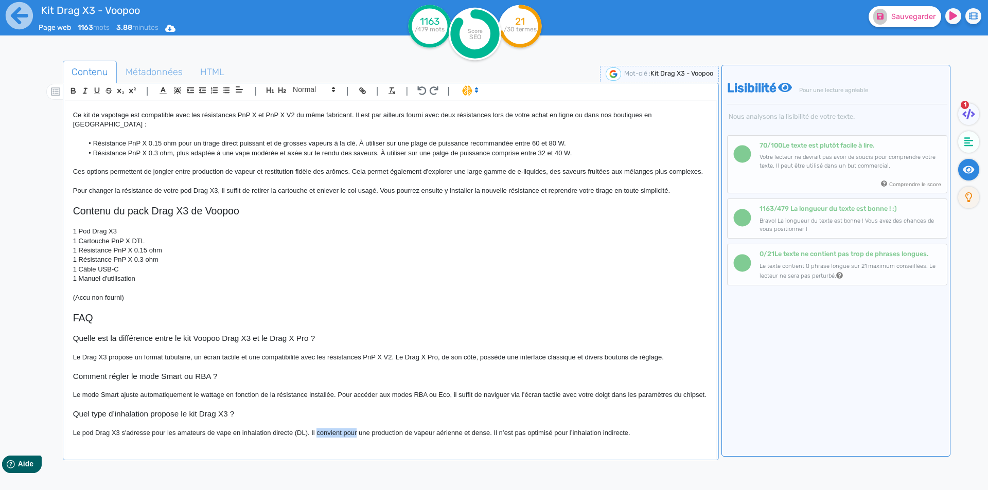
click at [350, 432] on p "Le pod Drag X3 s'adresse pour les amateurs de vape en inhalation directe (DL). …" at bounding box center [390, 432] width 635 height 9
click at [445, 434] on p "Le pod Drag X3 s'adresse pour les amateurs de vape en inhalation directe (DL). …" at bounding box center [390, 432] width 635 height 9
click at [404, 433] on p "Le pod Drag X3 s'adresse pour les amateurs de vape en inhalation directe (DL). …" at bounding box center [390, 432] width 635 height 9
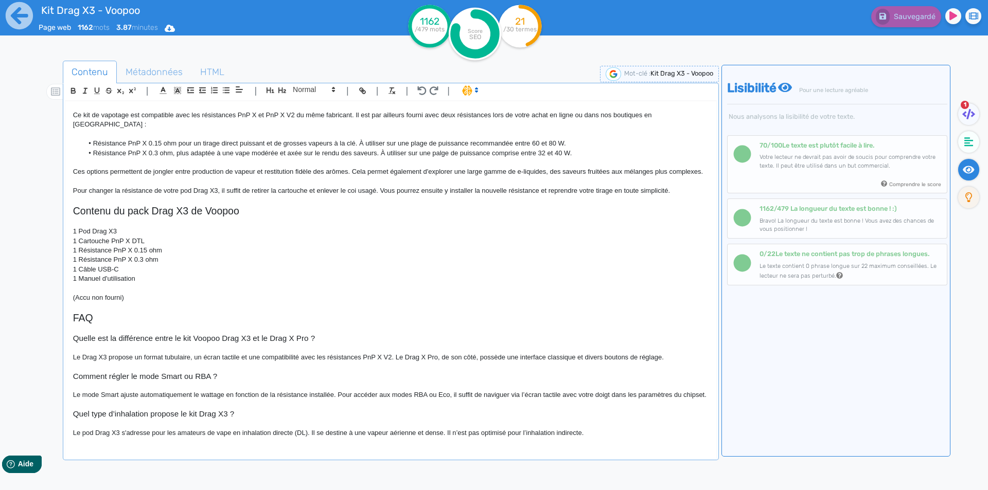
click at [355, 431] on p "Le pod Drag X3 s'adresse pour les amateurs de vape en inhalation directe (DL). …" at bounding box center [390, 432] width 635 height 9
click at [540, 431] on p "Le pod Drag X3 s'adresse pour les amateurs de vape en inhalation directe (DL). …" at bounding box center [390, 432] width 635 height 9
click at [893, 20] on span "Sauvegarder" at bounding box center [913, 16] width 44 height 9
click at [697, 432] on p "Le pod Drag X3 s'adresse pour les amateurs de vape en inhalation directe (DL). …" at bounding box center [390, 432] width 635 height 9
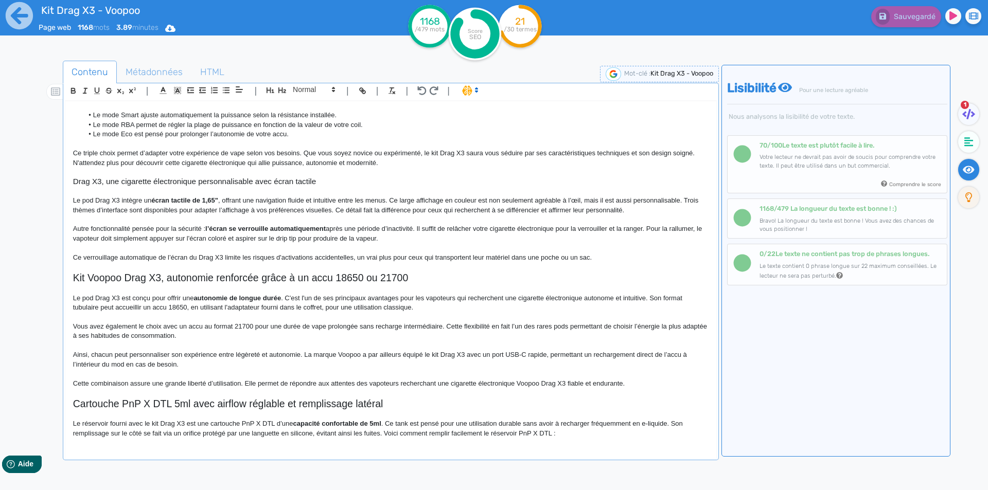
scroll to position [0, 0]
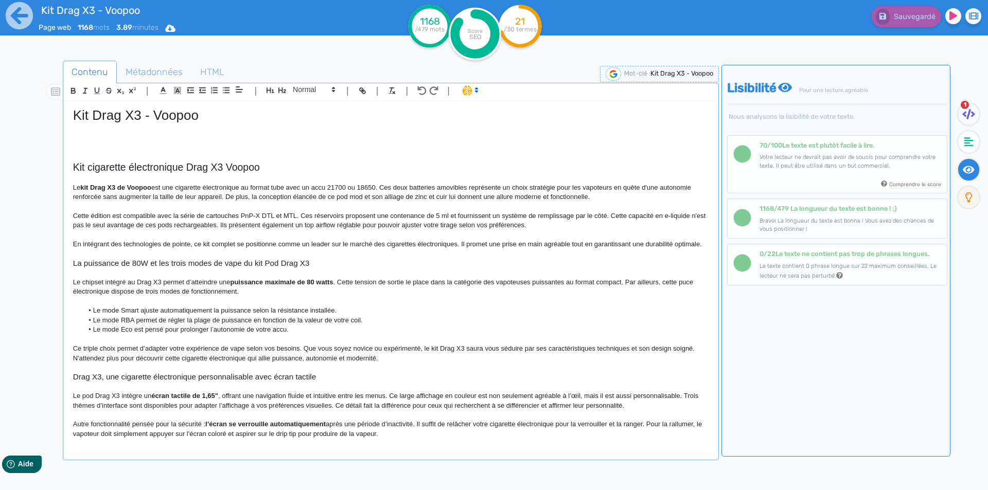
click at [103, 139] on p at bounding box center [390, 137] width 635 height 9
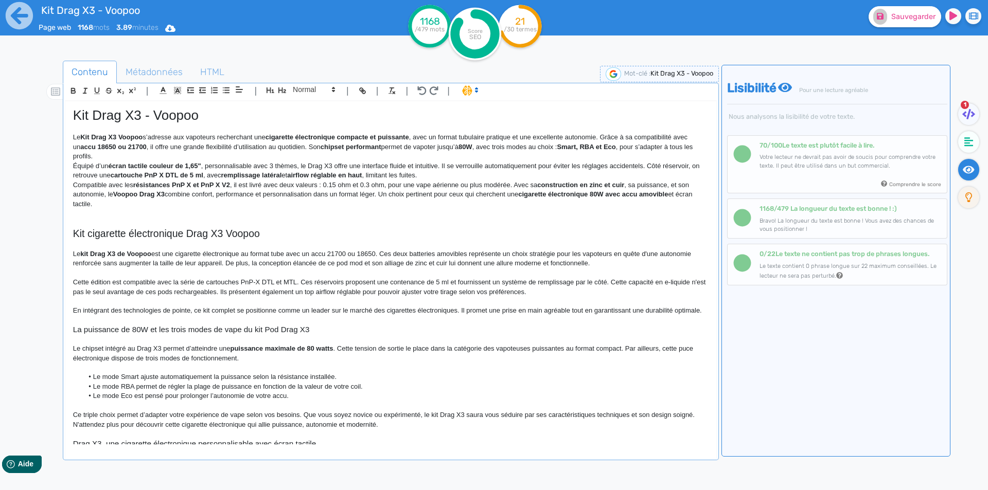
click at [85, 135] on strong "Kit Drag X3 Voopoo" at bounding box center [111, 137] width 62 height 8
click at [90, 138] on strong "it Drag X3 Voopoo" at bounding box center [114, 137] width 58 height 8
drag, startPoint x: 90, startPoint y: 138, endPoint x: 83, endPoint y: 138, distance: 7.2
click at [86, 138] on strong "it Drag X3 Voopoo" at bounding box center [114, 137] width 58 height 8
click at [81, 137] on p "Le k it Drag X3 Voopoo s’adresse aux vapoteurs recherchant une cigarette électr…" at bounding box center [390, 147] width 635 height 28
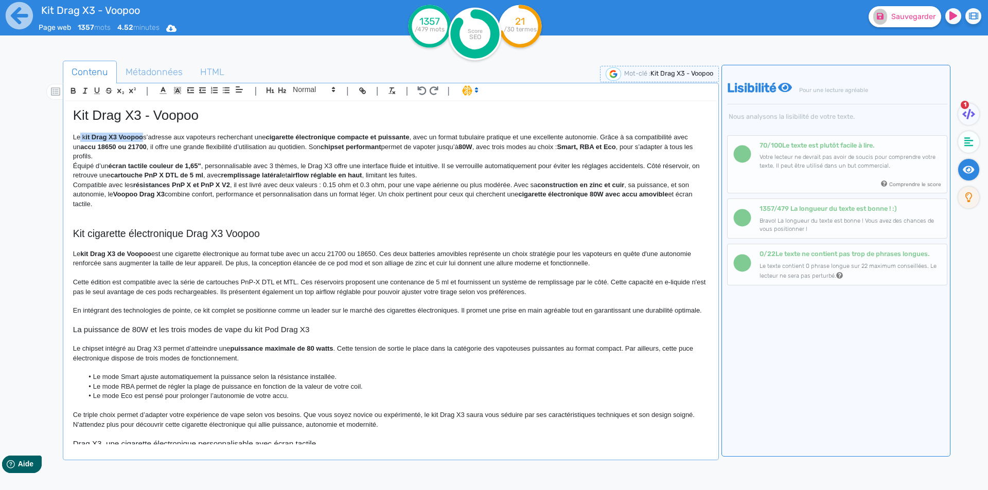
click at [128, 135] on p "Le k it Drag X3 Voopoo s’adresse aux vapoteurs recherchant une cigarette électr…" at bounding box center [390, 147] width 635 height 28
click at [120, 137] on strong "kit Drag X3 Voopoo" at bounding box center [110, 137] width 61 height 8
